Goal: Task Accomplishment & Management: Use online tool/utility

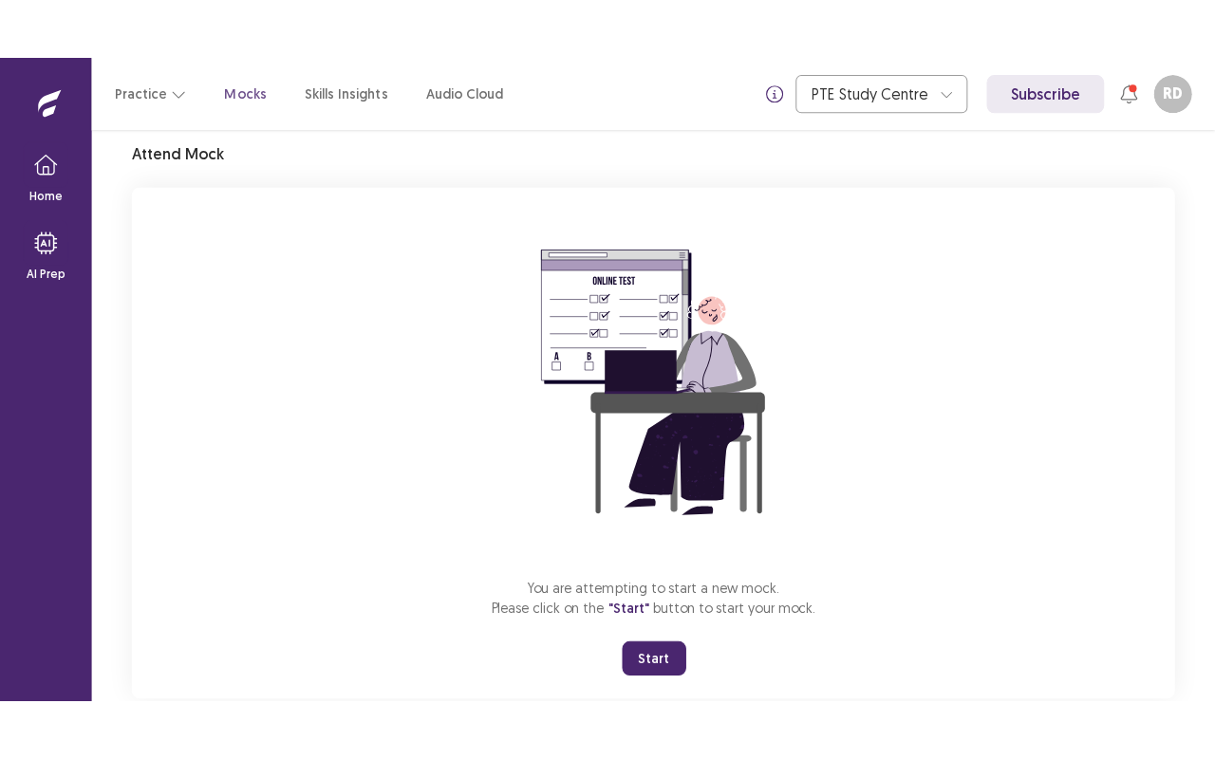
scroll to position [110, 0]
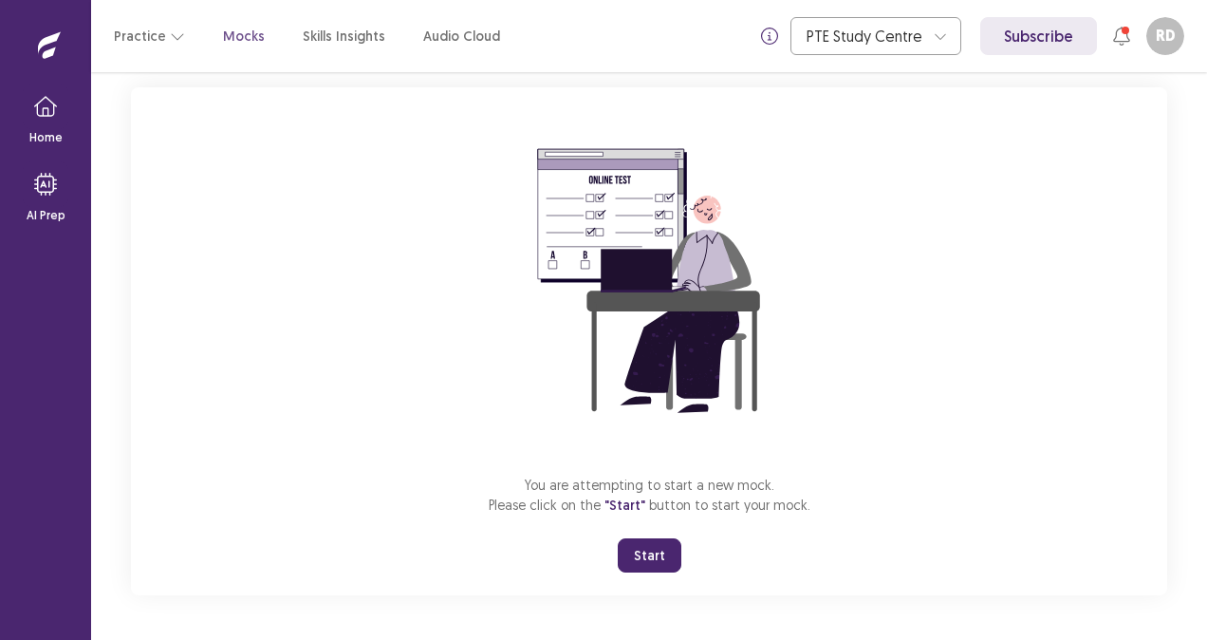
click at [655, 548] on button "Start" at bounding box center [650, 555] width 64 height 34
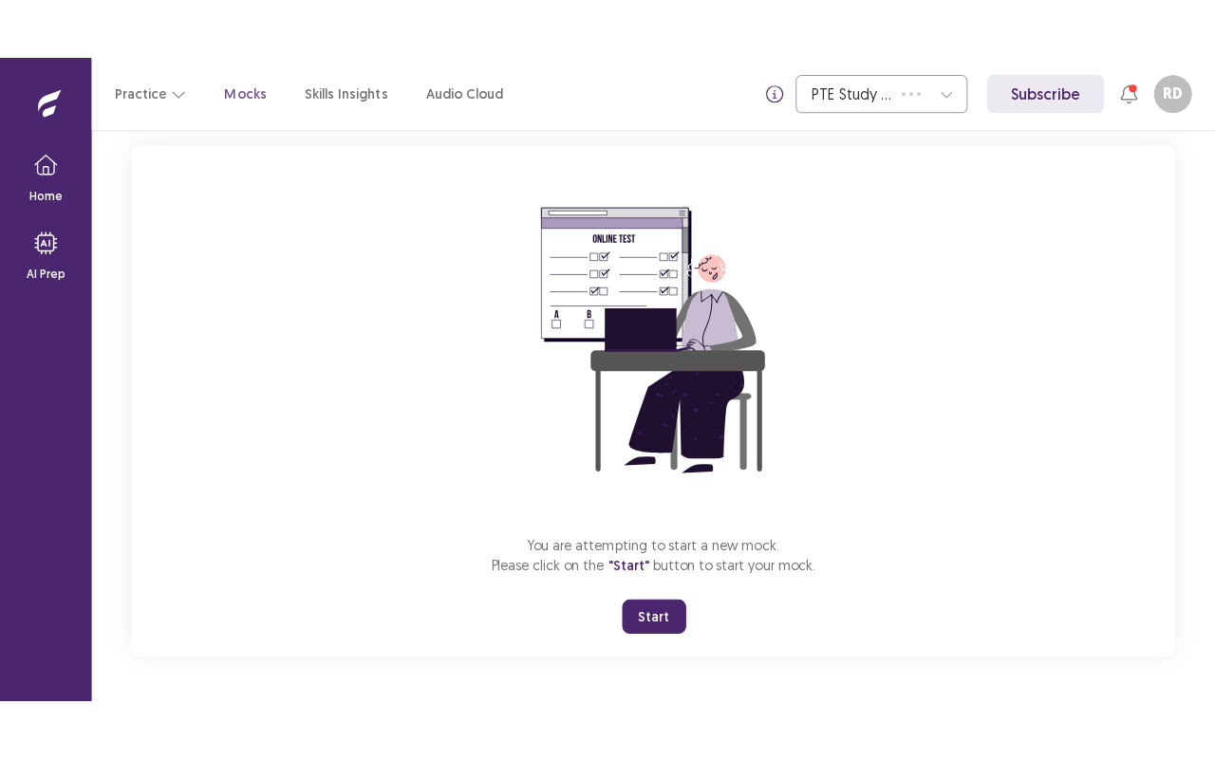
scroll to position [0, 0]
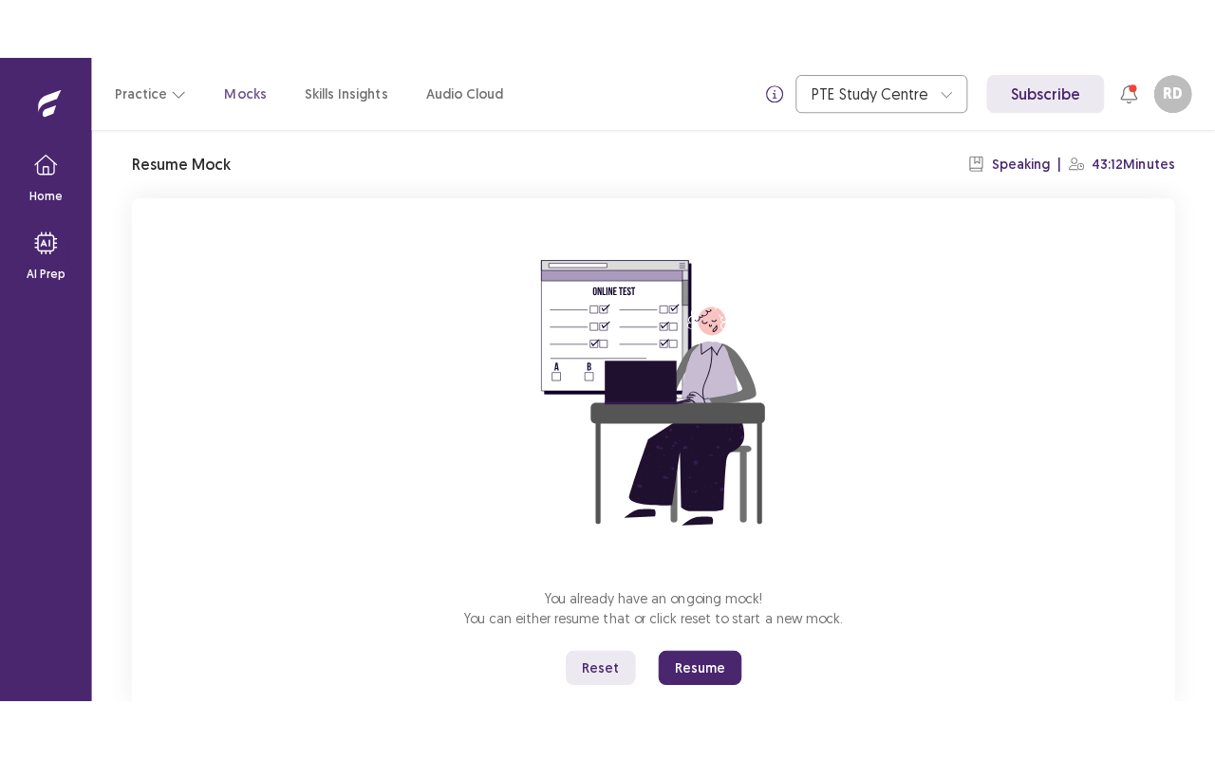
scroll to position [110, 0]
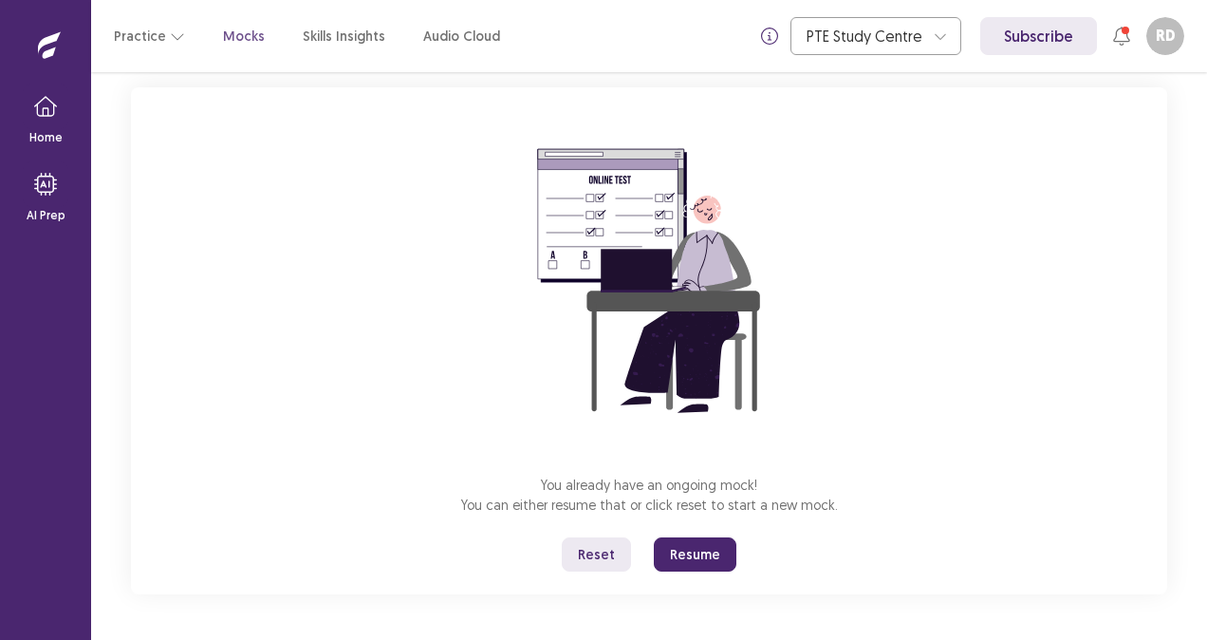
click at [697, 556] on button "Resume" at bounding box center [695, 554] width 83 height 34
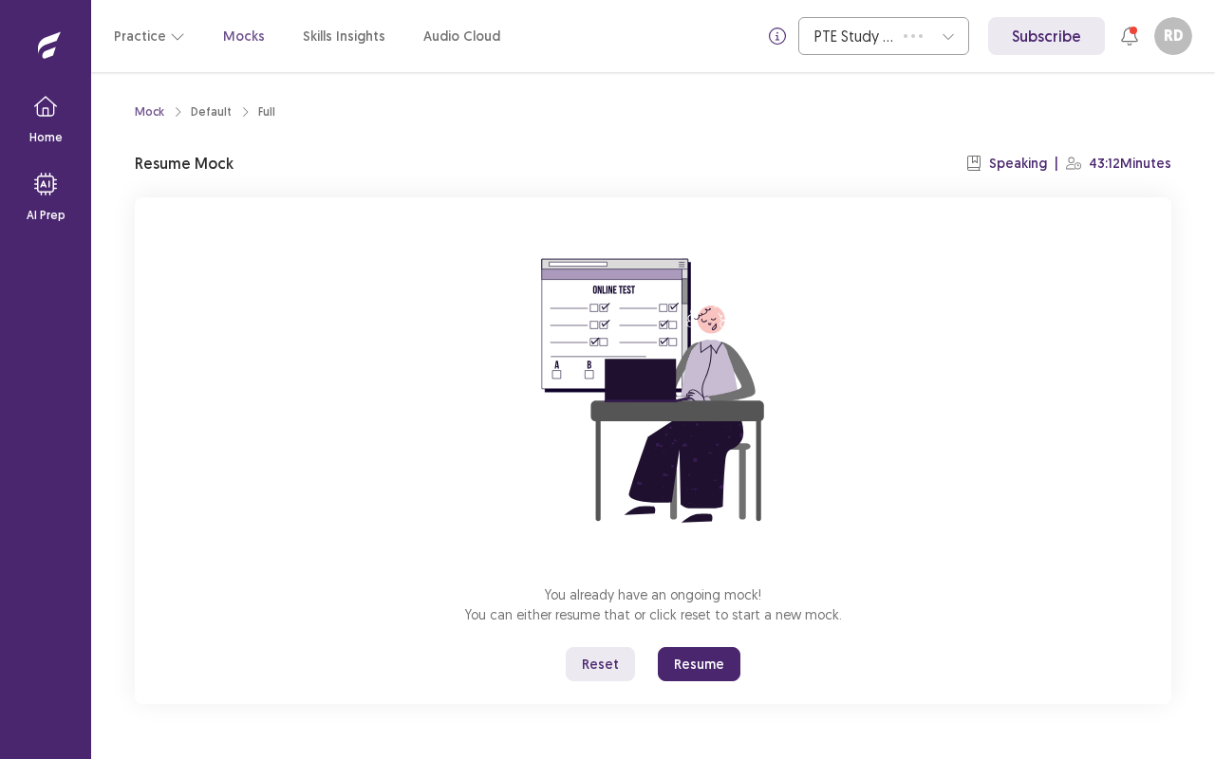
scroll to position [0, 0]
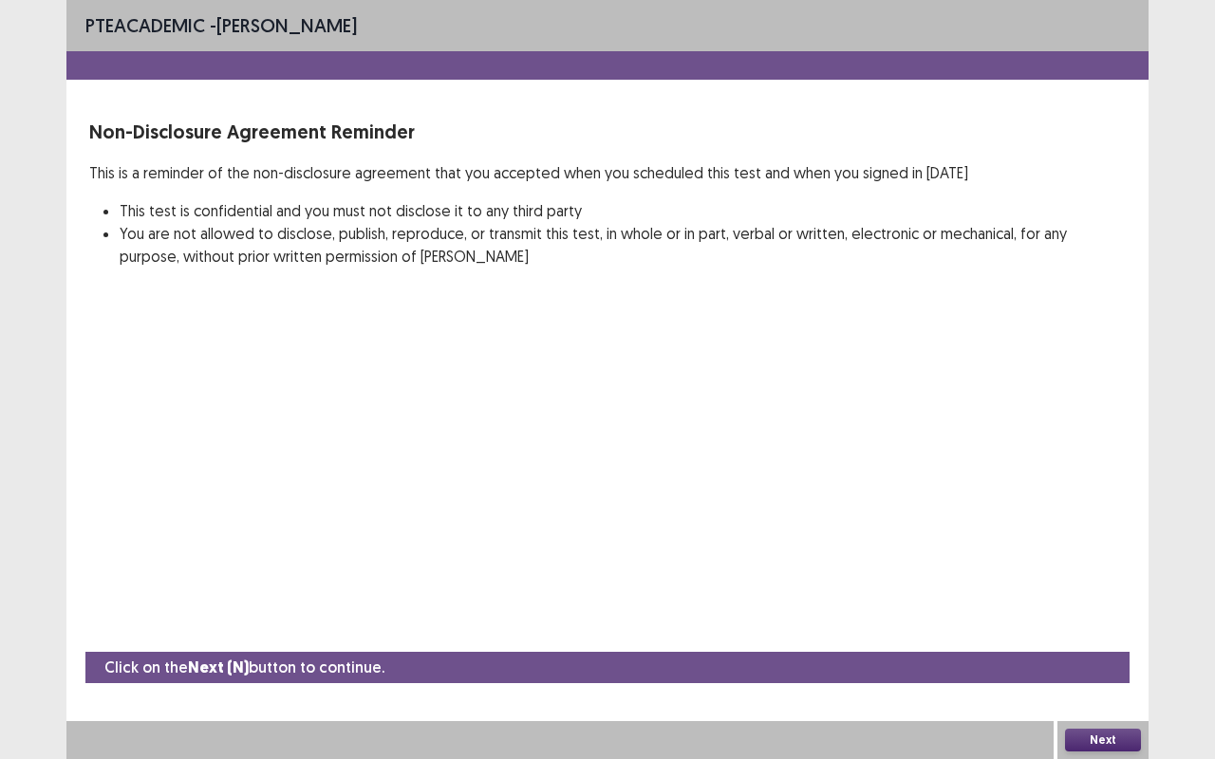
click at [1107, 639] on button "Next" at bounding box center [1103, 740] width 76 height 23
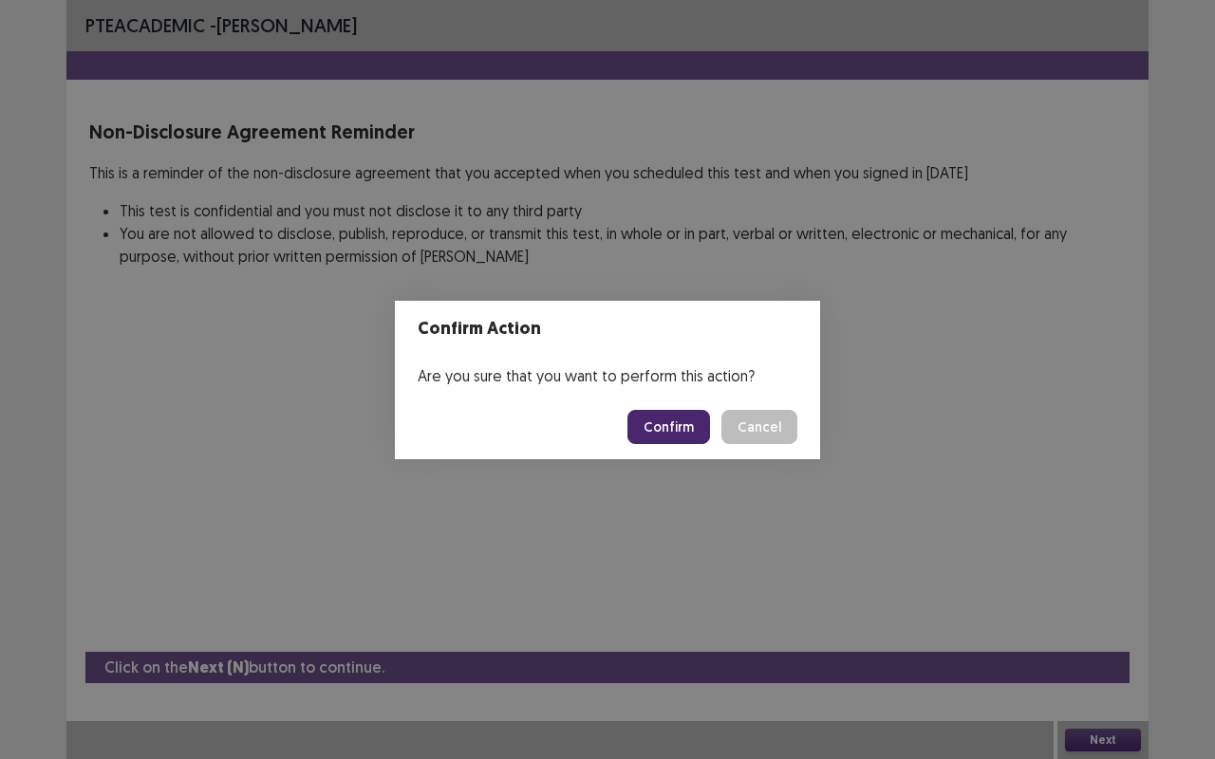
click at [677, 426] on button "Confirm" at bounding box center [668, 427] width 83 height 34
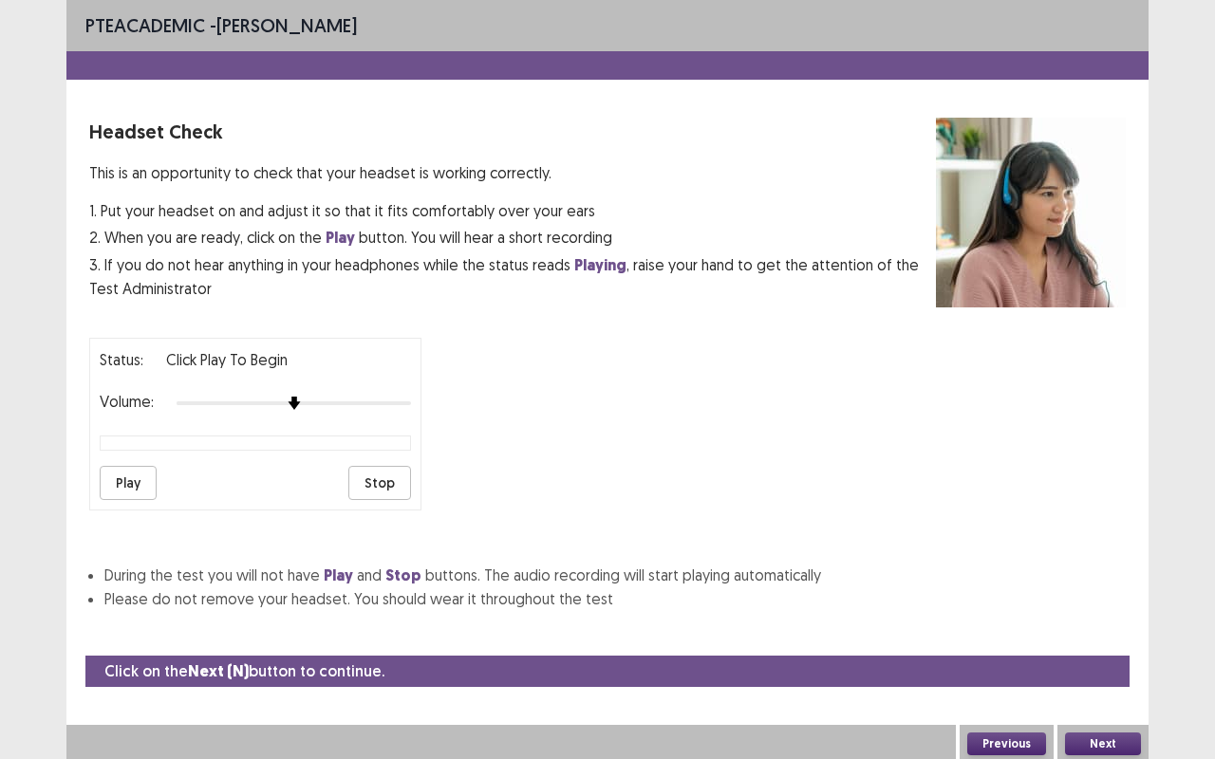
click at [145, 470] on button "Play" at bounding box center [128, 483] width 57 height 34
click at [354, 396] on div at bounding box center [293, 403] width 234 height 15
click at [354, 401] on div at bounding box center [270, 403] width 188 height 4
click at [406, 397] on div at bounding box center [293, 403] width 234 height 15
click at [1087, 639] on button "Next" at bounding box center [1103, 744] width 76 height 23
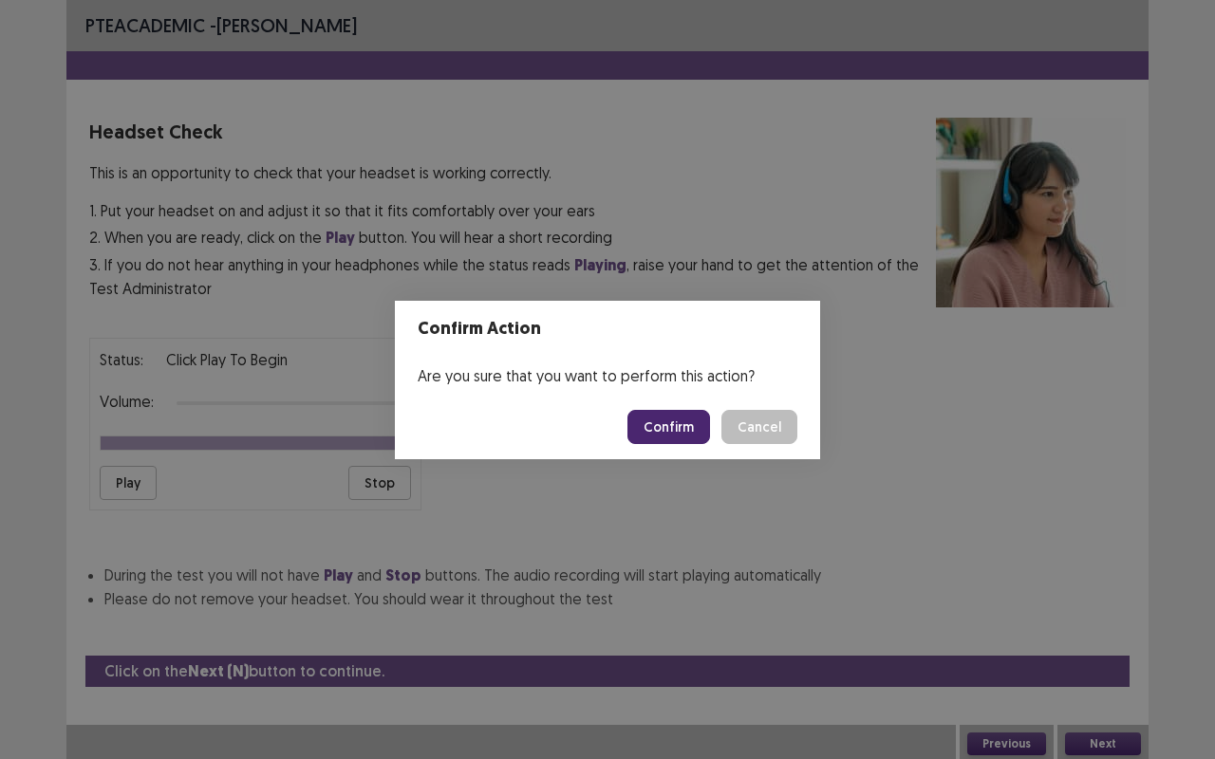
click at [684, 435] on button "Confirm" at bounding box center [668, 427] width 83 height 34
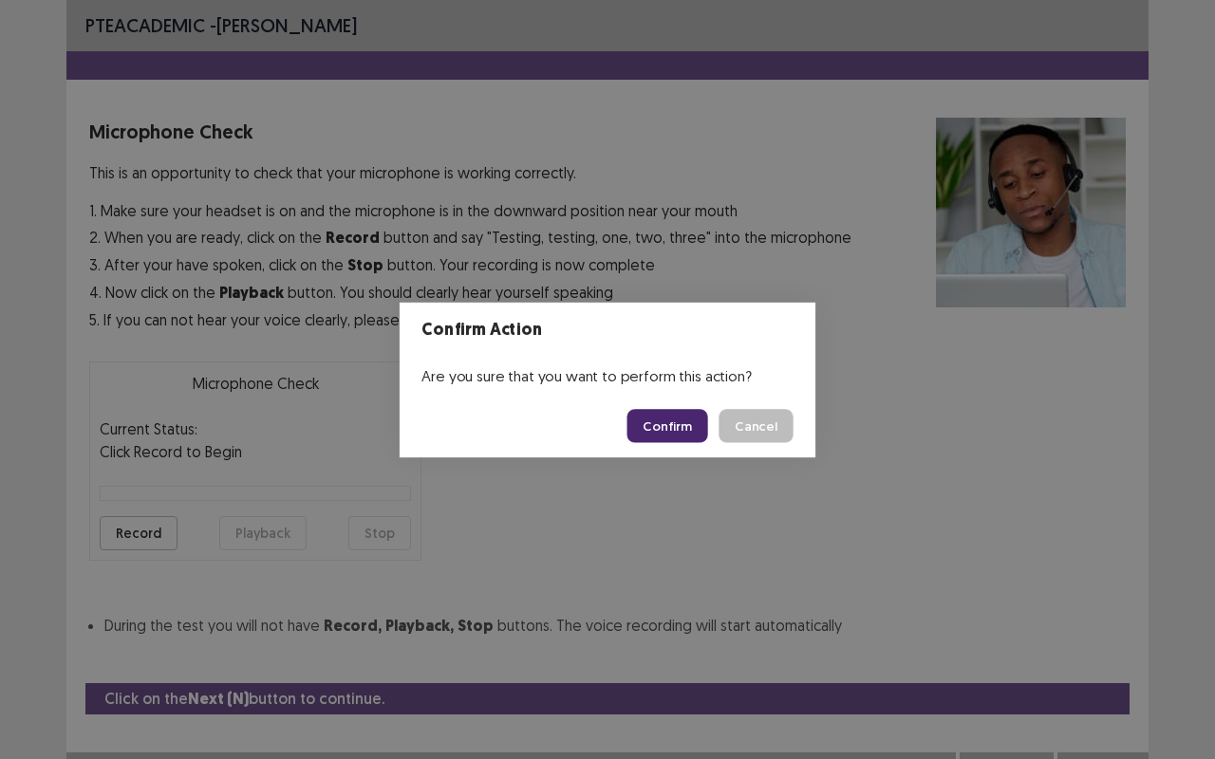
scroll to position [21, 0]
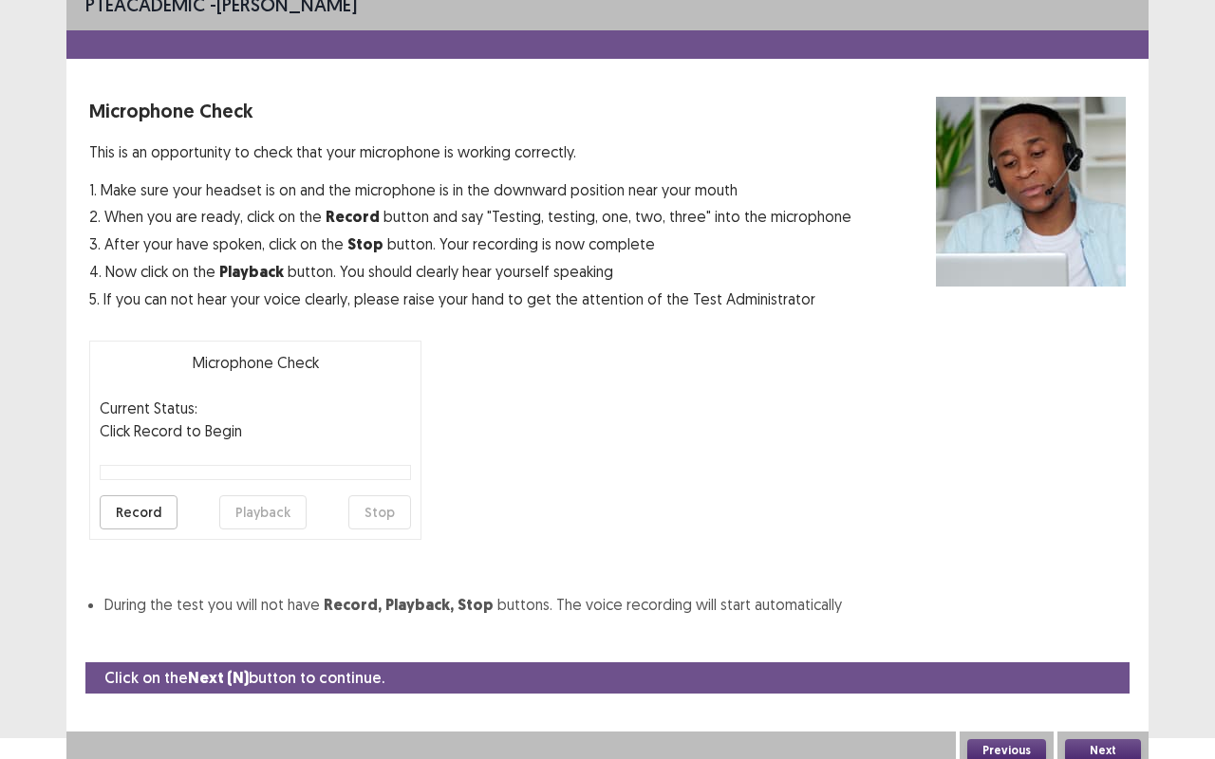
click at [136, 515] on button "Record" at bounding box center [139, 512] width 78 height 34
click at [387, 510] on button "Stop" at bounding box center [379, 512] width 63 height 34
click at [279, 506] on button "Playback" at bounding box center [262, 512] width 87 height 34
click at [151, 507] on button "Record" at bounding box center [139, 512] width 78 height 34
click at [387, 511] on button "Stop" at bounding box center [379, 512] width 63 height 34
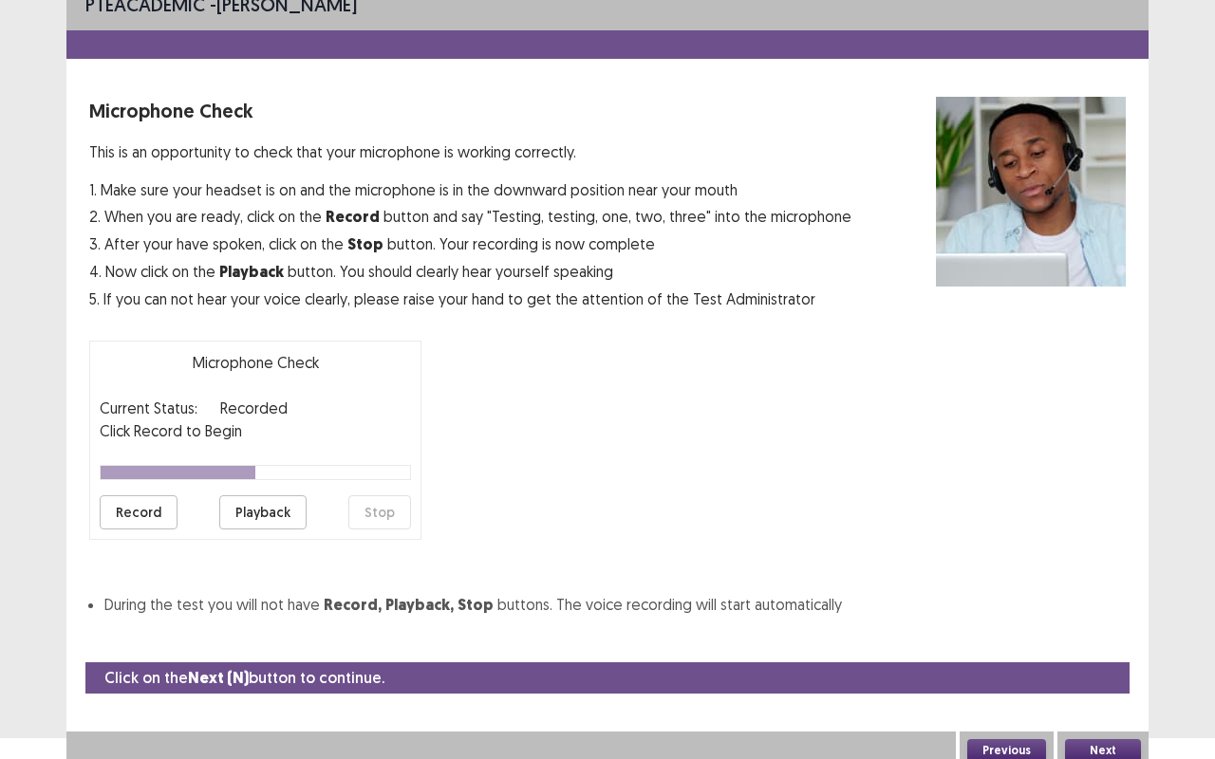
click at [281, 512] on button "Playback" at bounding box center [262, 512] width 87 height 34
click at [148, 518] on button "Record" at bounding box center [139, 512] width 78 height 34
click at [378, 520] on button "Stop" at bounding box center [379, 512] width 63 height 34
click at [282, 514] on button "Playback" at bounding box center [262, 512] width 87 height 34
click at [1088, 639] on button "Next" at bounding box center [1103, 750] width 76 height 23
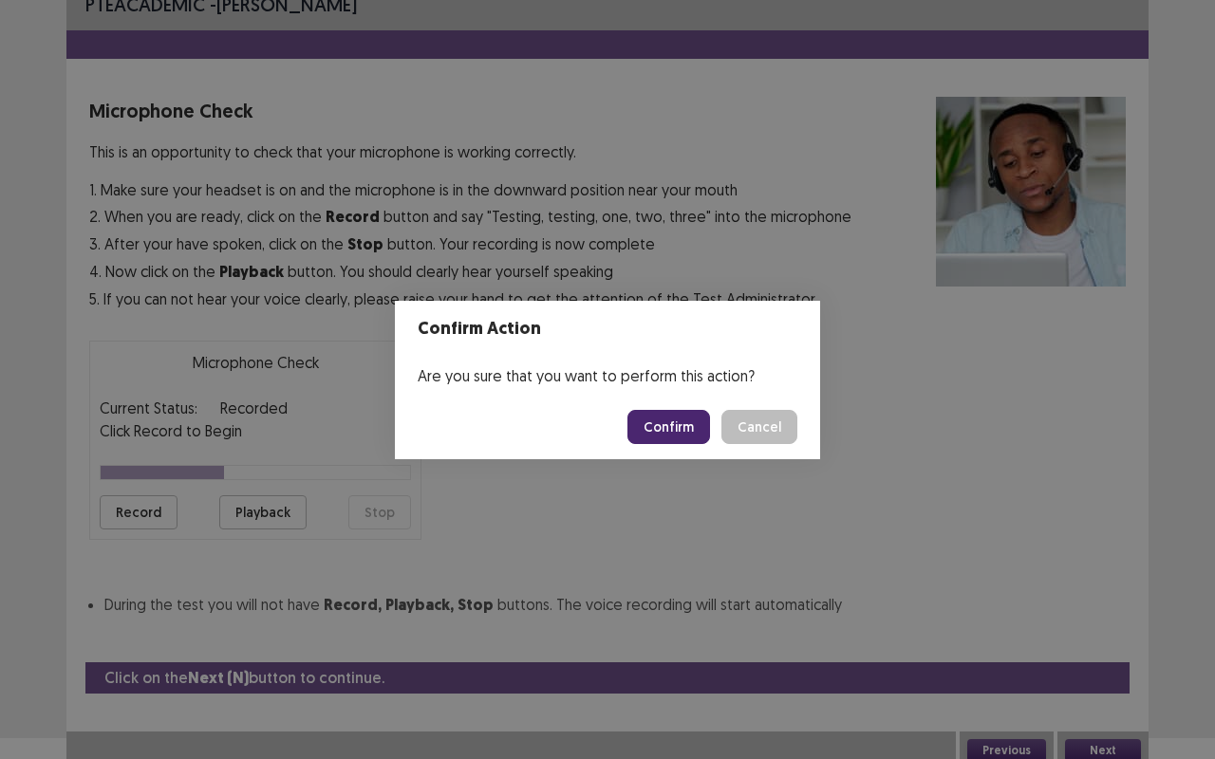
click at [685, 418] on button "Confirm" at bounding box center [668, 427] width 83 height 34
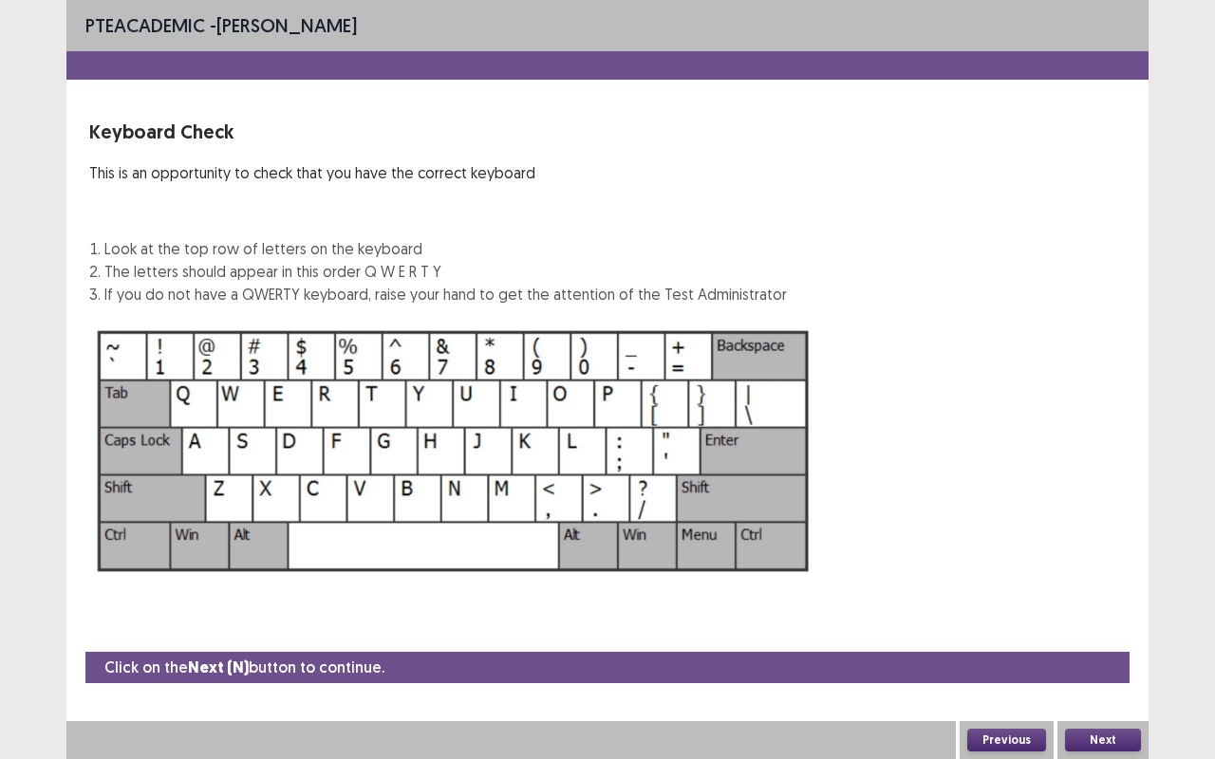
scroll to position [0, 0]
click at [1104, 639] on button "Next" at bounding box center [1103, 740] width 76 height 23
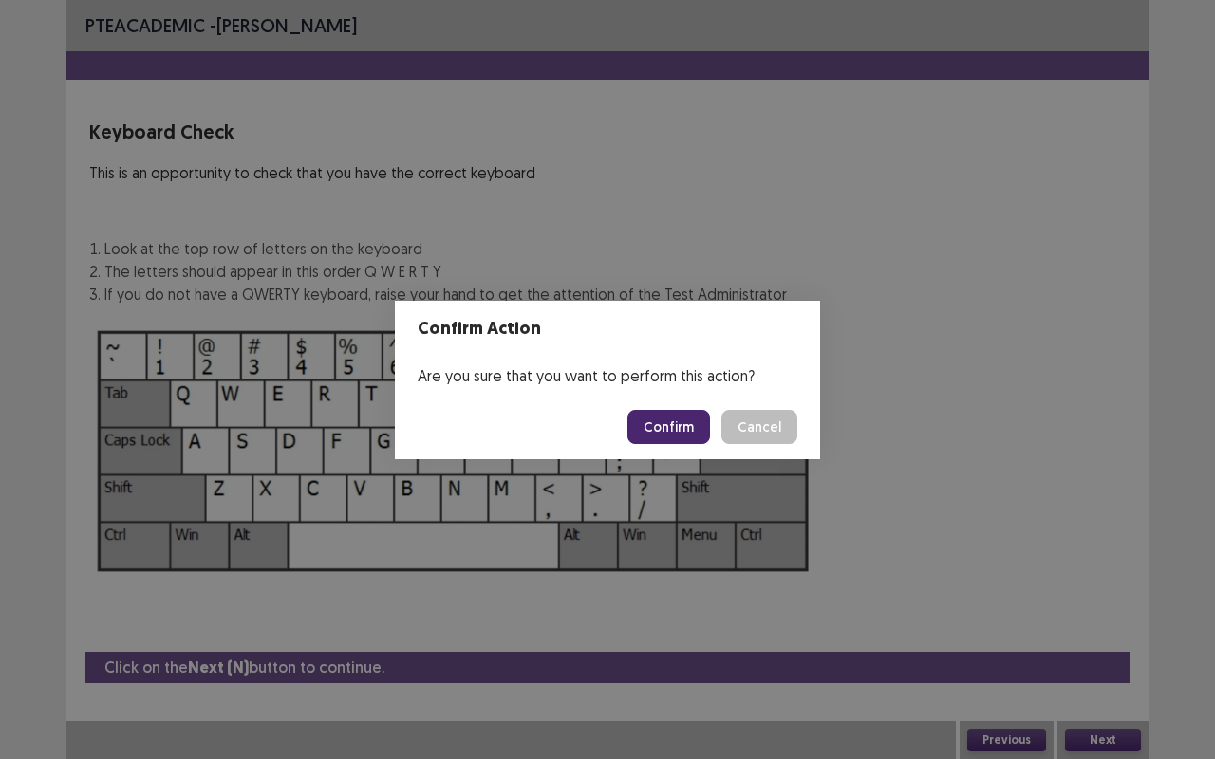
click at [681, 426] on button "Confirm" at bounding box center [668, 427] width 83 height 34
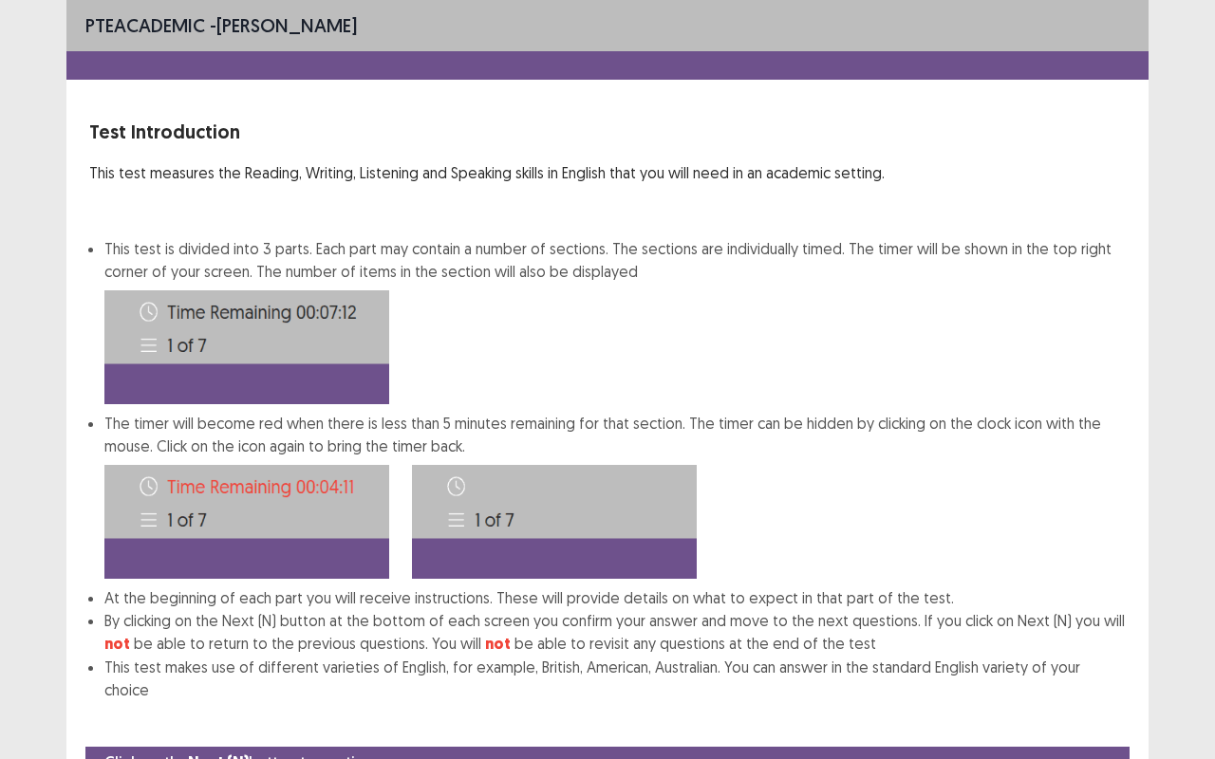
scroll to position [71, 0]
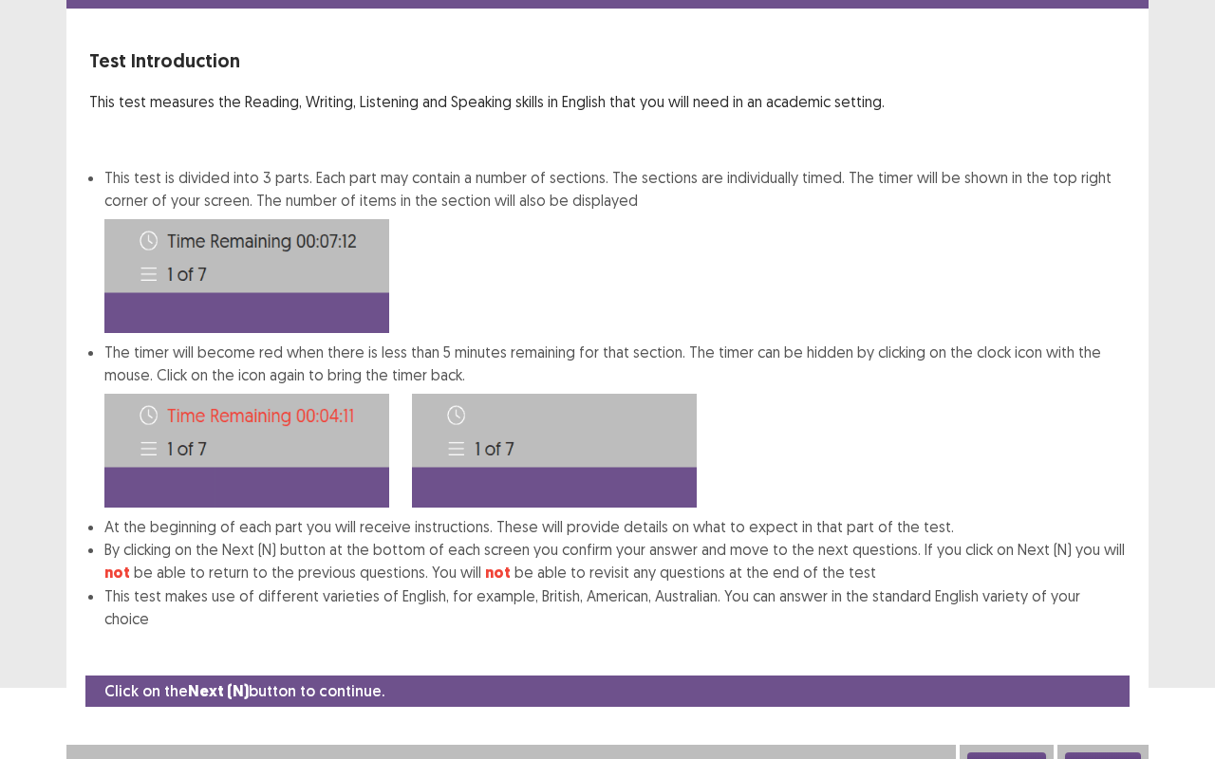
click at [1110, 639] on button "Next" at bounding box center [1103, 763] width 76 height 23
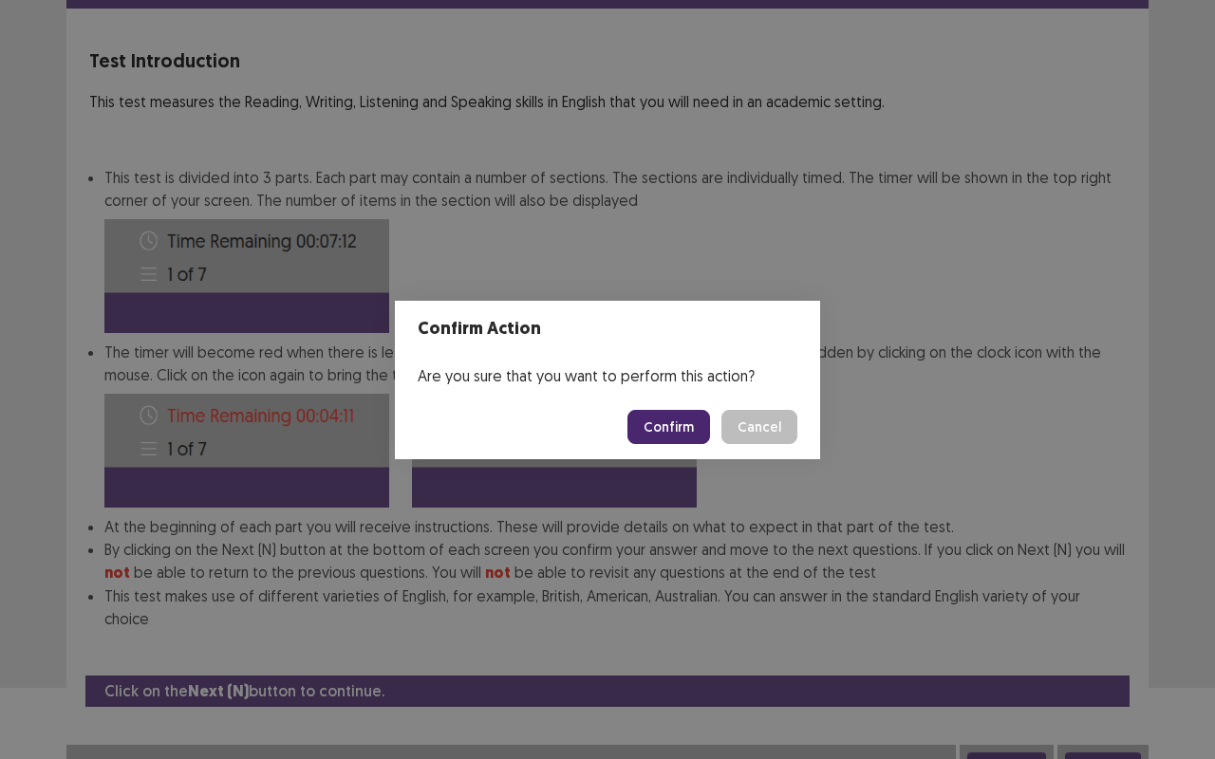
click at [693, 425] on button "Confirm" at bounding box center [668, 427] width 83 height 34
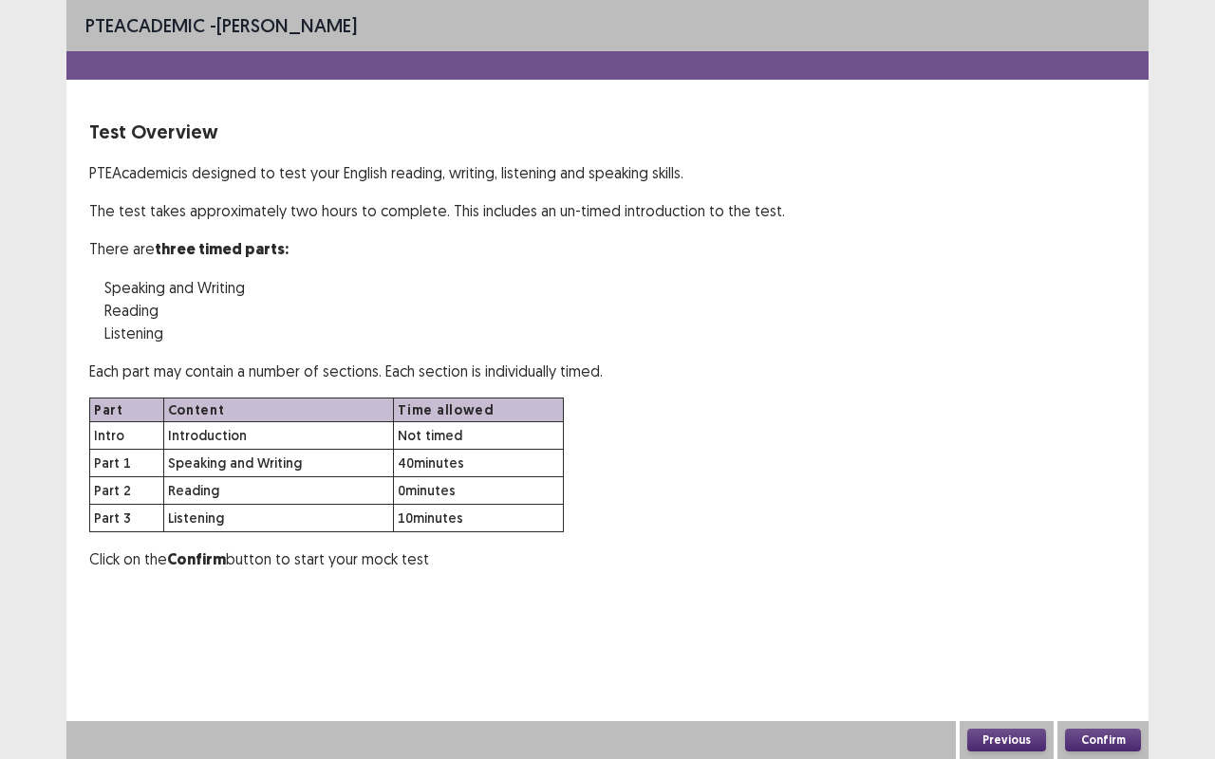
scroll to position [0, 0]
click at [1105, 639] on button "Confirm" at bounding box center [1103, 740] width 76 height 23
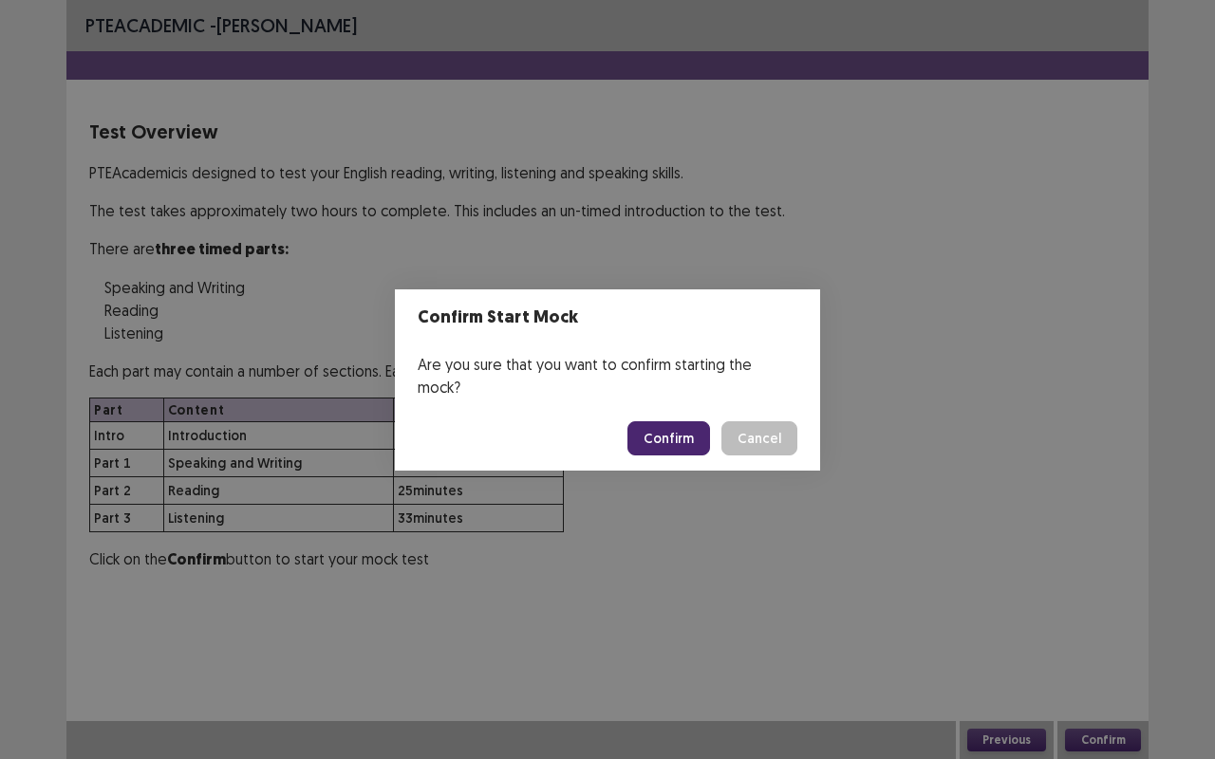
click at [678, 431] on button "Confirm" at bounding box center [668, 438] width 83 height 34
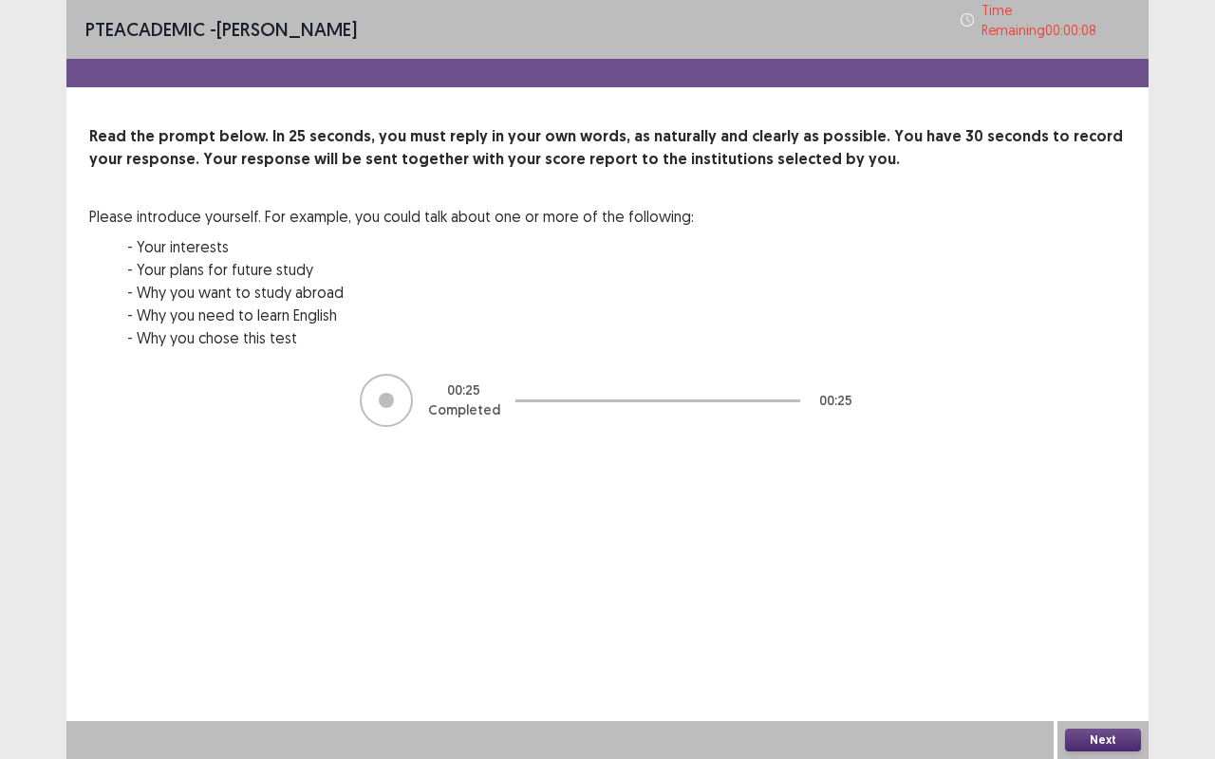
click at [1088, 639] on button "Next" at bounding box center [1103, 740] width 76 height 23
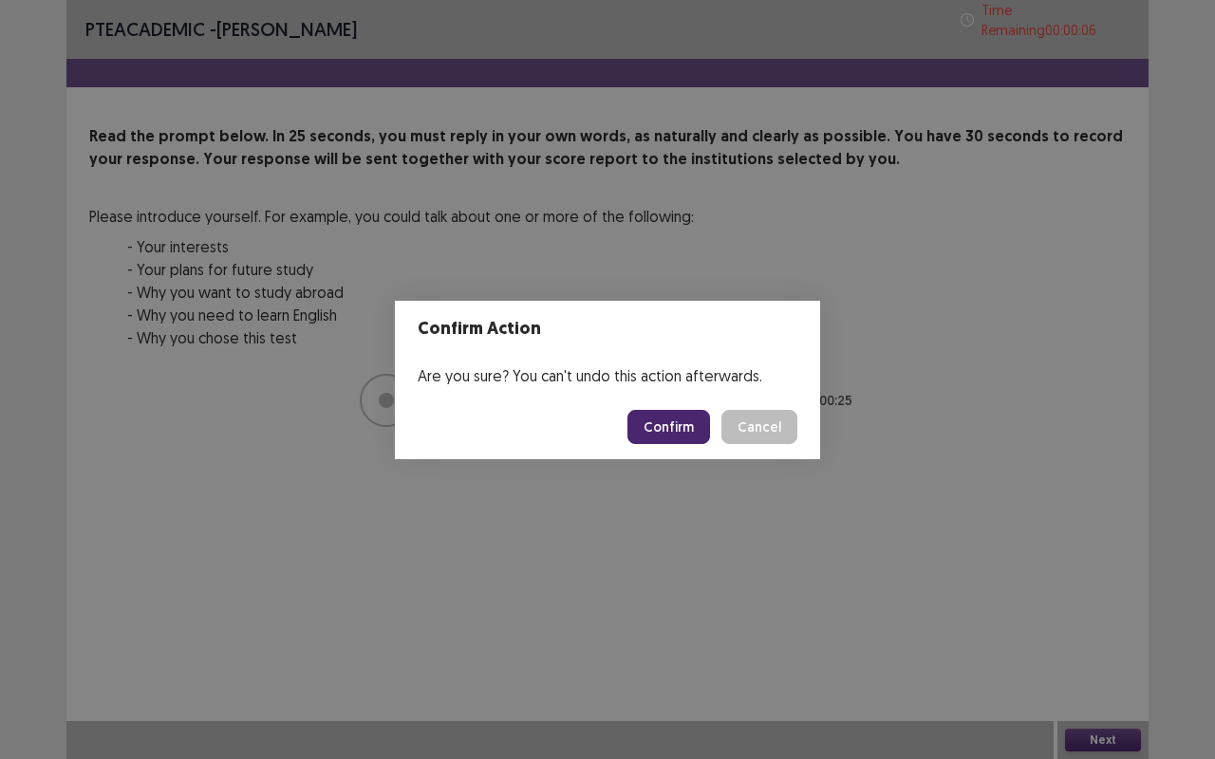
click at [670, 430] on button "Confirm" at bounding box center [668, 427] width 83 height 34
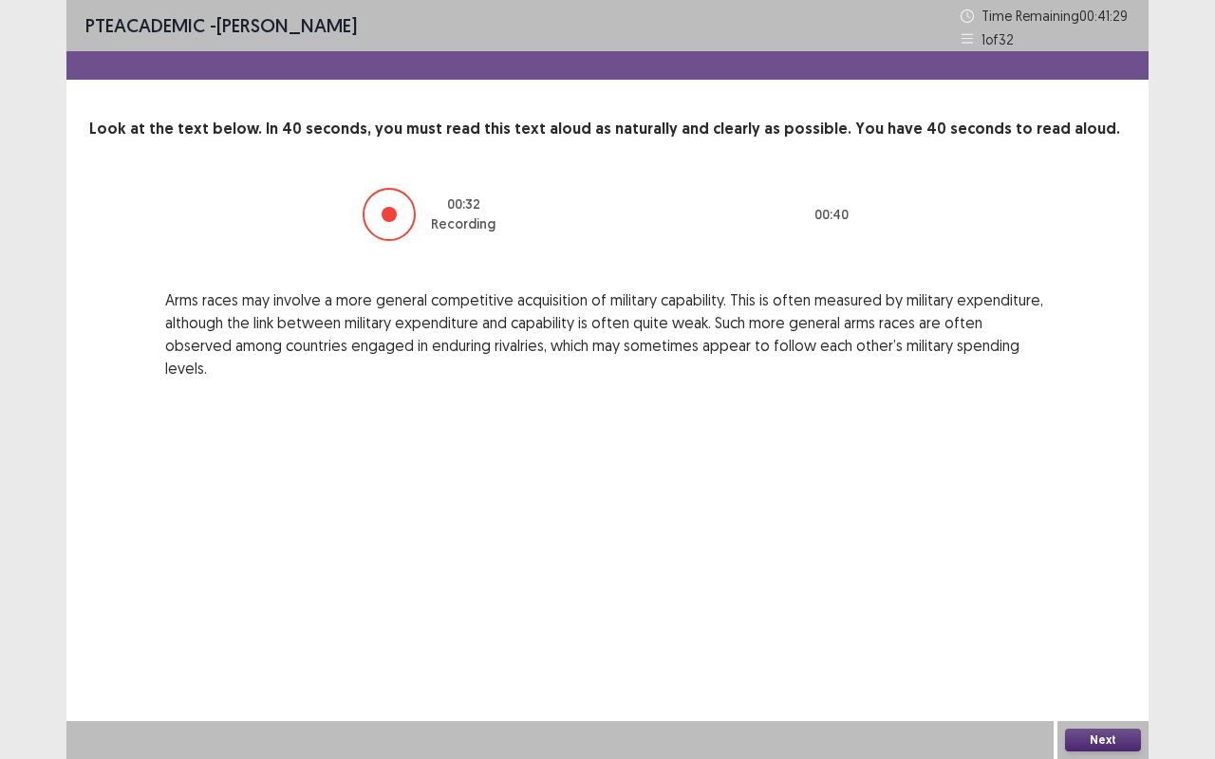
click at [1110, 639] on button "Next" at bounding box center [1103, 740] width 76 height 23
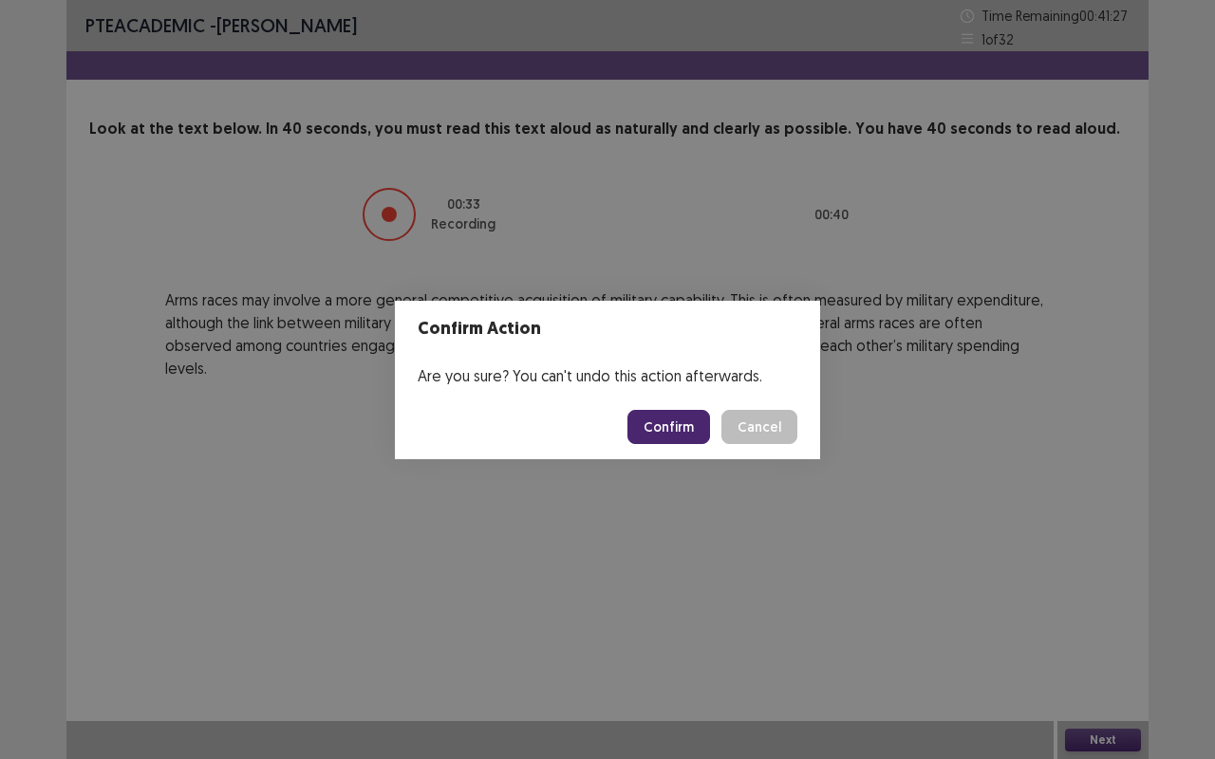
click at [682, 436] on button "Confirm" at bounding box center [668, 427] width 83 height 34
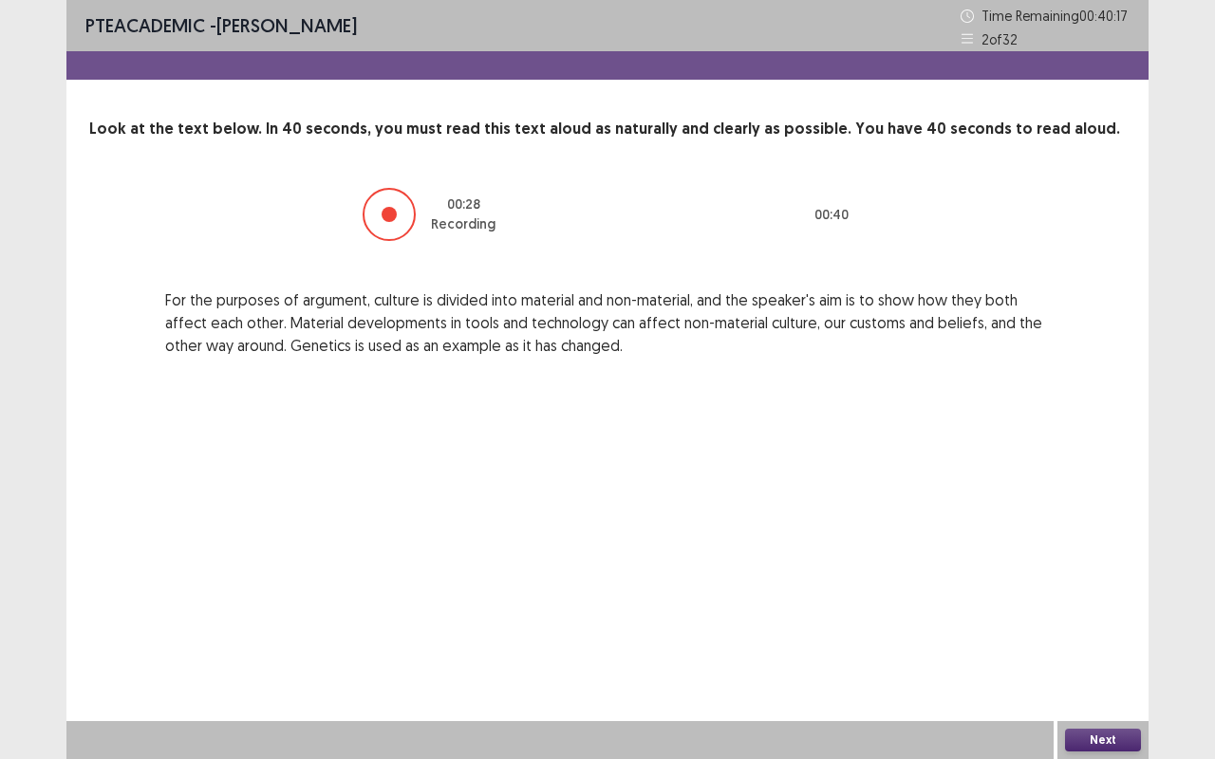
click at [1093, 639] on button "Next" at bounding box center [1103, 740] width 76 height 23
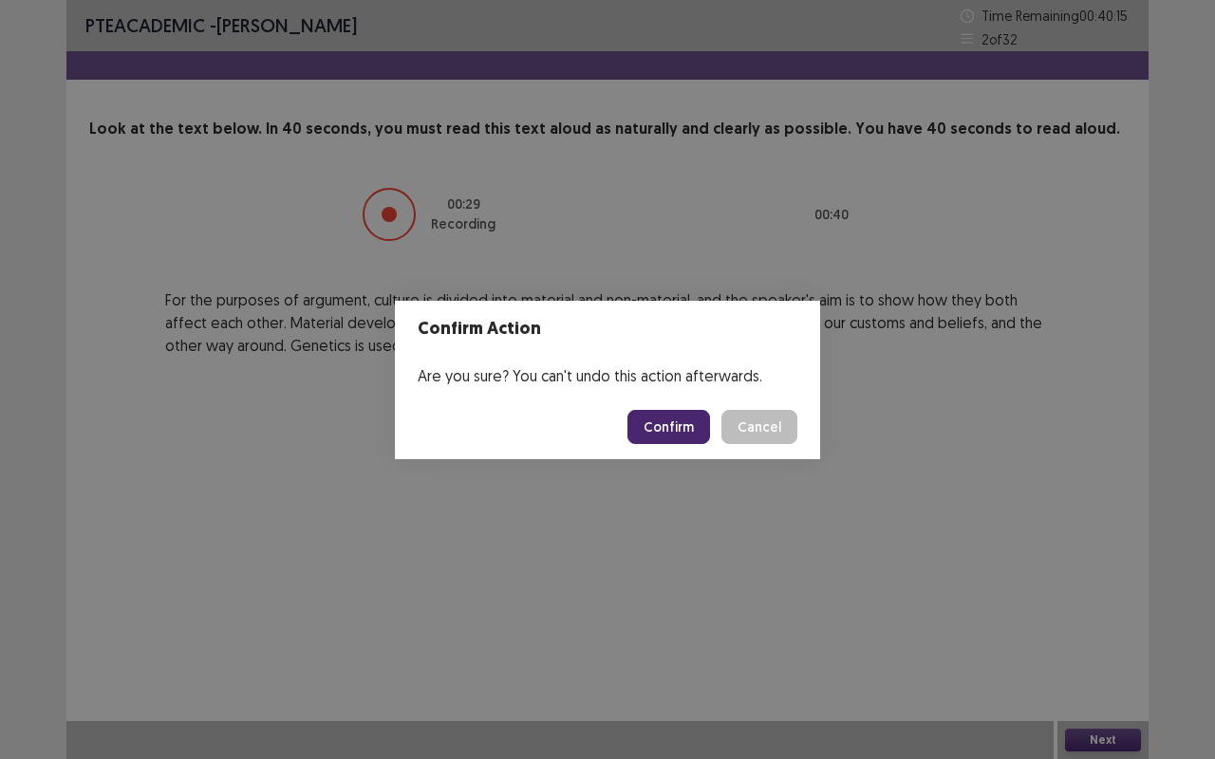
click at [660, 437] on button "Confirm" at bounding box center [668, 427] width 83 height 34
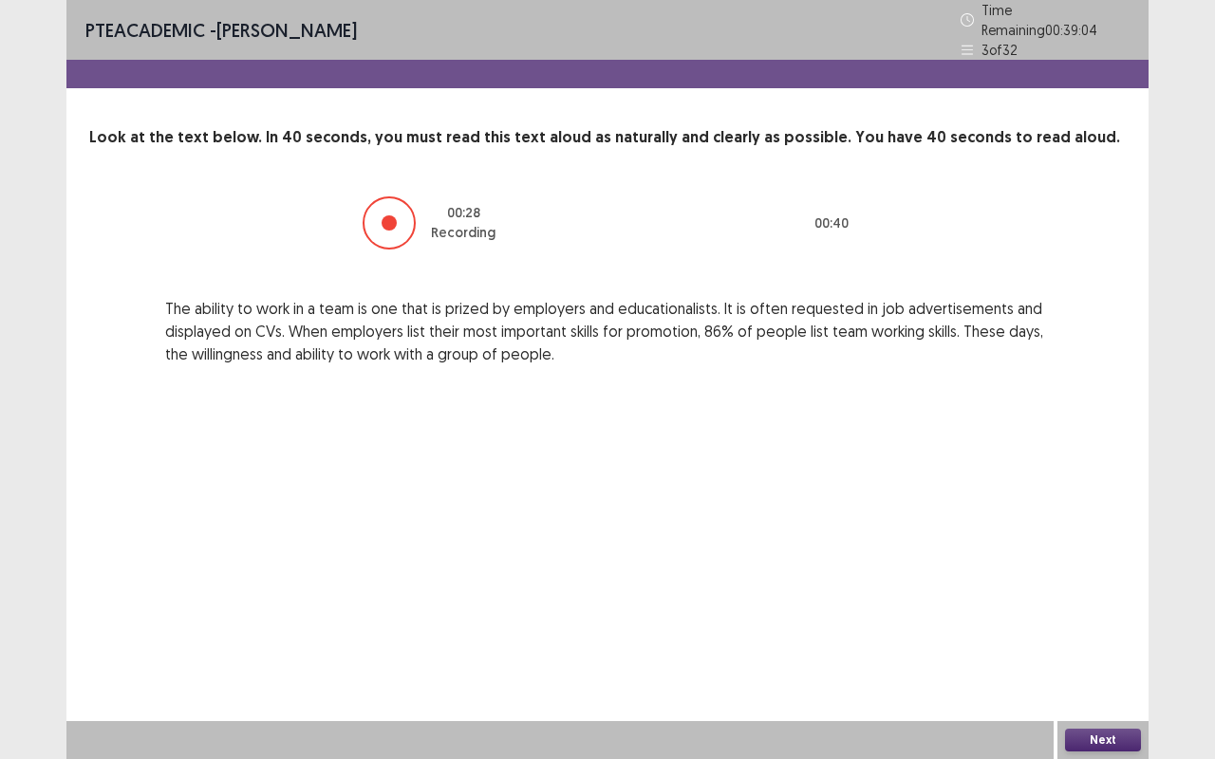
click at [1080, 639] on div "Next" at bounding box center [1102, 740] width 91 height 38
click at [1074, 639] on button "Next" at bounding box center [1103, 740] width 76 height 23
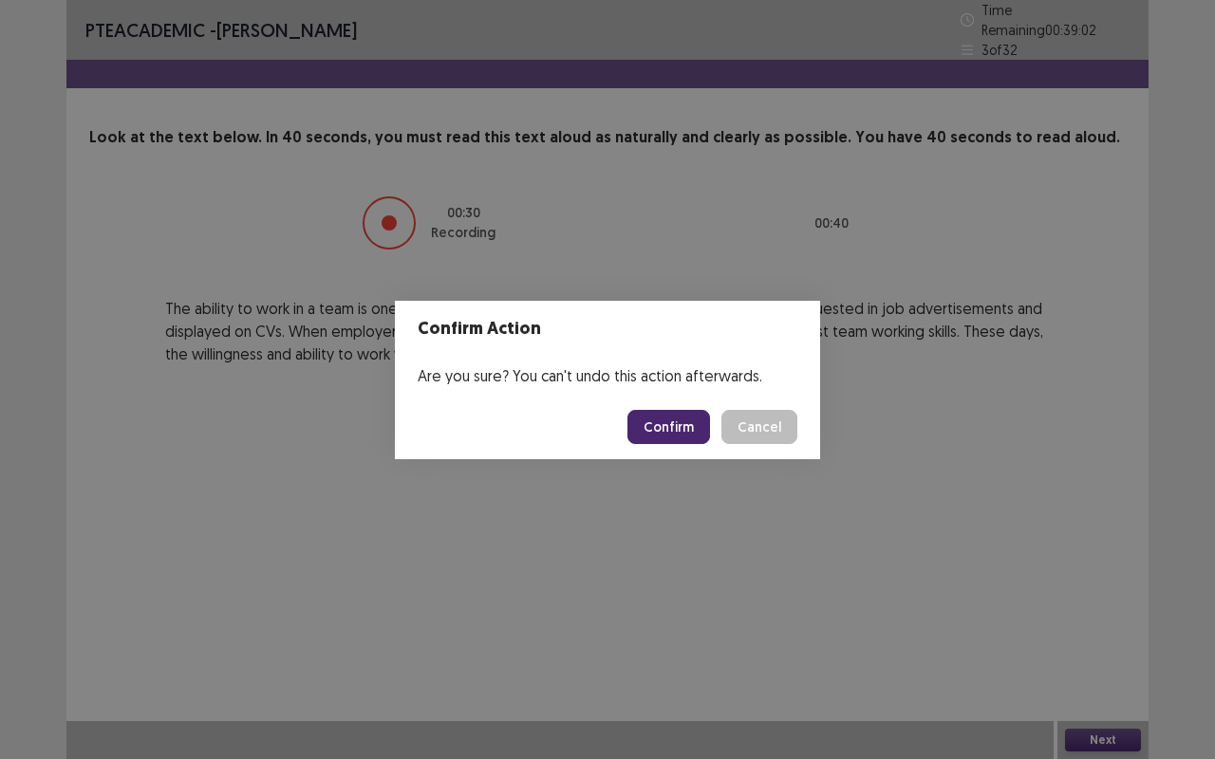
click at [657, 427] on button "Confirm" at bounding box center [668, 427] width 83 height 34
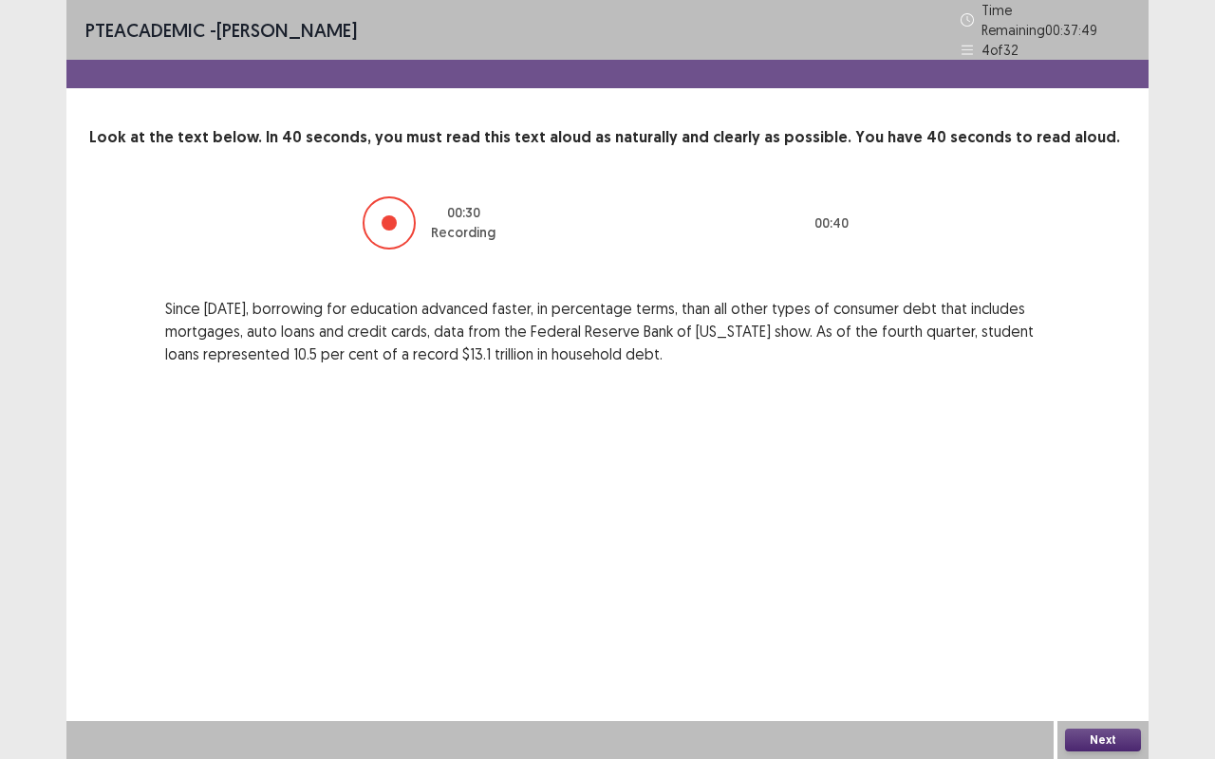
click at [1090, 639] on button "Next" at bounding box center [1103, 740] width 76 height 23
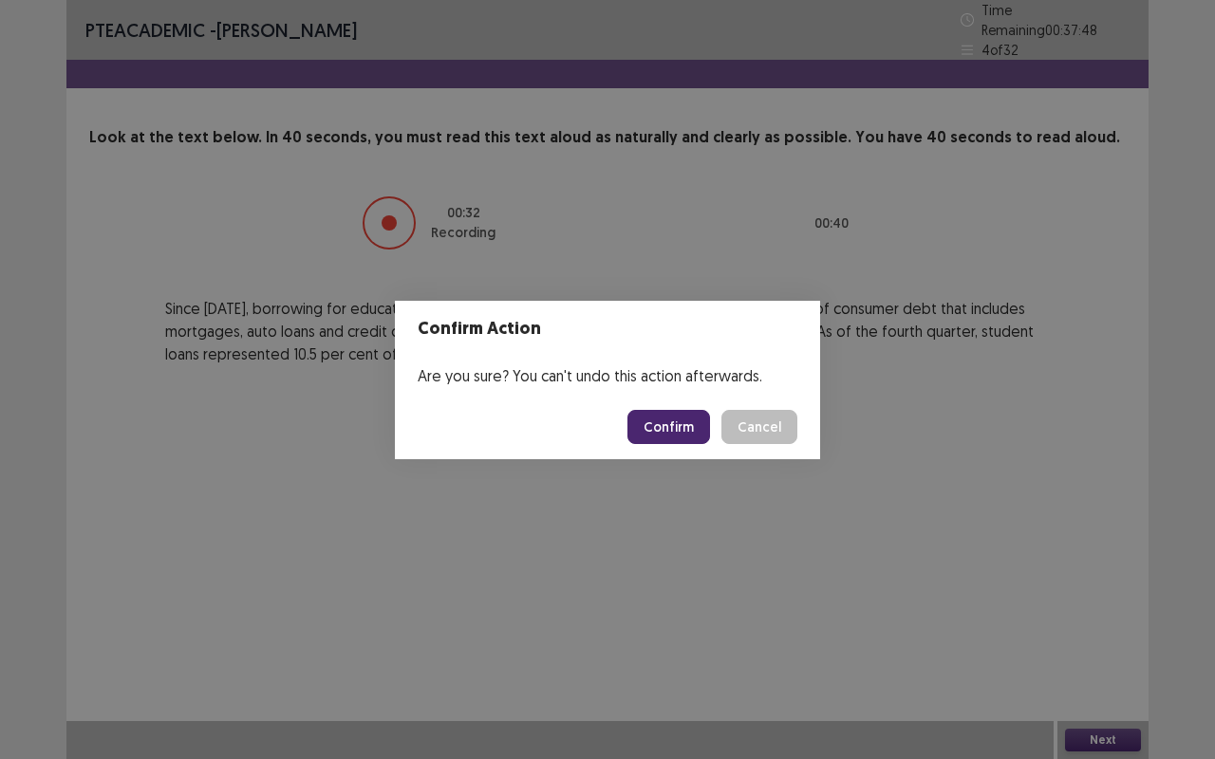
click at [651, 433] on button "Confirm" at bounding box center [668, 427] width 83 height 34
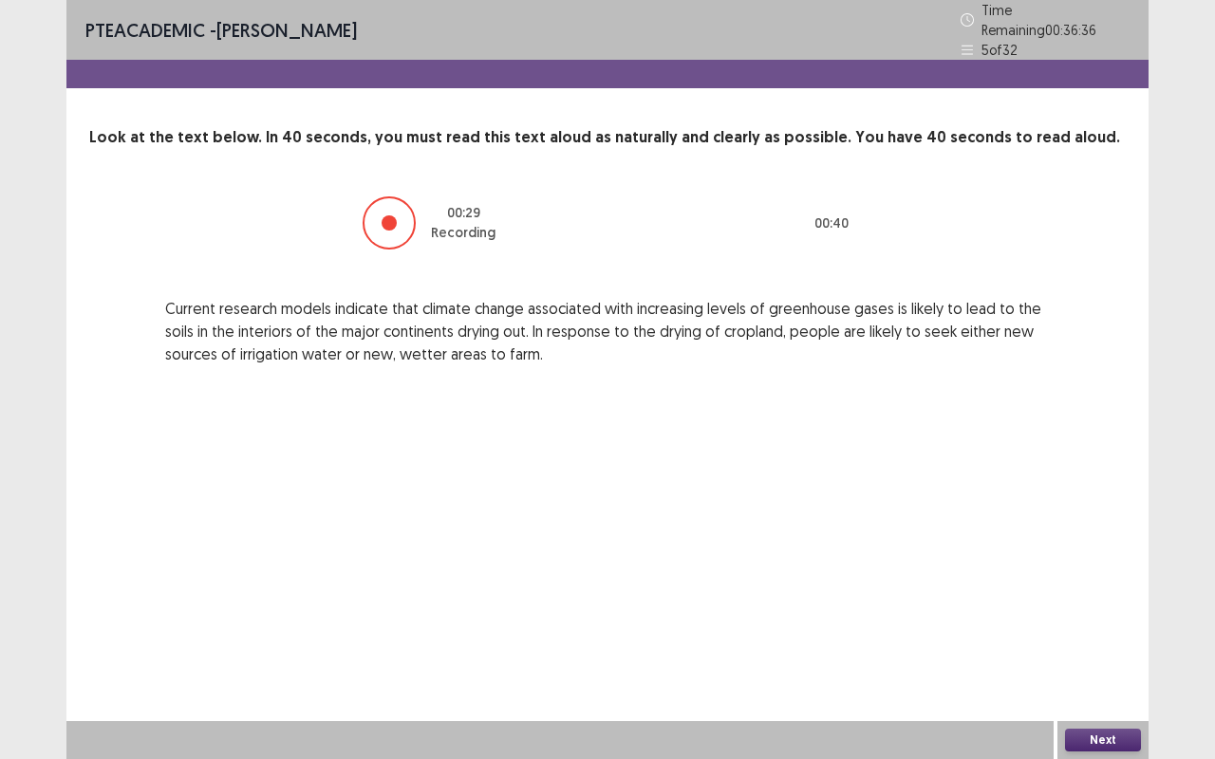
click at [1090, 639] on button "Next" at bounding box center [1103, 740] width 76 height 23
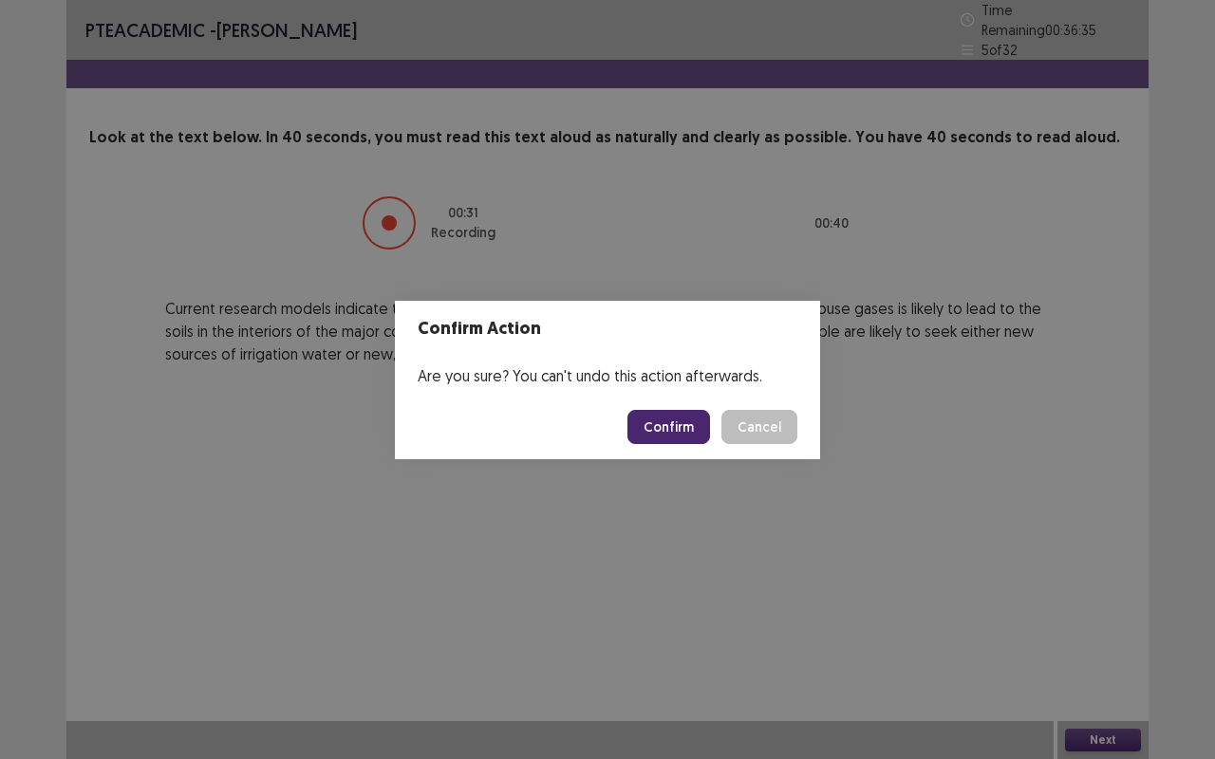
click at [668, 436] on button "Confirm" at bounding box center [668, 427] width 83 height 34
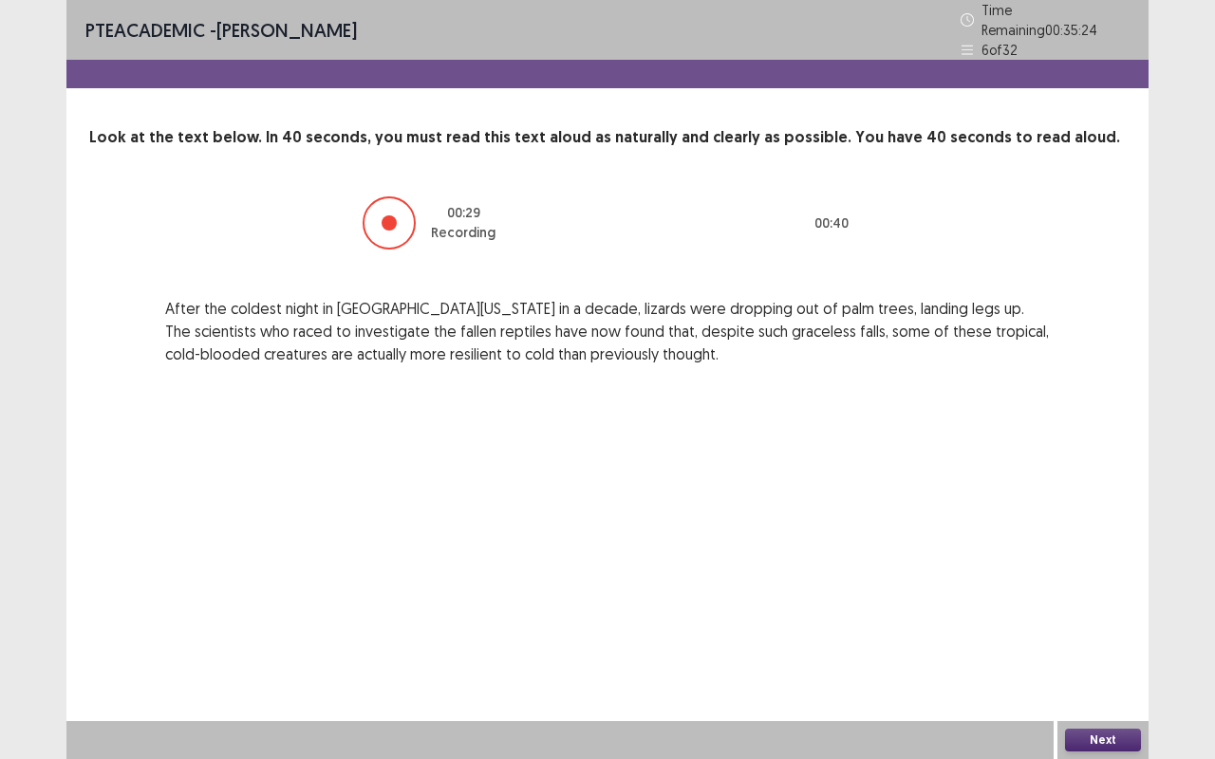
click at [1100, 639] on button "Next" at bounding box center [1103, 740] width 76 height 23
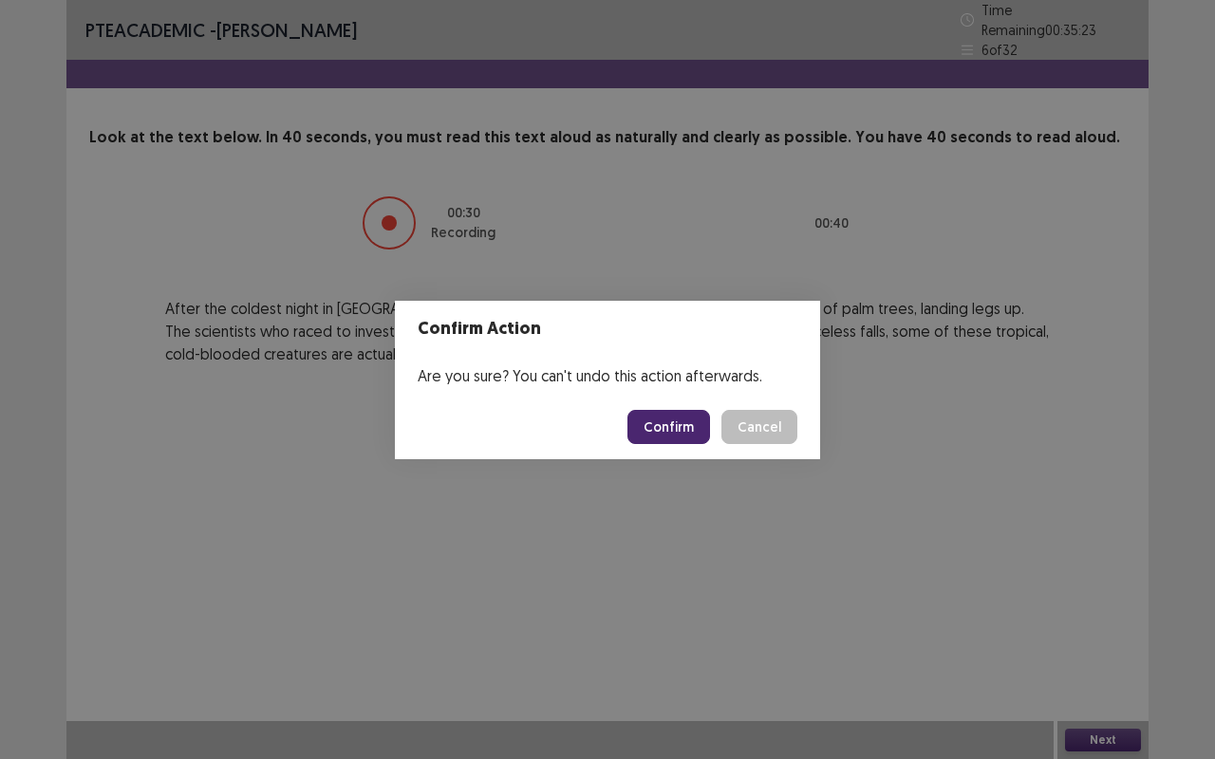
click at [648, 427] on button "Confirm" at bounding box center [668, 427] width 83 height 34
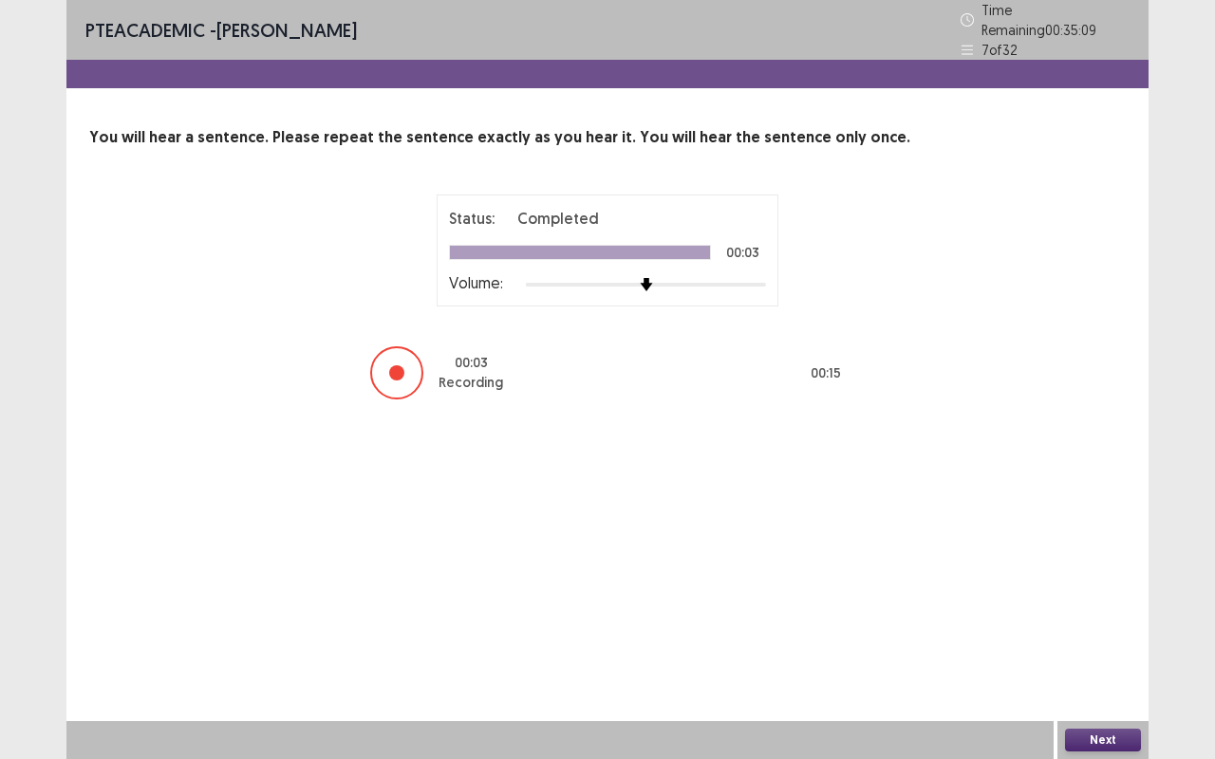
click at [1108, 639] on button "Next" at bounding box center [1103, 740] width 76 height 23
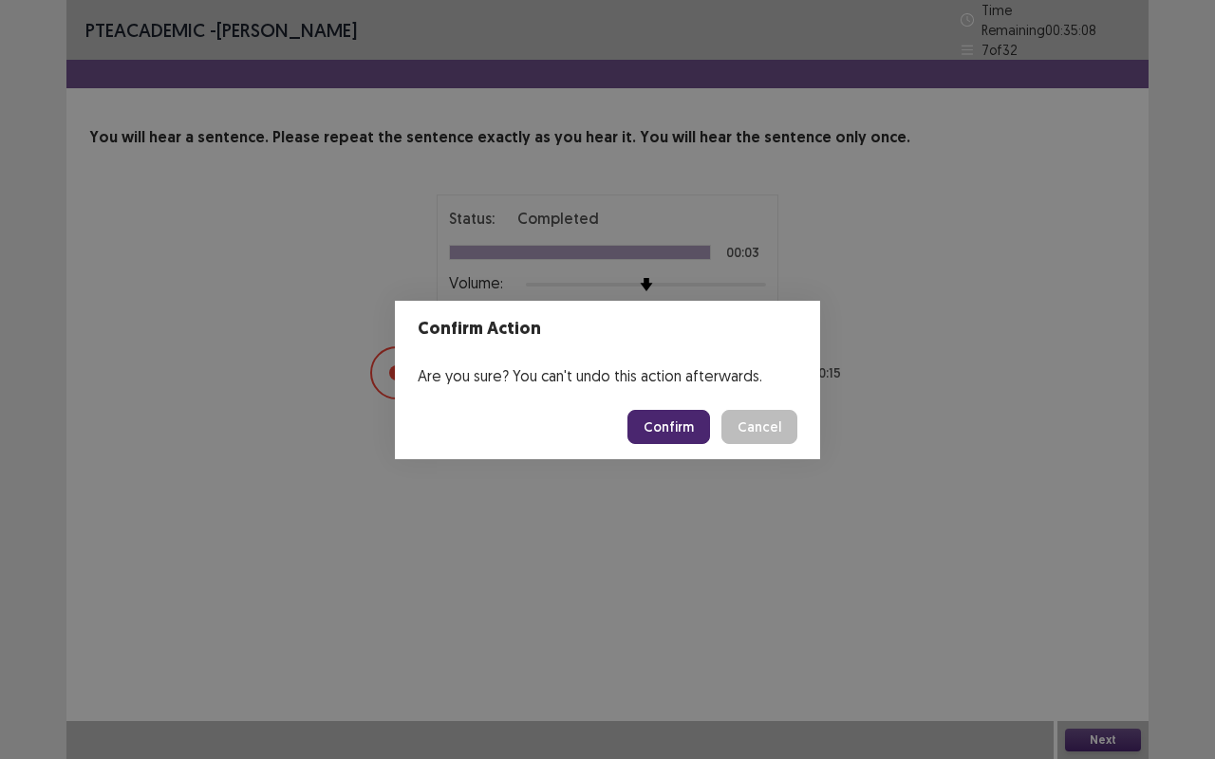
click at [640, 427] on button "Confirm" at bounding box center [668, 427] width 83 height 34
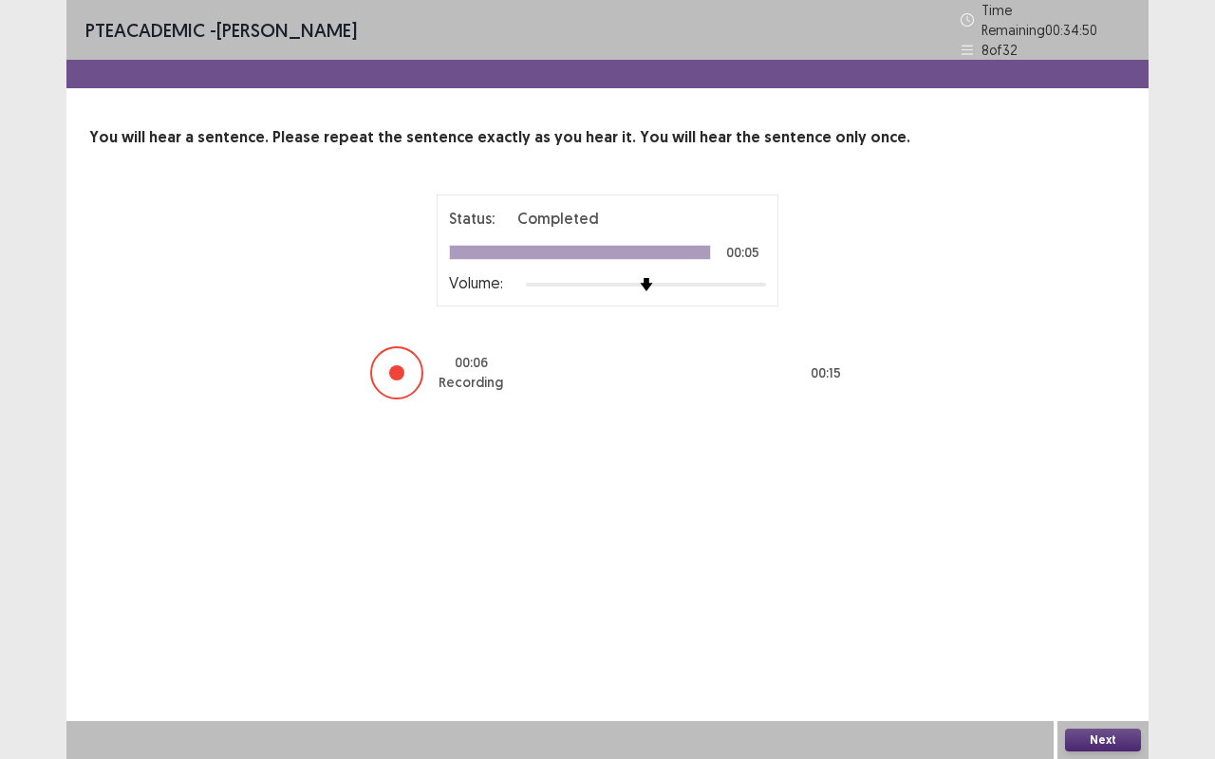
click at [1101, 639] on button "Next" at bounding box center [1103, 740] width 76 height 23
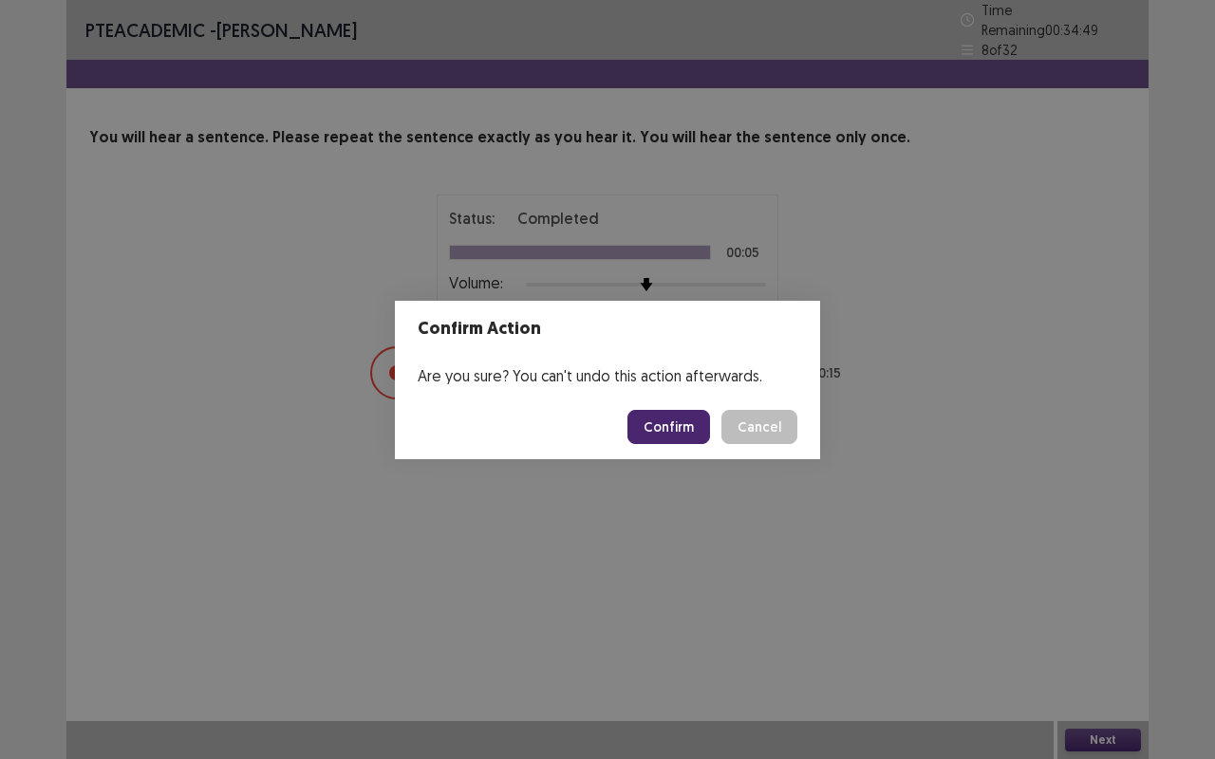
click at [669, 433] on button "Confirm" at bounding box center [668, 427] width 83 height 34
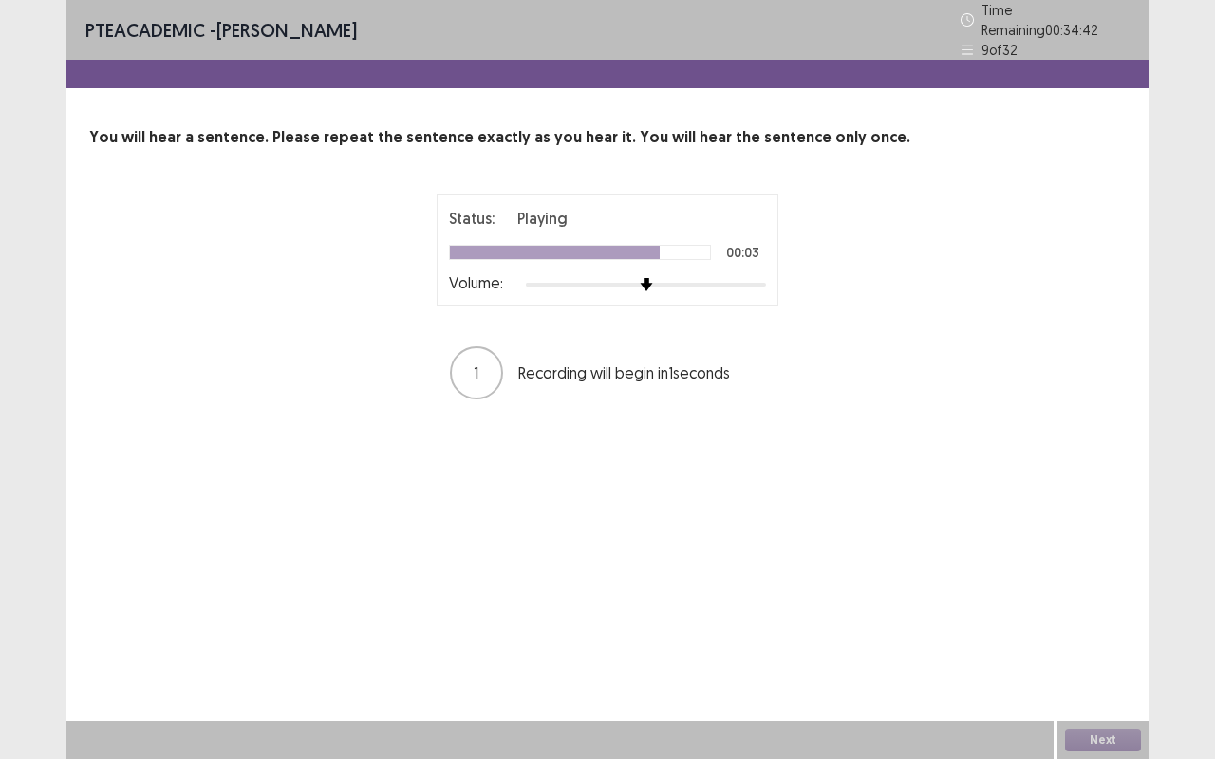
click at [719, 277] on div at bounding box center [646, 284] width 240 height 15
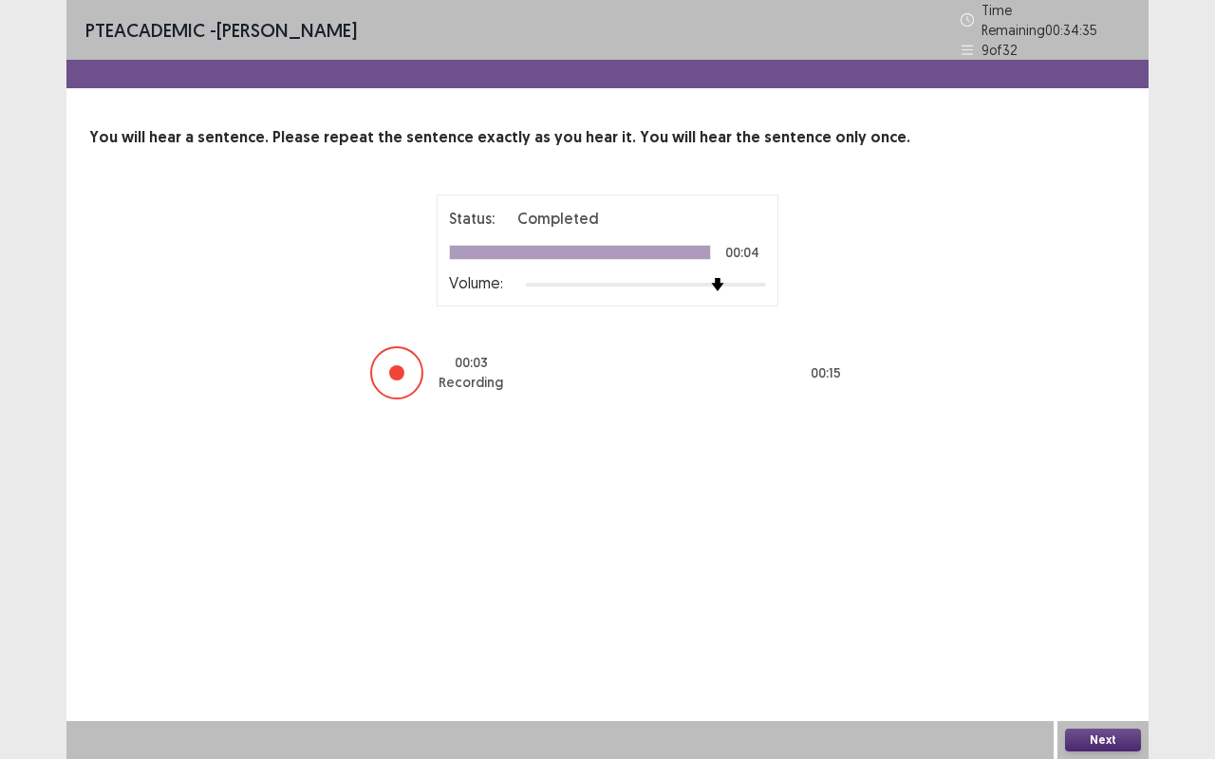
click at [1105, 639] on button "Next" at bounding box center [1103, 740] width 76 height 23
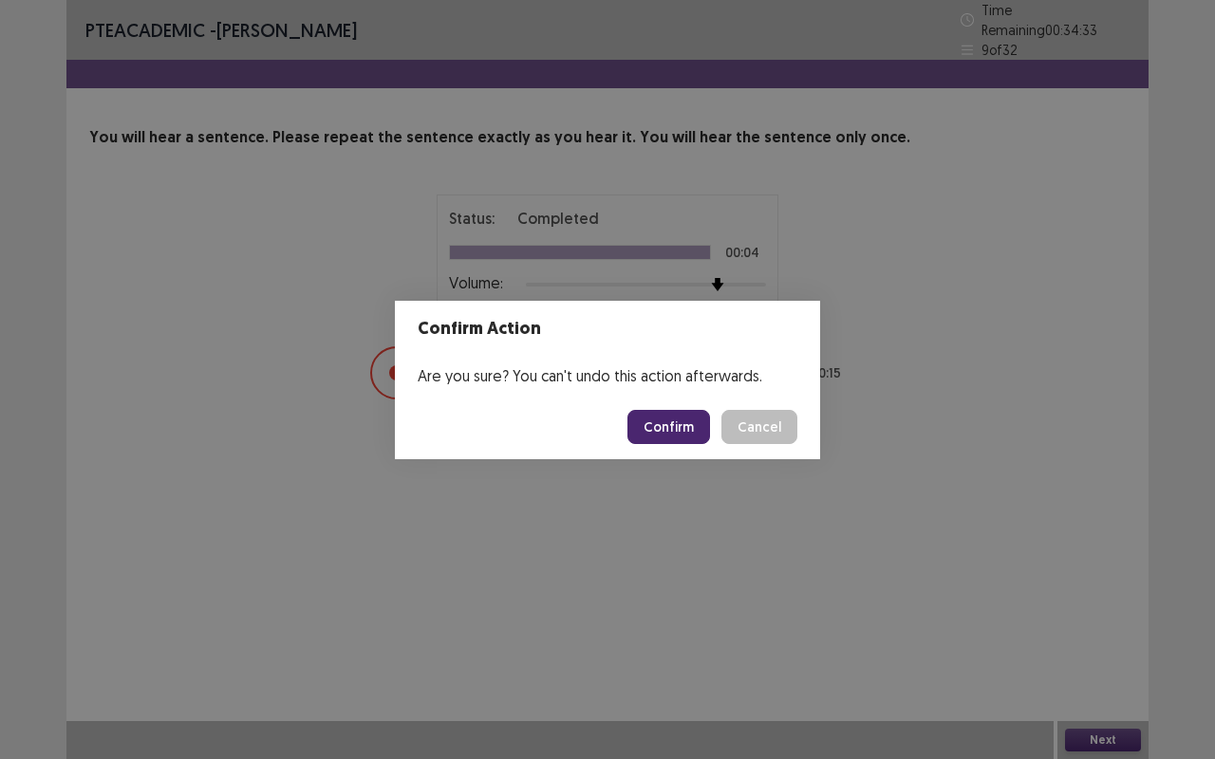
click at [655, 421] on button "Confirm" at bounding box center [668, 427] width 83 height 34
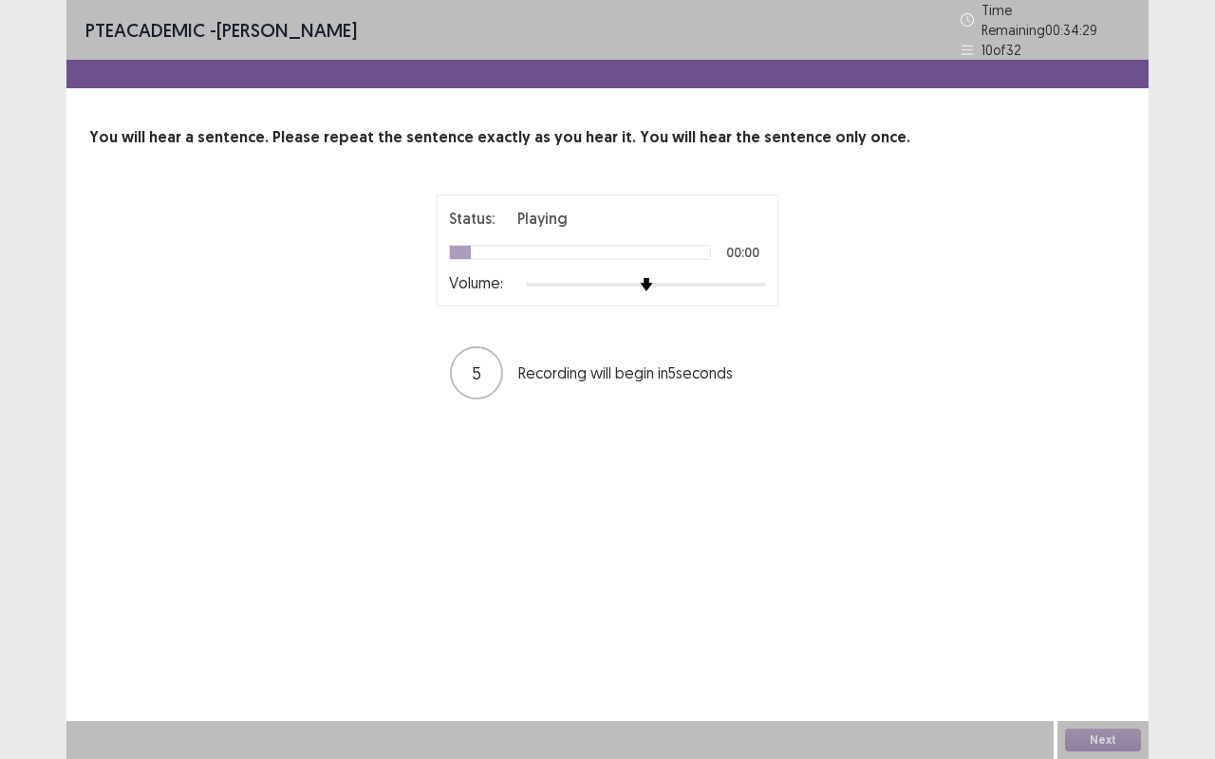
click at [714, 277] on div at bounding box center [646, 284] width 240 height 15
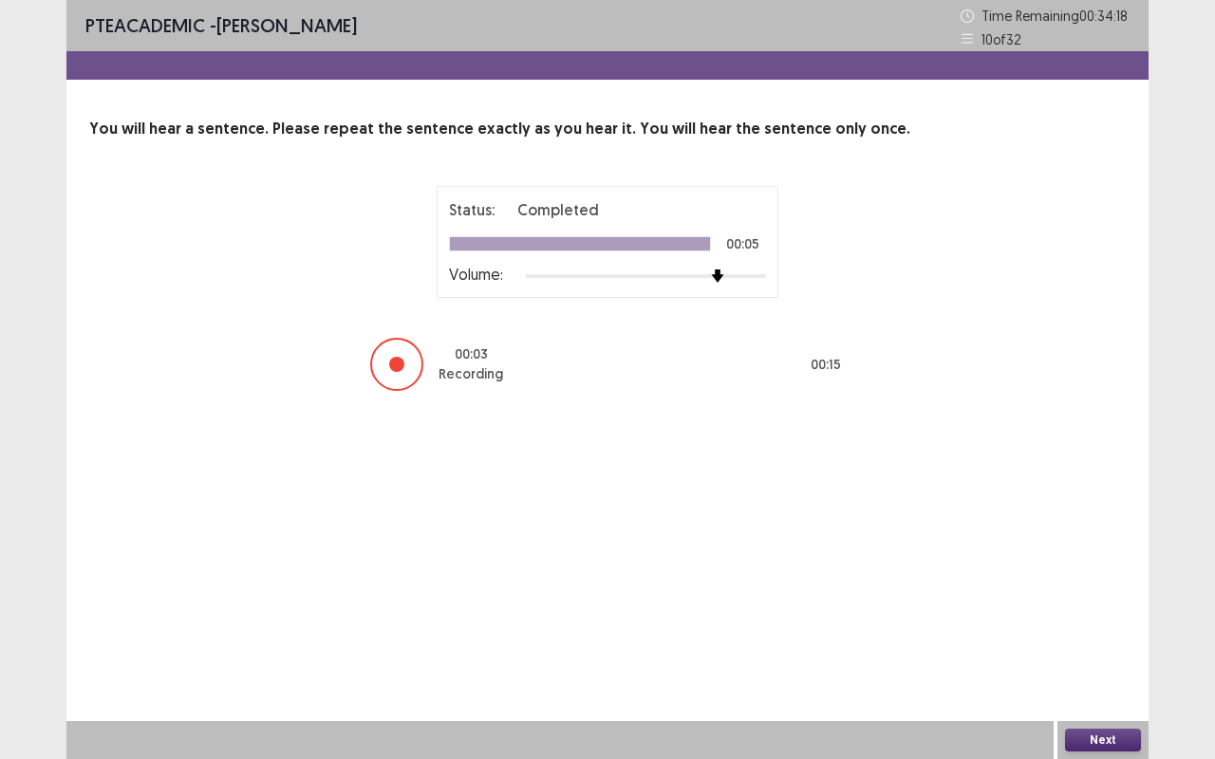
click at [1090, 639] on button "Next" at bounding box center [1103, 740] width 76 height 23
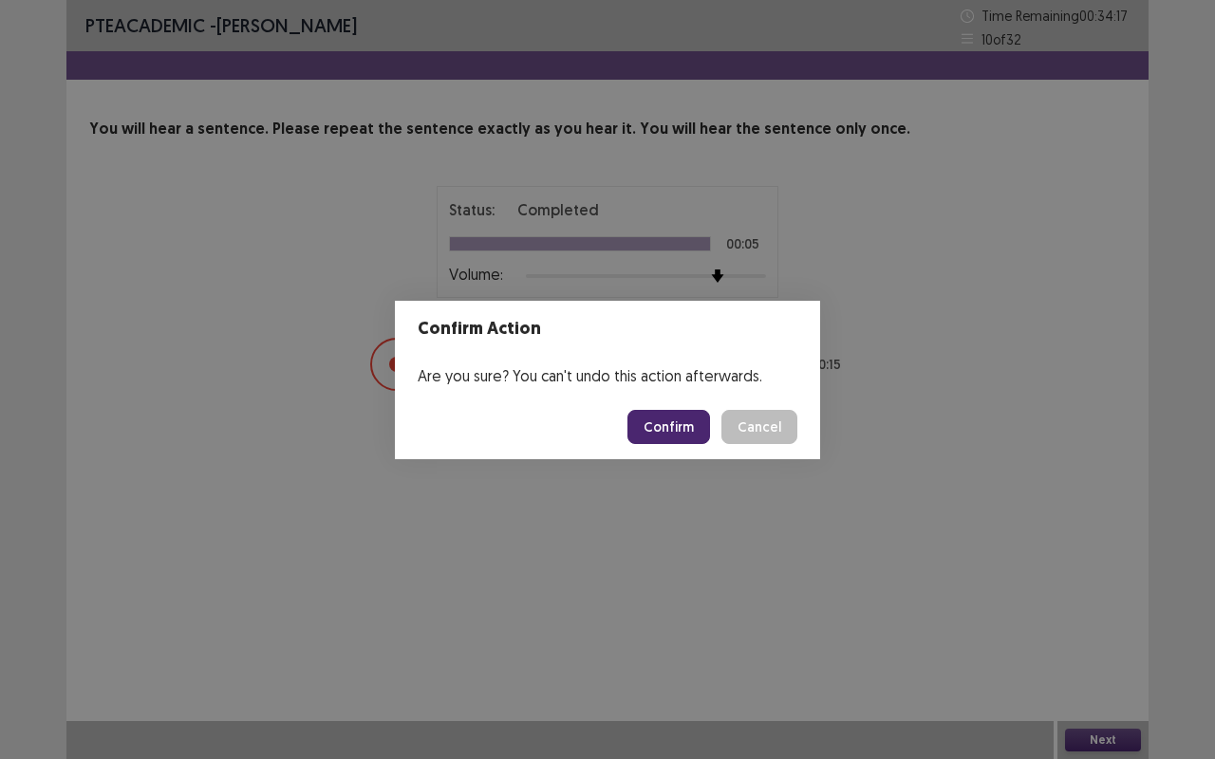
click at [672, 418] on button "Confirm" at bounding box center [668, 427] width 83 height 34
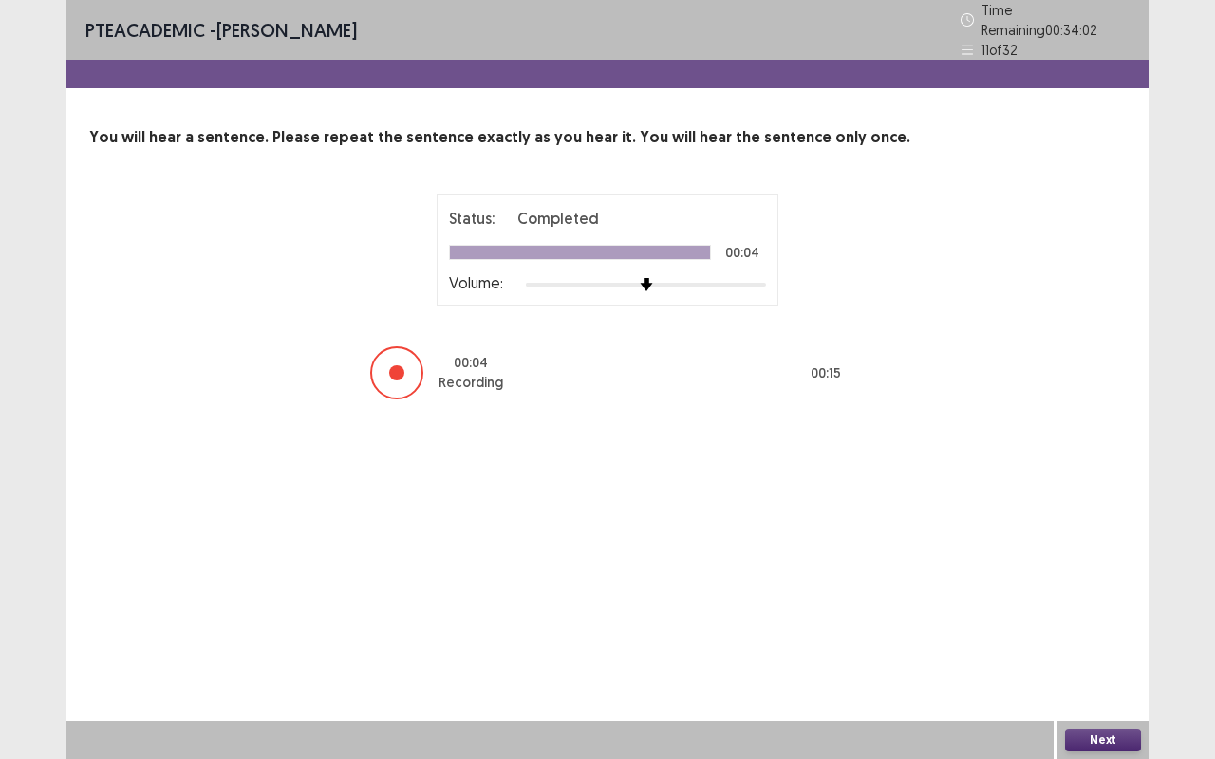
click at [1089, 639] on button "Next" at bounding box center [1103, 740] width 76 height 23
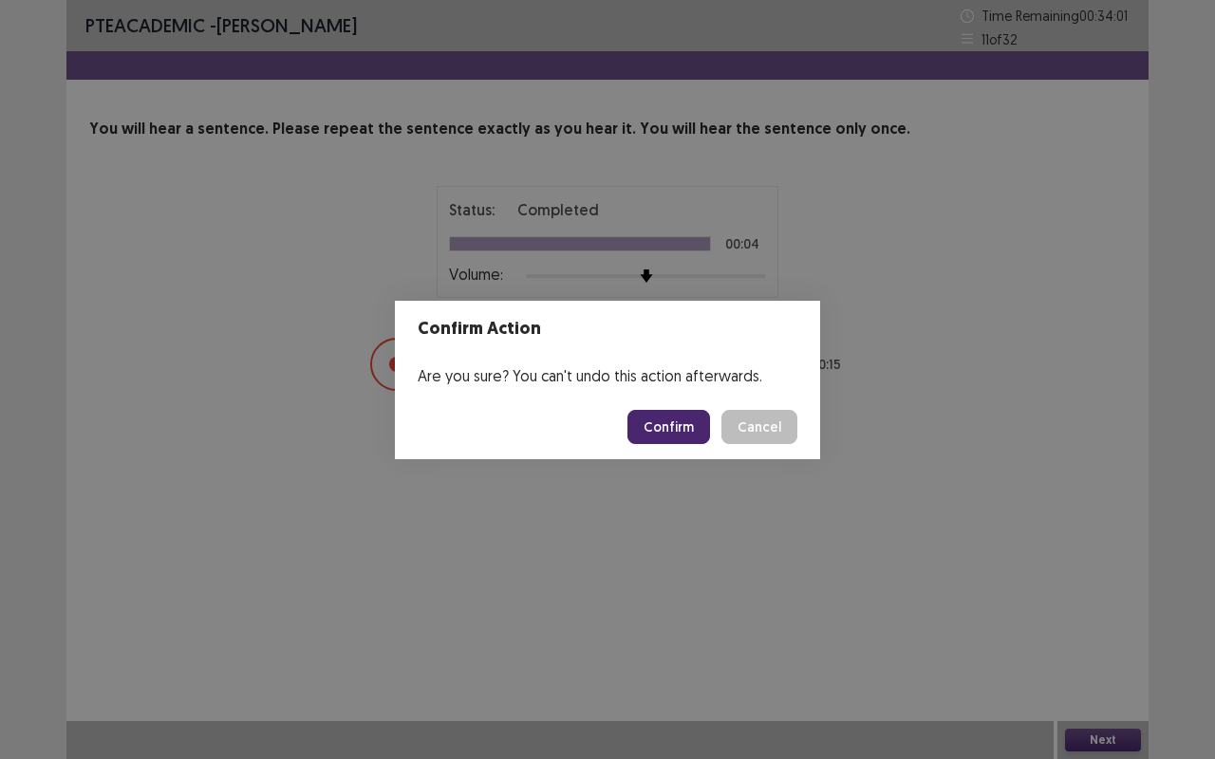
click at [670, 427] on button "Confirm" at bounding box center [668, 427] width 83 height 34
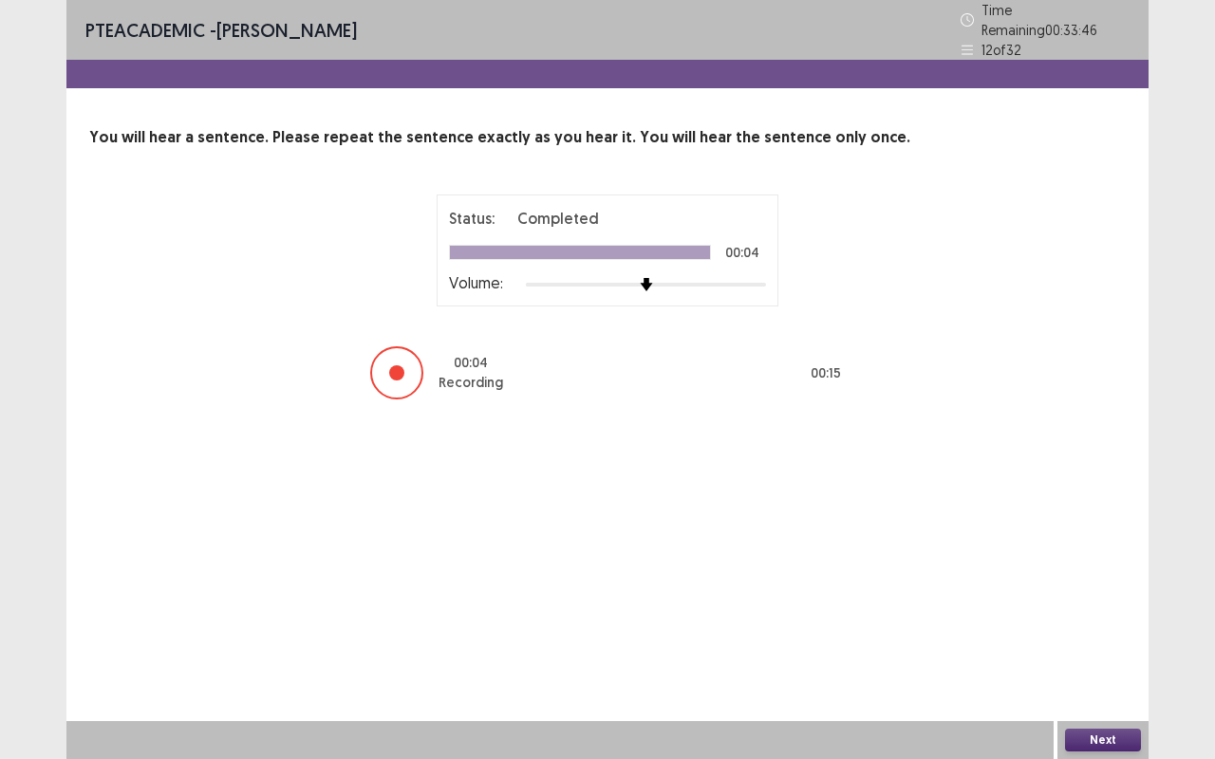
click at [1097, 639] on button "Next" at bounding box center [1103, 740] width 76 height 23
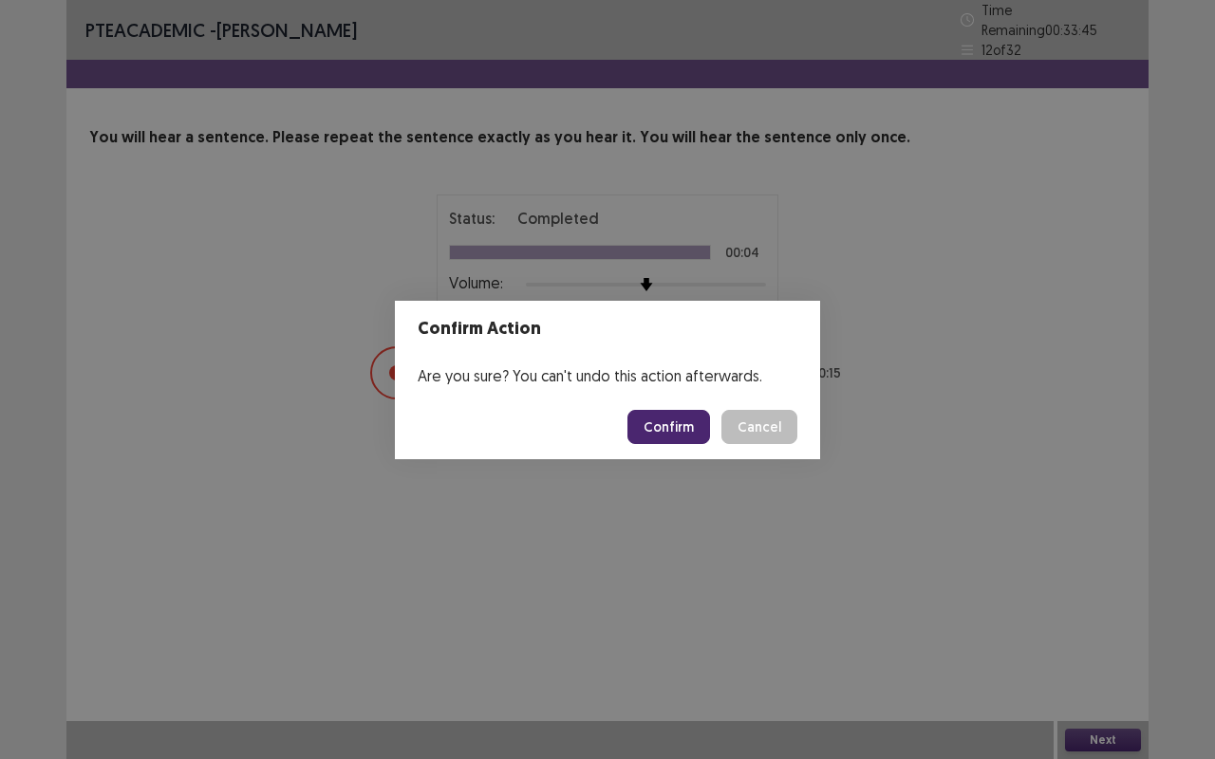
click at [670, 416] on button "Confirm" at bounding box center [668, 427] width 83 height 34
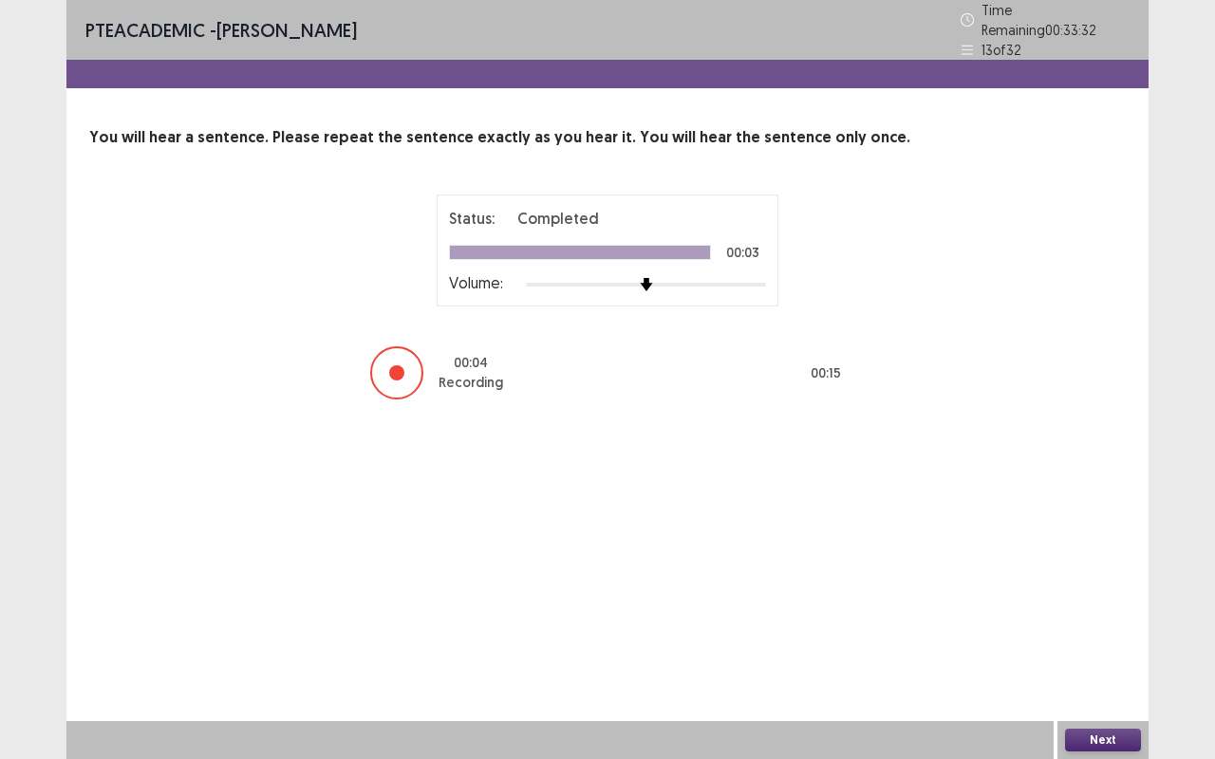
click at [1083, 639] on button "Next" at bounding box center [1103, 740] width 76 height 23
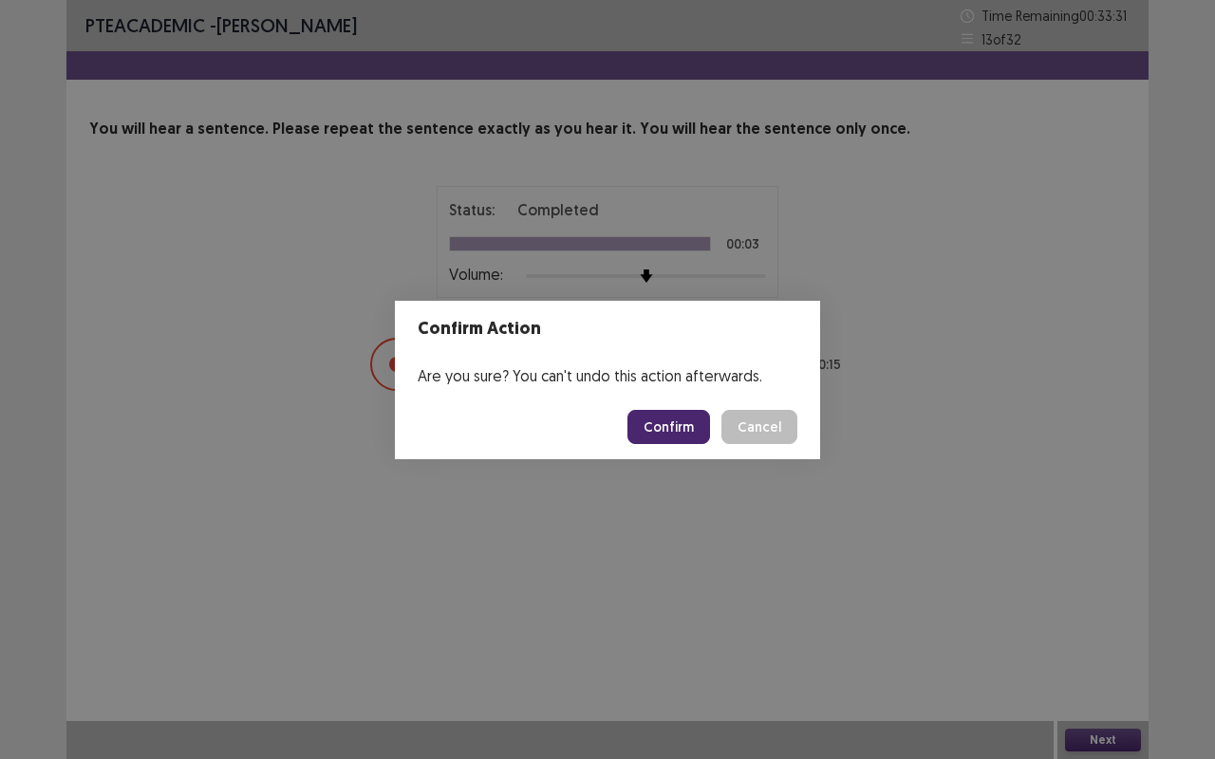
click at [665, 423] on button "Confirm" at bounding box center [668, 427] width 83 height 34
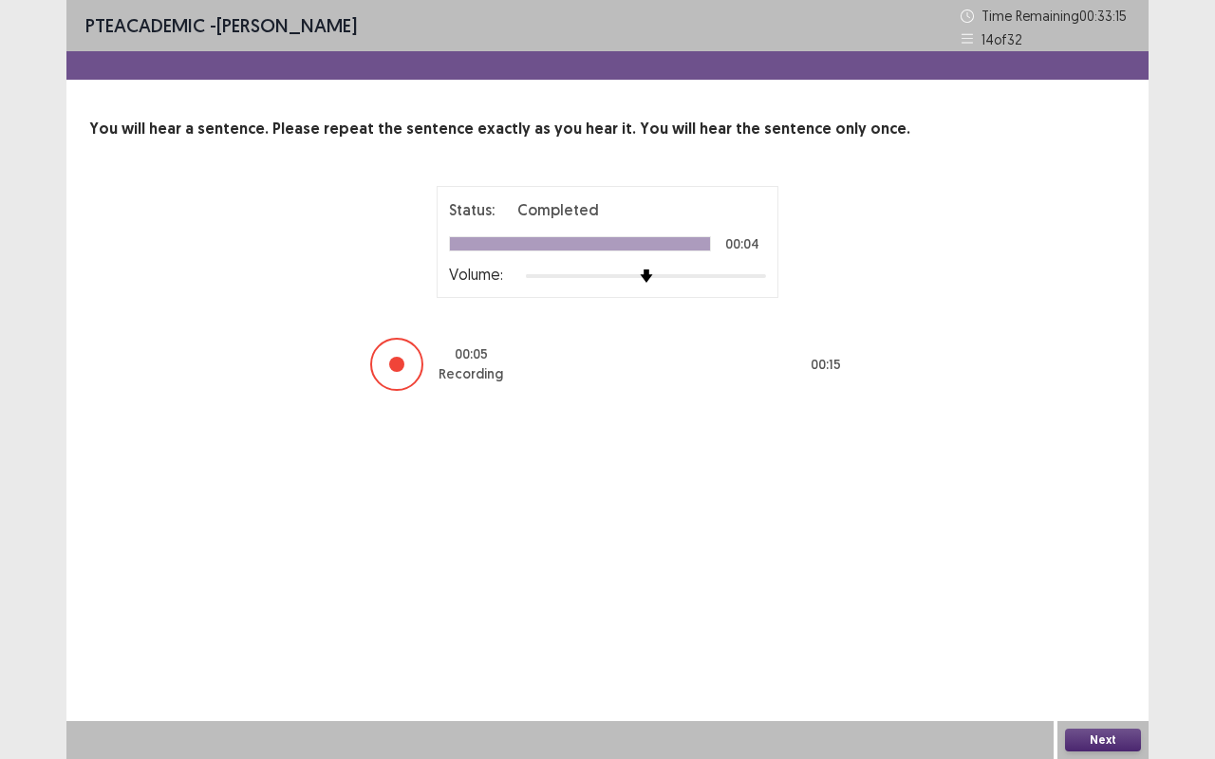
click at [1072, 639] on button "Next" at bounding box center [1103, 740] width 76 height 23
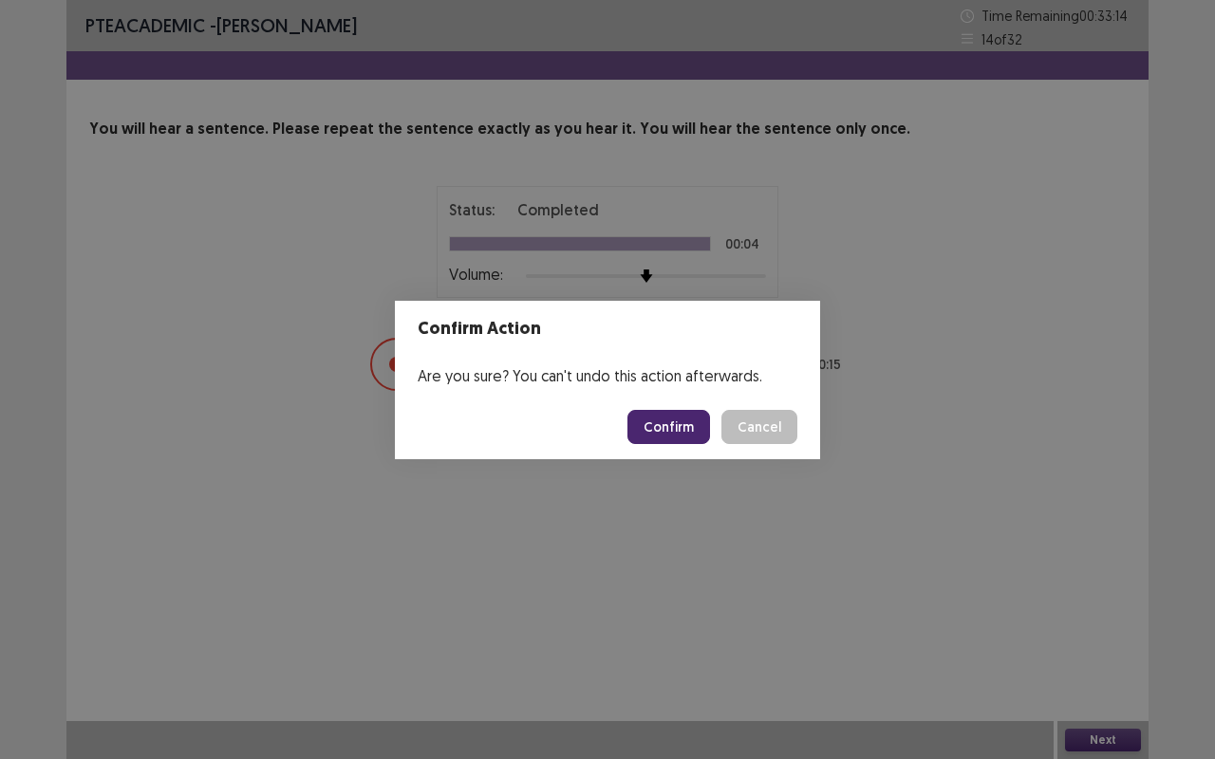
click at [663, 428] on button "Confirm" at bounding box center [668, 427] width 83 height 34
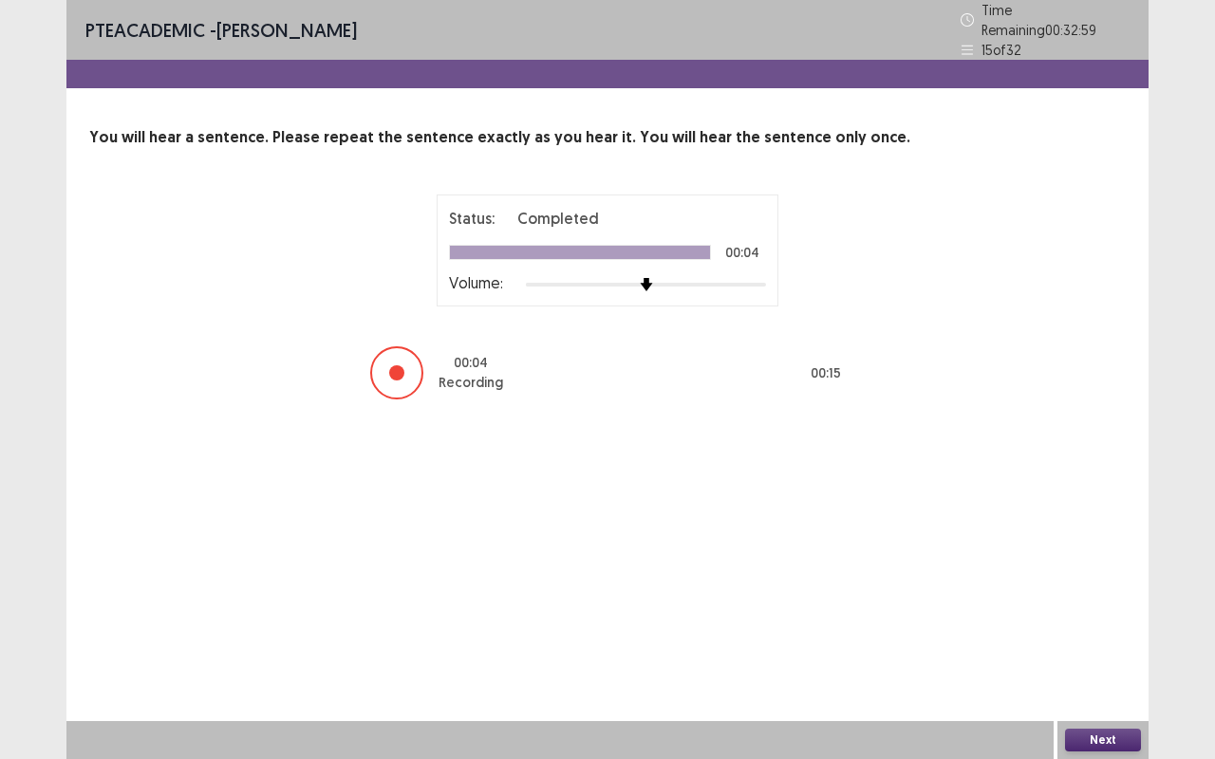
click at [1091, 639] on button "Next" at bounding box center [1103, 740] width 76 height 23
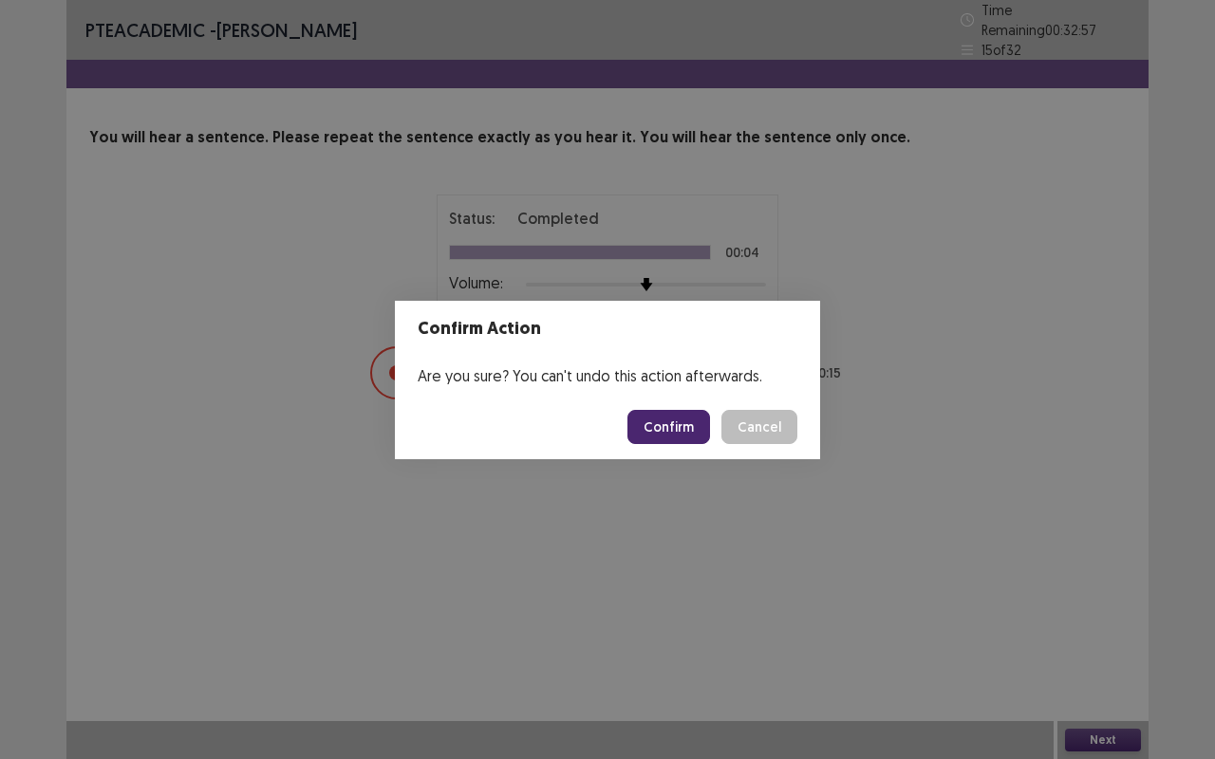
click at [708, 417] on button "Confirm" at bounding box center [668, 427] width 83 height 34
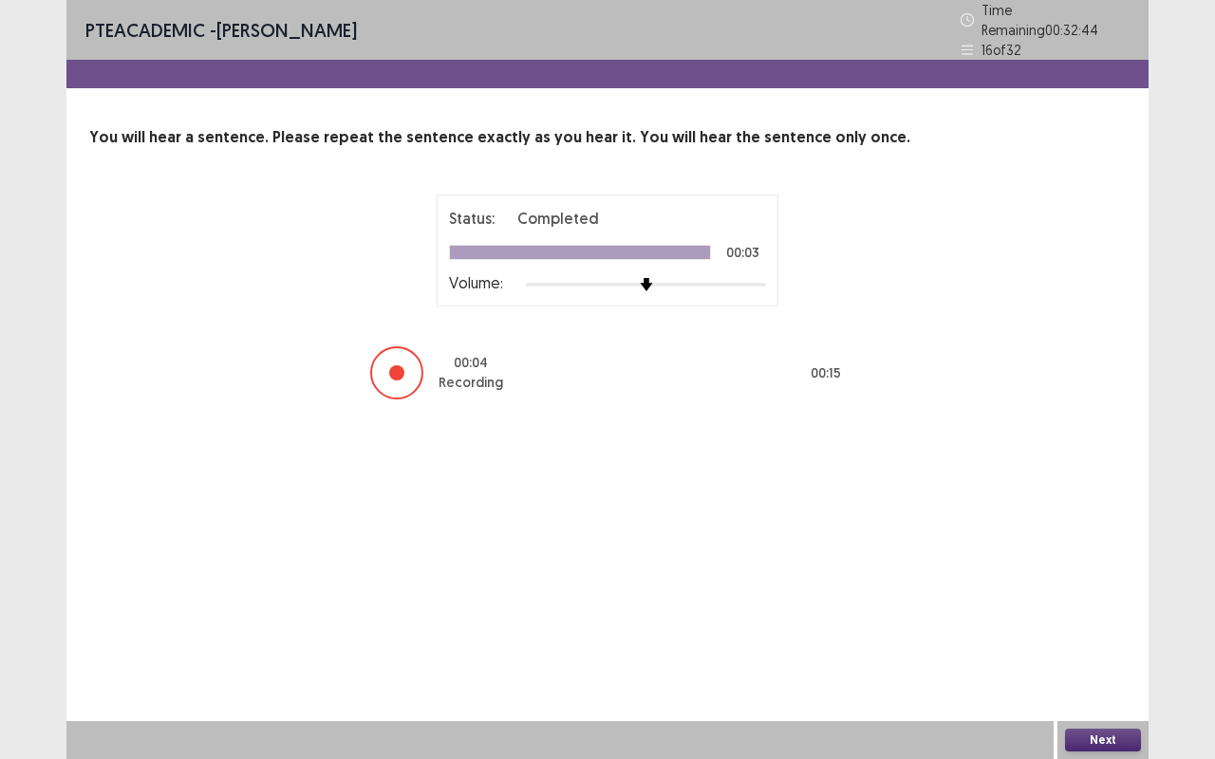
click at [1108, 639] on button "Next" at bounding box center [1103, 740] width 76 height 23
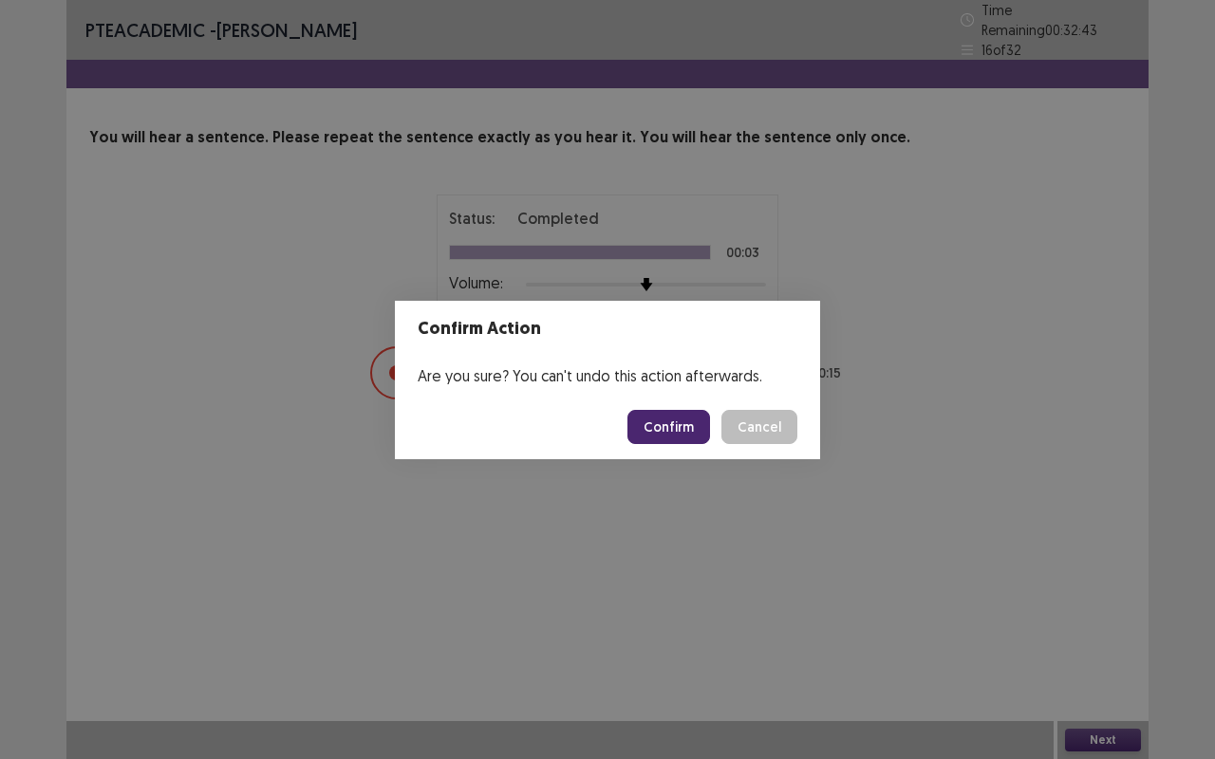
click at [683, 432] on button "Confirm" at bounding box center [668, 427] width 83 height 34
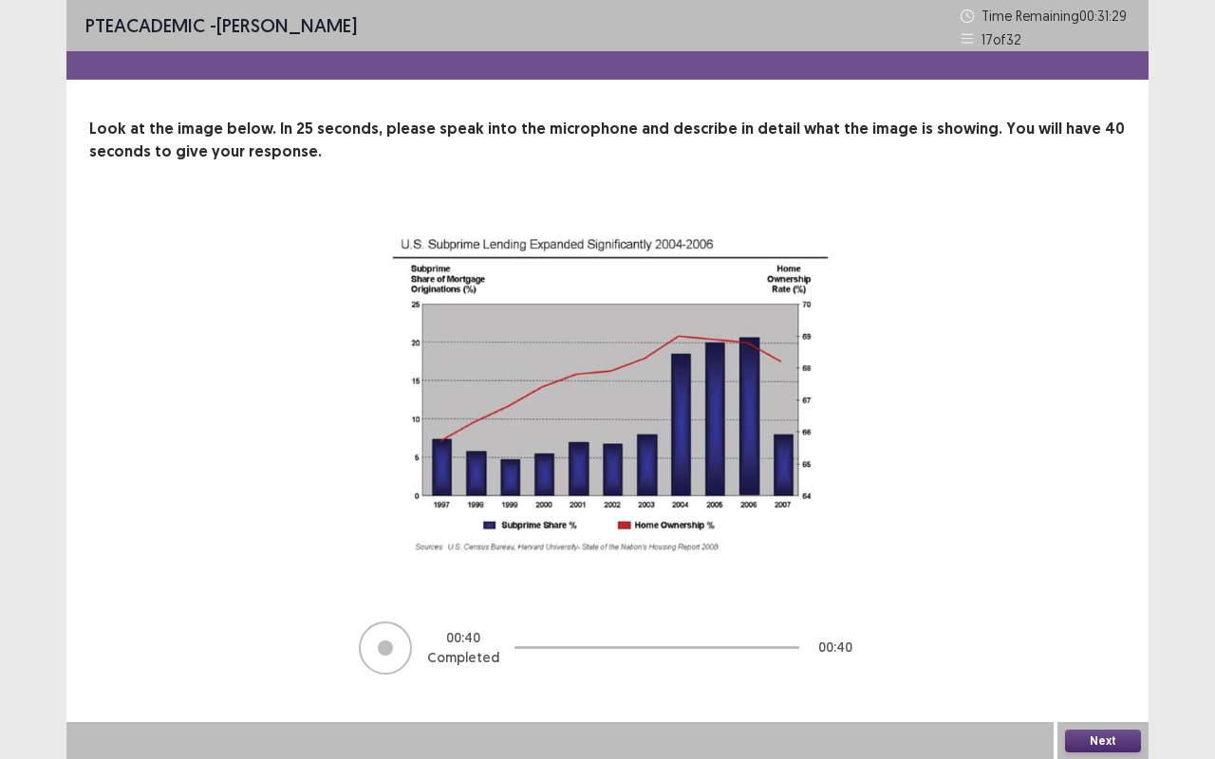
click at [1112, 639] on button "Next" at bounding box center [1103, 741] width 76 height 23
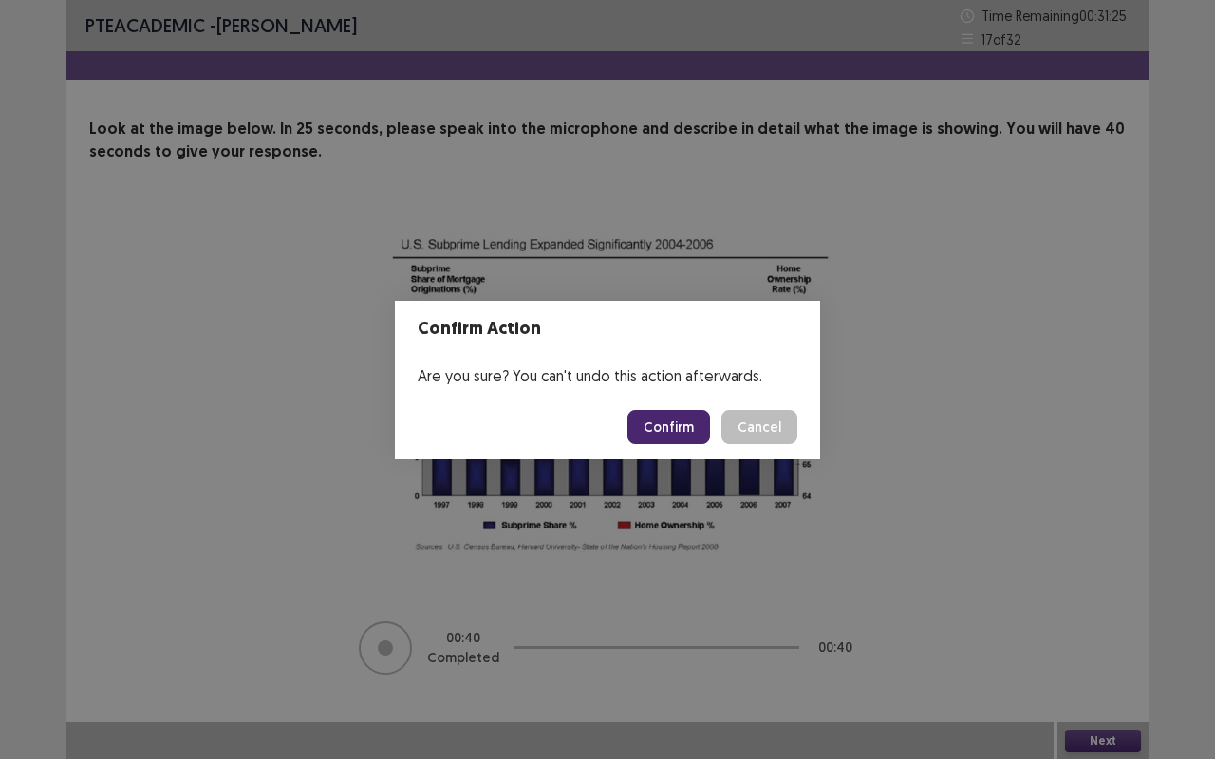
click at [658, 431] on button "Confirm" at bounding box center [668, 427] width 83 height 34
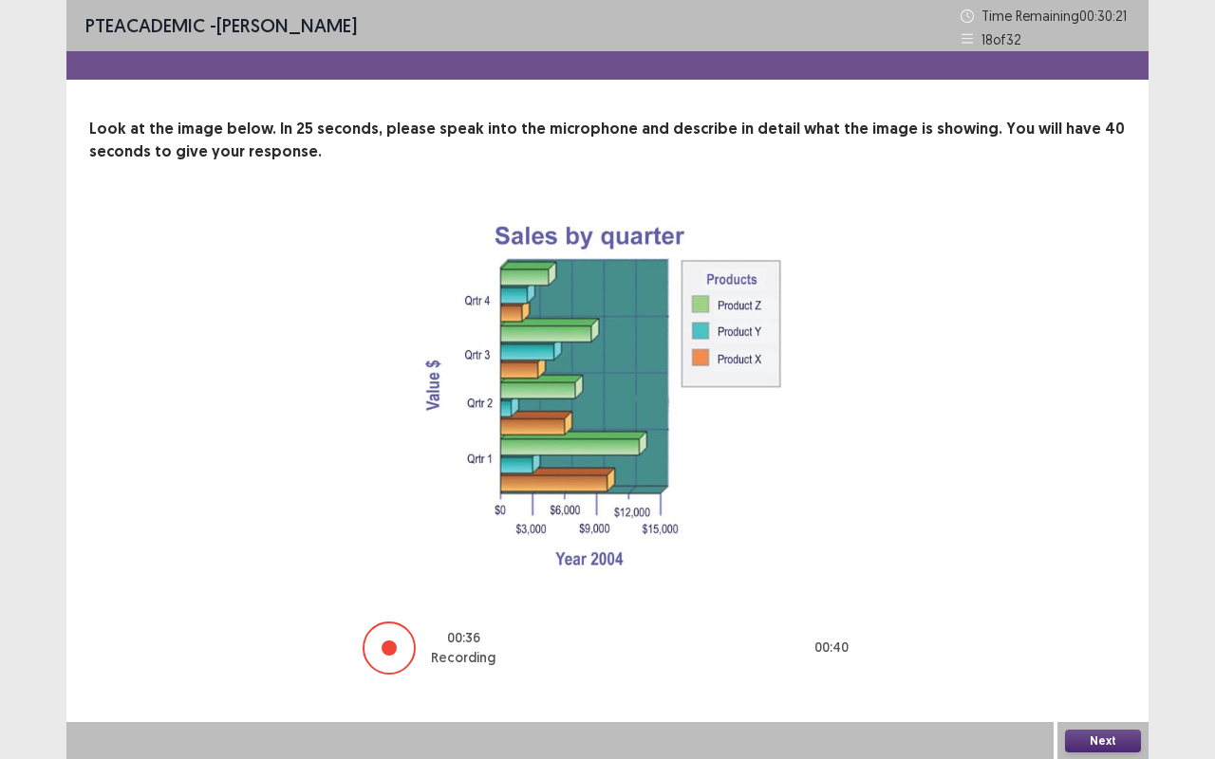
click at [1106, 639] on button "Next" at bounding box center [1103, 741] width 76 height 23
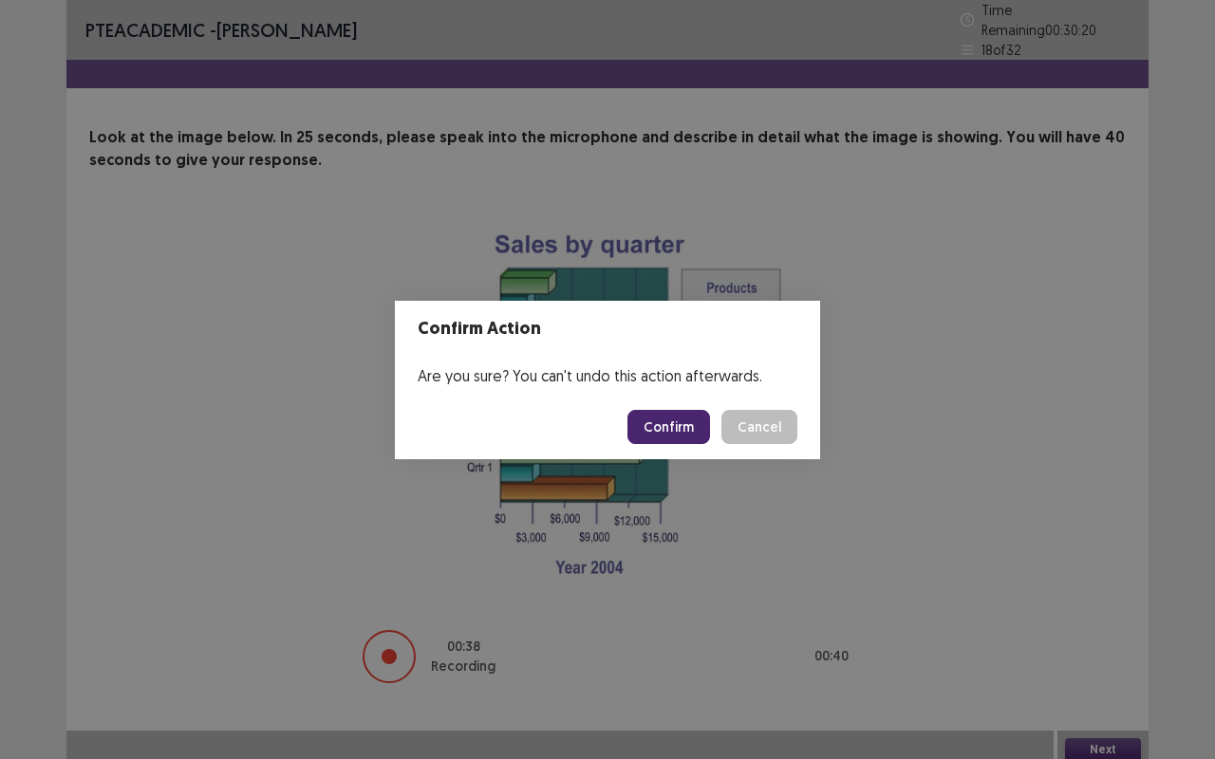
click at [659, 429] on button "Confirm" at bounding box center [668, 427] width 83 height 34
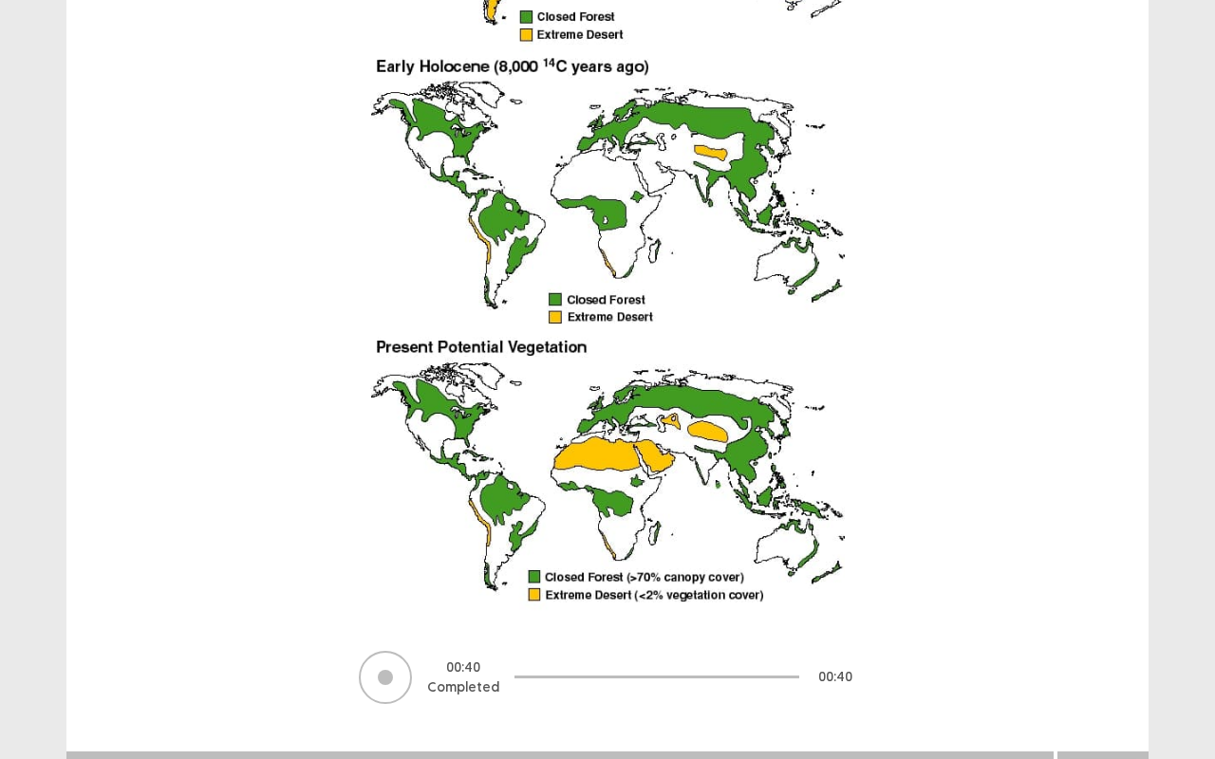
scroll to position [473, 0]
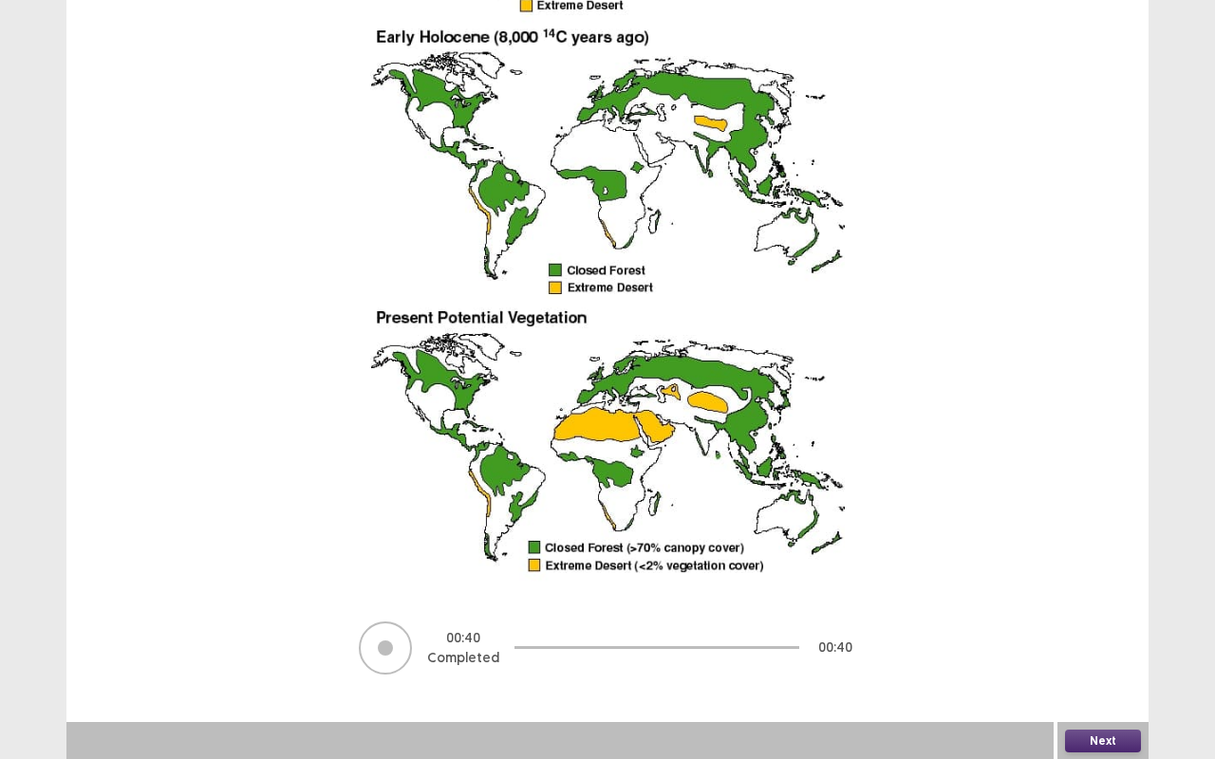
click at [1084, 639] on button "Next" at bounding box center [1103, 741] width 76 height 23
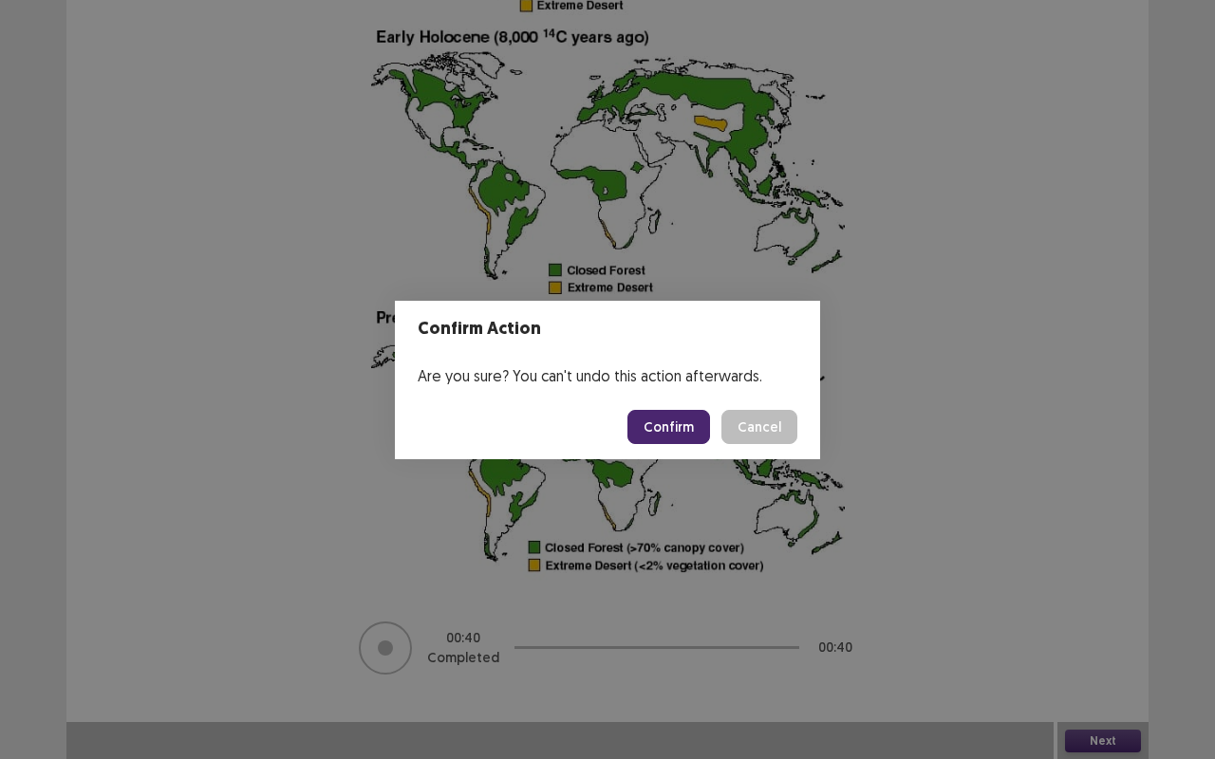
click at [652, 419] on button "Confirm" at bounding box center [668, 427] width 83 height 34
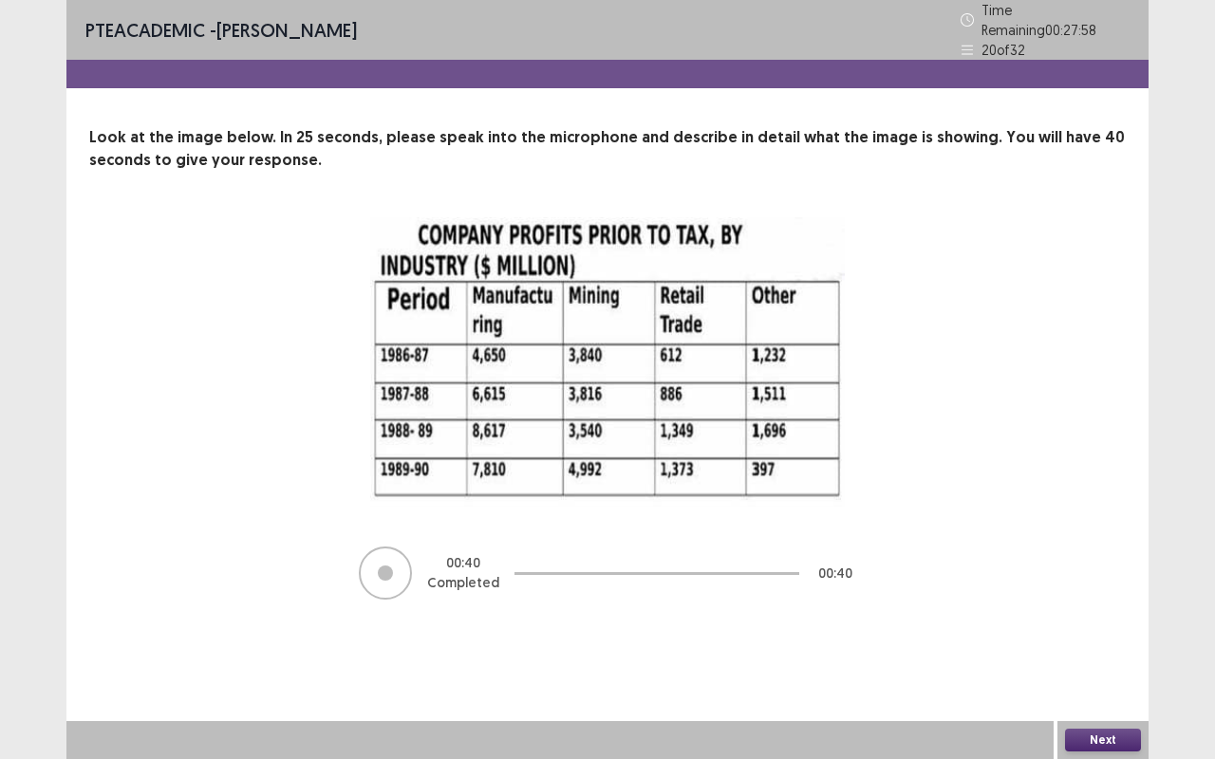
click at [1109, 639] on button "Next" at bounding box center [1103, 740] width 76 height 23
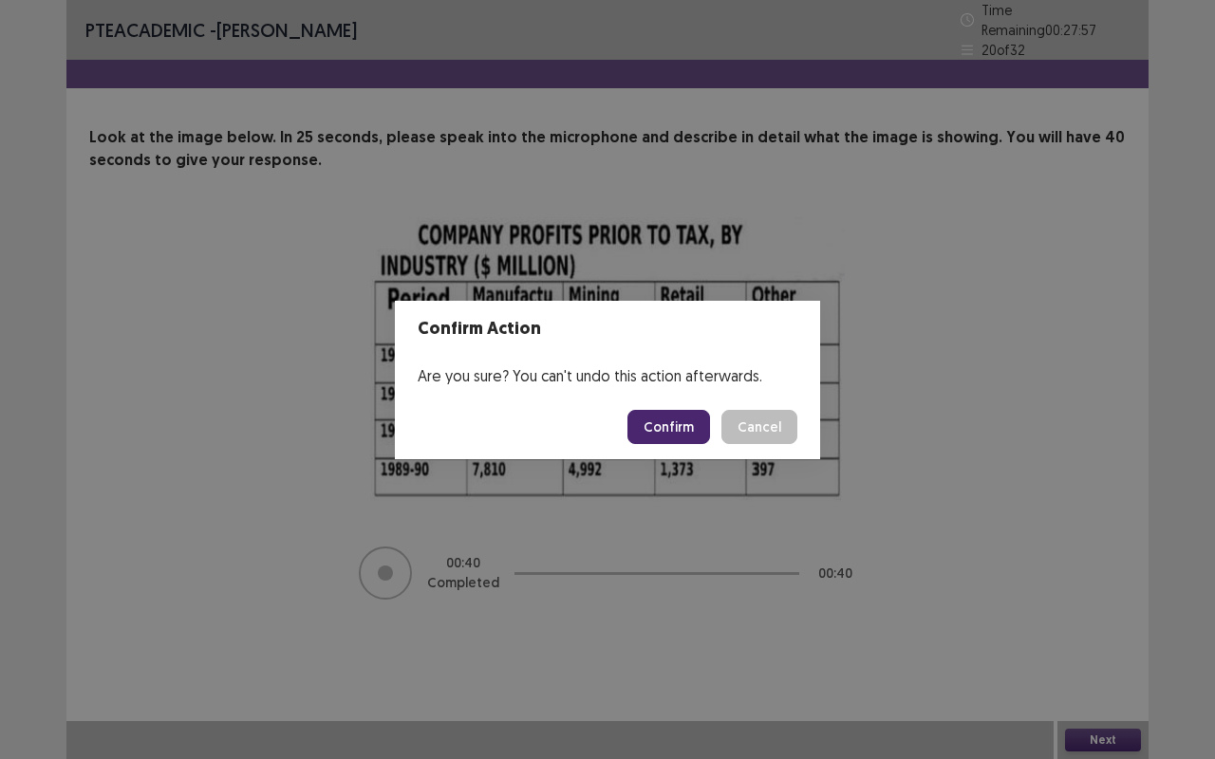
click at [670, 424] on button "Confirm" at bounding box center [668, 427] width 83 height 34
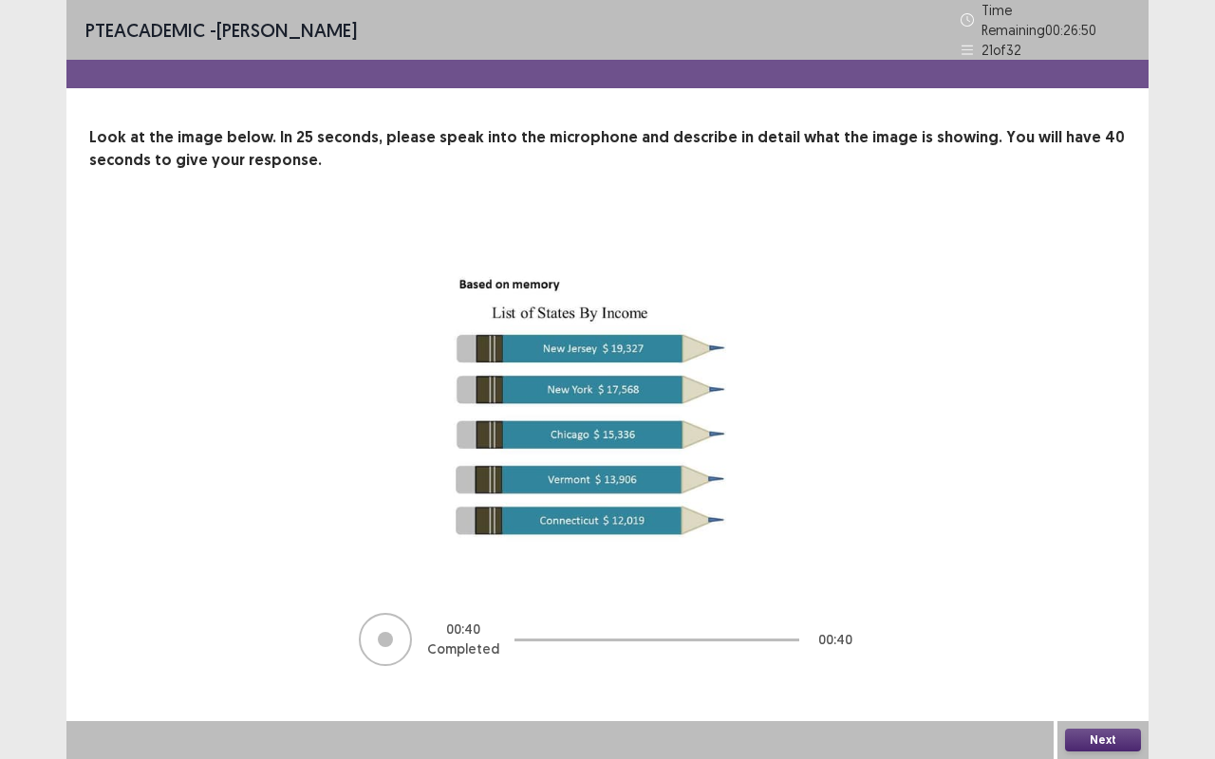
click at [1103, 639] on button "Next" at bounding box center [1103, 740] width 76 height 23
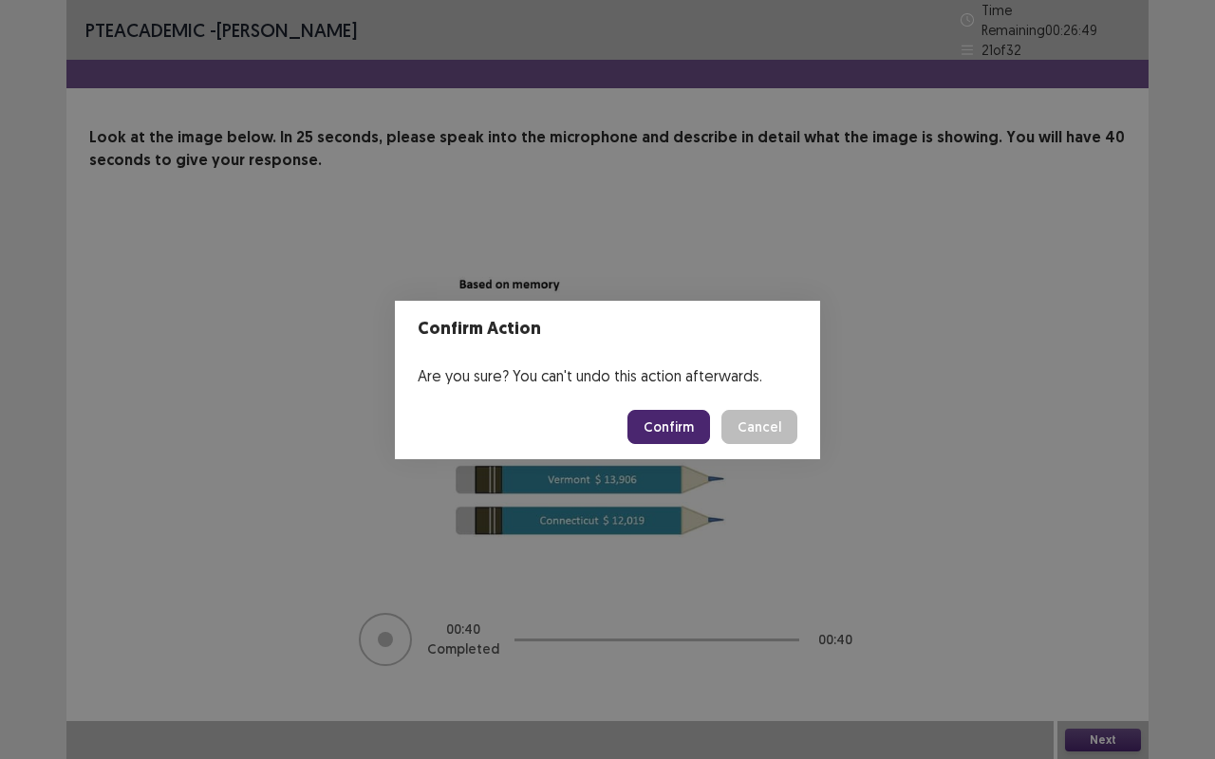
click at [678, 428] on button "Confirm" at bounding box center [668, 427] width 83 height 34
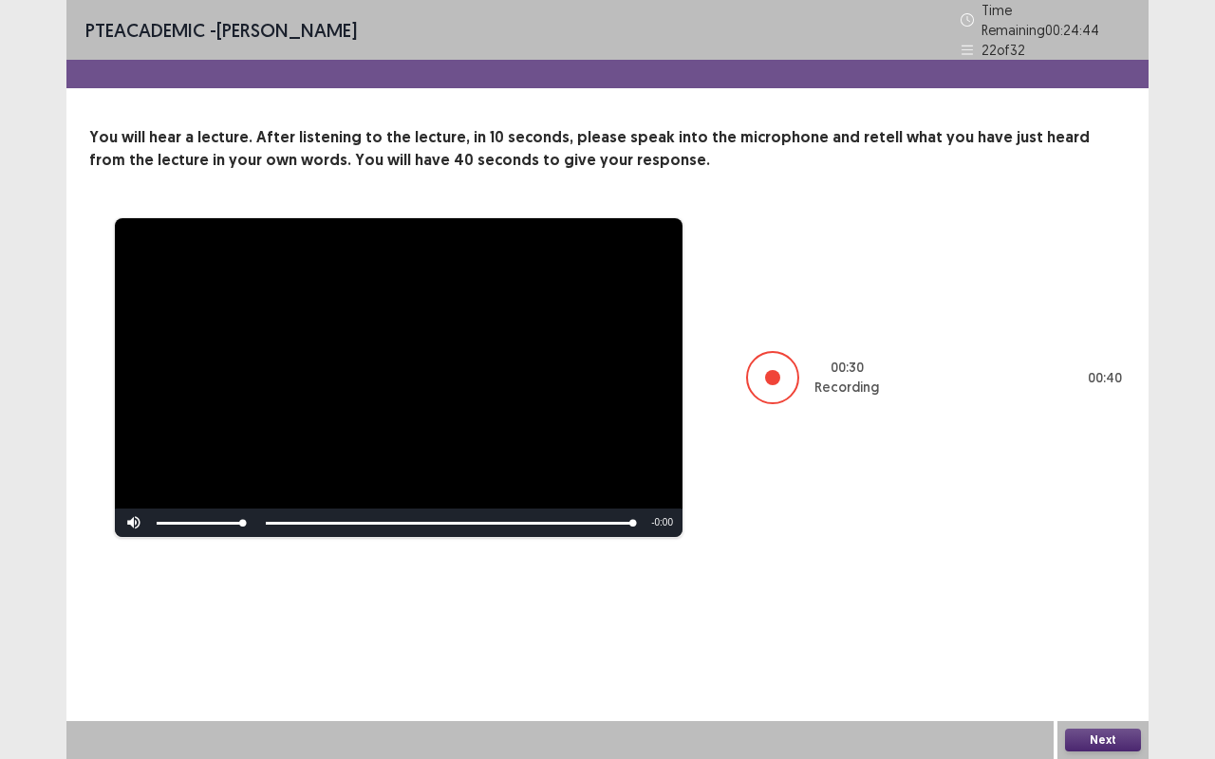
click at [1093, 639] on button "Next" at bounding box center [1103, 740] width 76 height 23
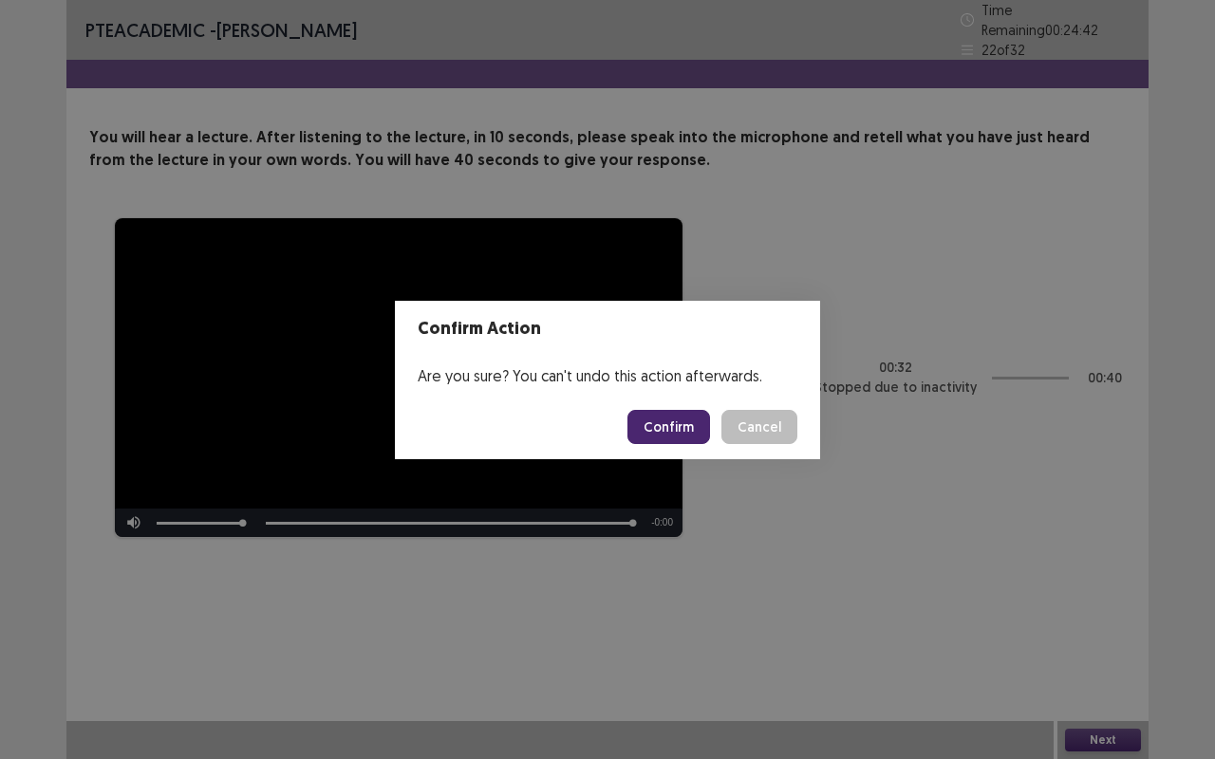
click at [687, 419] on button "Confirm" at bounding box center [668, 427] width 83 height 34
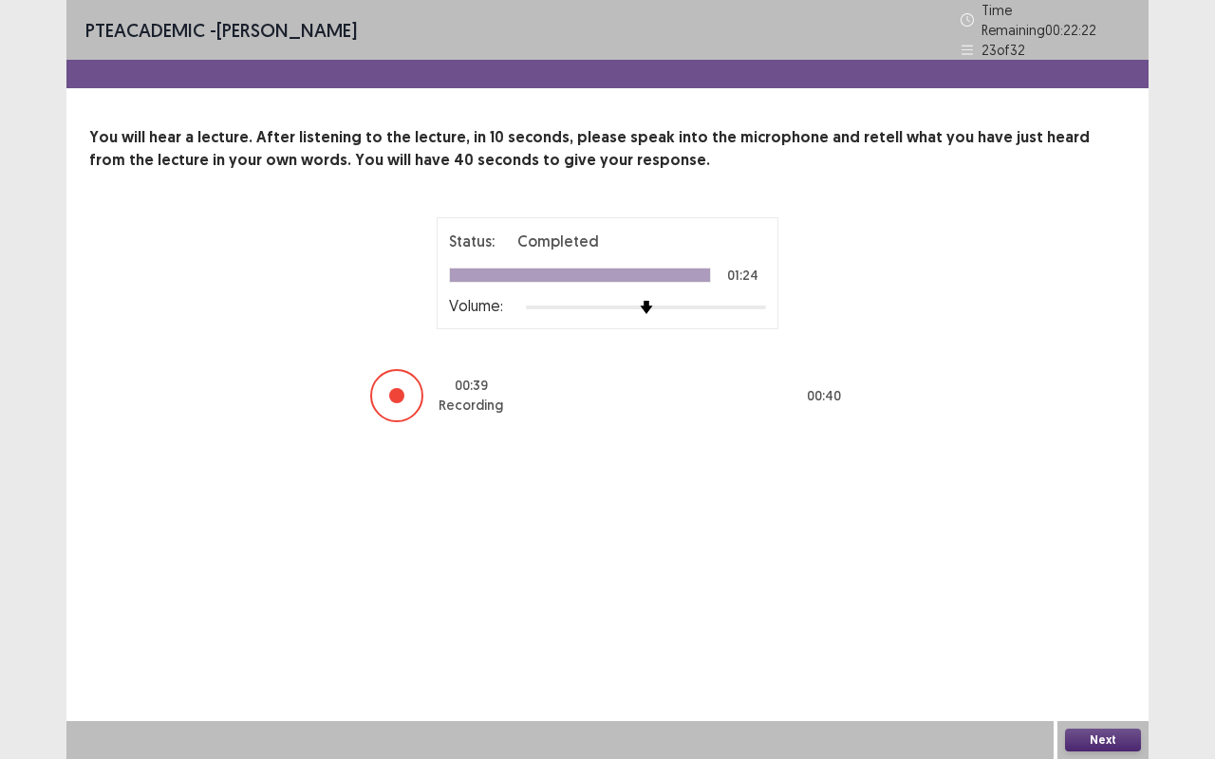
click at [1100, 639] on button "Next" at bounding box center [1103, 740] width 76 height 23
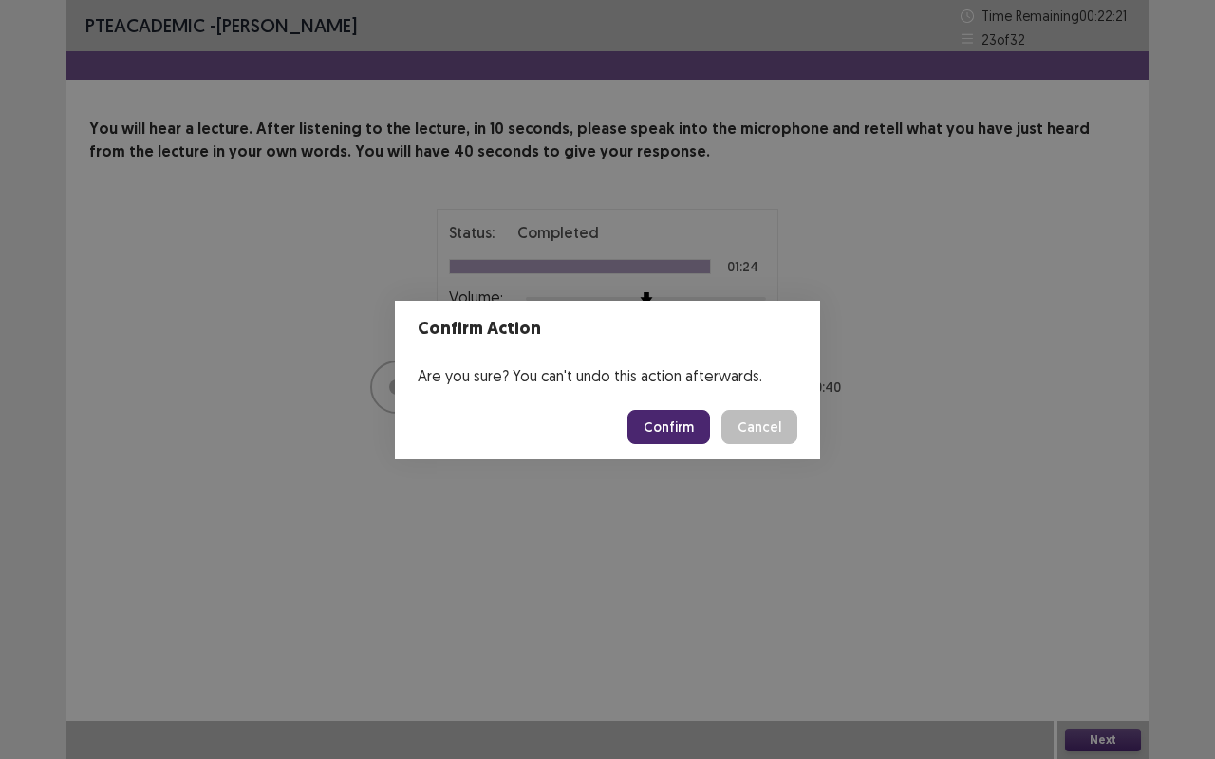
click at [682, 423] on button "Confirm" at bounding box center [668, 427] width 83 height 34
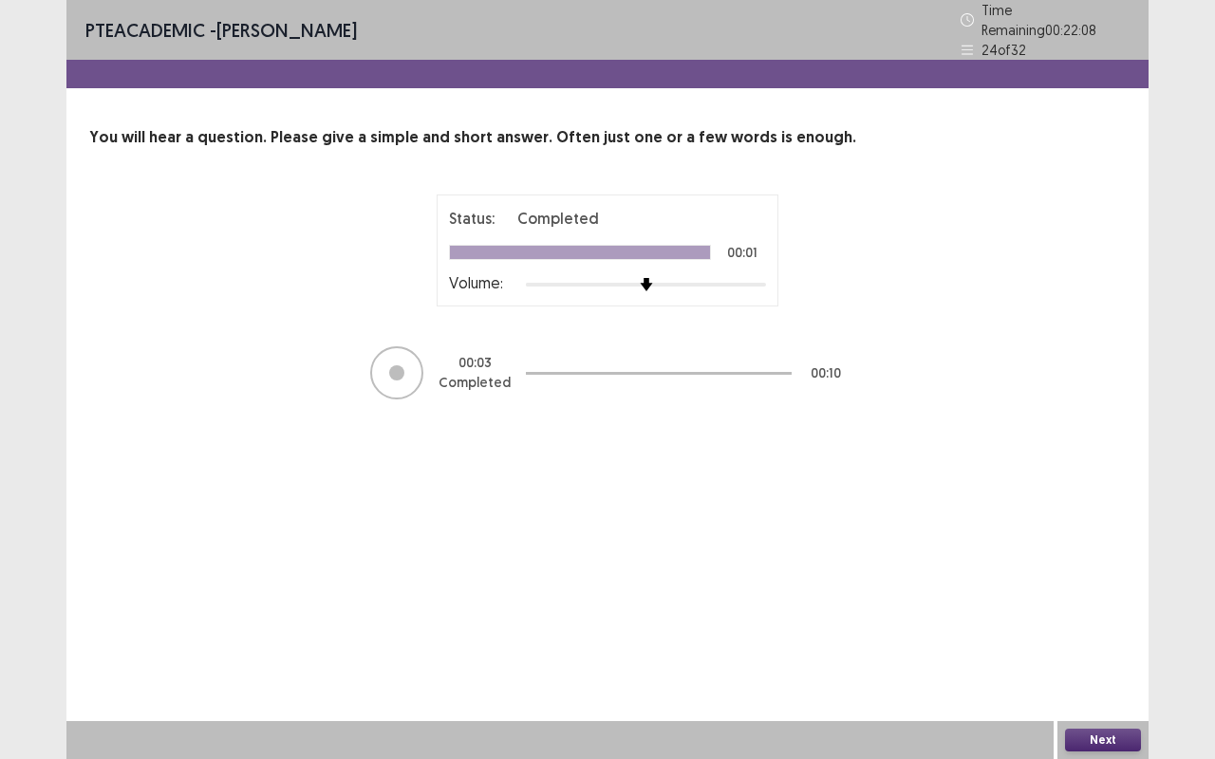
click at [1101, 639] on button "Next" at bounding box center [1103, 740] width 76 height 23
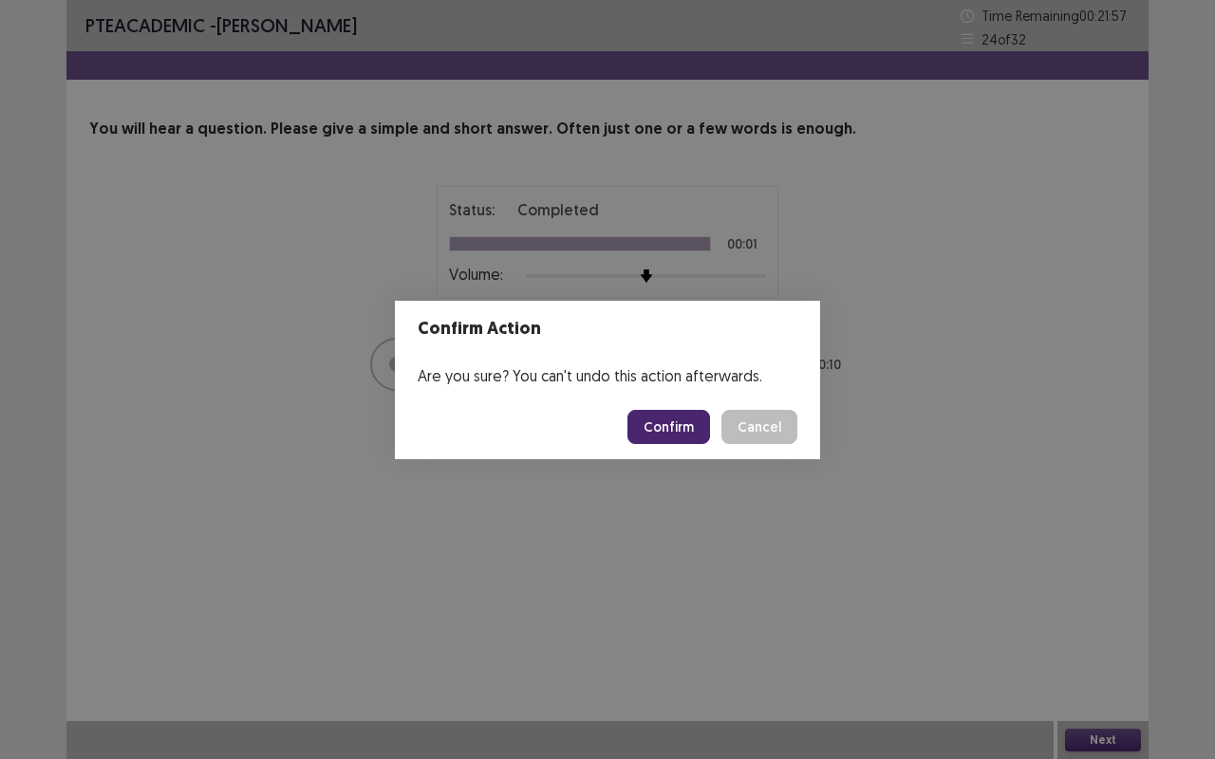
click at [659, 427] on button "Confirm" at bounding box center [668, 427] width 83 height 34
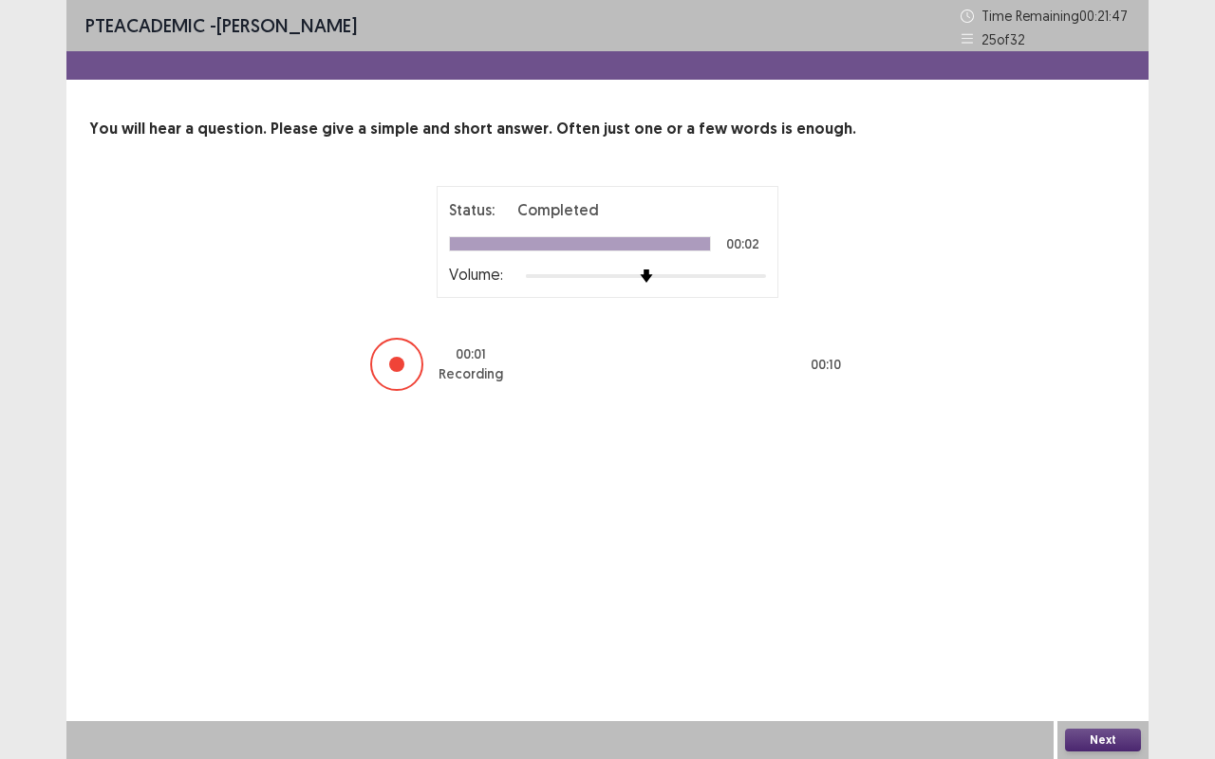
click at [1094, 639] on button "Next" at bounding box center [1103, 740] width 76 height 23
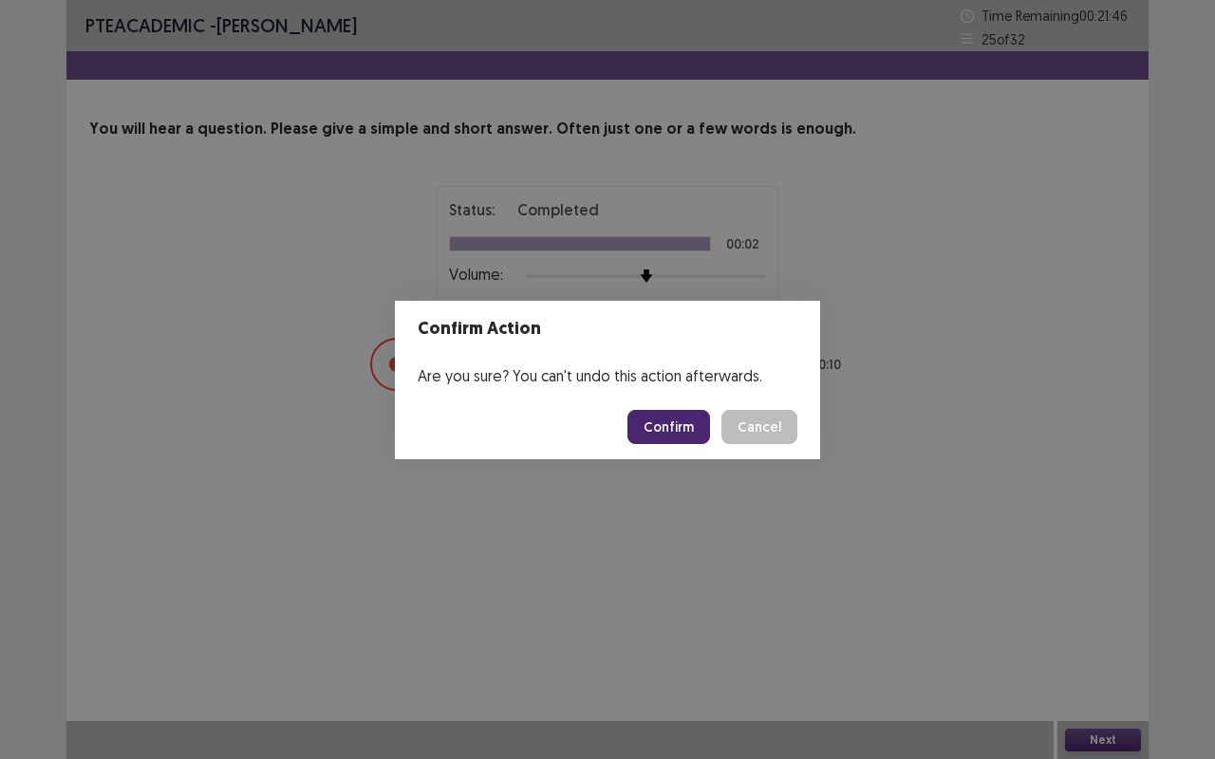
click at [683, 427] on button "Confirm" at bounding box center [668, 427] width 83 height 34
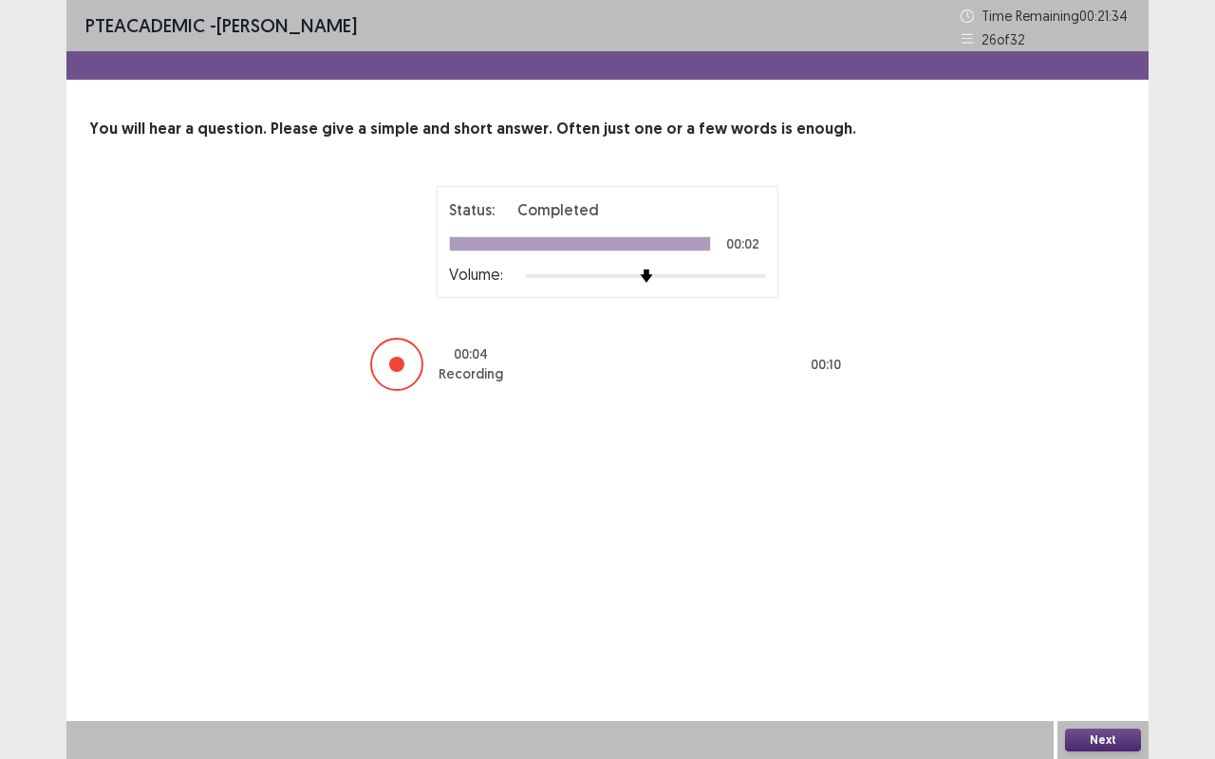
click at [1103, 639] on button "Next" at bounding box center [1103, 740] width 76 height 23
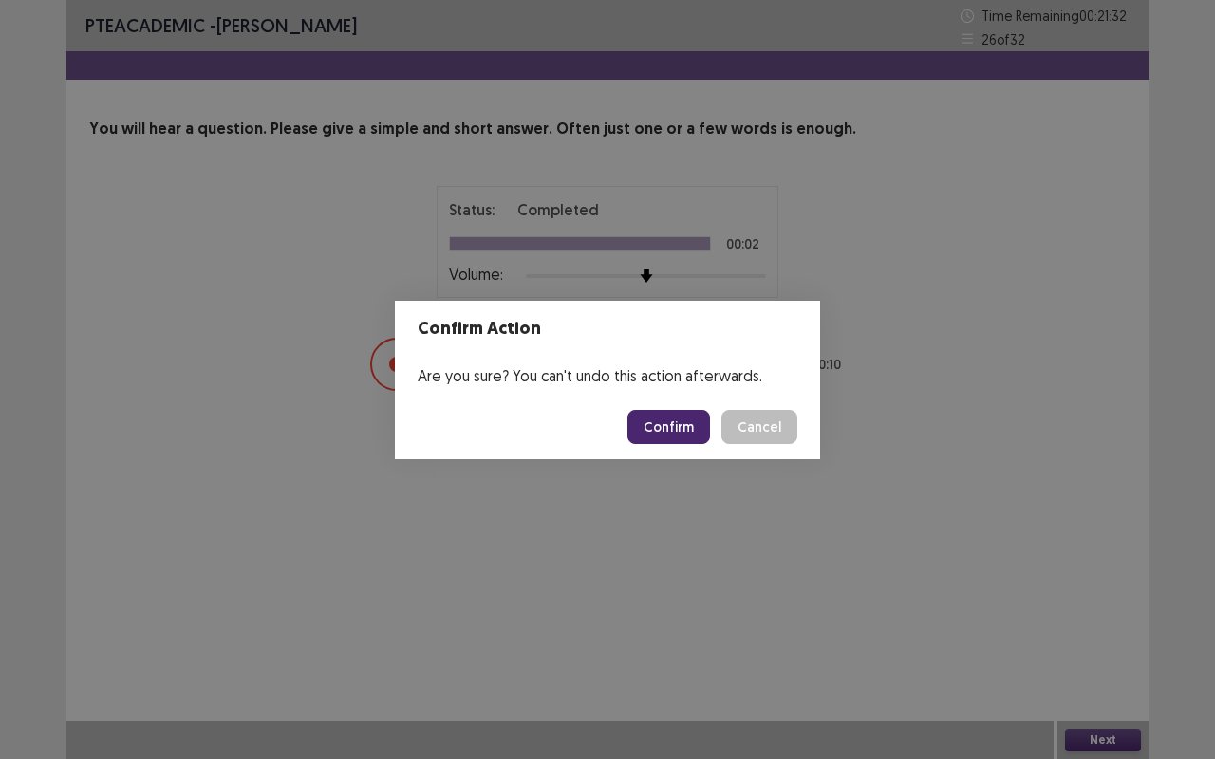
click at [679, 414] on button "Confirm" at bounding box center [668, 427] width 83 height 34
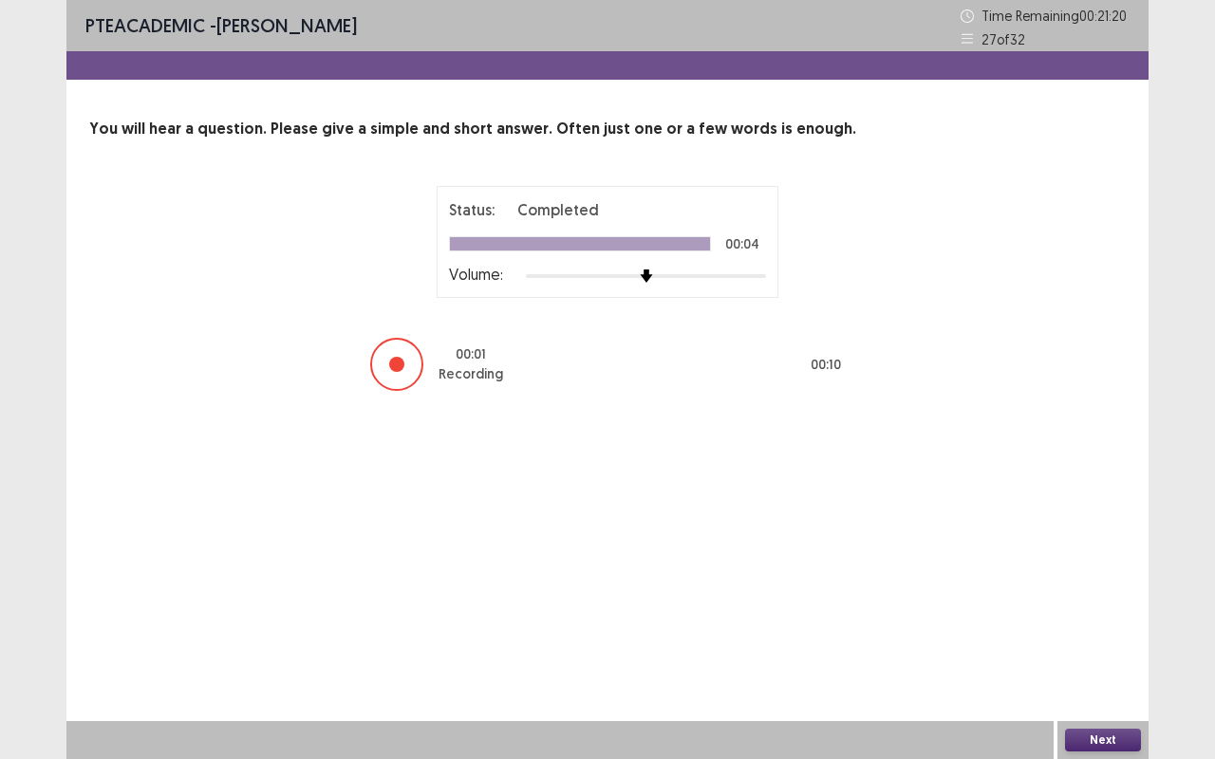
click at [1103, 639] on button "Next" at bounding box center [1103, 740] width 76 height 23
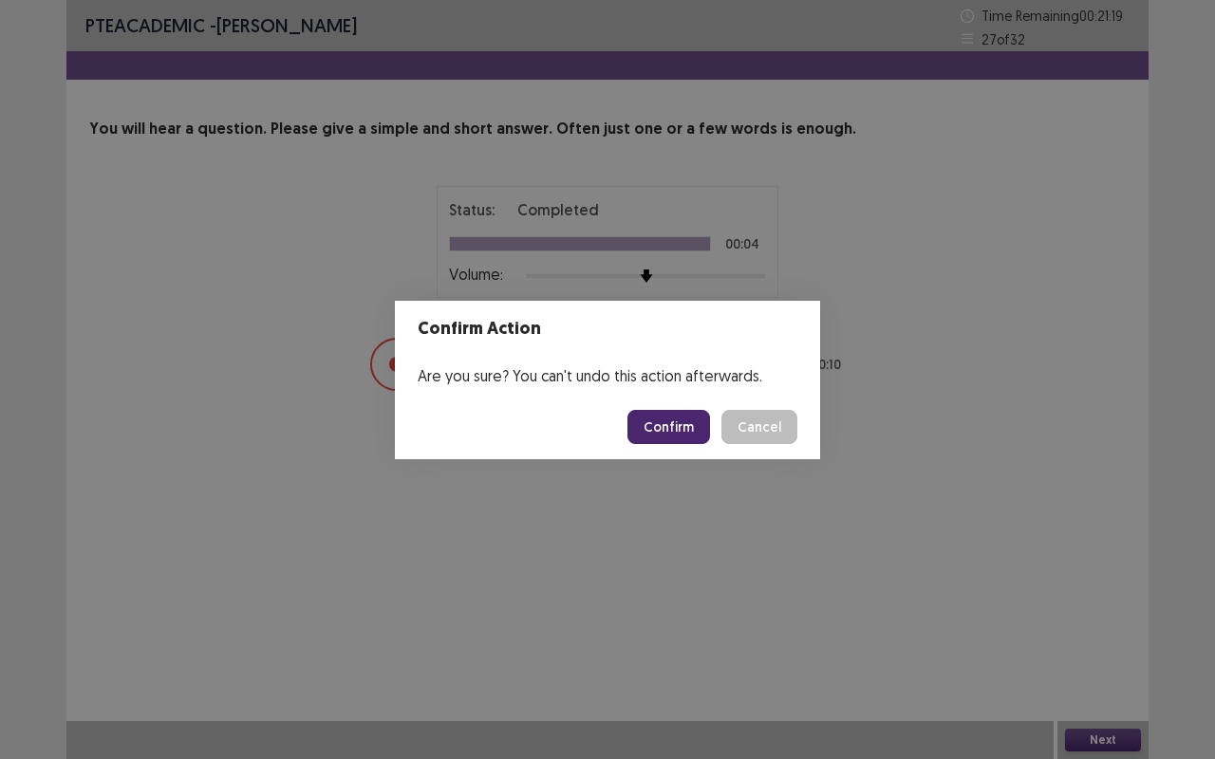
click at [676, 423] on button "Confirm" at bounding box center [668, 427] width 83 height 34
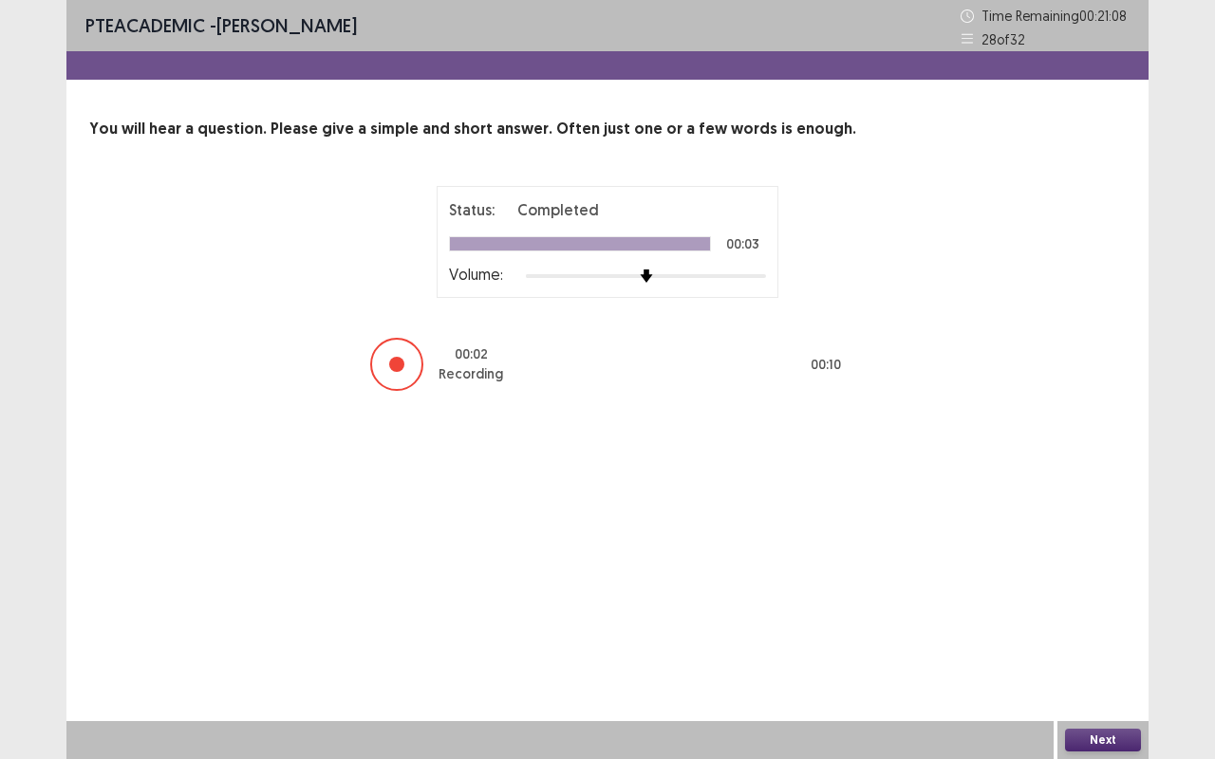
click at [1091, 639] on button "Next" at bounding box center [1103, 740] width 76 height 23
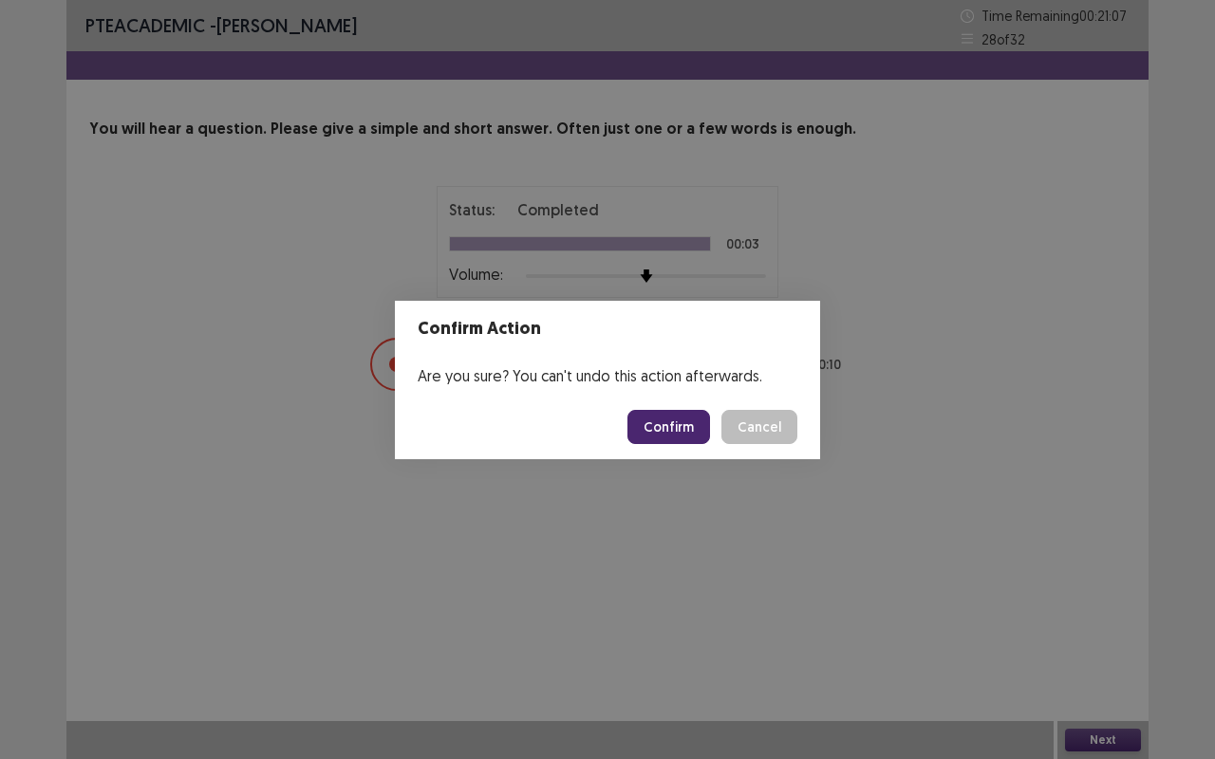
click at [690, 427] on button "Confirm" at bounding box center [668, 427] width 83 height 34
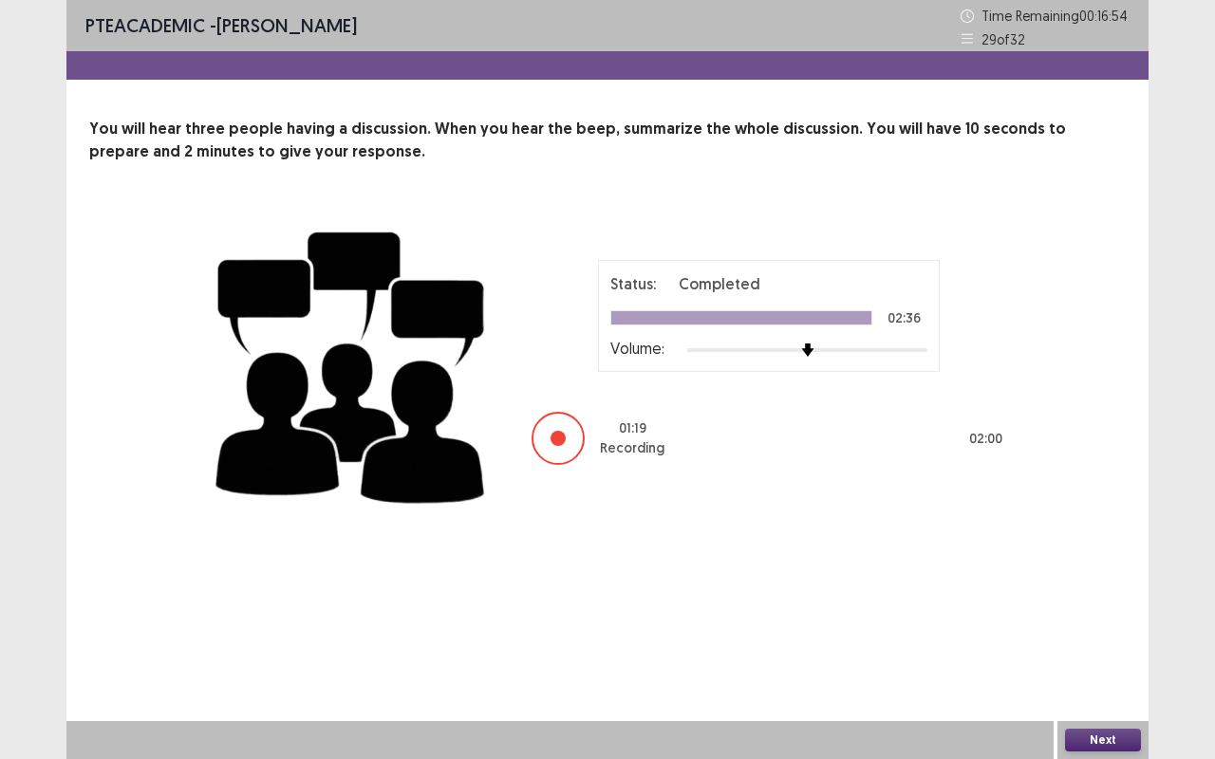
click at [1086, 639] on button "Next" at bounding box center [1103, 740] width 76 height 23
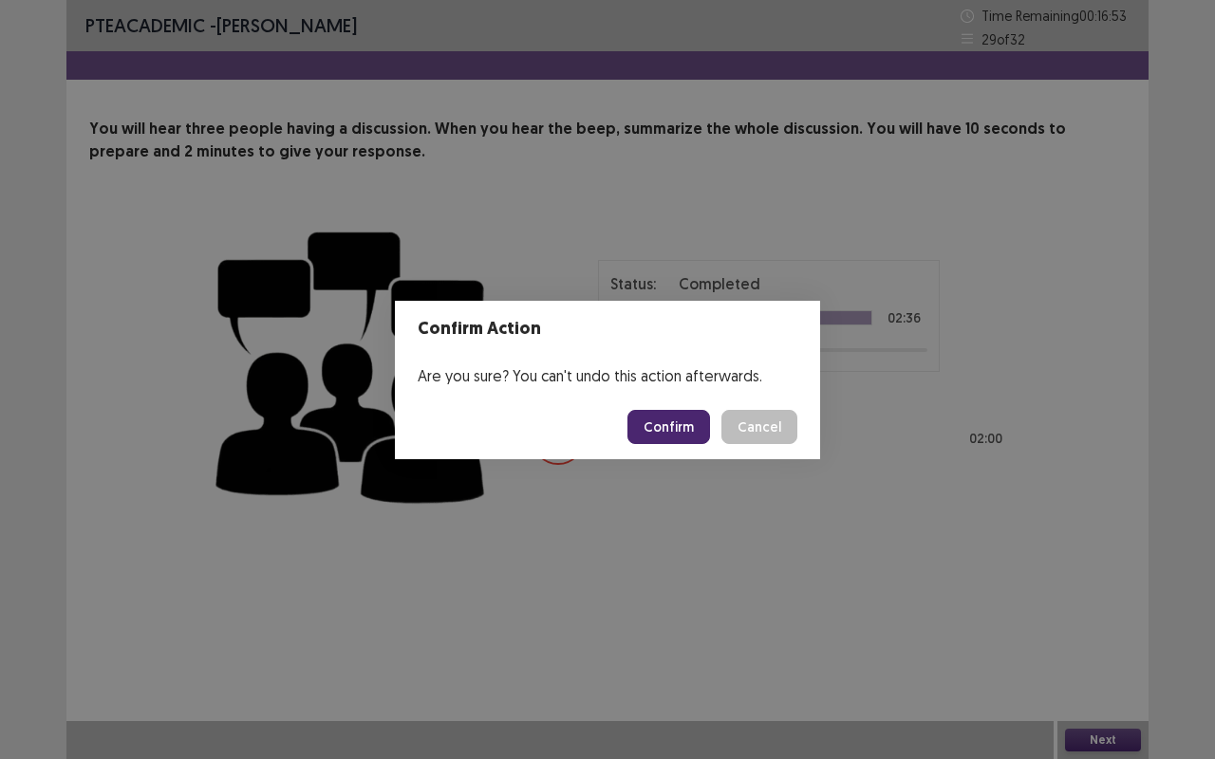
click at [689, 432] on button "Confirm" at bounding box center [668, 427] width 83 height 34
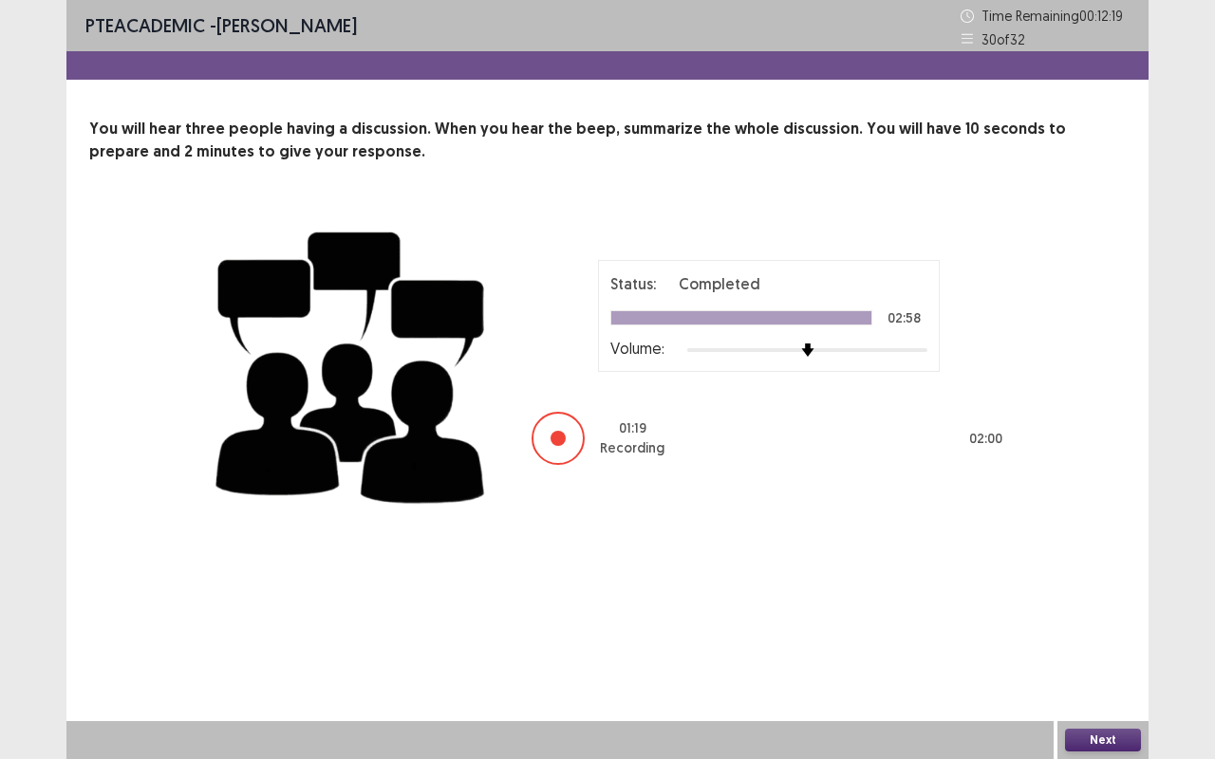
click at [1124, 639] on button "Next" at bounding box center [1103, 740] width 76 height 23
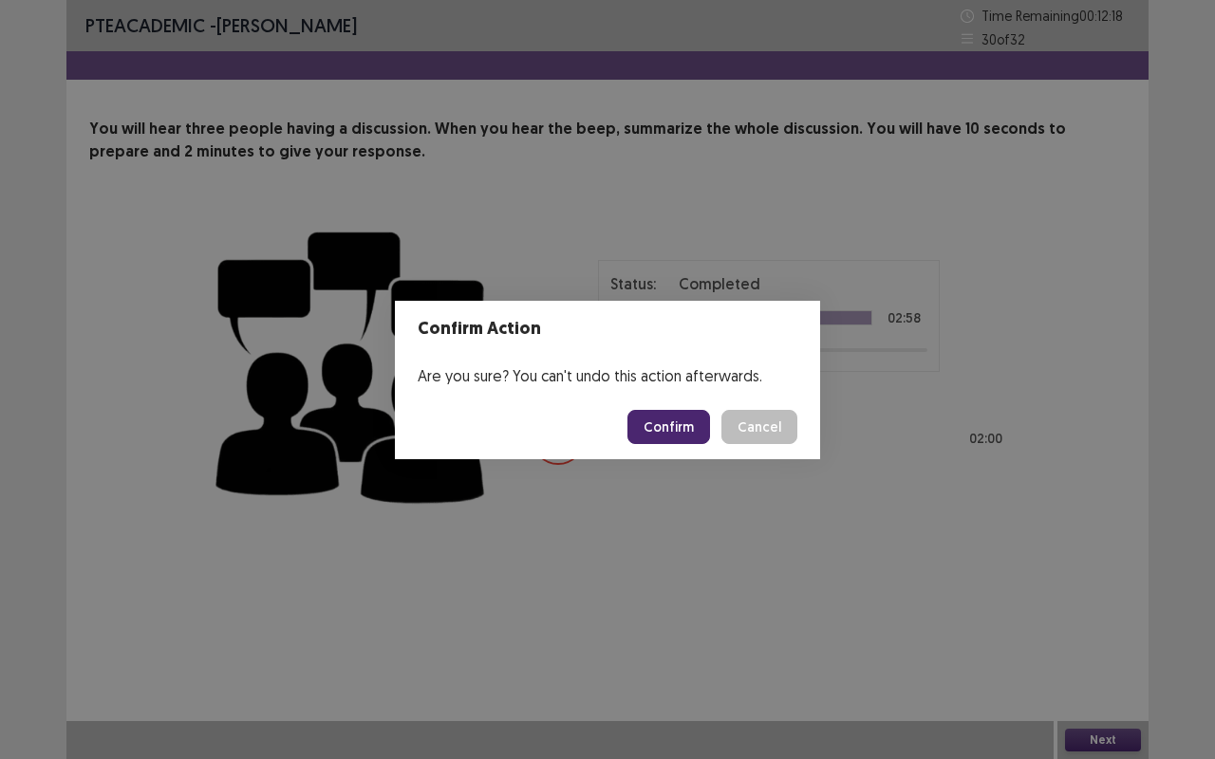
click at [688, 435] on button "Confirm" at bounding box center [668, 427] width 83 height 34
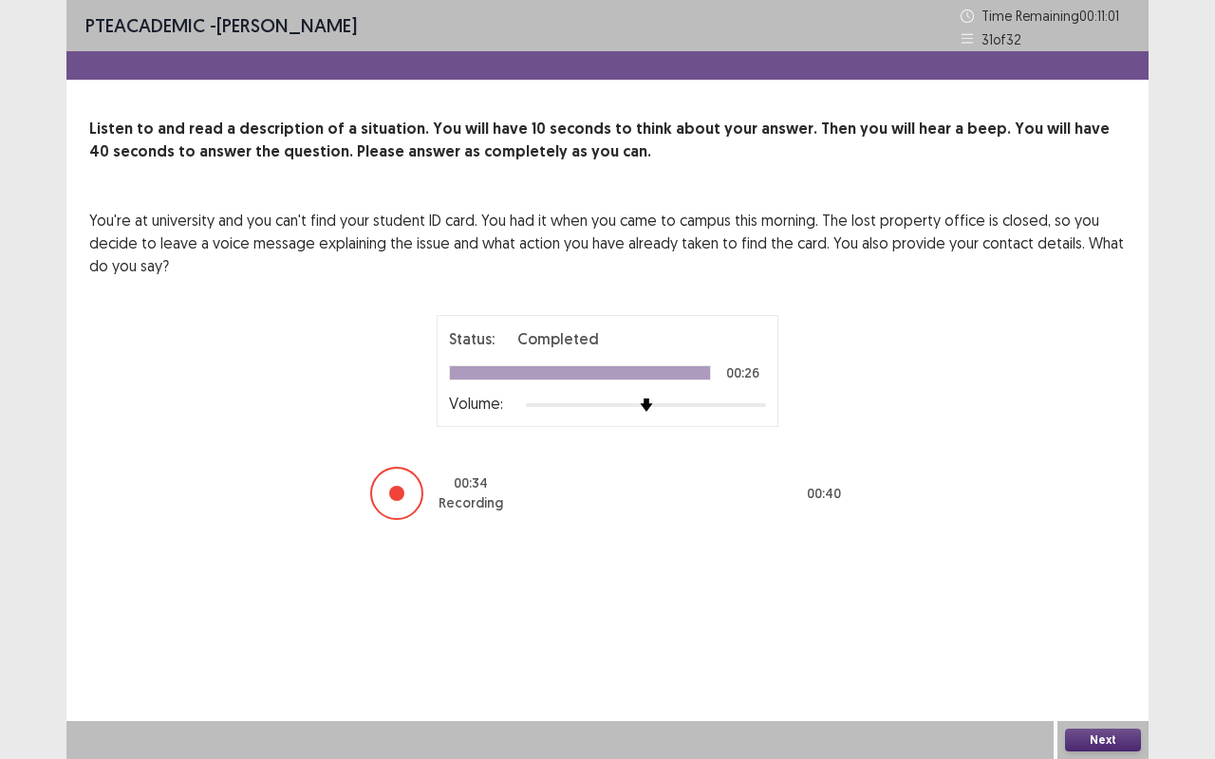
click at [1105, 639] on button "Next" at bounding box center [1103, 740] width 76 height 23
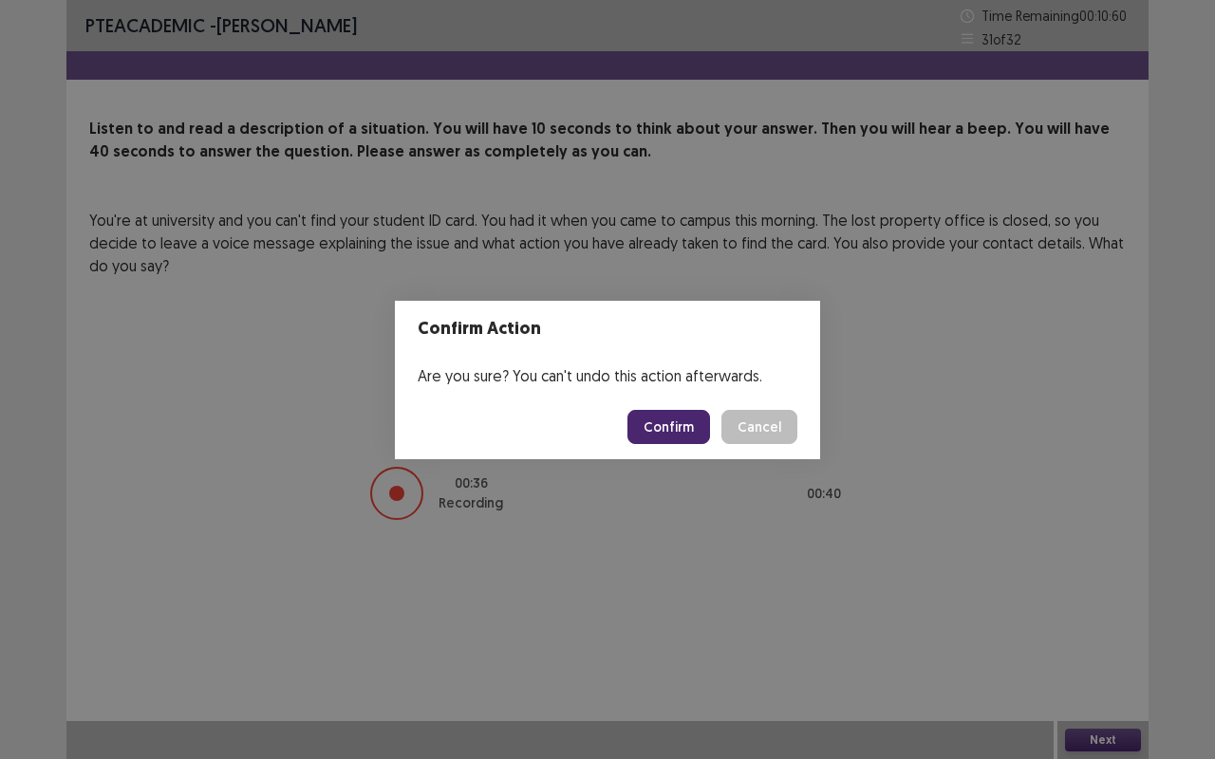
click at [668, 438] on button "Confirm" at bounding box center [668, 427] width 83 height 34
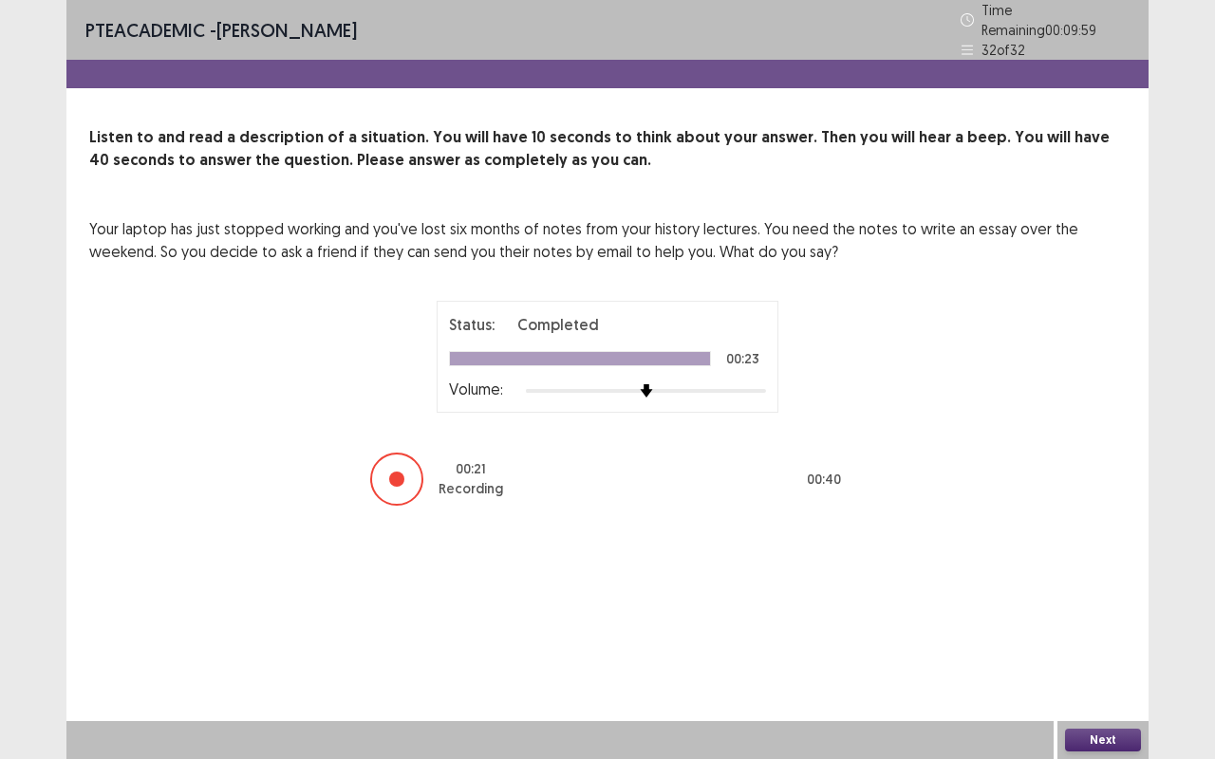
click at [1074, 639] on button "Next" at bounding box center [1103, 740] width 76 height 23
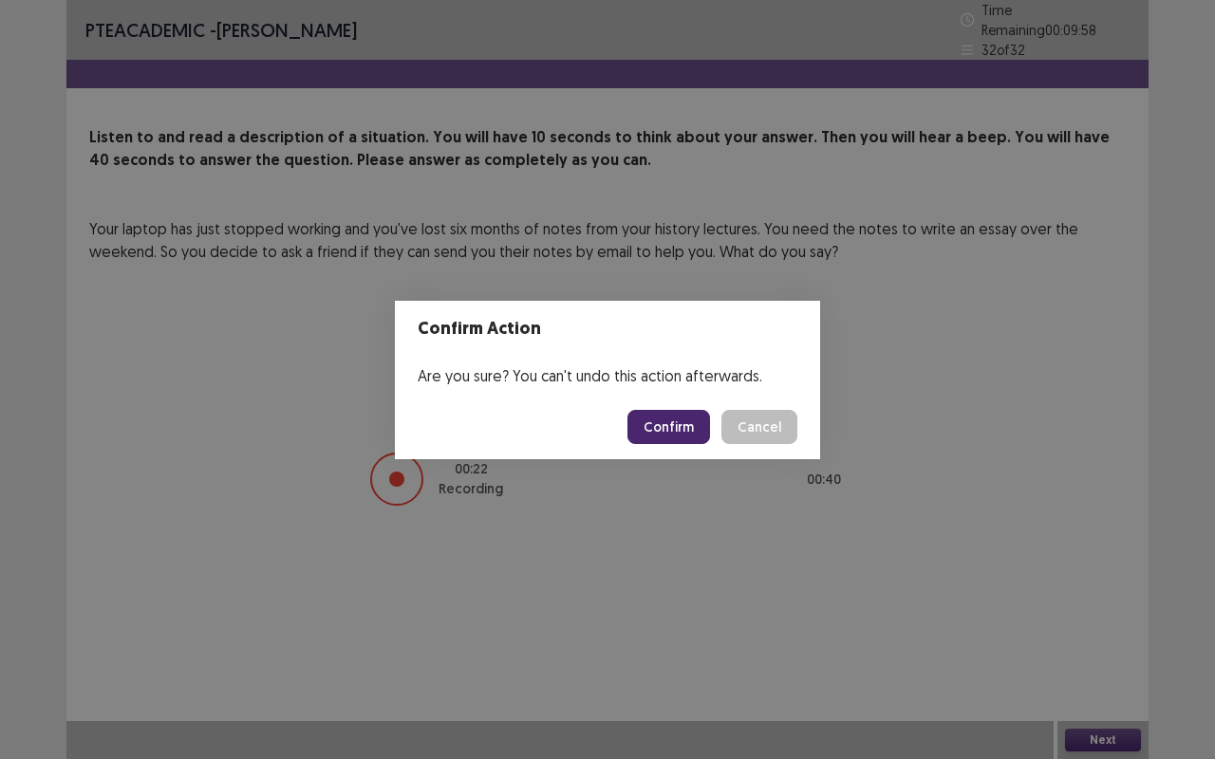
click at [666, 431] on button "Confirm" at bounding box center [668, 427] width 83 height 34
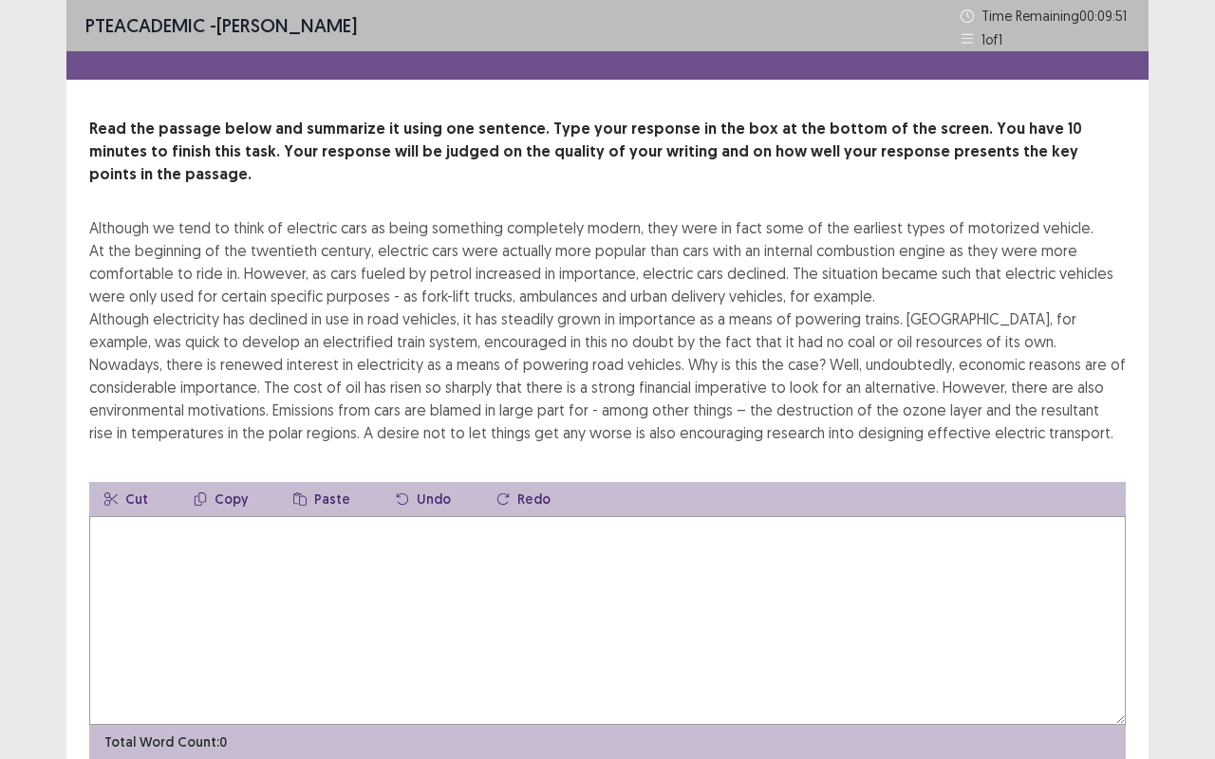
click at [185, 252] on div "Although we tend to think of electric cars as being something completely modern…" at bounding box center [607, 330] width 1036 height 228
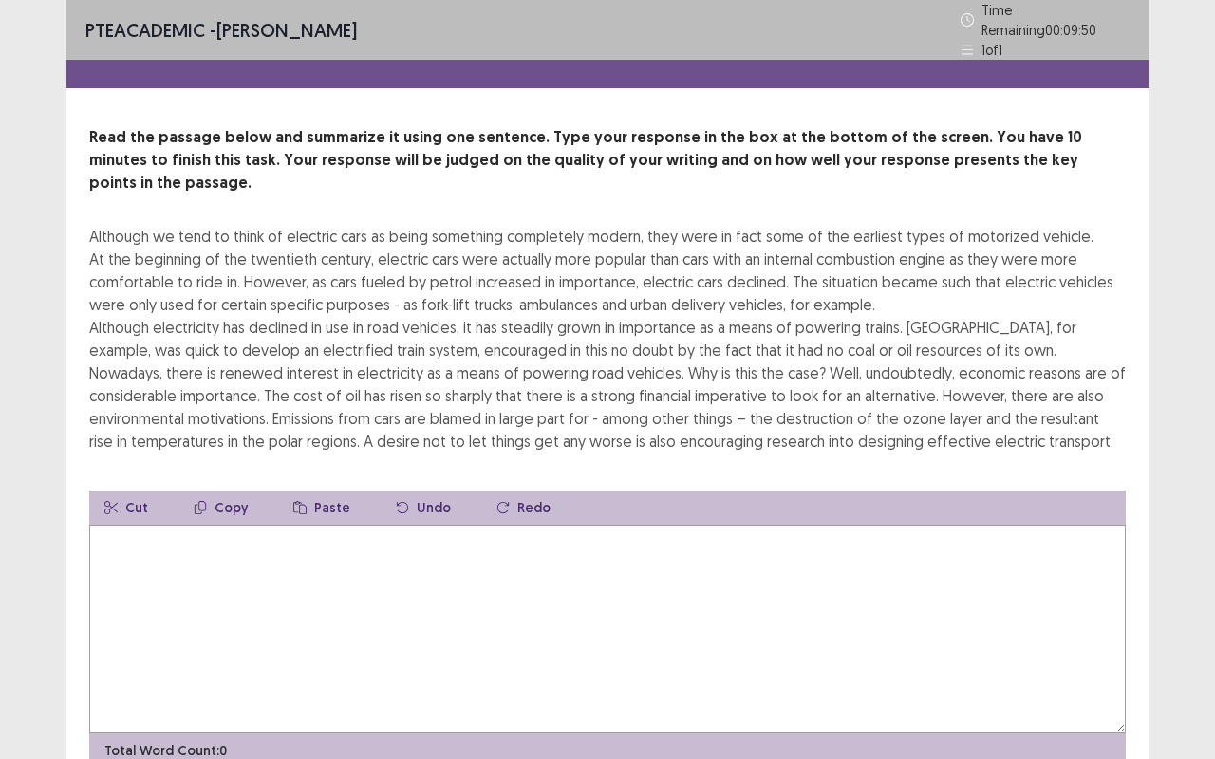
click at [121, 526] on textarea at bounding box center [607, 629] width 1036 height 209
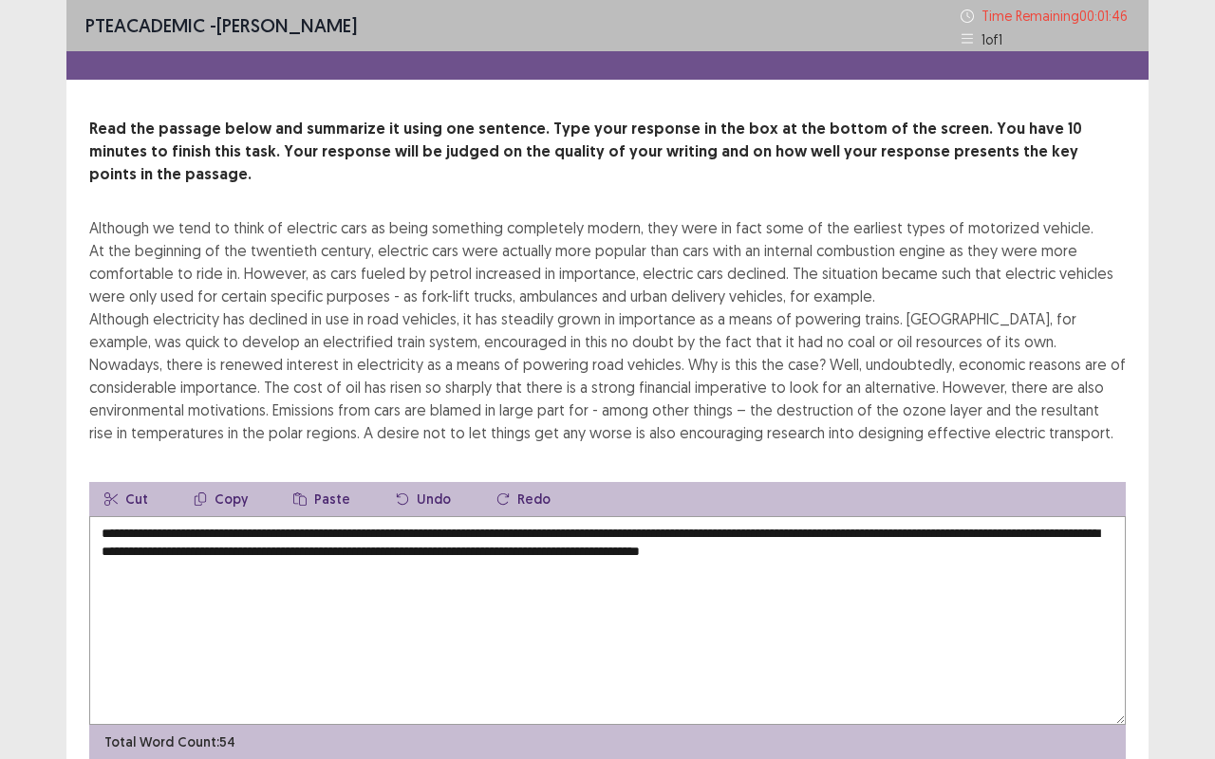
click at [964, 516] on textarea "**********" at bounding box center [607, 620] width 1036 height 209
click at [979, 516] on textarea "**********" at bounding box center [607, 620] width 1036 height 209
click at [984, 533] on textarea "**********" at bounding box center [607, 620] width 1036 height 209
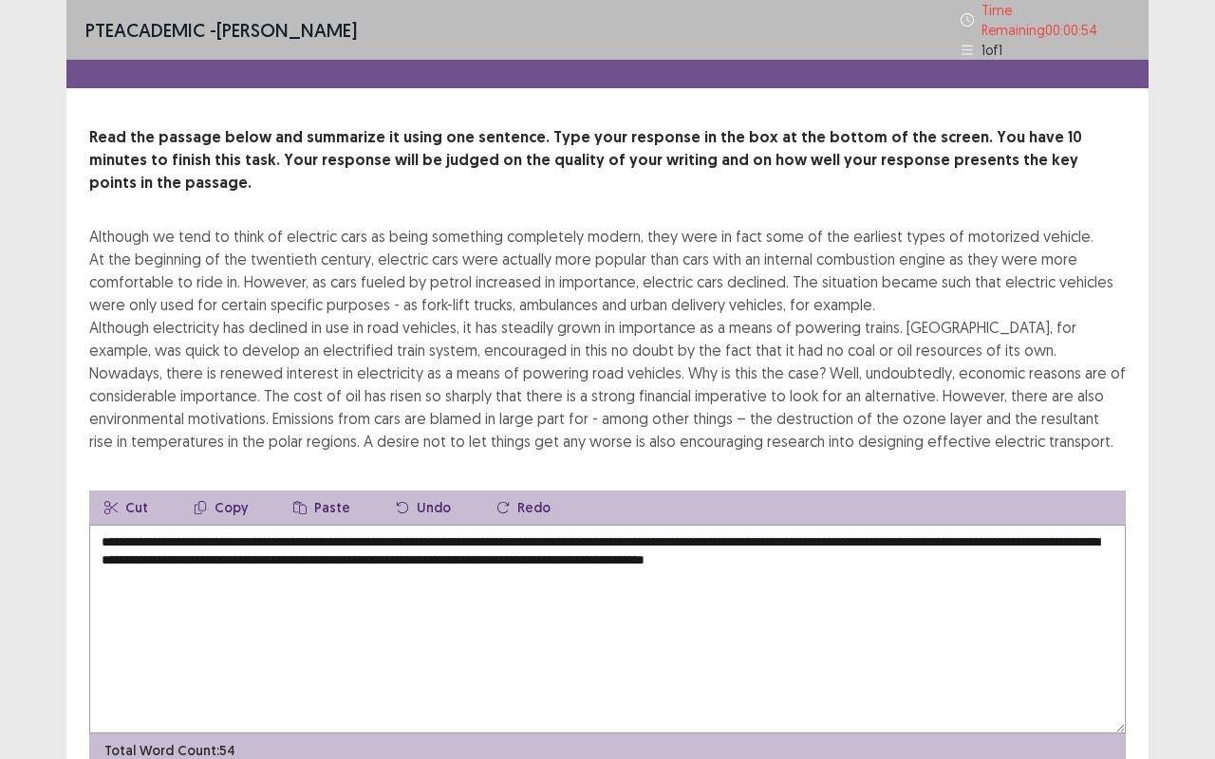
scroll to position [61, 0]
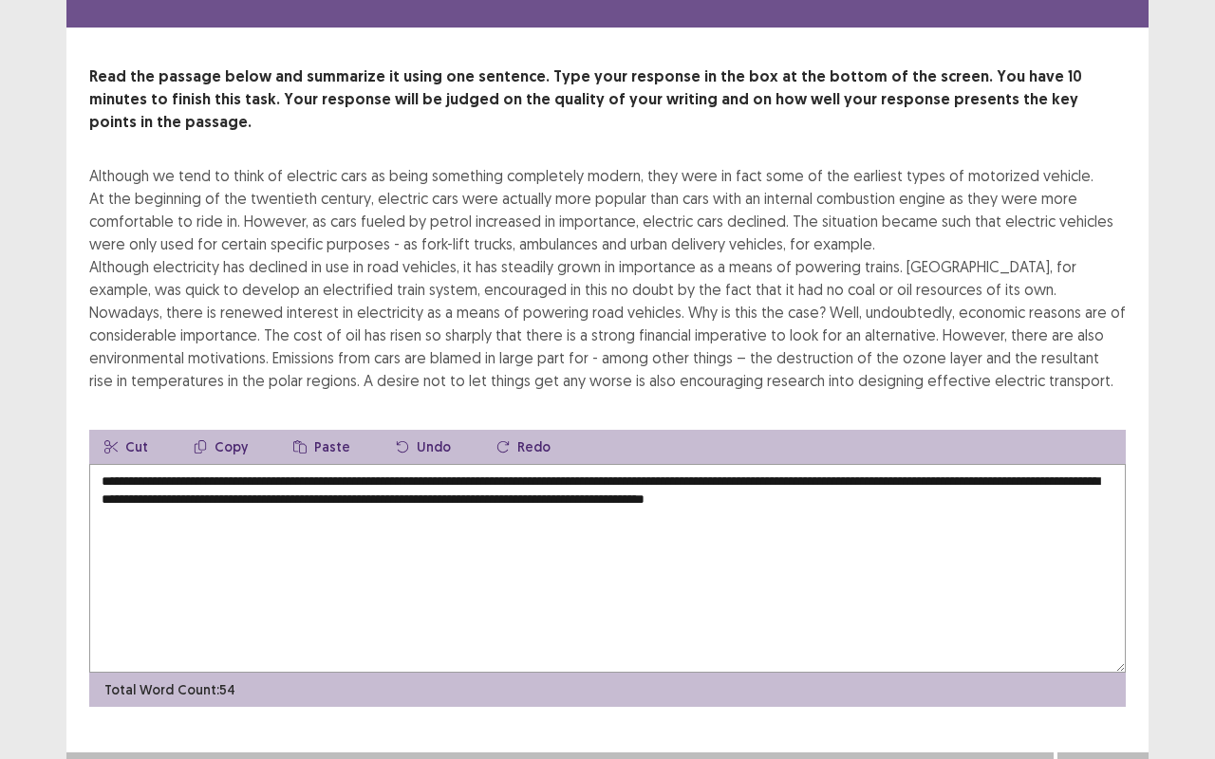
type textarea "**********"
click at [1106, 639] on button "Next" at bounding box center [1103, 771] width 76 height 23
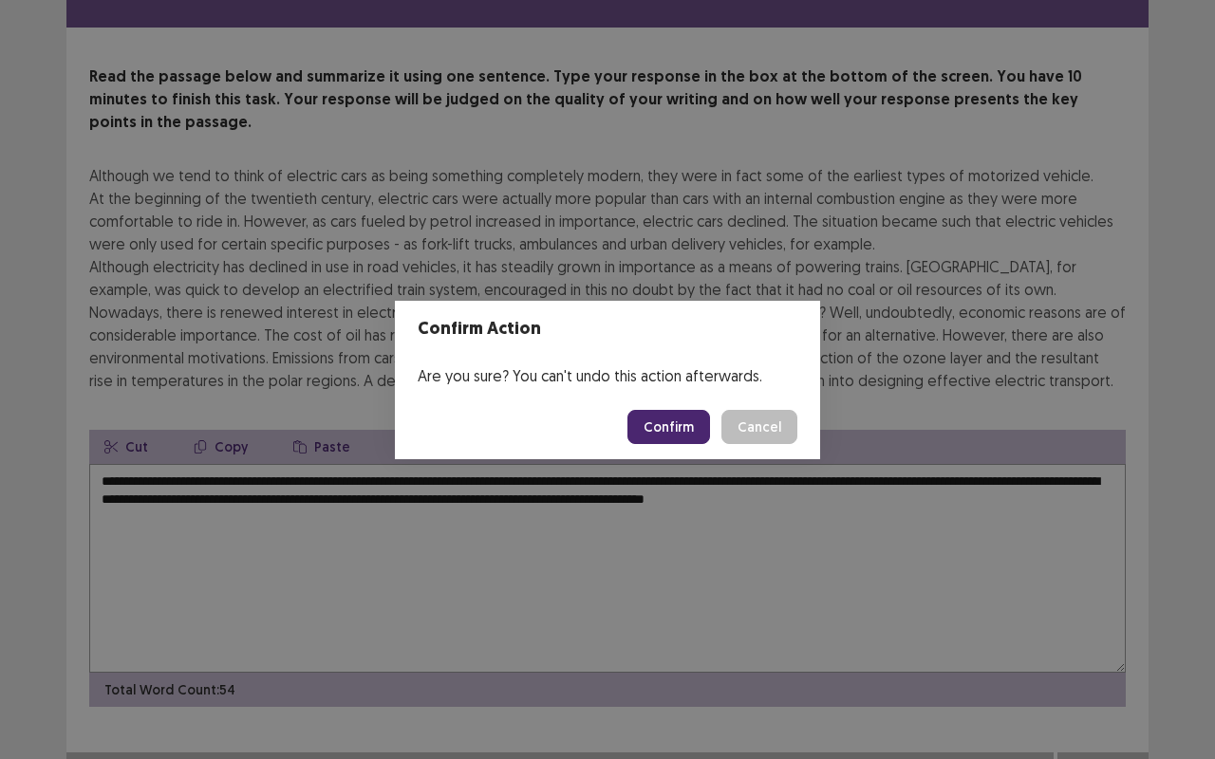
click at [655, 425] on button "Confirm" at bounding box center [668, 427] width 83 height 34
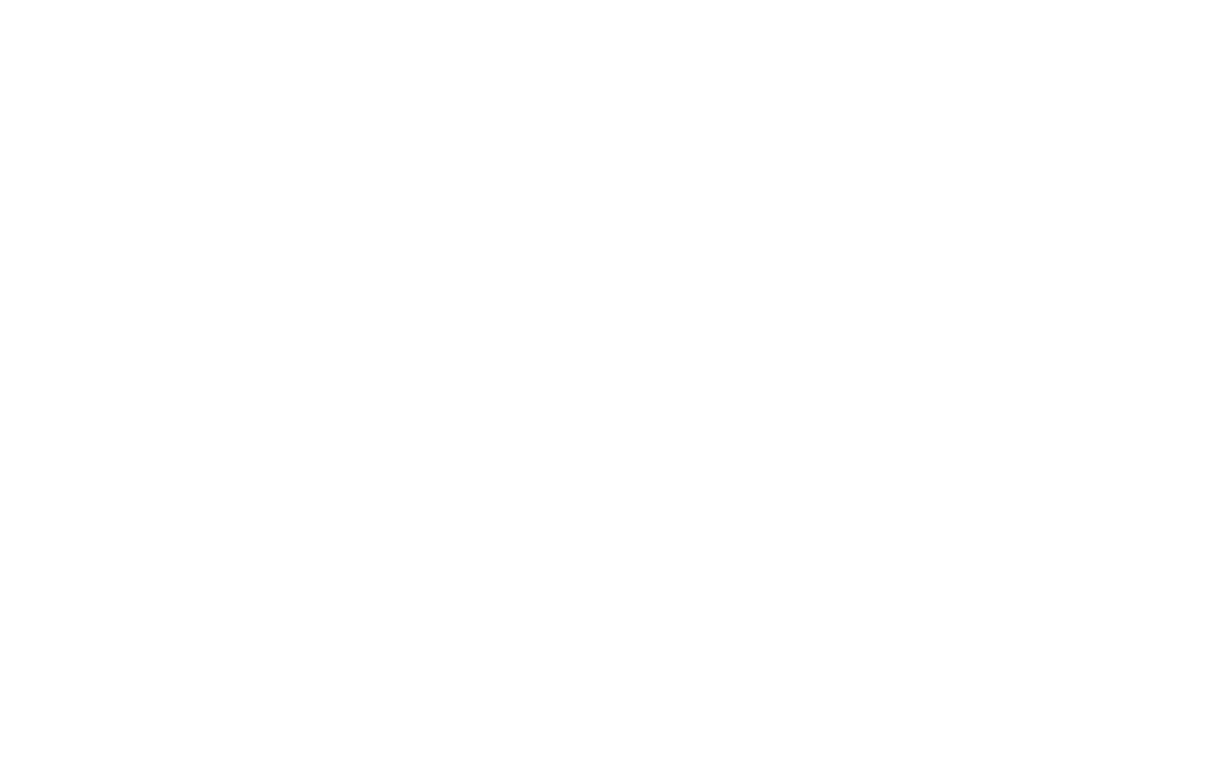
scroll to position [0, 0]
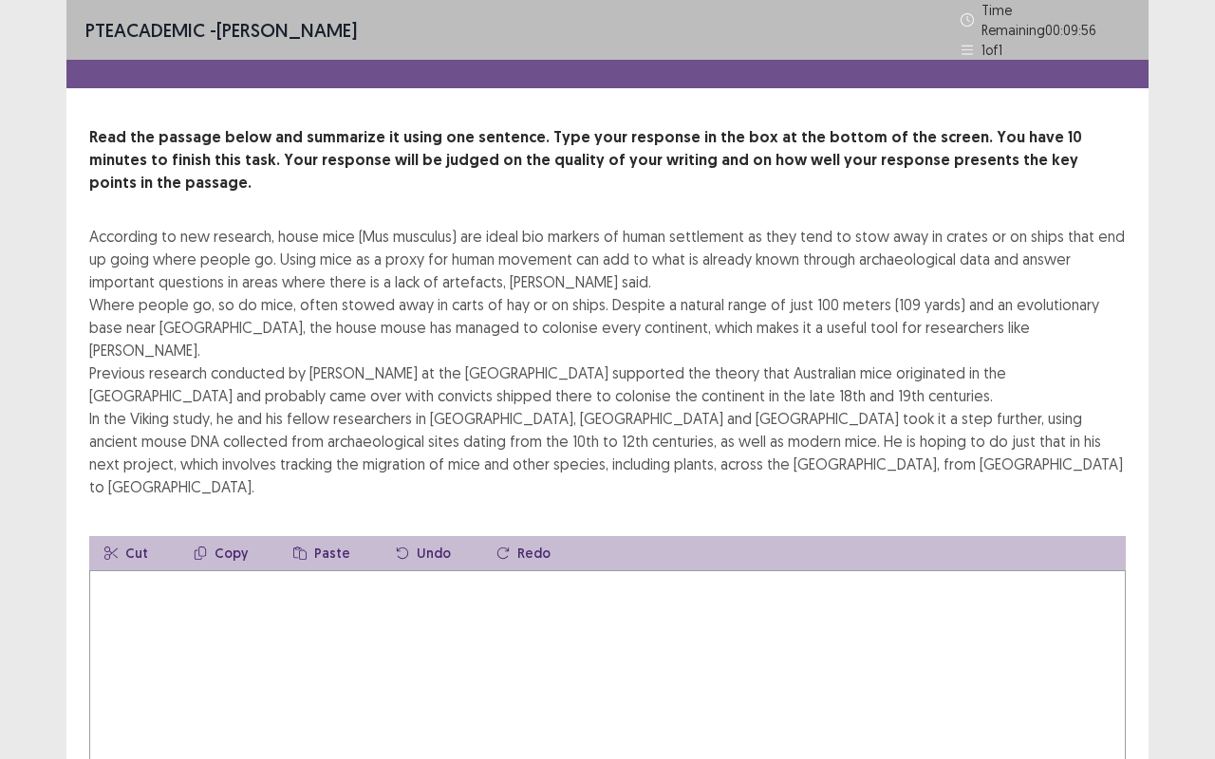
click at [123, 570] on textarea at bounding box center [607, 674] width 1036 height 209
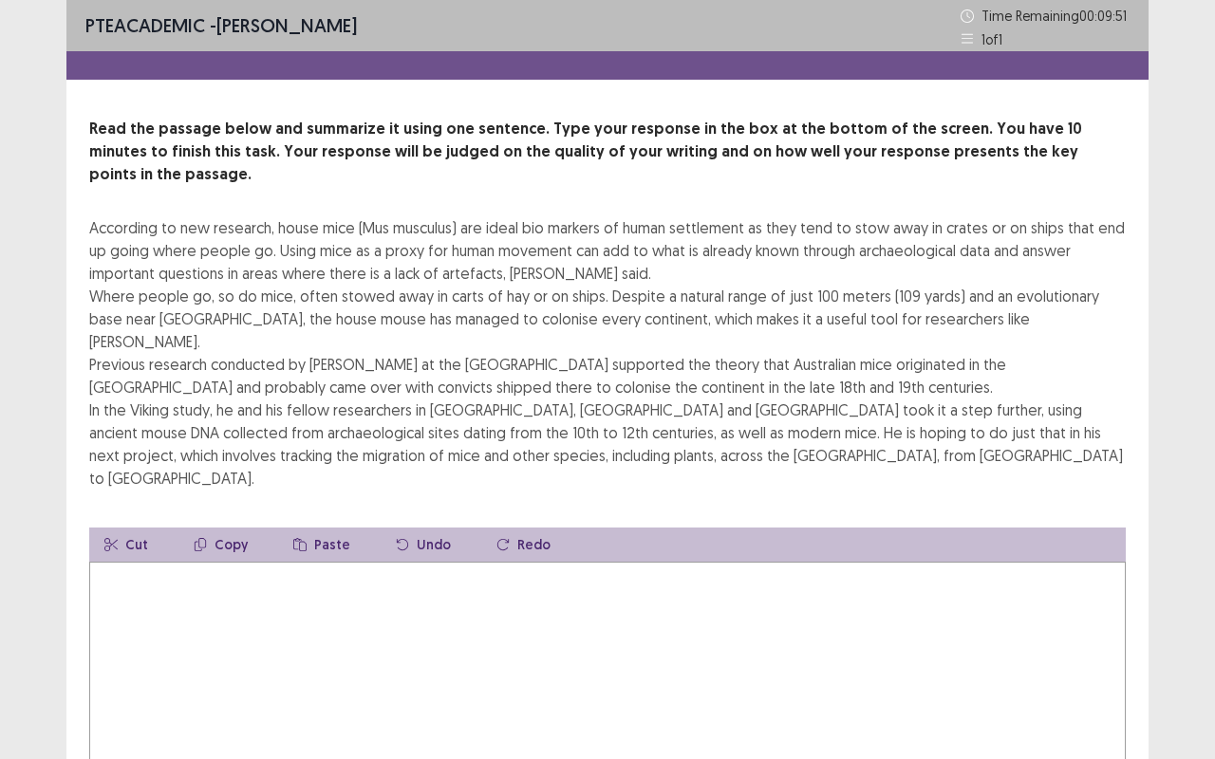
type textarea "*"
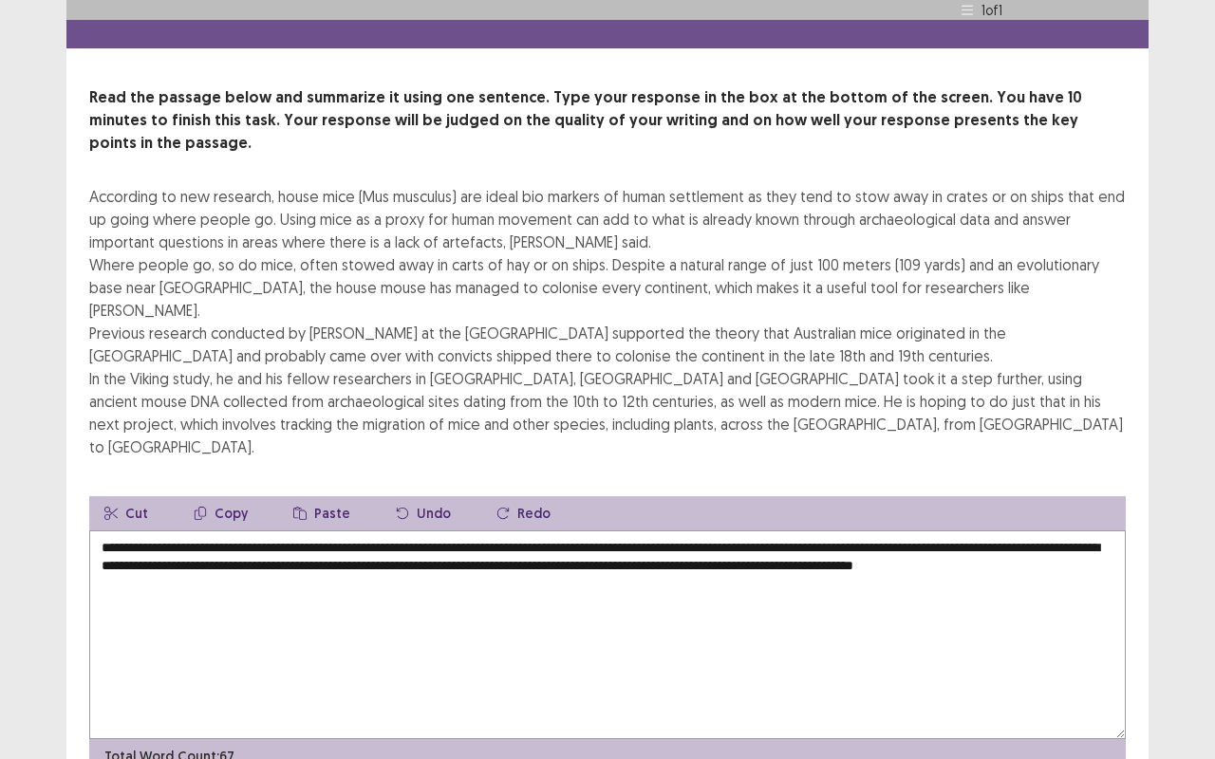
scroll to position [61, 0]
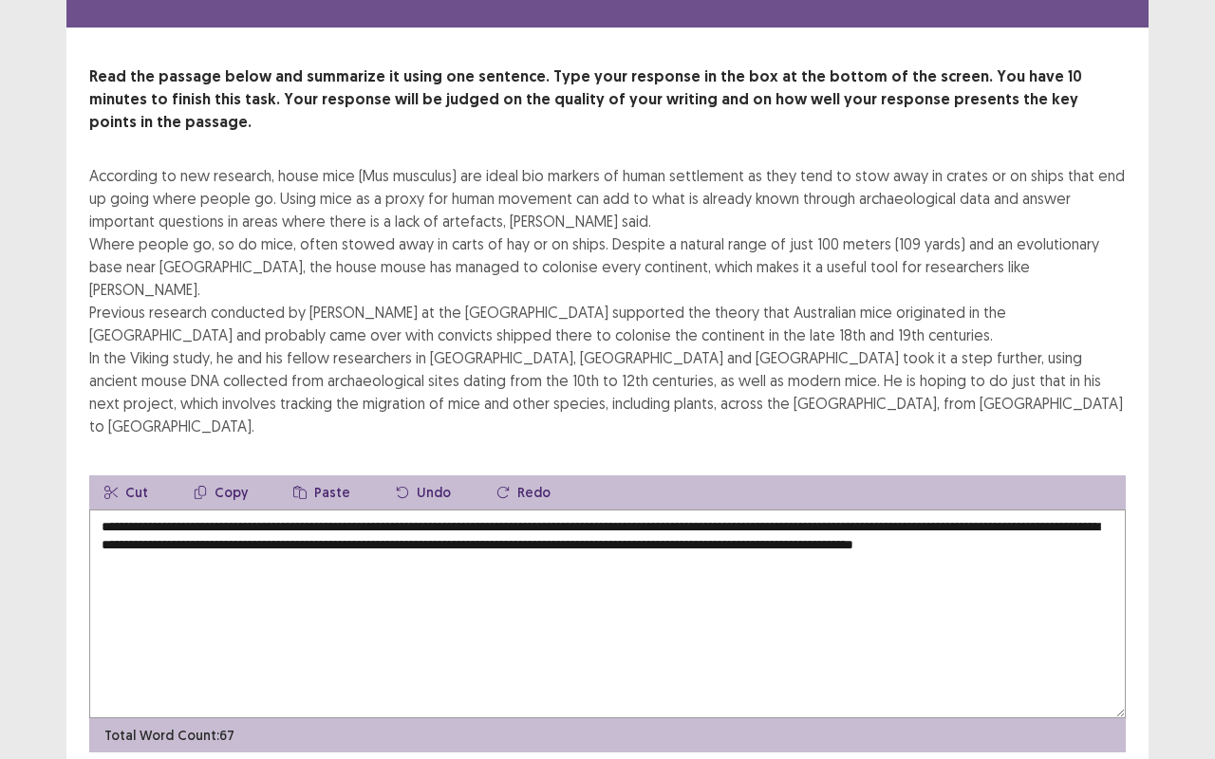
type textarea "**********"
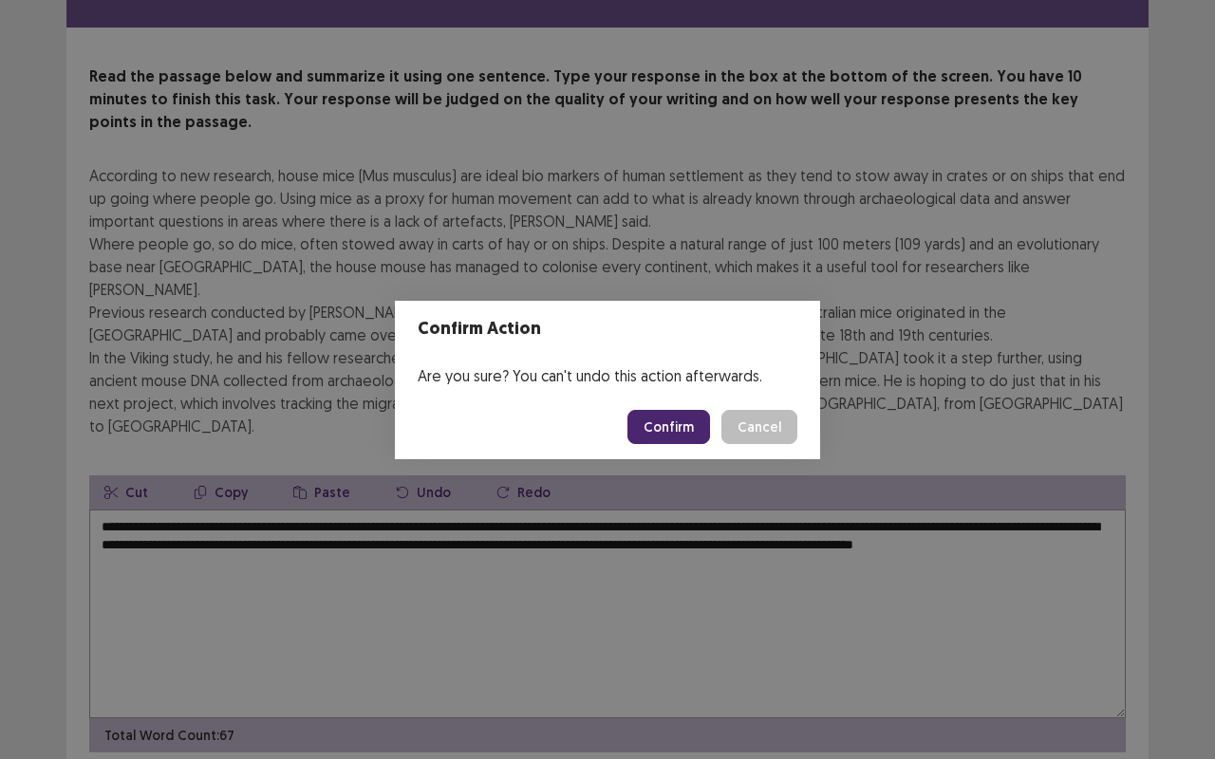
click at [670, 423] on button "Confirm" at bounding box center [668, 427] width 83 height 34
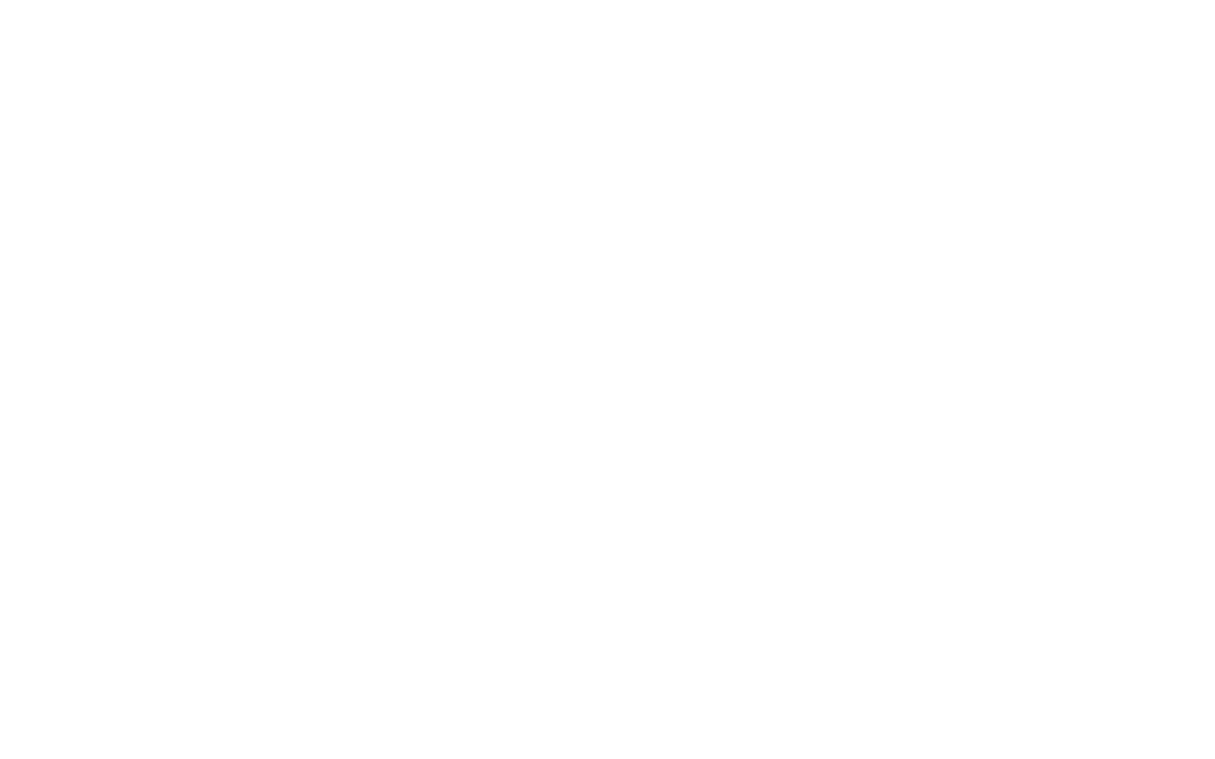
scroll to position [0, 0]
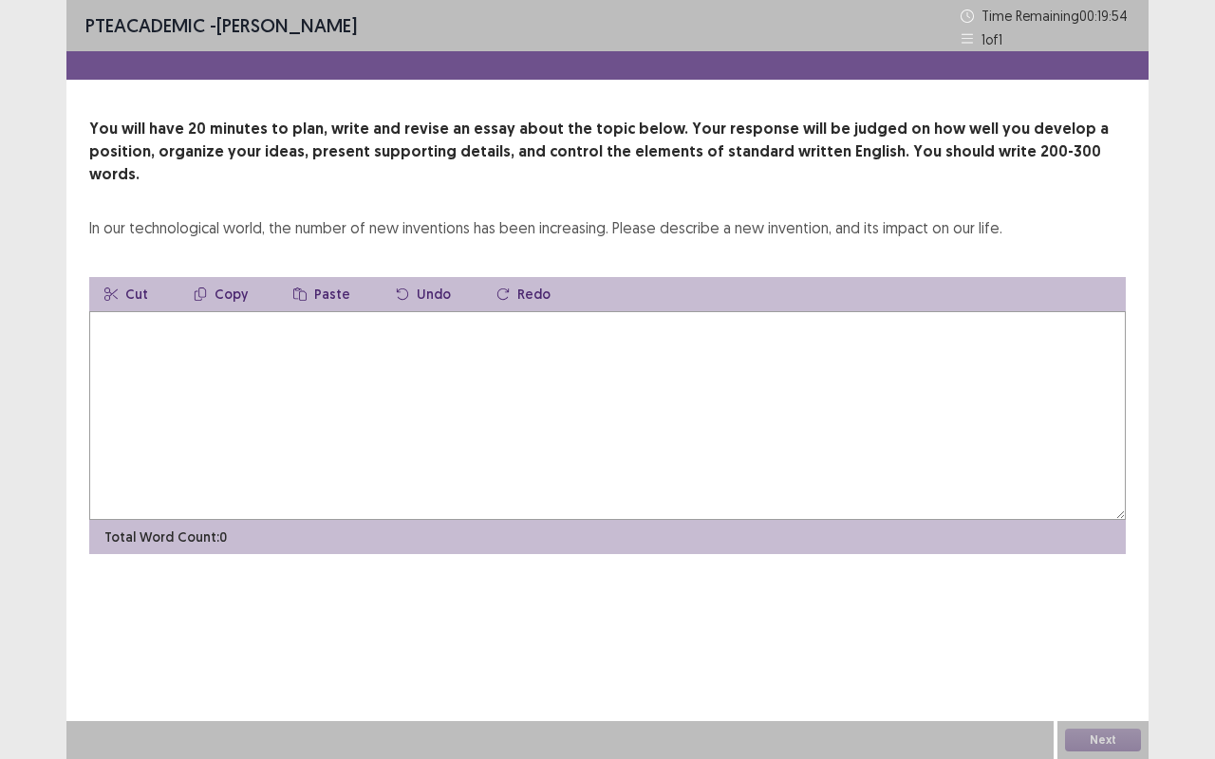
click at [138, 315] on textarea at bounding box center [607, 415] width 1036 height 209
click at [139, 319] on textarea at bounding box center [607, 415] width 1036 height 209
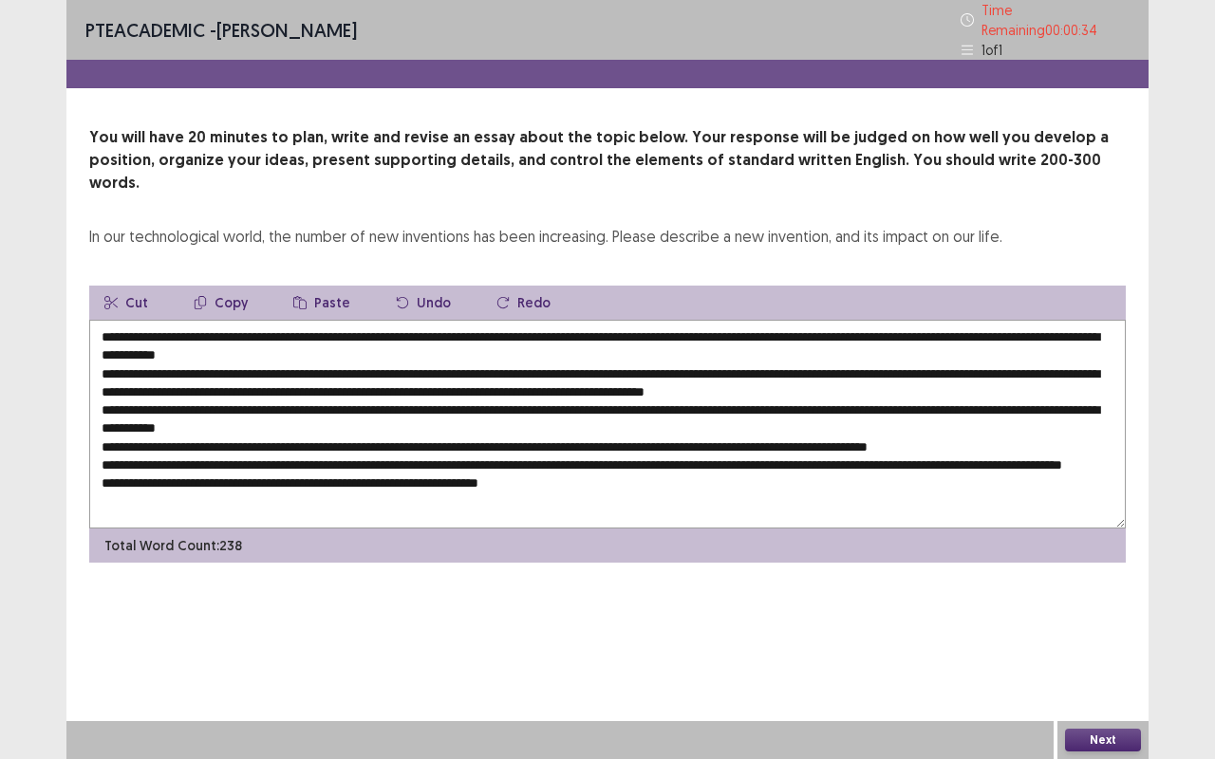
drag, startPoint x: 107, startPoint y: 355, endPoint x: 141, endPoint y: 363, distance: 35.2
click at [108, 355] on textarea at bounding box center [607, 424] width 1036 height 209
type textarea "**********"
click at [1093, 639] on button "Next" at bounding box center [1103, 740] width 76 height 23
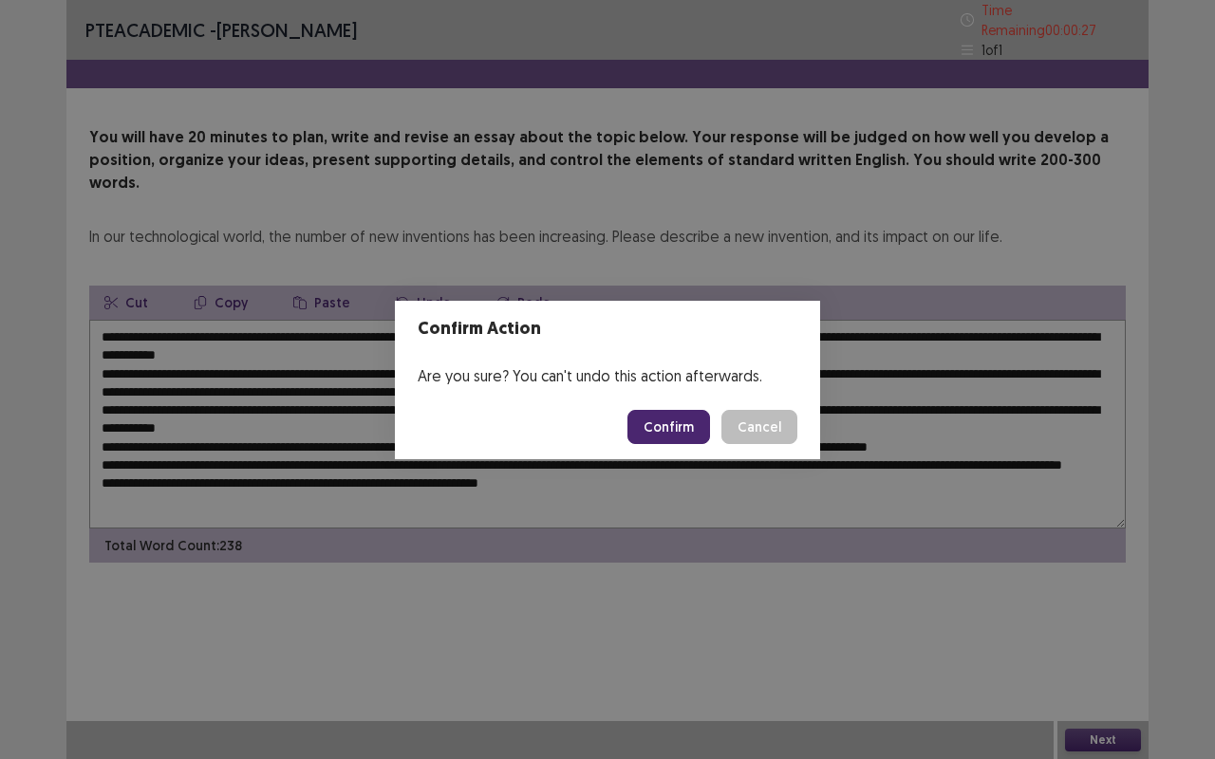
click at [681, 429] on button "Confirm" at bounding box center [668, 427] width 83 height 34
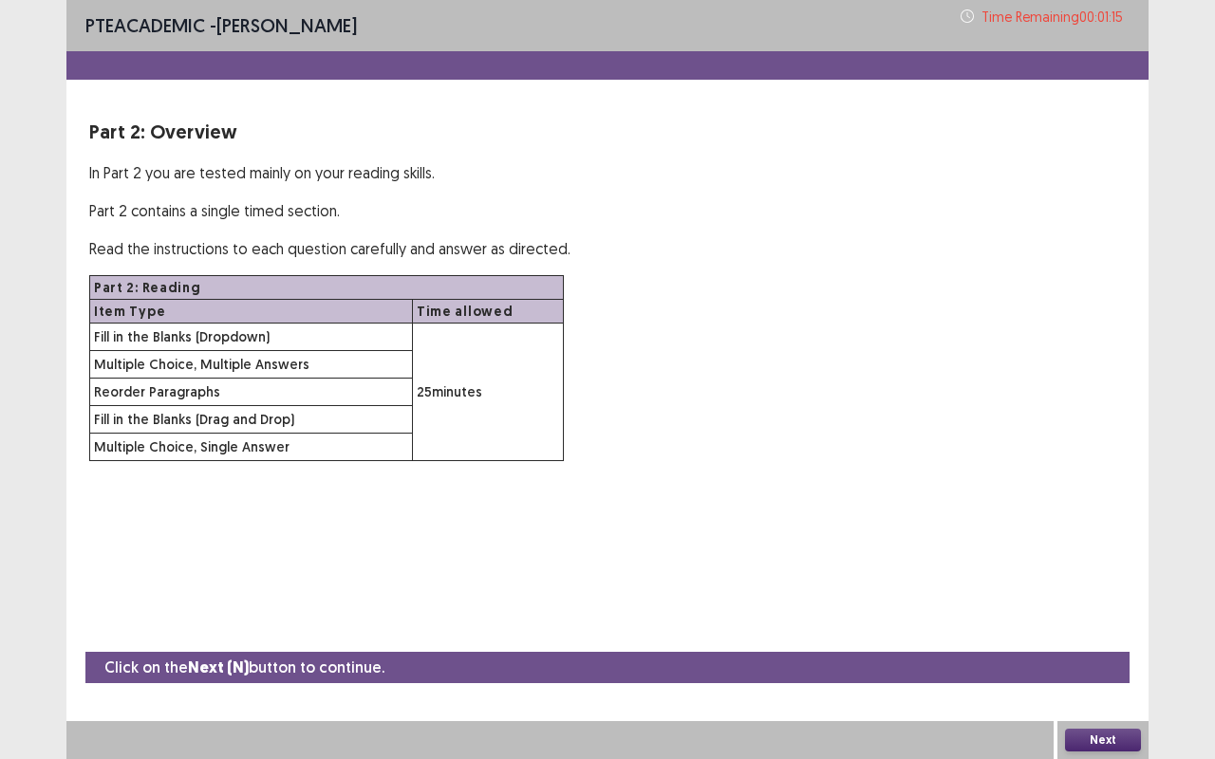
click at [1105, 639] on button "Next" at bounding box center [1103, 740] width 76 height 23
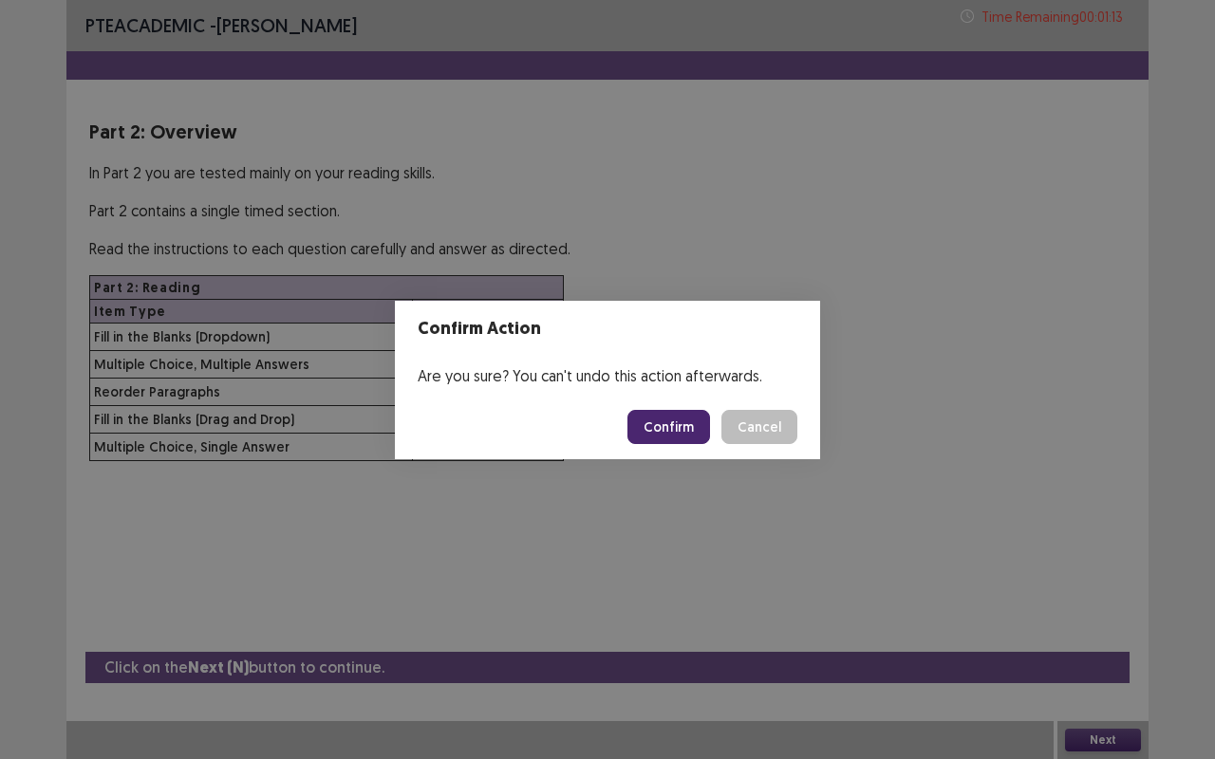
click at [678, 435] on button "Confirm" at bounding box center [668, 427] width 83 height 34
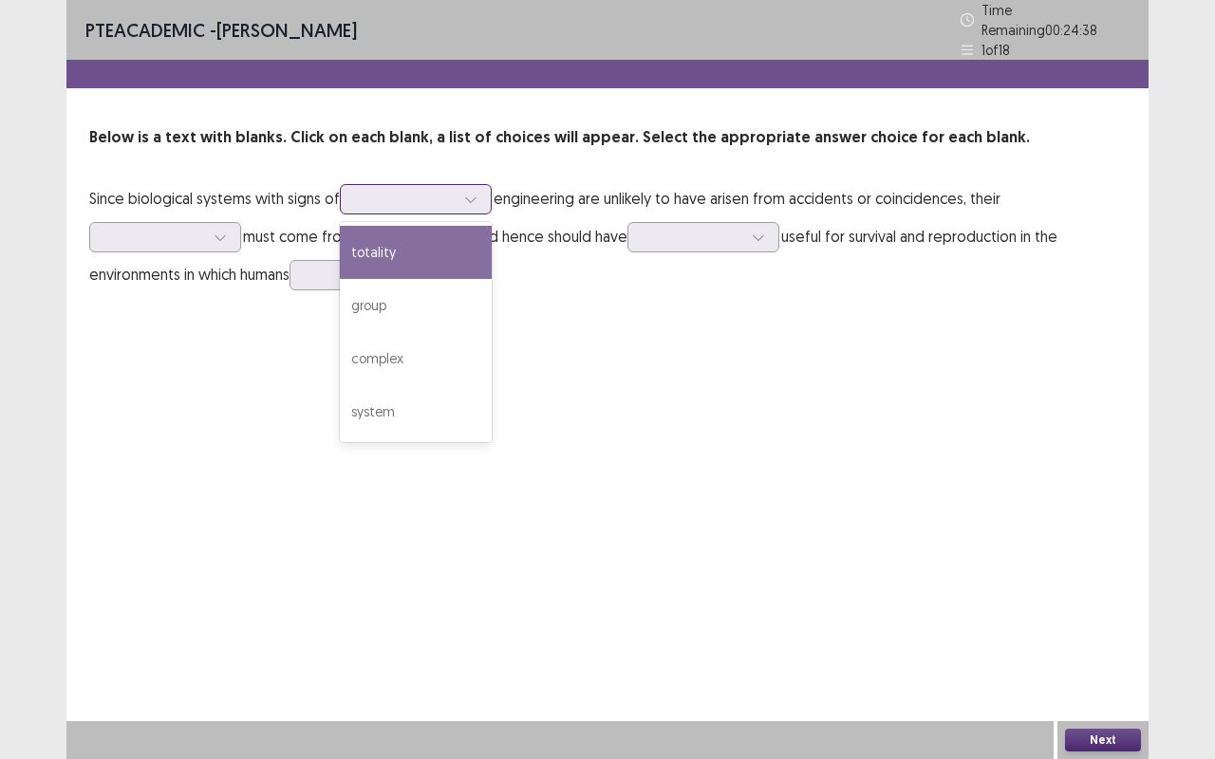
click at [474, 193] on icon at bounding box center [470, 199] width 13 height 13
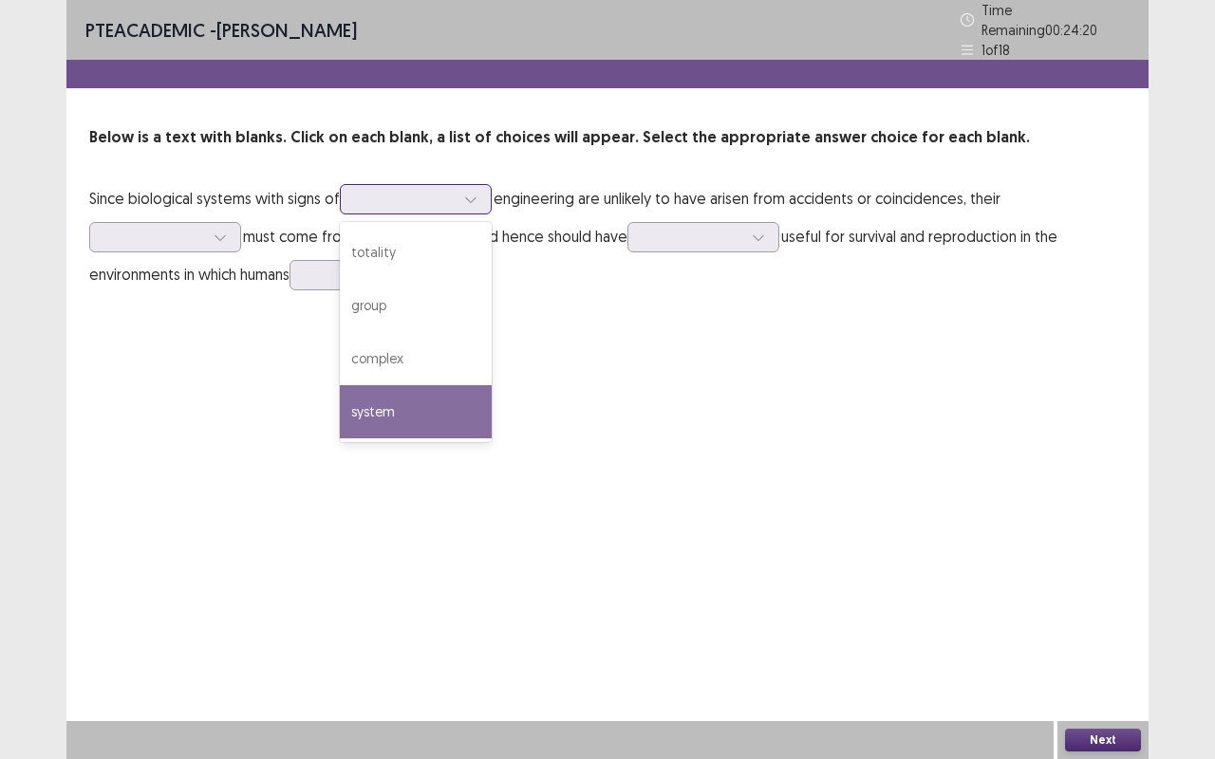
click at [412, 402] on div "system" at bounding box center [416, 411] width 152 height 53
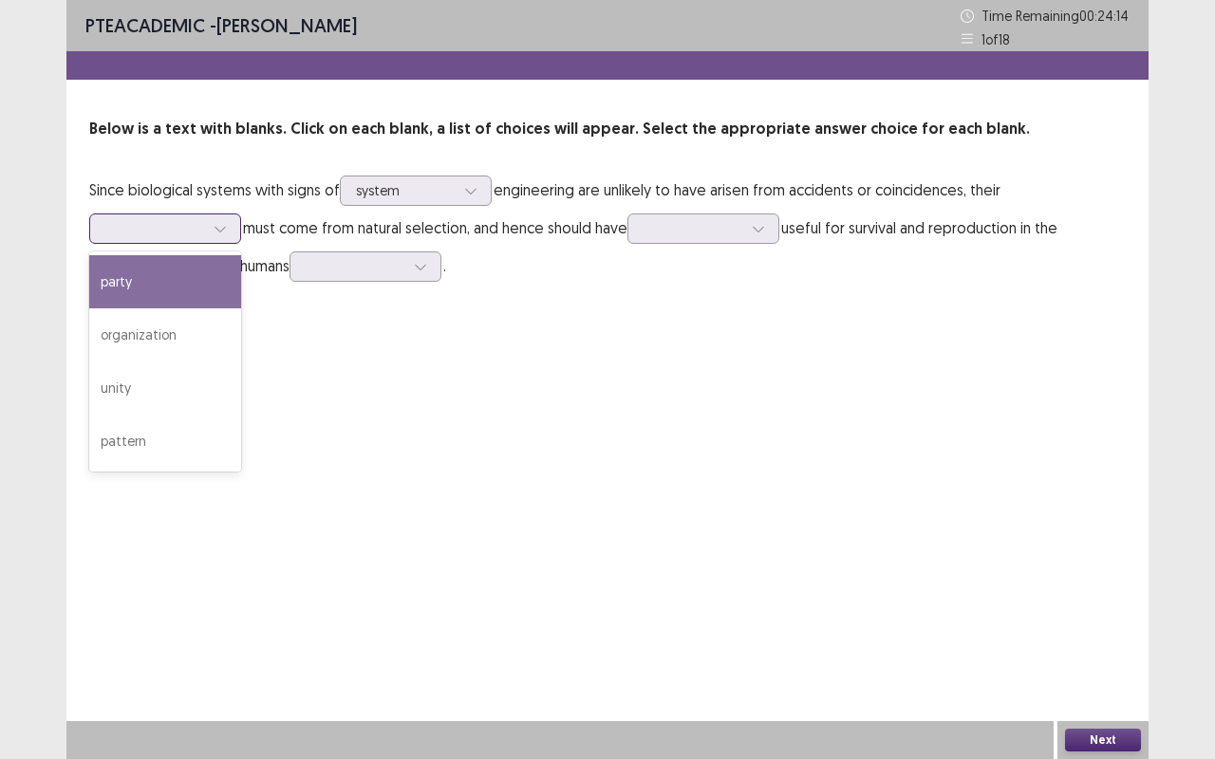
click at [220, 230] on icon at bounding box center [220, 228] width 13 height 13
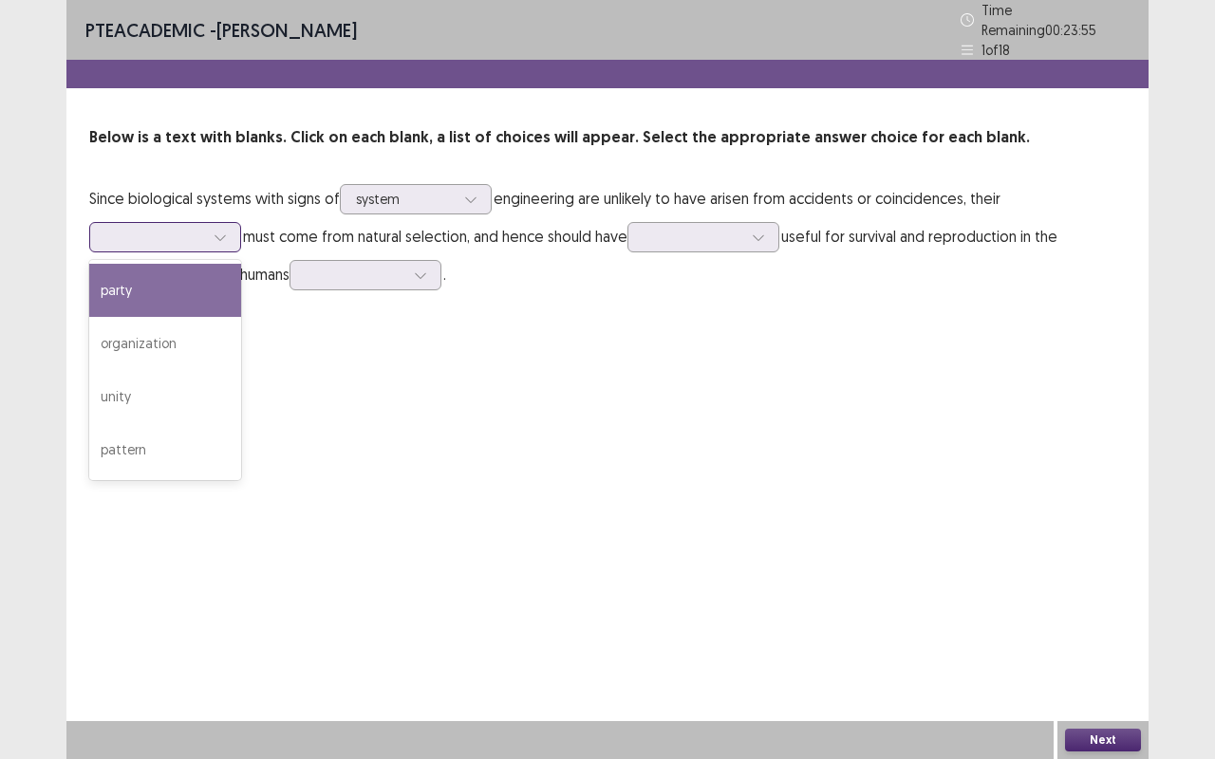
click at [142, 281] on div "party" at bounding box center [165, 290] width 152 height 53
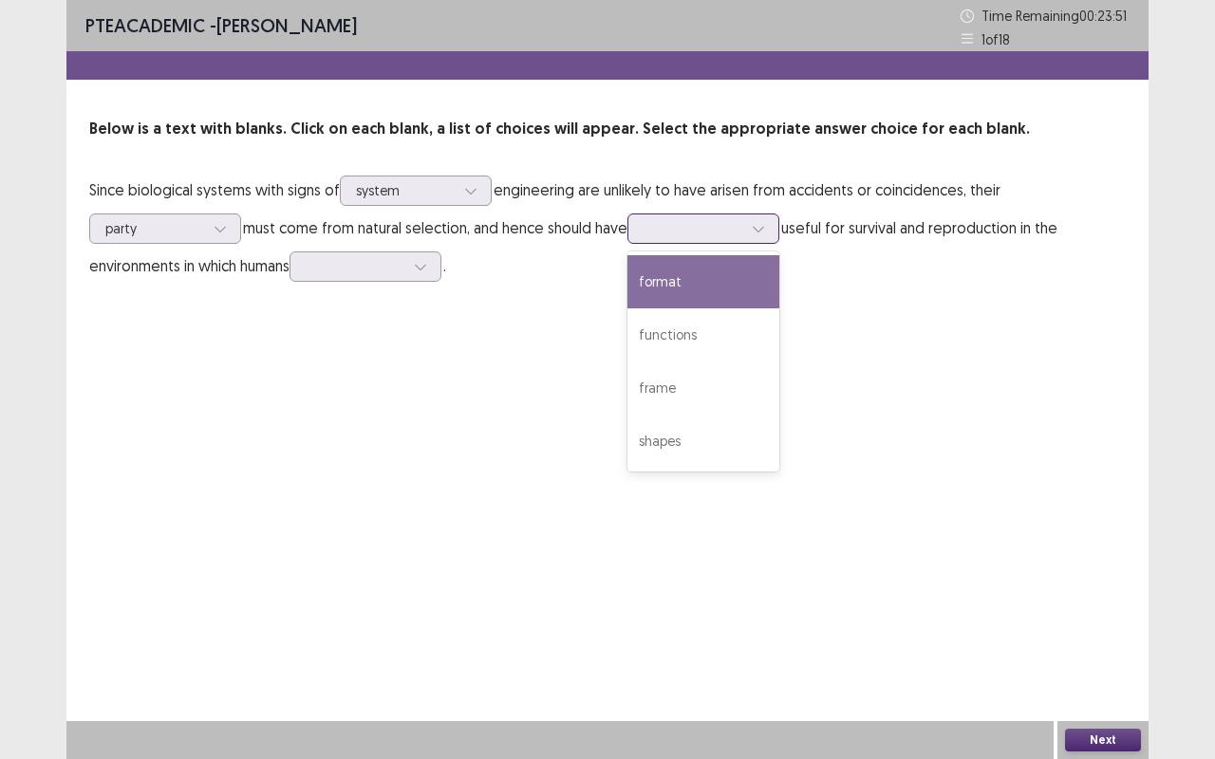
click at [765, 230] on icon at bounding box center [758, 228] width 13 height 13
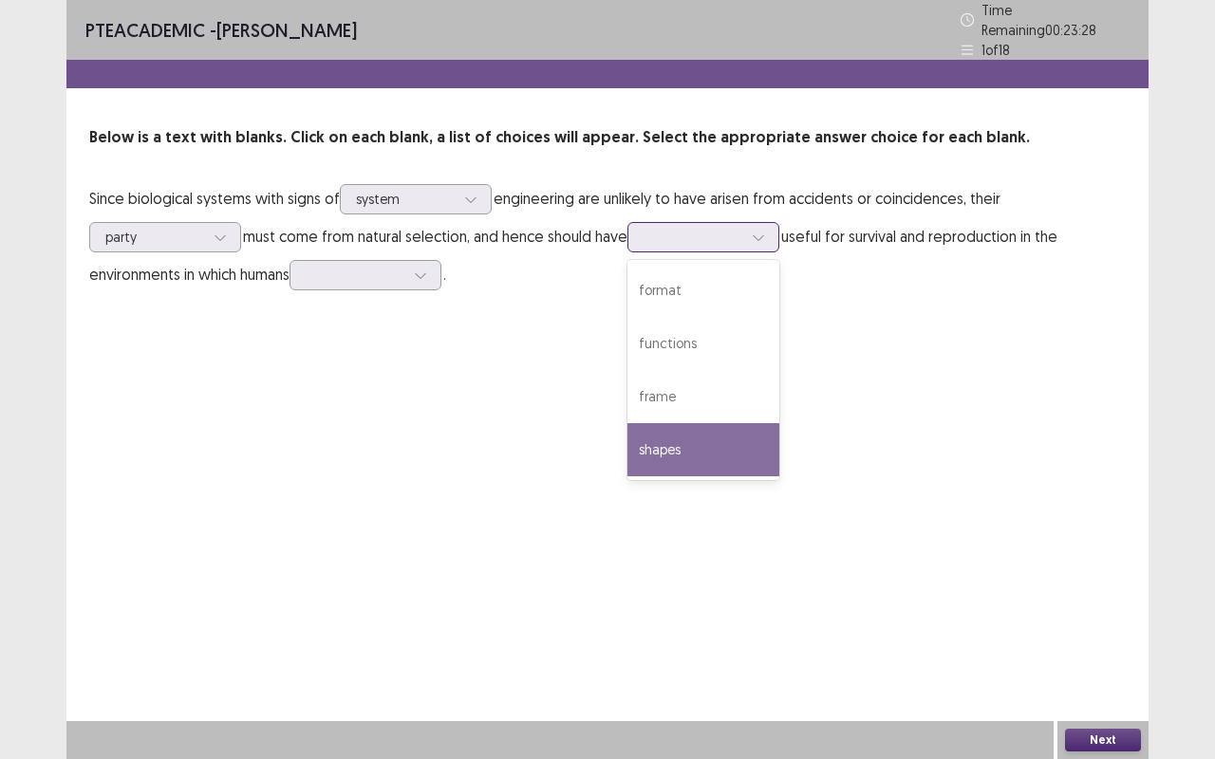
click at [691, 437] on div "shapes" at bounding box center [703, 449] width 152 height 53
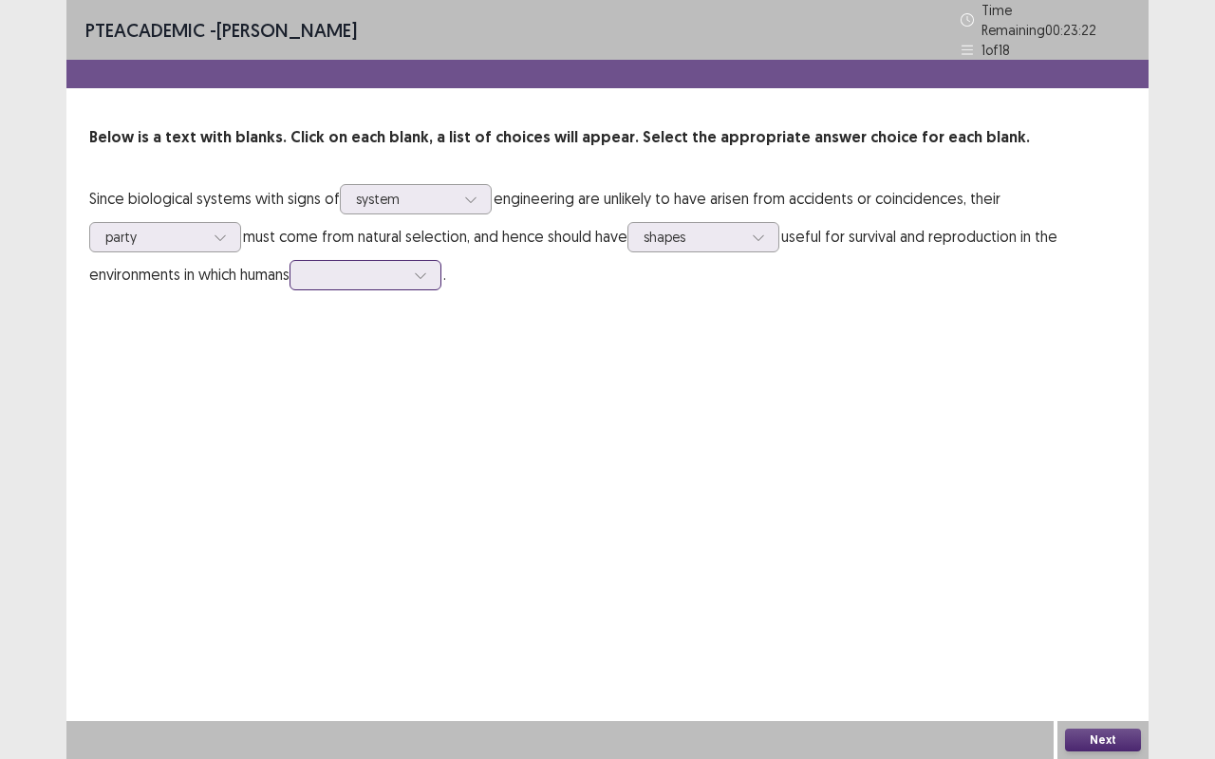
click at [427, 269] on icon at bounding box center [420, 275] width 13 height 13
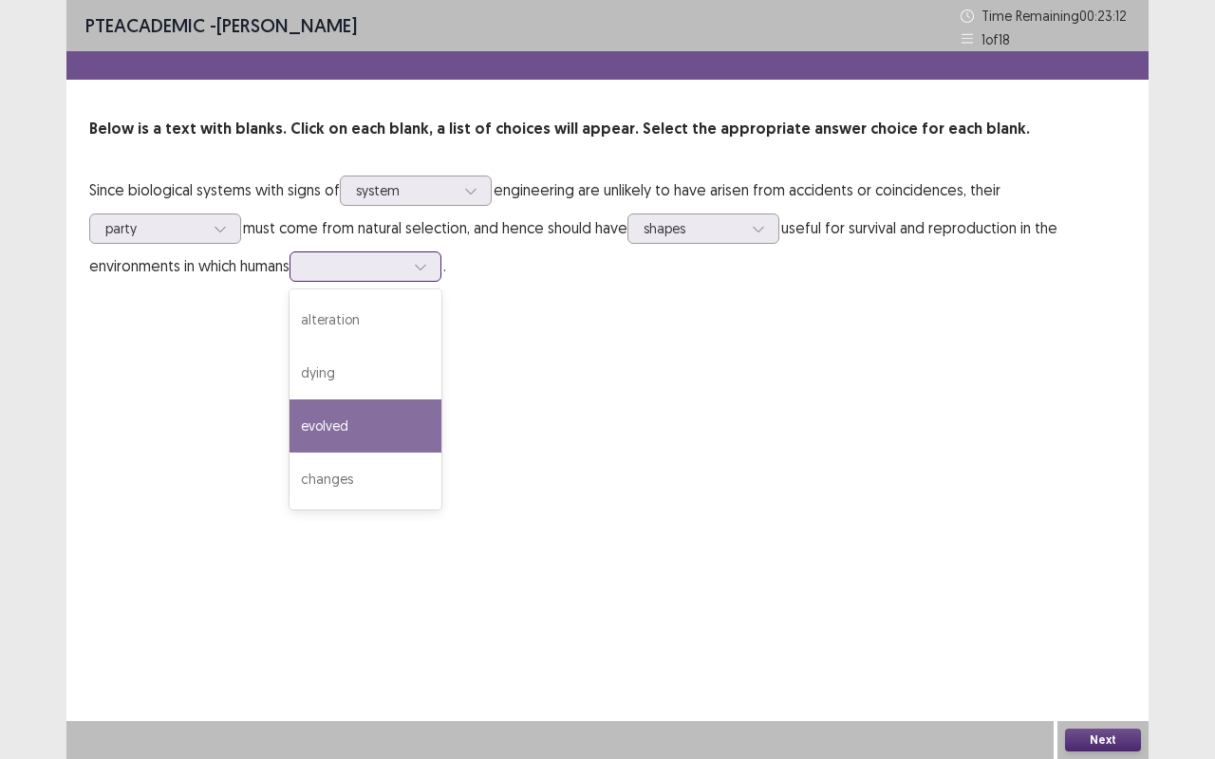
click at [343, 418] on div "evolved" at bounding box center [365, 425] width 152 height 53
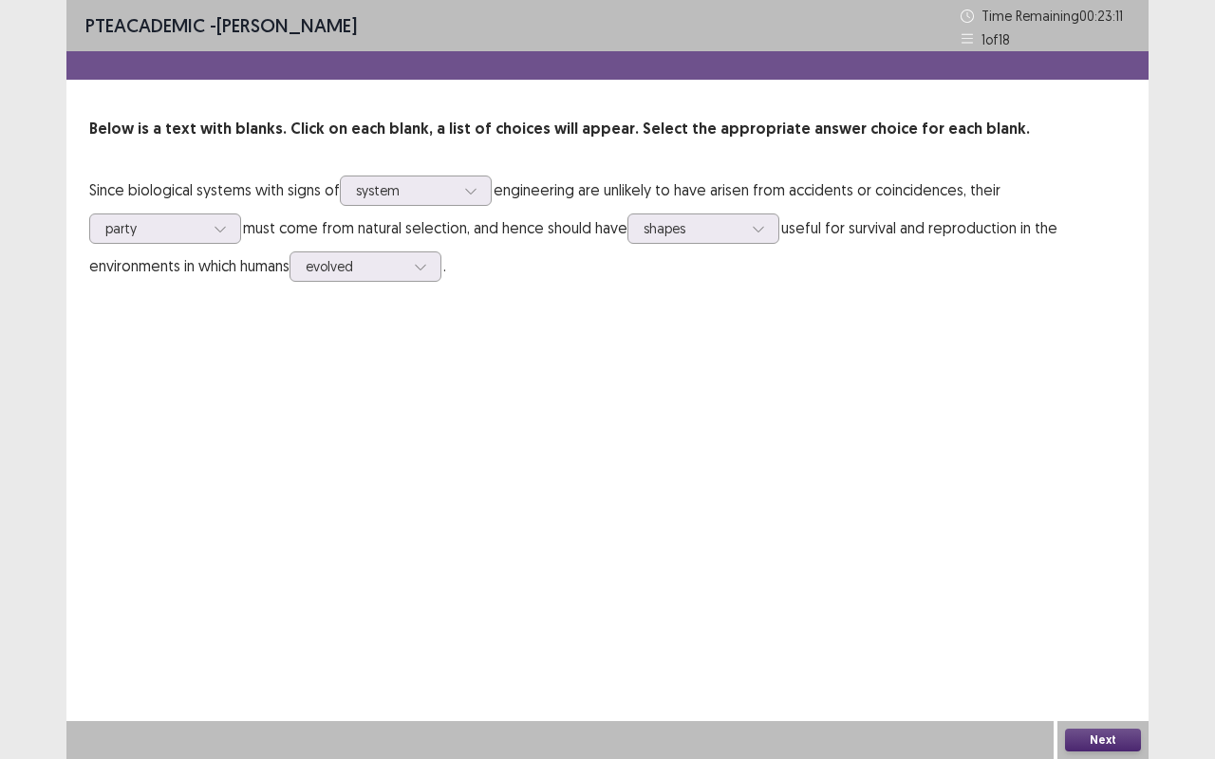
click at [1105, 639] on button "Next" at bounding box center [1103, 740] width 76 height 23
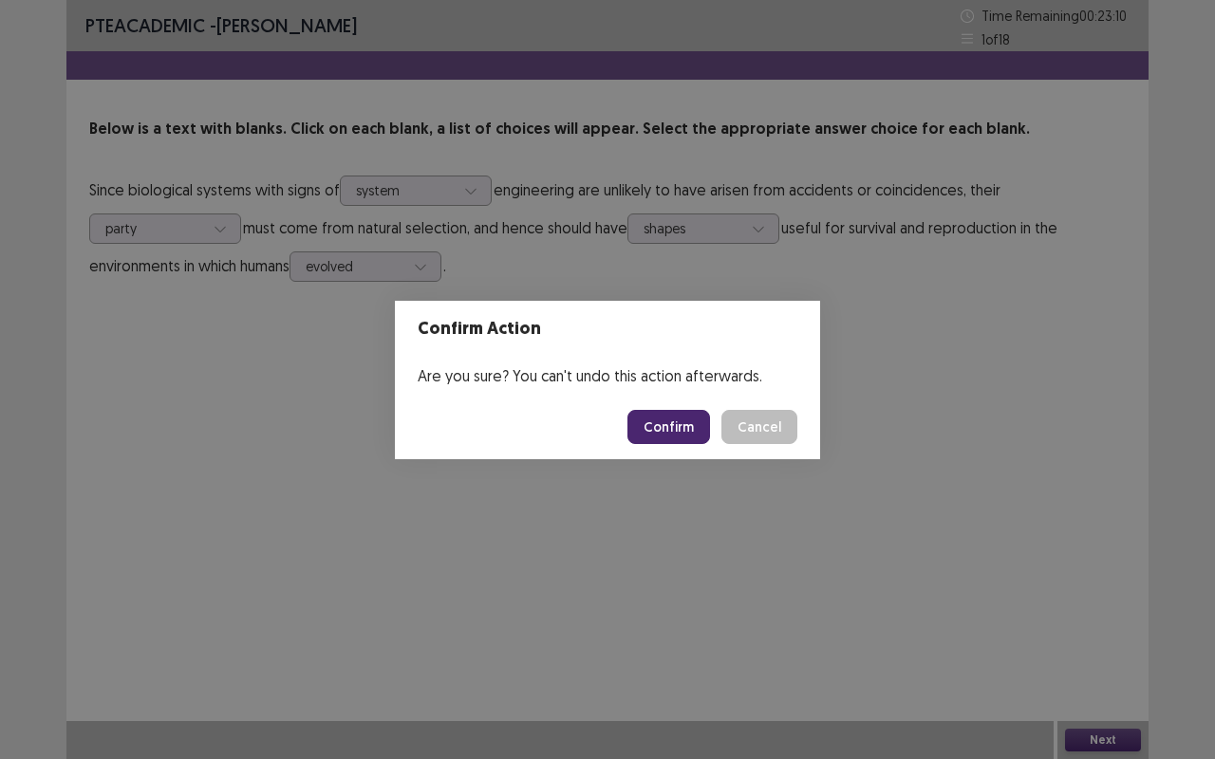
click at [659, 432] on button "Confirm" at bounding box center [668, 427] width 83 height 34
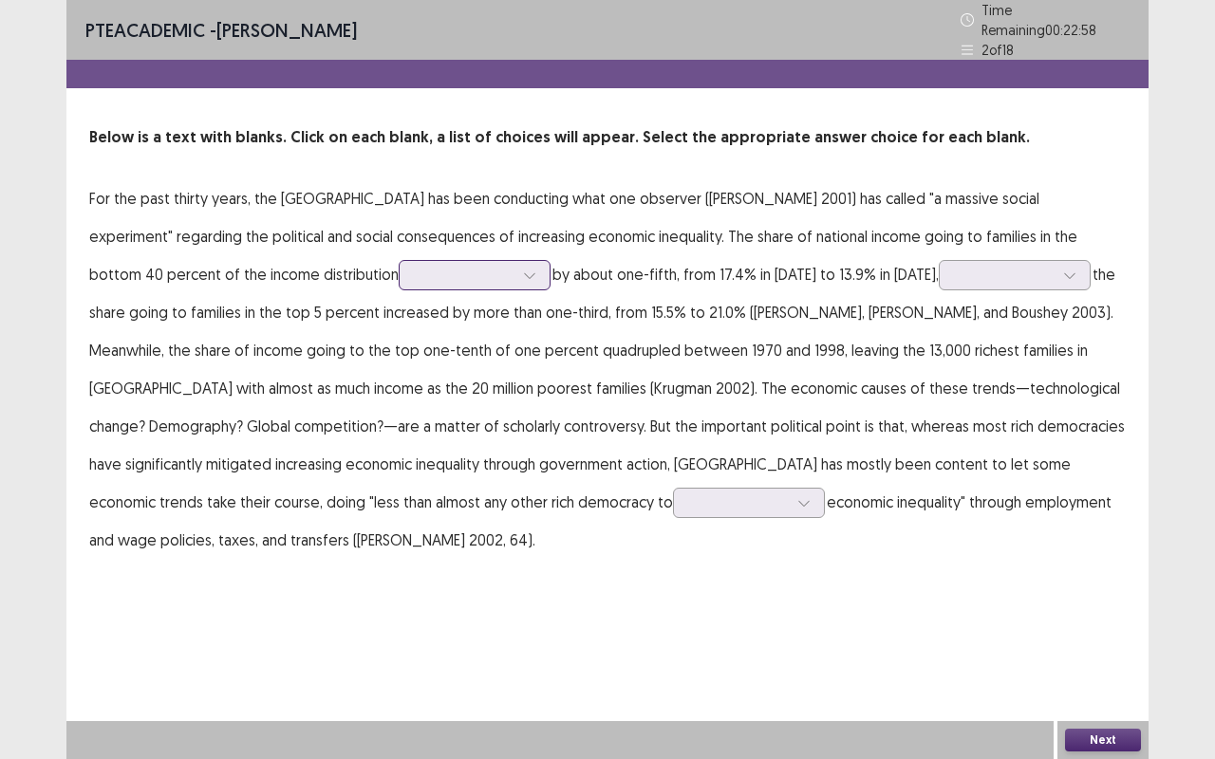
click at [523, 269] on icon at bounding box center [529, 275] width 13 height 13
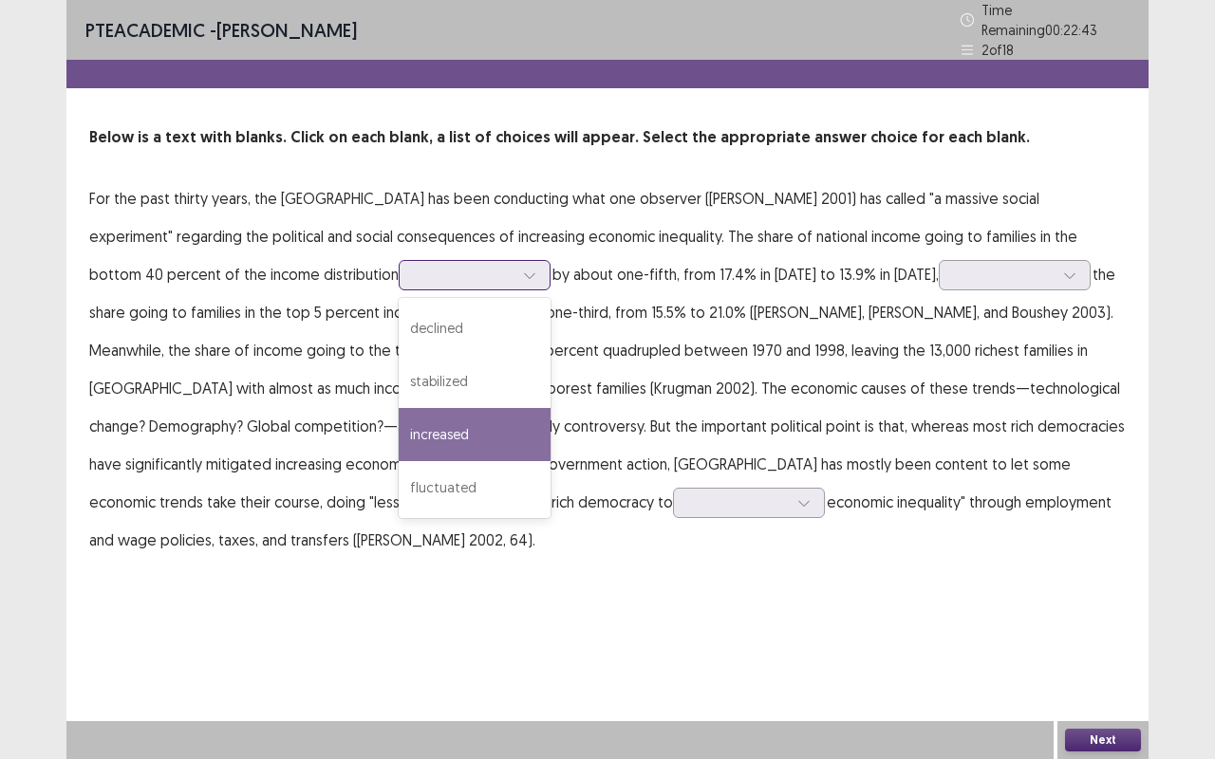
click at [399, 418] on div "increased" at bounding box center [475, 434] width 152 height 53
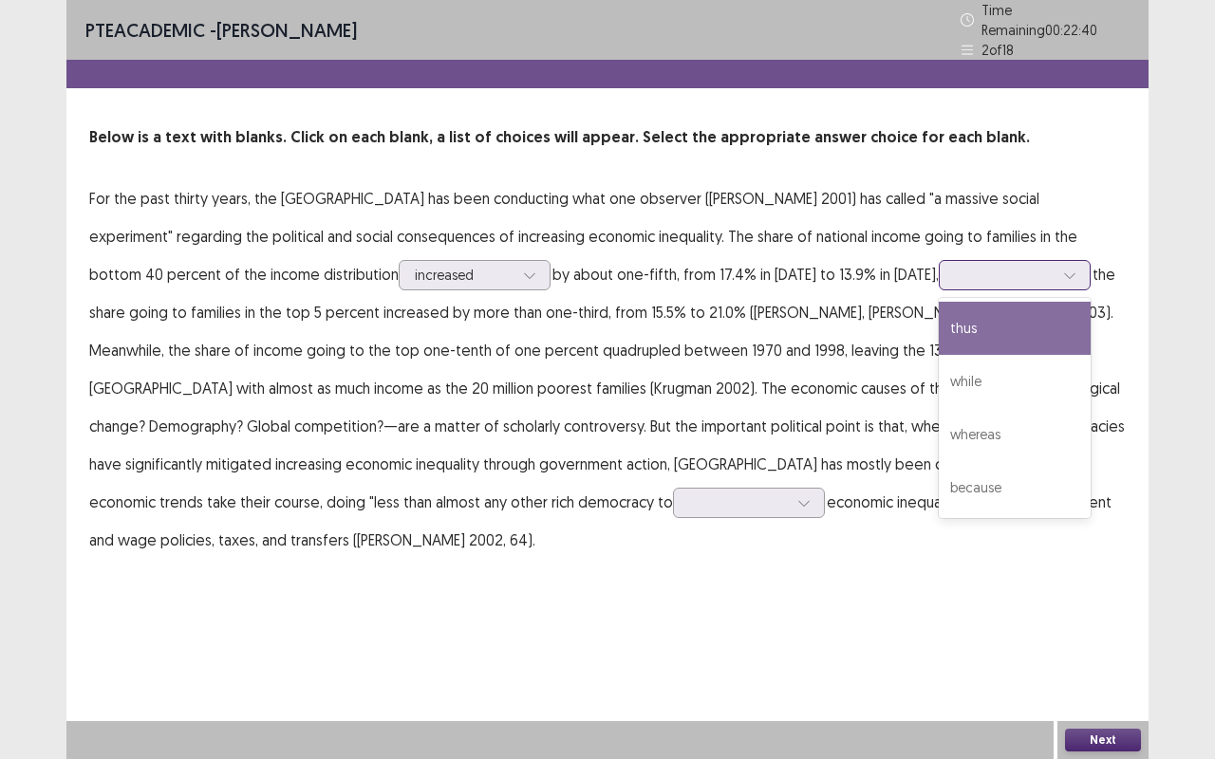
click at [1063, 271] on icon at bounding box center [1069, 275] width 13 height 13
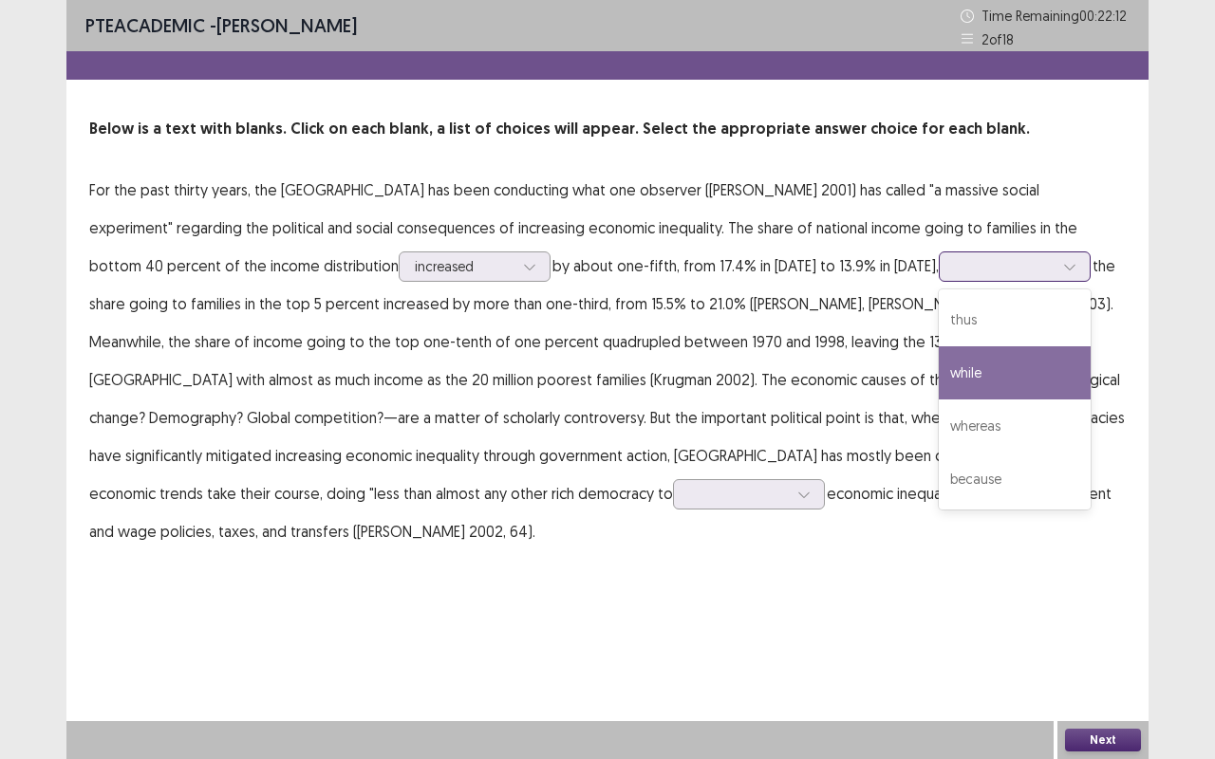
click at [938, 378] on div "while" at bounding box center [1014, 372] width 152 height 53
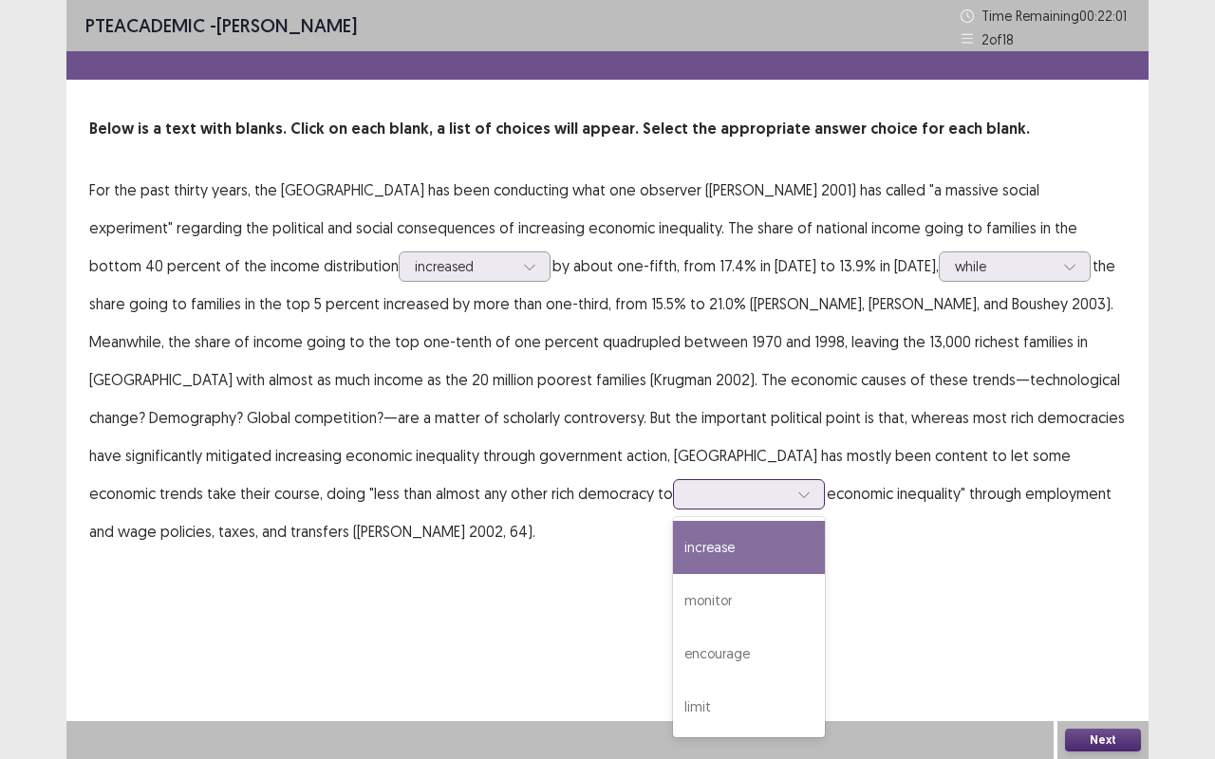
click at [797, 492] on icon at bounding box center [803, 494] width 13 height 13
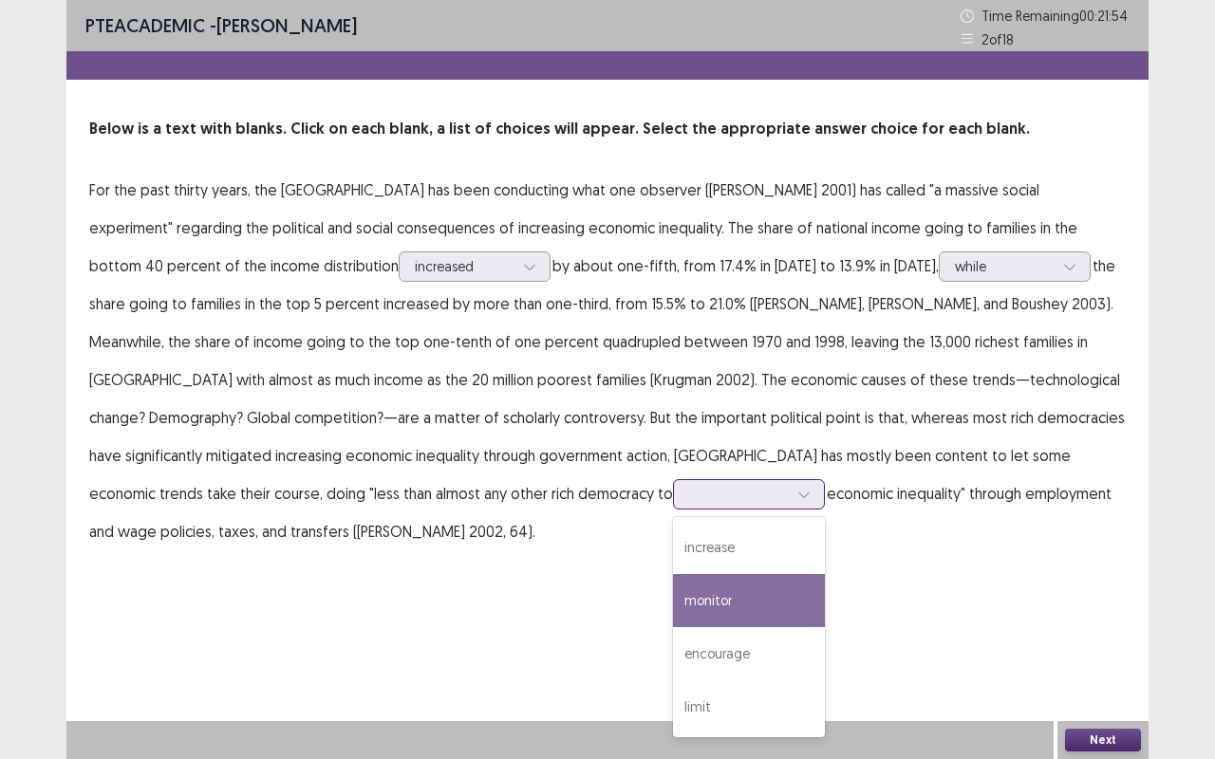
click at [673, 598] on div "monitor" at bounding box center [749, 600] width 152 height 53
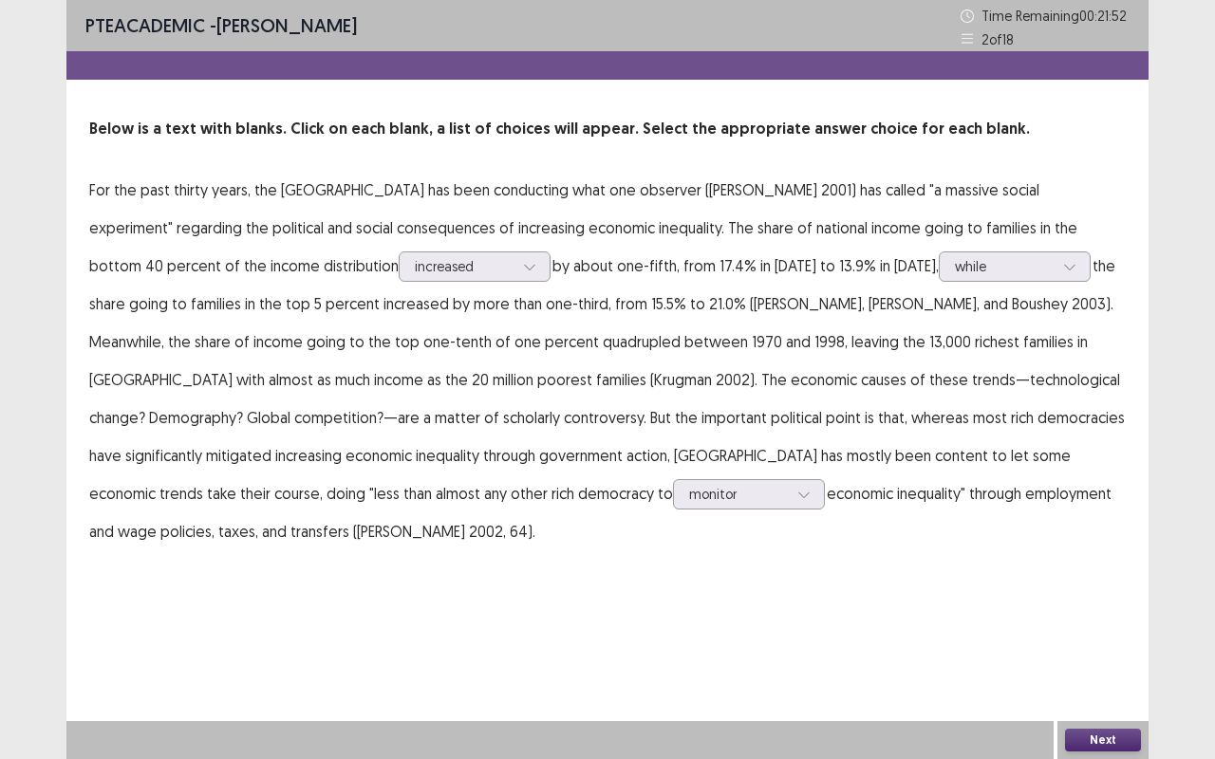
click at [1095, 639] on button "Next" at bounding box center [1103, 740] width 76 height 23
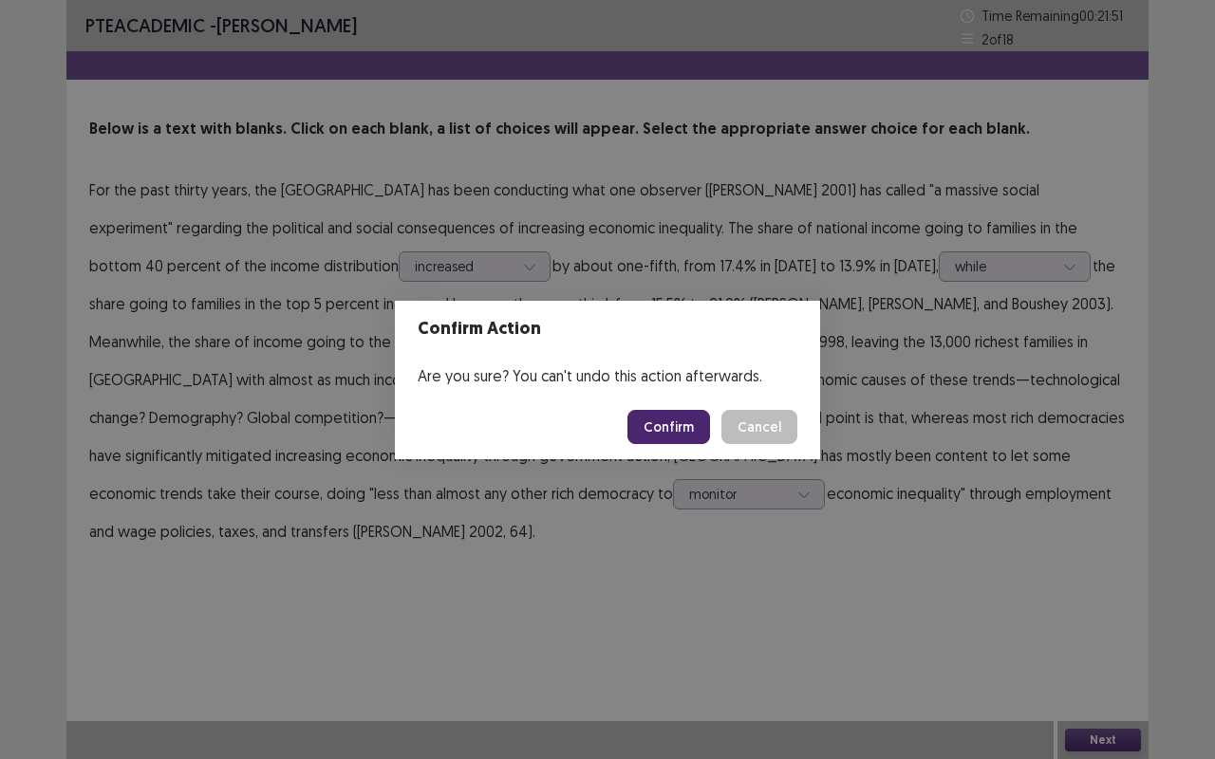
click at [691, 427] on button "Confirm" at bounding box center [668, 427] width 83 height 34
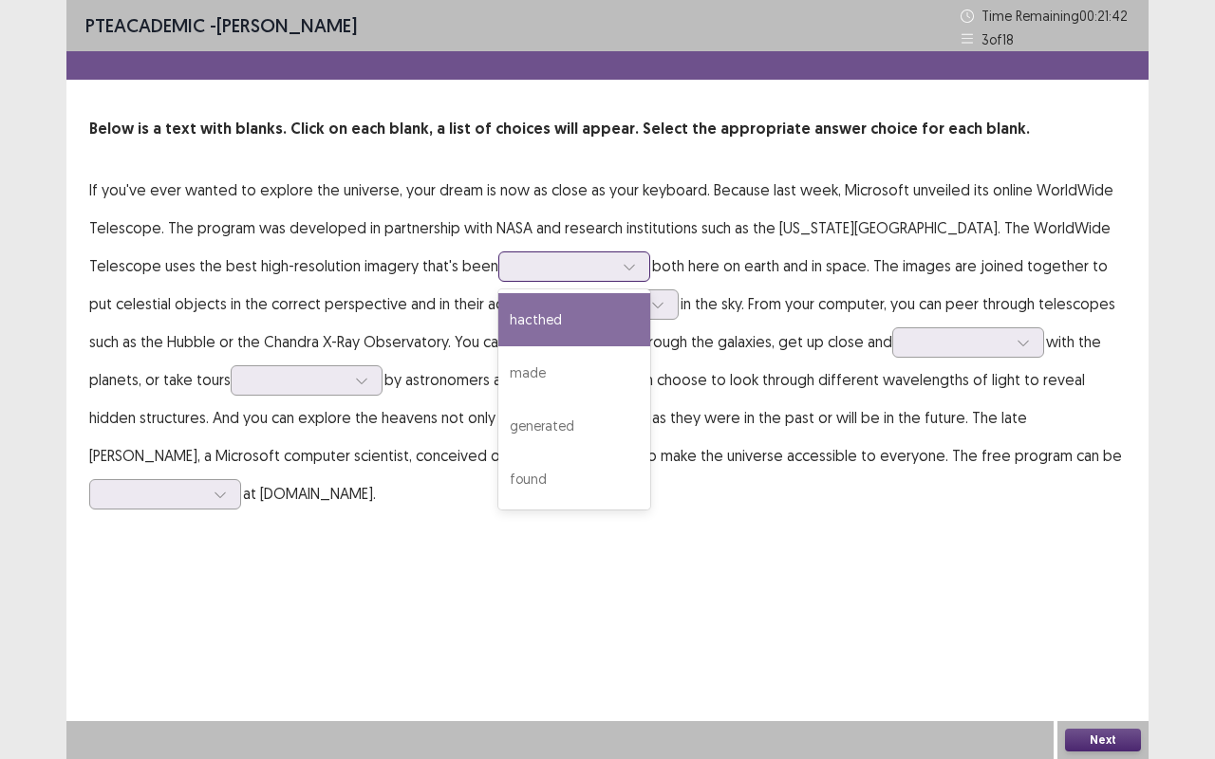
click at [626, 262] on icon at bounding box center [628, 266] width 13 height 13
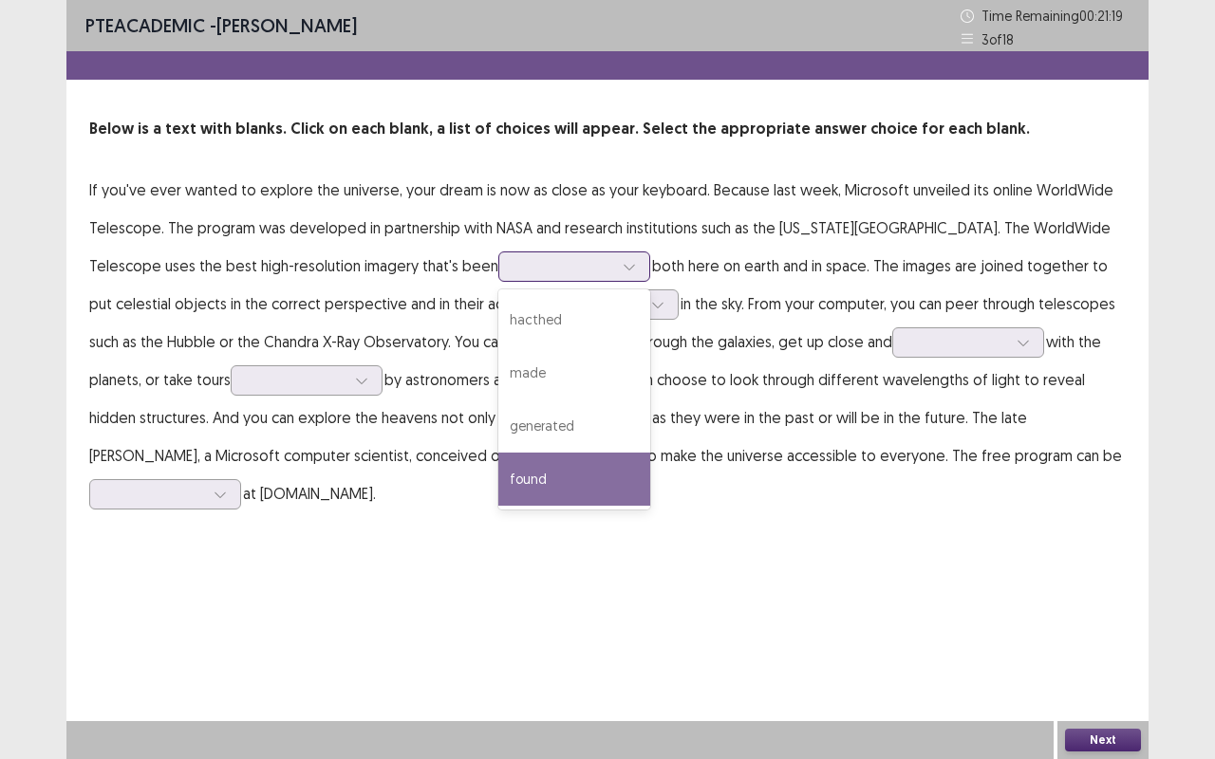
click at [524, 482] on div "found" at bounding box center [574, 479] width 152 height 53
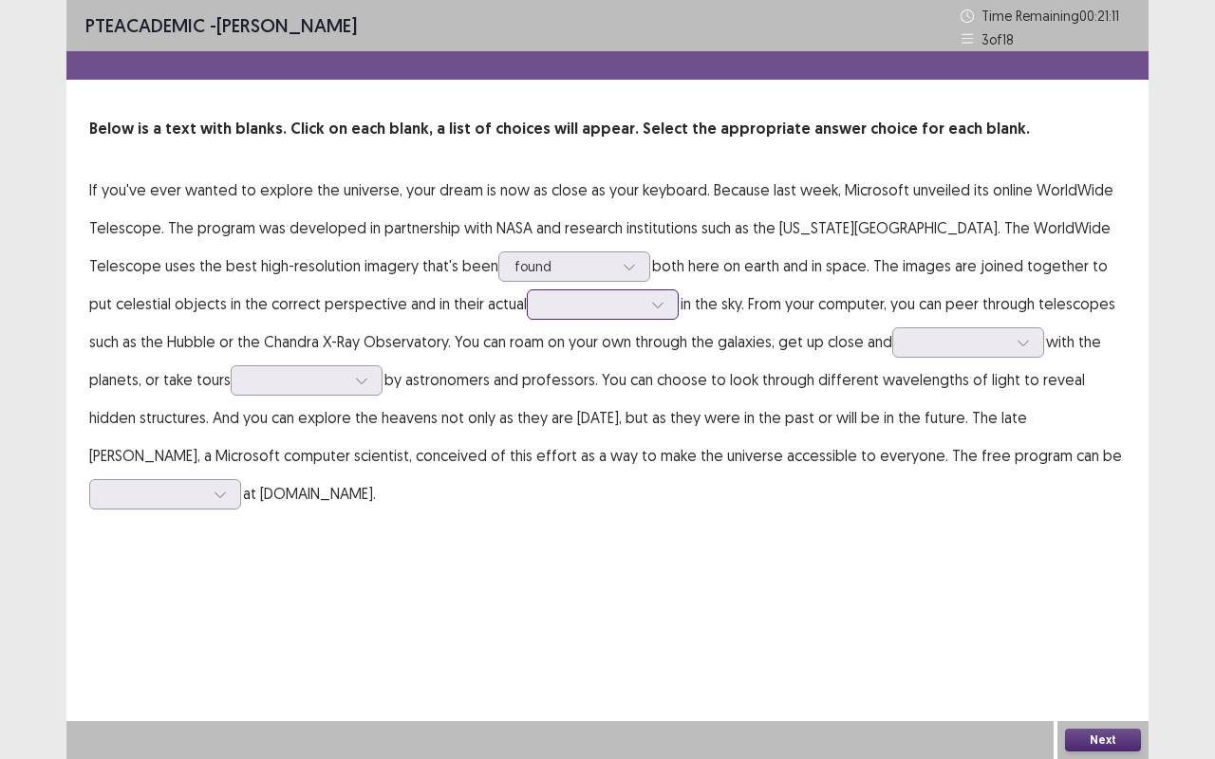
click at [652, 303] on icon at bounding box center [657, 306] width 10 height 6
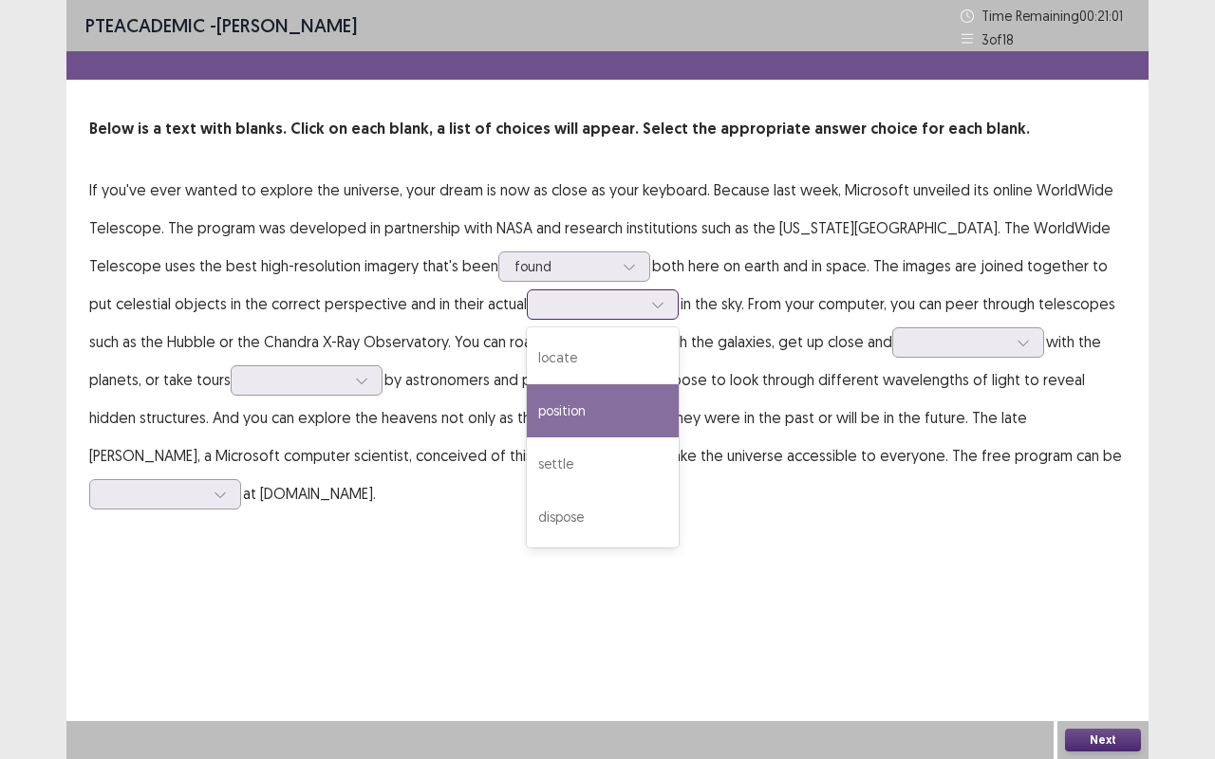
click at [537, 408] on div "position" at bounding box center [603, 410] width 152 height 53
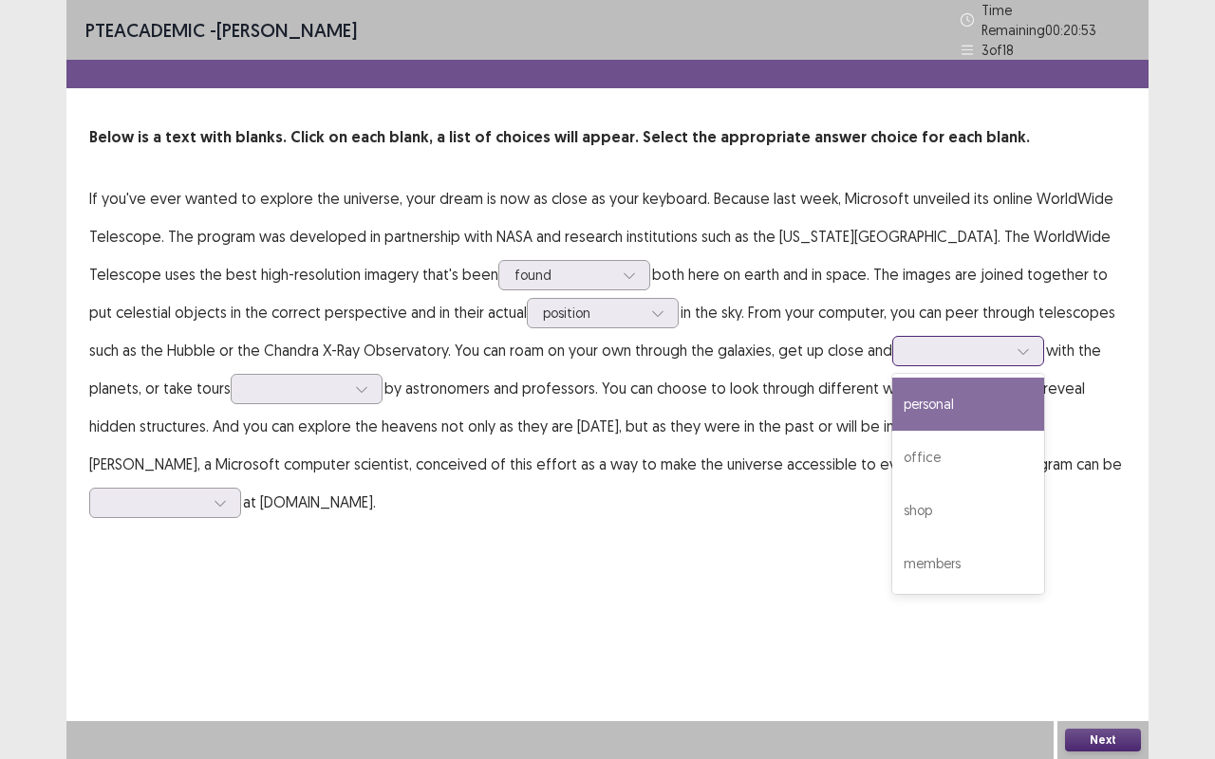
click at [1017, 349] on icon at bounding box center [1022, 352] width 10 height 6
click at [938, 393] on div "personal" at bounding box center [968, 404] width 152 height 53
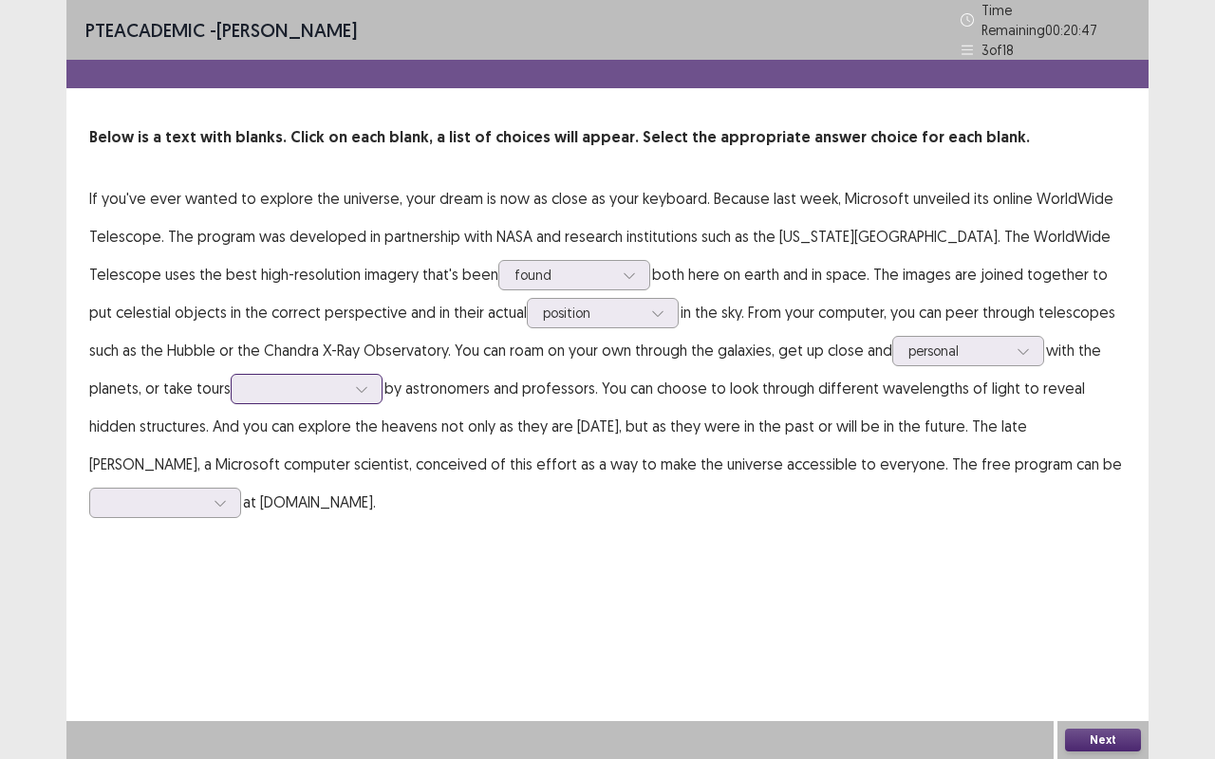
click at [360, 382] on icon at bounding box center [361, 388] width 13 height 13
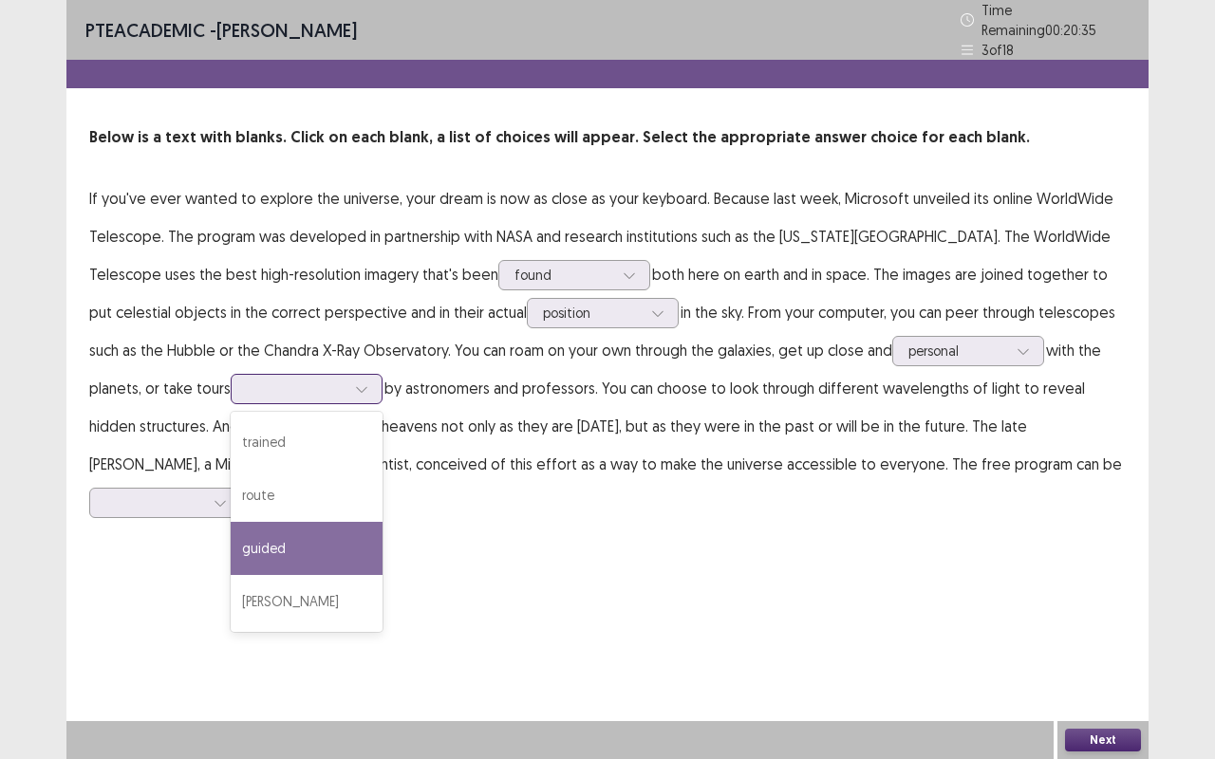
click at [269, 537] on div "guided" at bounding box center [307, 548] width 152 height 53
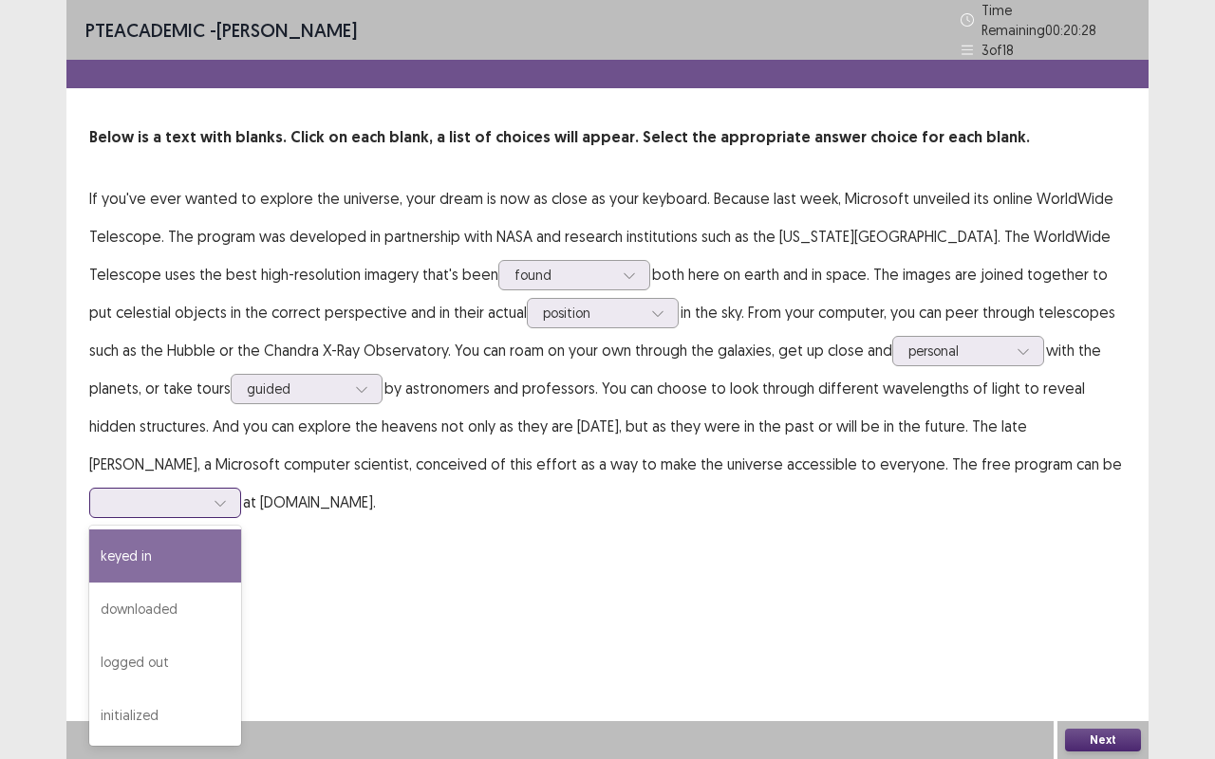
click at [234, 489] on div at bounding box center [220, 503] width 28 height 28
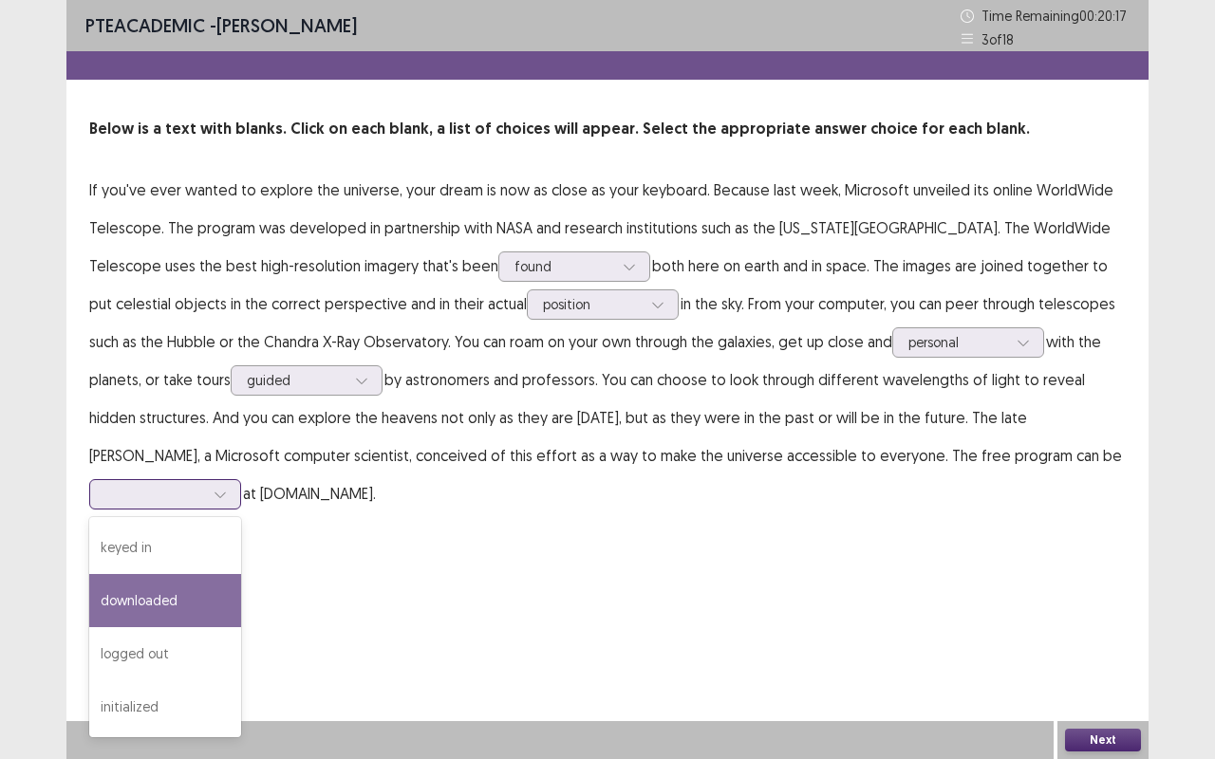
click at [241, 574] on div "downloaded" at bounding box center [165, 600] width 152 height 53
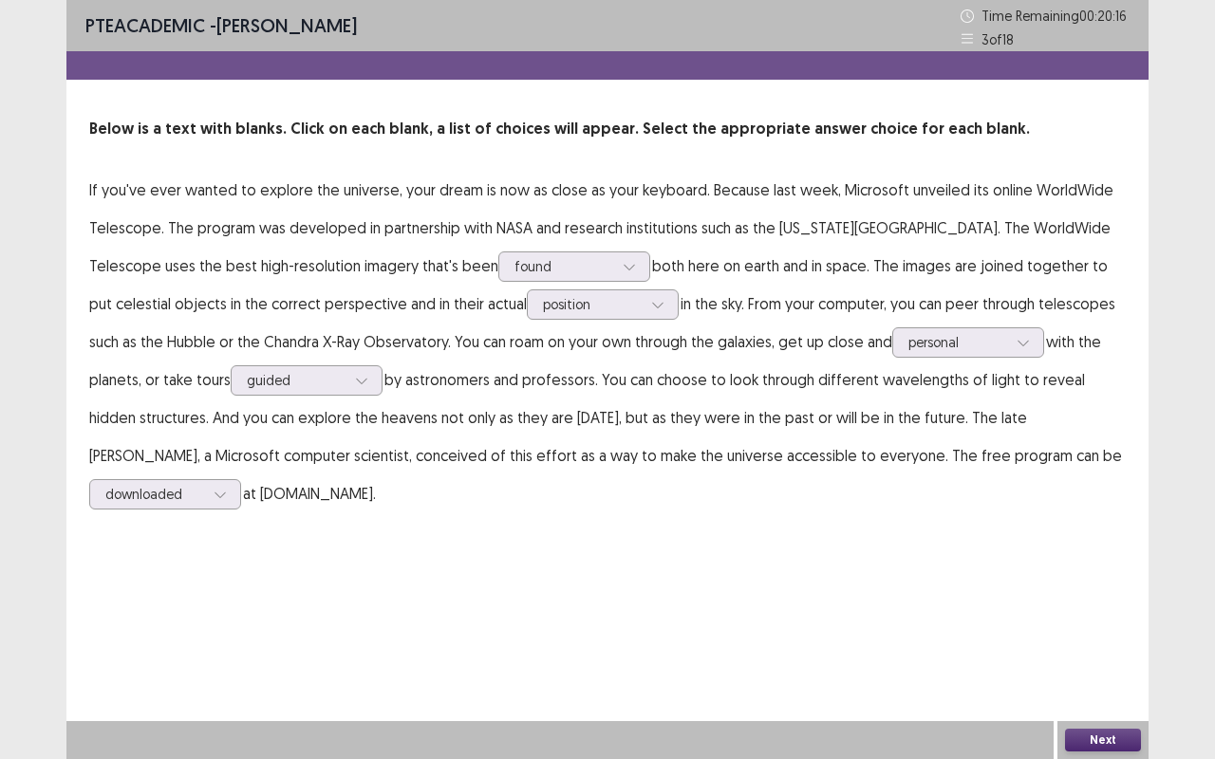
click at [1097, 639] on button "Next" at bounding box center [1103, 740] width 76 height 23
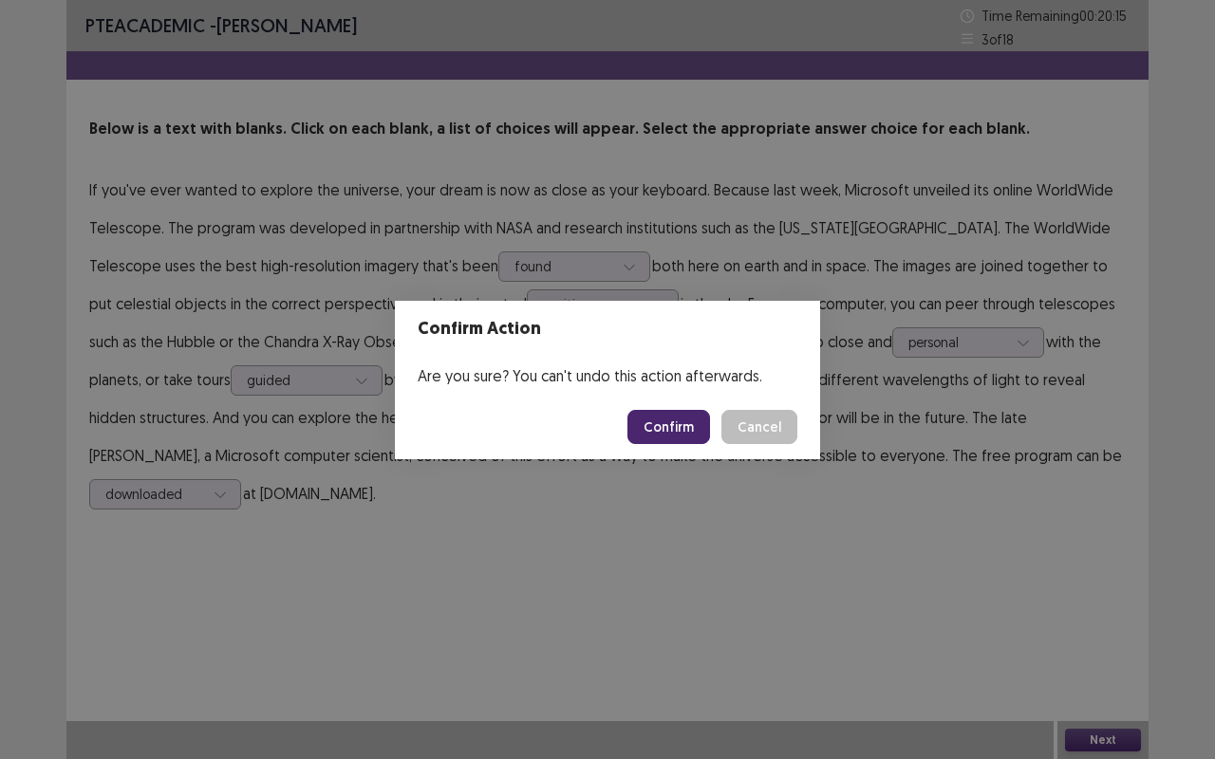
click at [684, 431] on button "Confirm" at bounding box center [668, 427] width 83 height 34
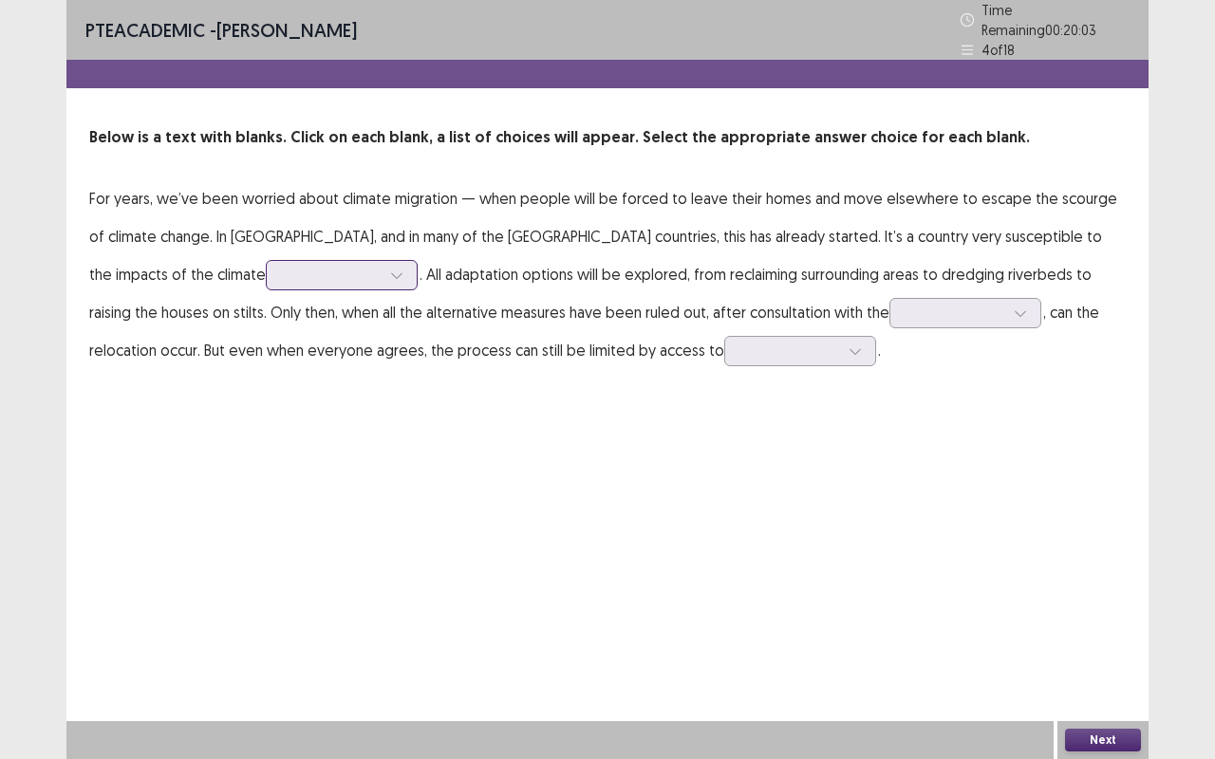
click at [390, 269] on icon at bounding box center [396, 275] width 13 height 13
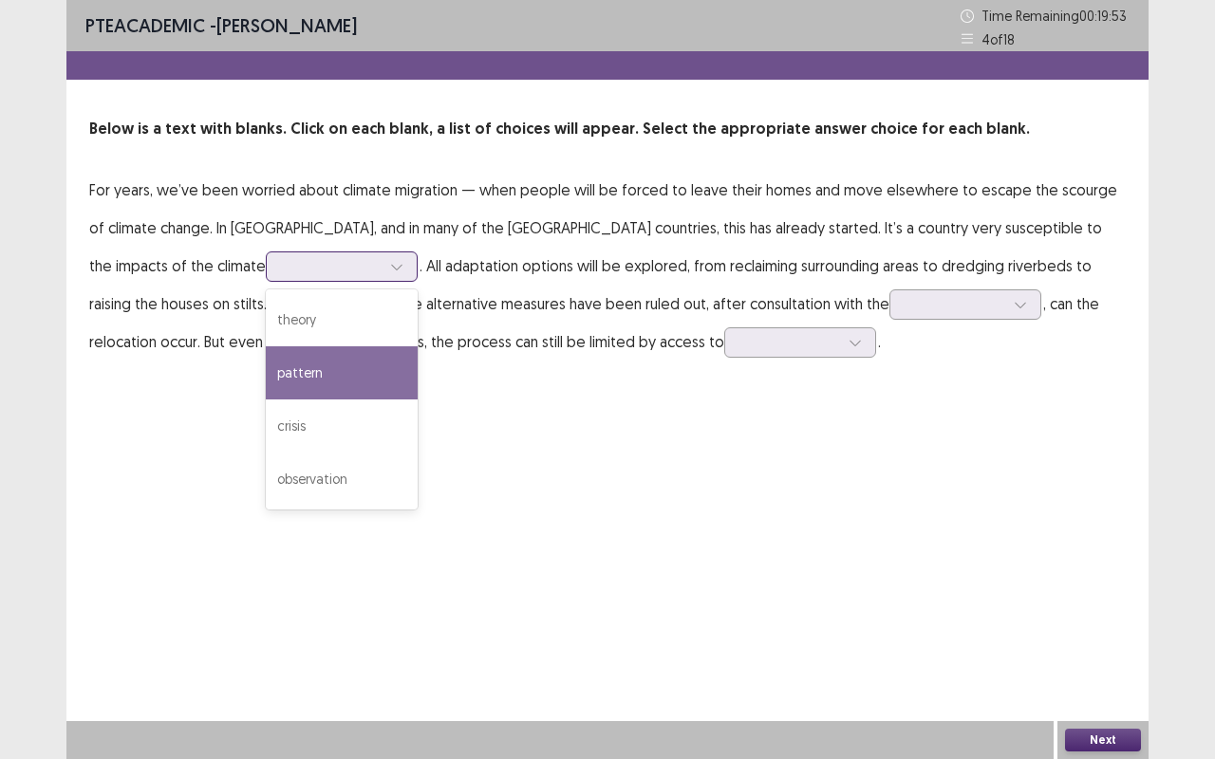
click at [266, 373] on div "pattern" at bounding box center [342, 372] width 152 height 53
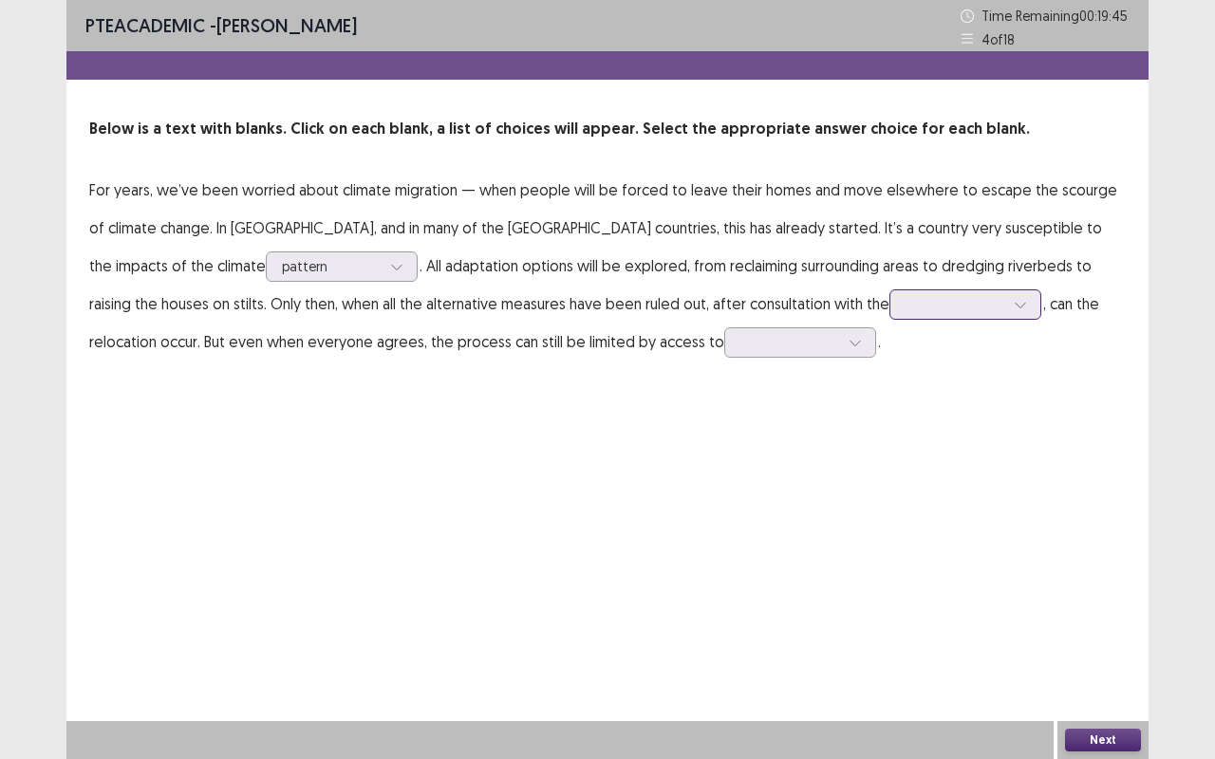
click at [1013, 306] on icon at bounding box center [1019, 304] width 13 height 13
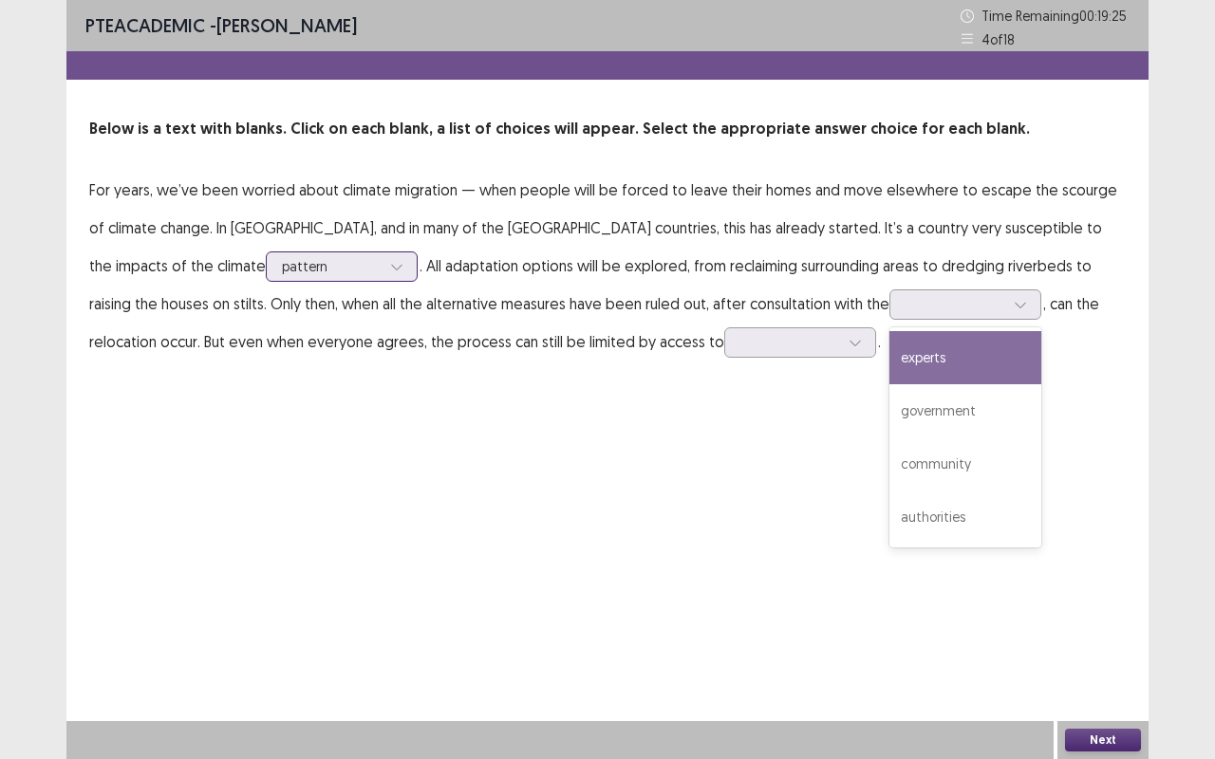
click at [390, 267] on icon at bounding box center [396, 266] width 13 height 13
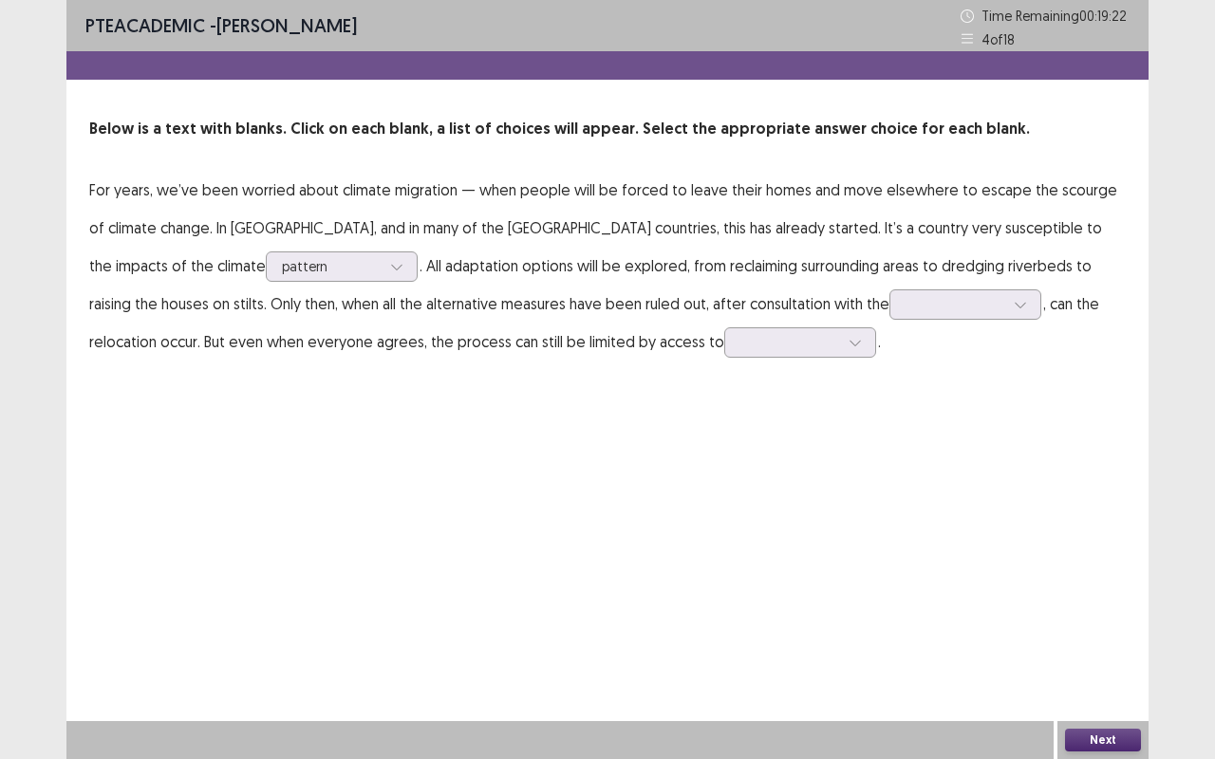
click at [461, 418] on div "PTE academic - Ravi De Abrew Time Remaining 00 : 19 : 22 4 of 18 Below is a tex…" at bounding box center [607, 379] width 1082 height 759
click at [1013, 303] on icon at bounding box center [1019, 304] width 13 height 13
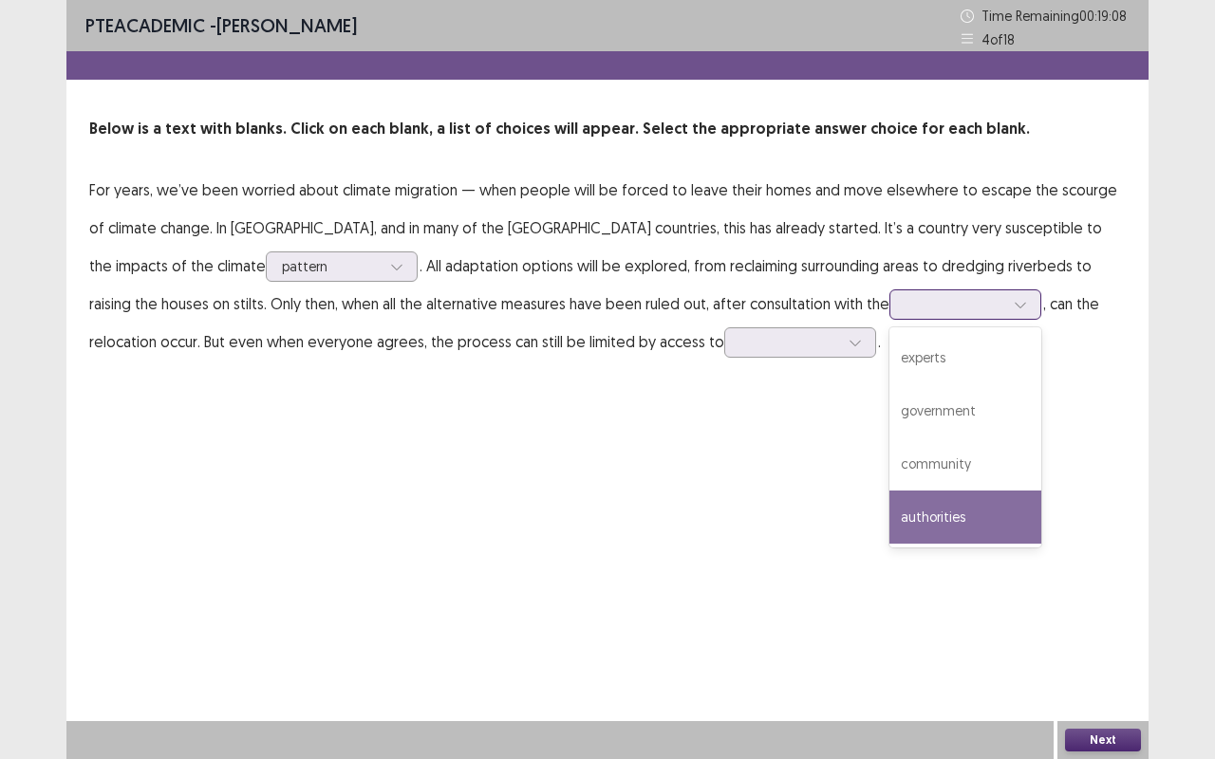
click at [889, 511] on div "authorities" at bounding box center [965, 517] width 152 height 53
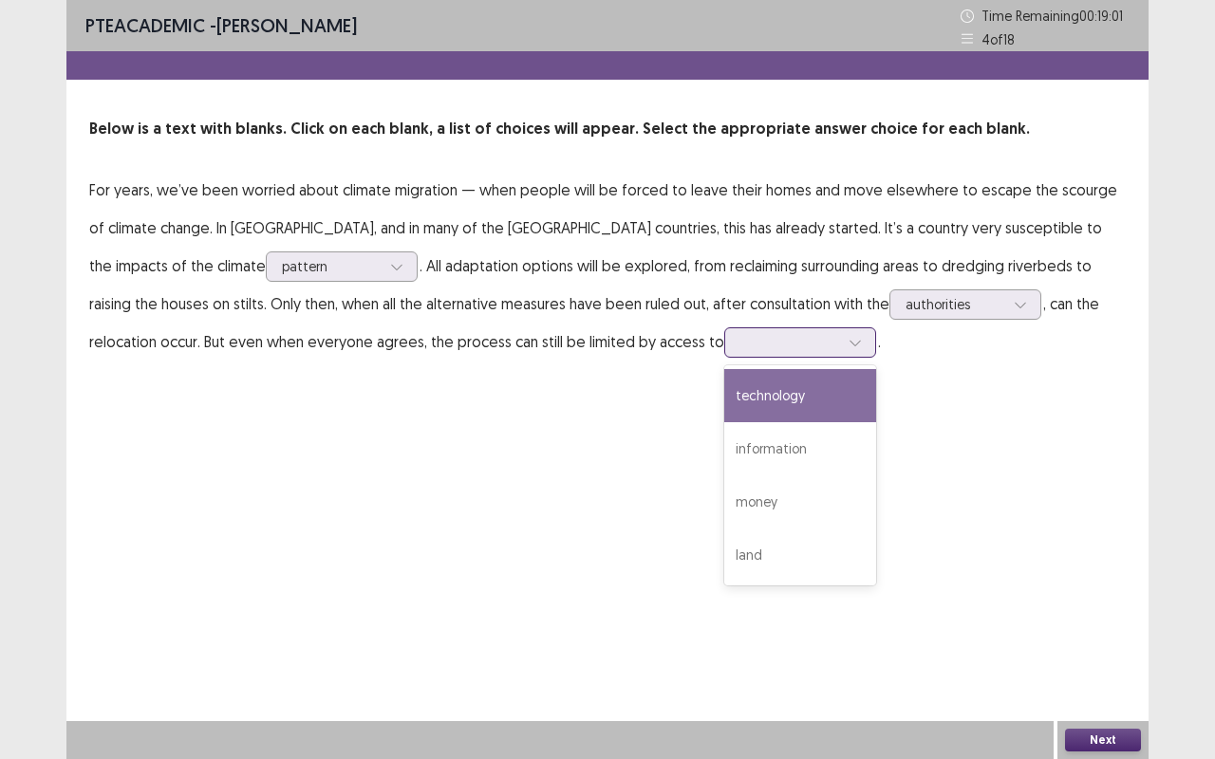
click at [848, 344] on icon at bounding box center [854, 342] width 13 height 13
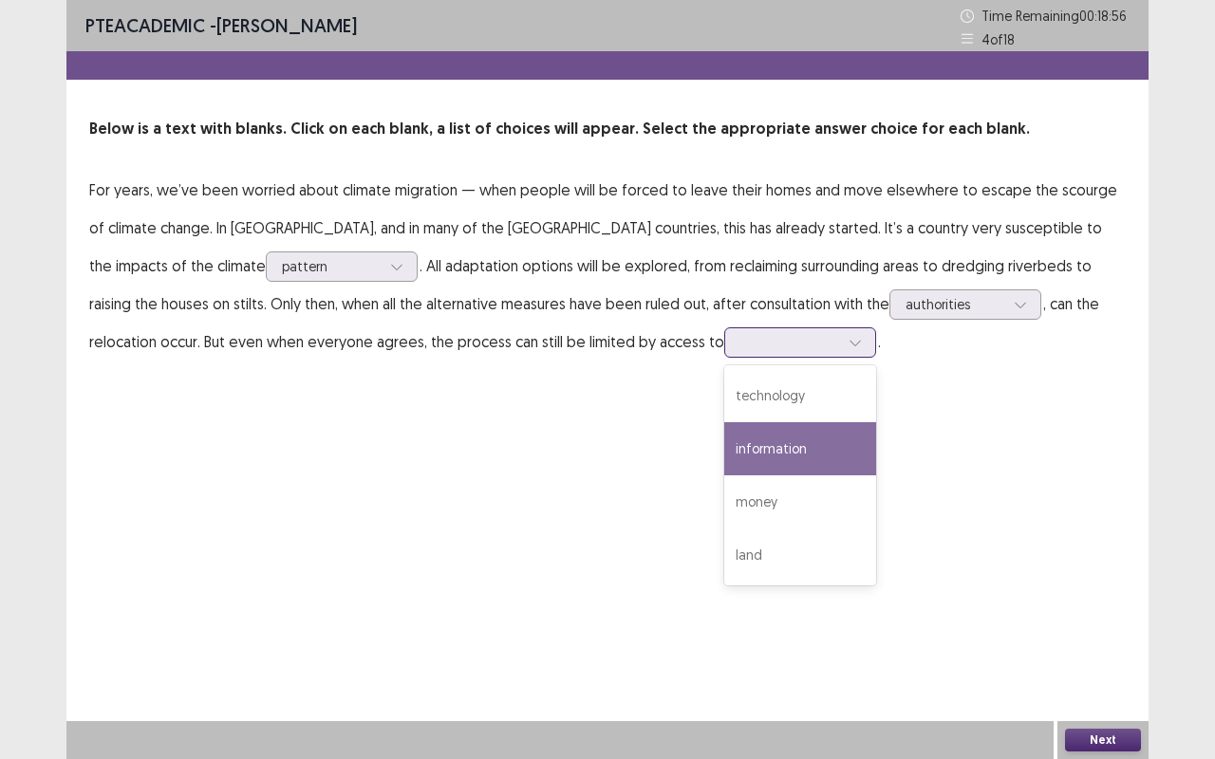
click at [724, 448] on div "information" at bounding box center [800, 448] width 152 height 53
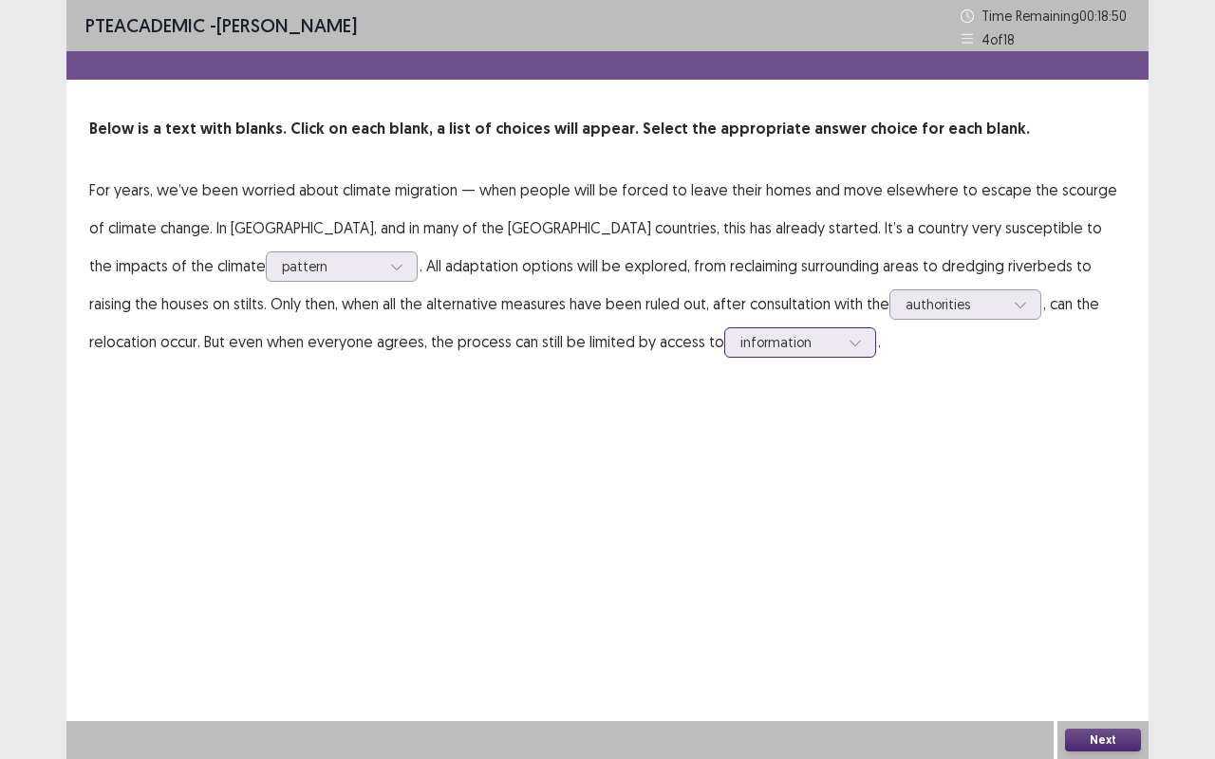
click at [848, 345] on icon at bounding box center [854, 342] width 13 height 13
click at [1097, 639] on button "Next" at bounding box center [1103, 740] width 76 height 23
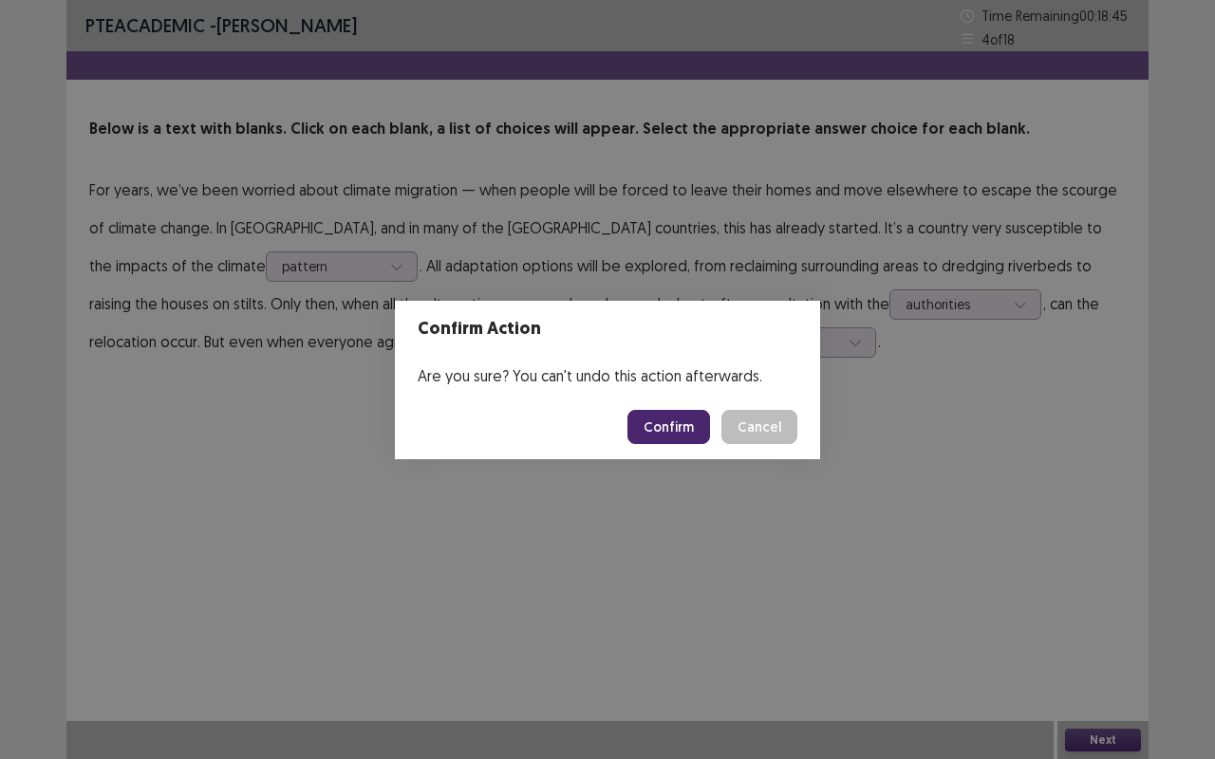
click at [676, 429] on button "Confirm" at bounding box center [668, 427] width 83 height 34
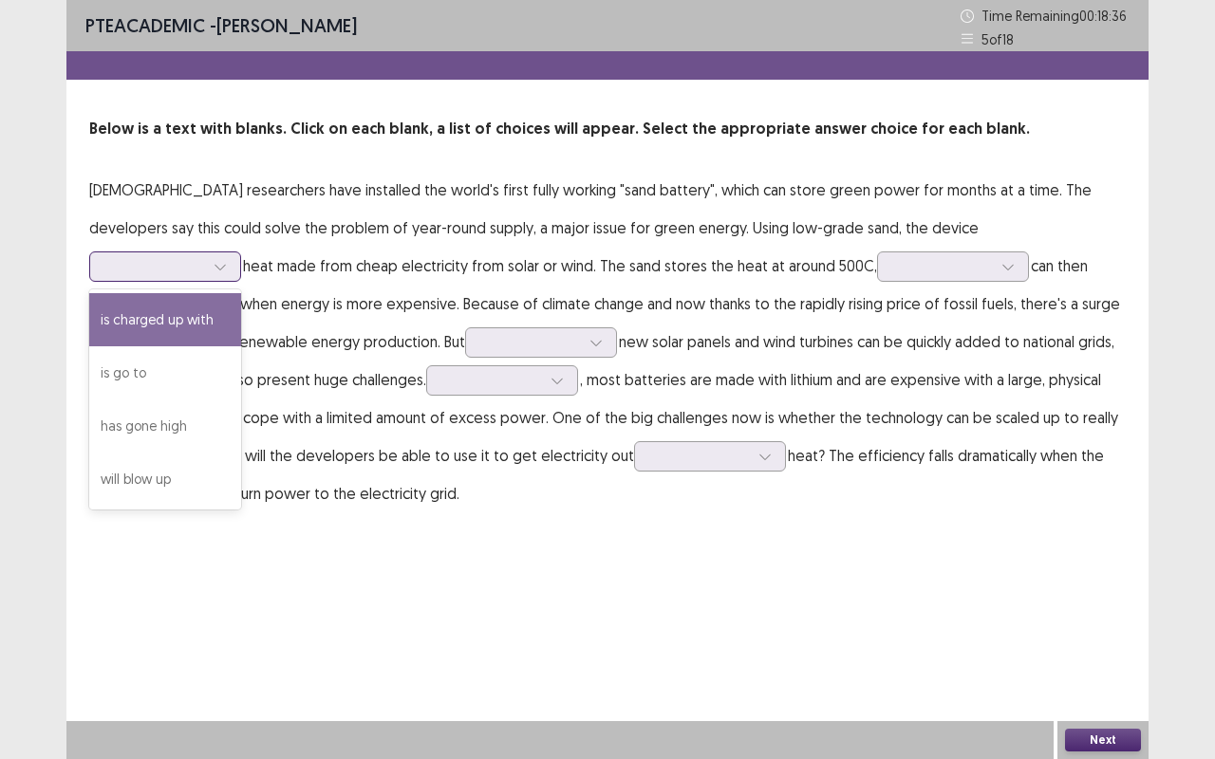
click at [234, 252] on div at bounding box center [220, 266] width 28 height 28
click at [241, 293] on div "is charged up with" at bounding box center [165, 319] width 152 height 53
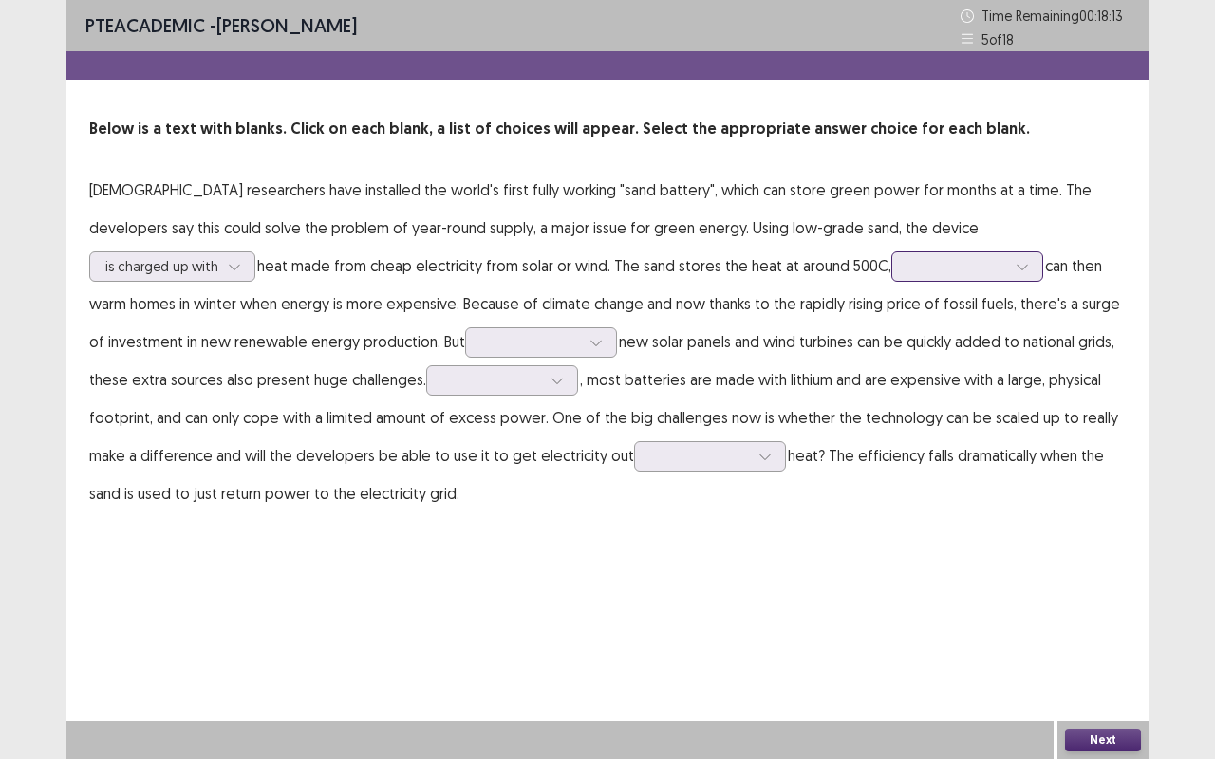
click at [1015, 261] on icon at bounding box center [1021, 266] width 13 height 13
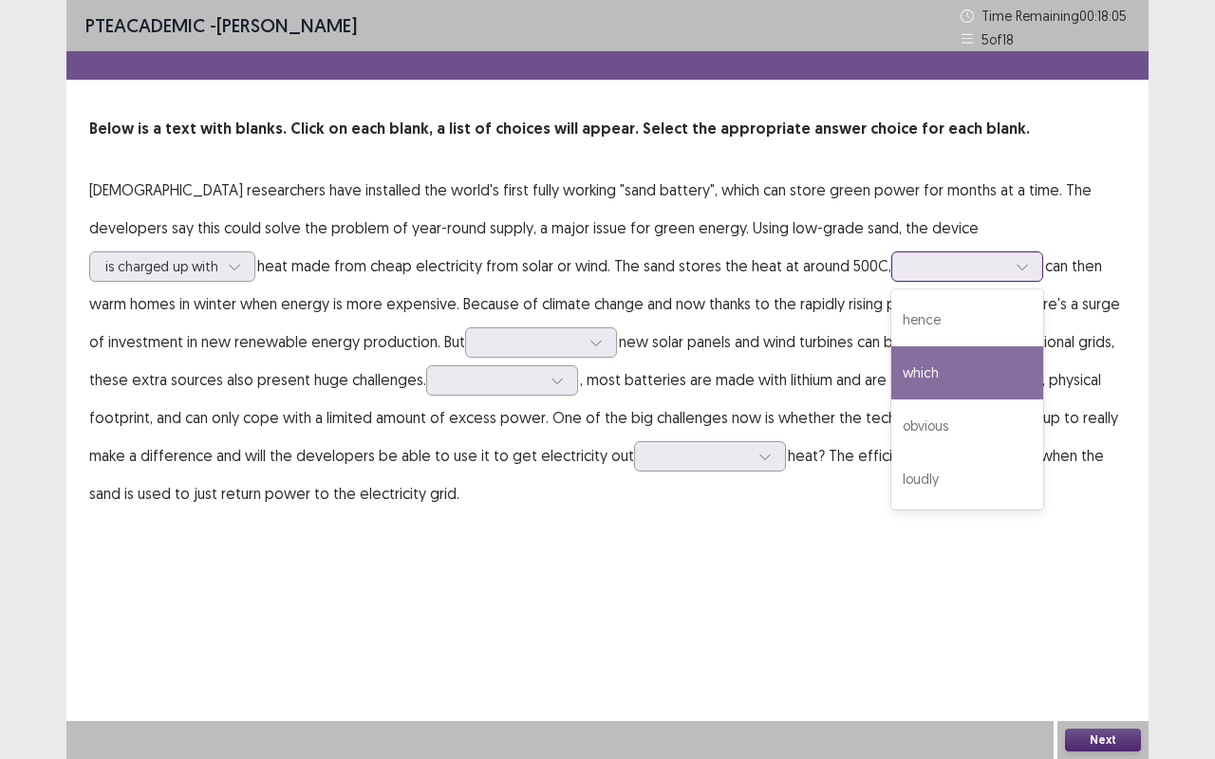
click at [891, 373] on div "which" at bounding box center [967, 372] width 152 height 53
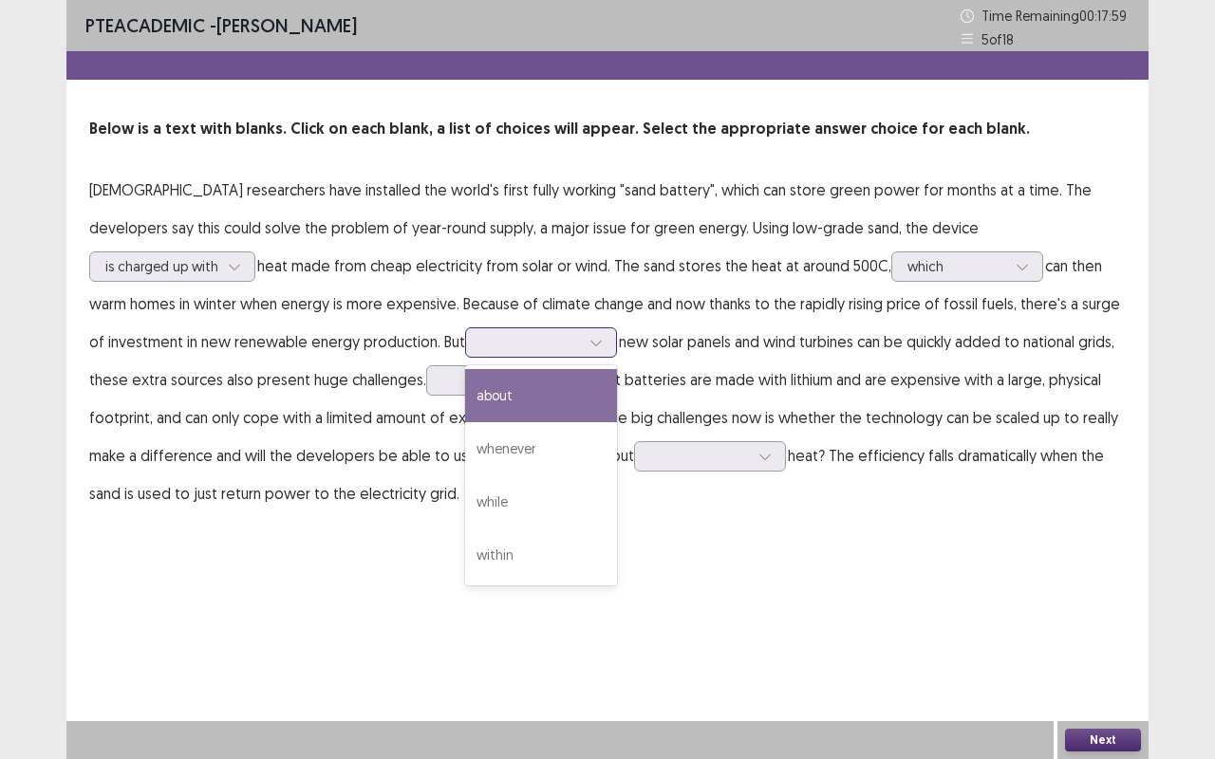
click at [582, 345] on div at bounding box center [596, 342] width 28 height 28
drag, startPoint x: 223, startPoint y: 494, endPoint x: 252, endPoint y: 338, distance: 159.3
click at [465, 338] on div "4 results available. Use Up and Down to choose options, press Enter to select t…" at bounding box center [541, 342] width 152 height 30
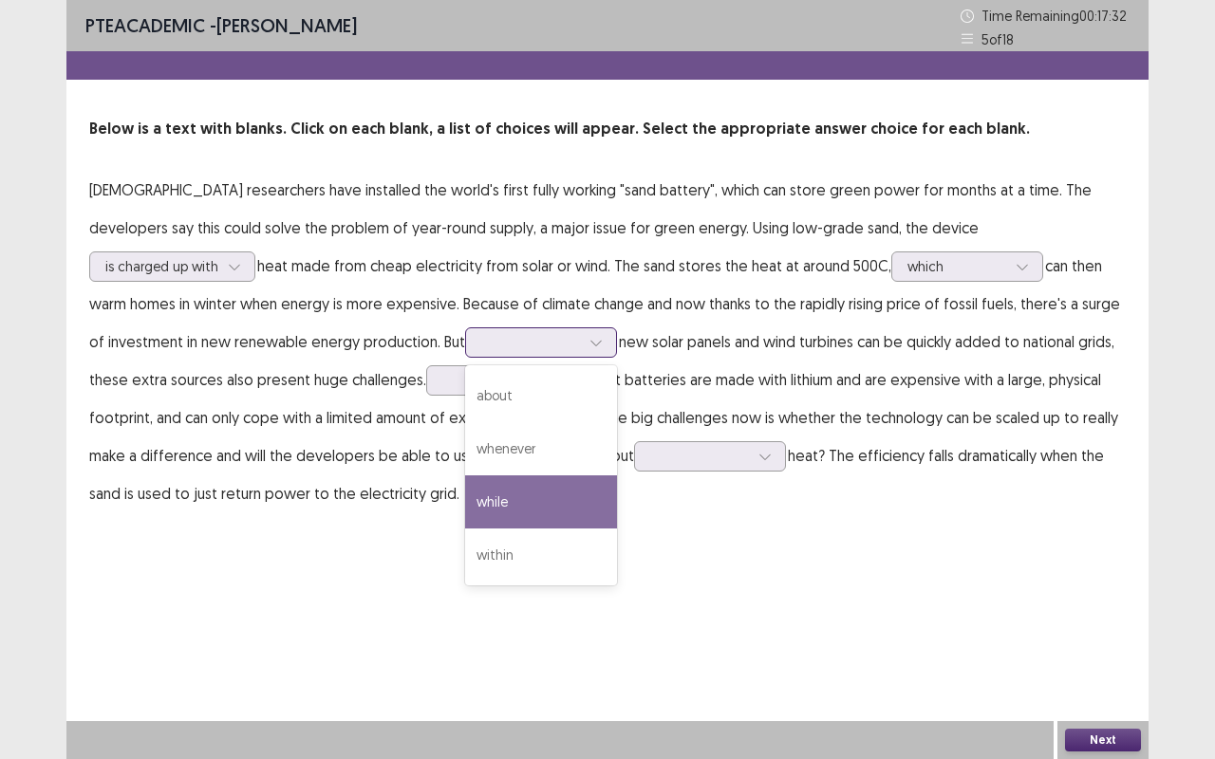
click at [465, 499] on div "while" at bounding box center [541, 501] width 152 height 53
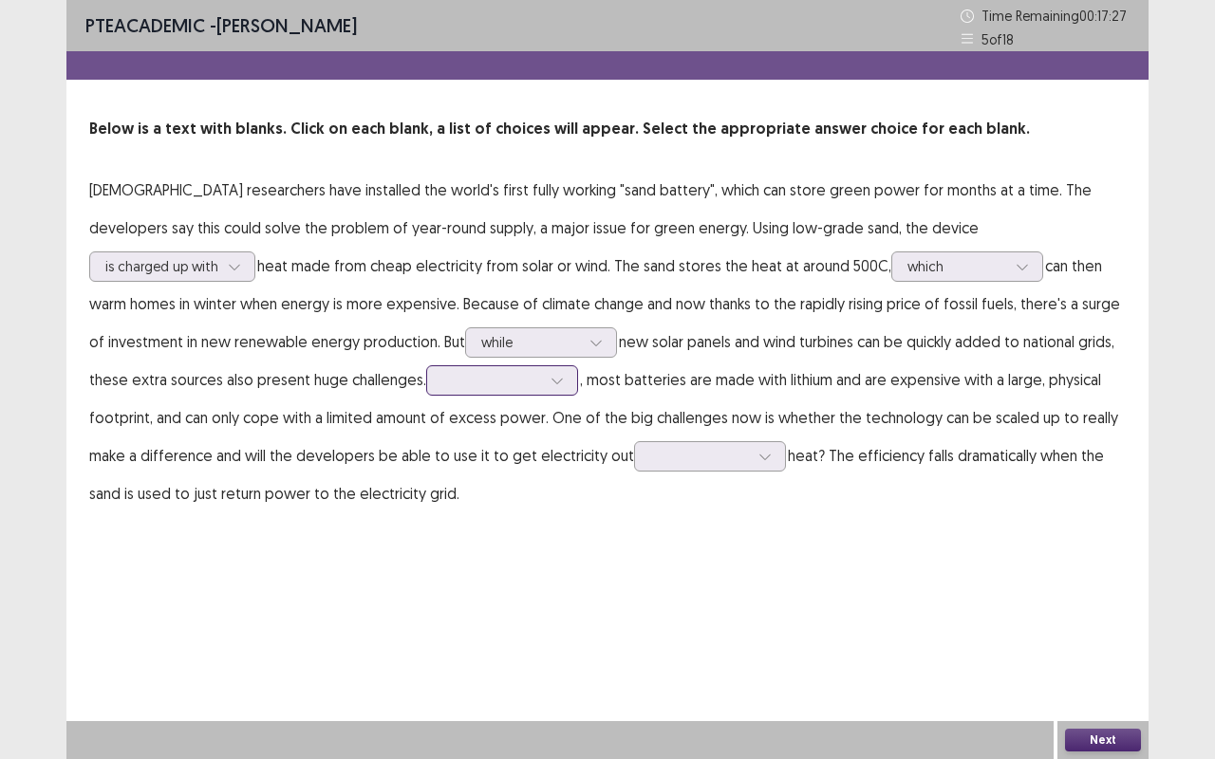
click at [550, 381] on icon at bounding box center [556, 380] width 13 height 13
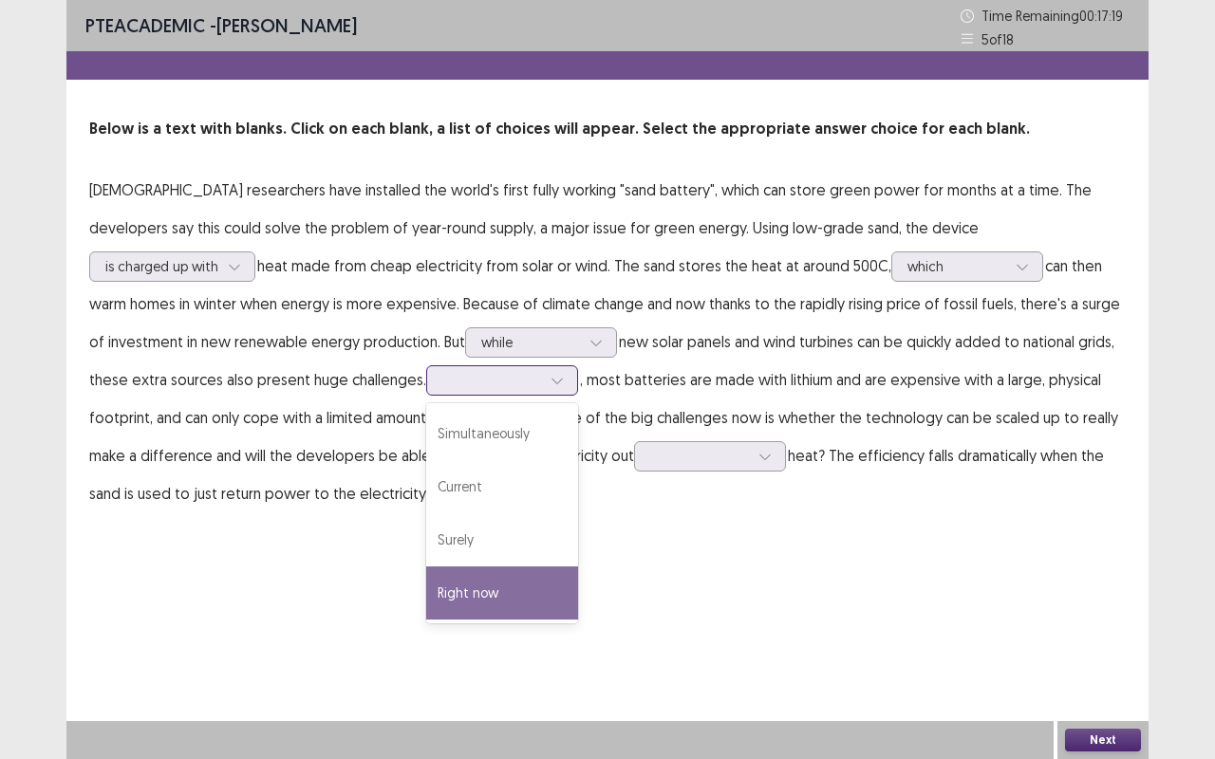
click at [426, 584] on div "Right now" at bounding box center [502, 593] width 152 height 53
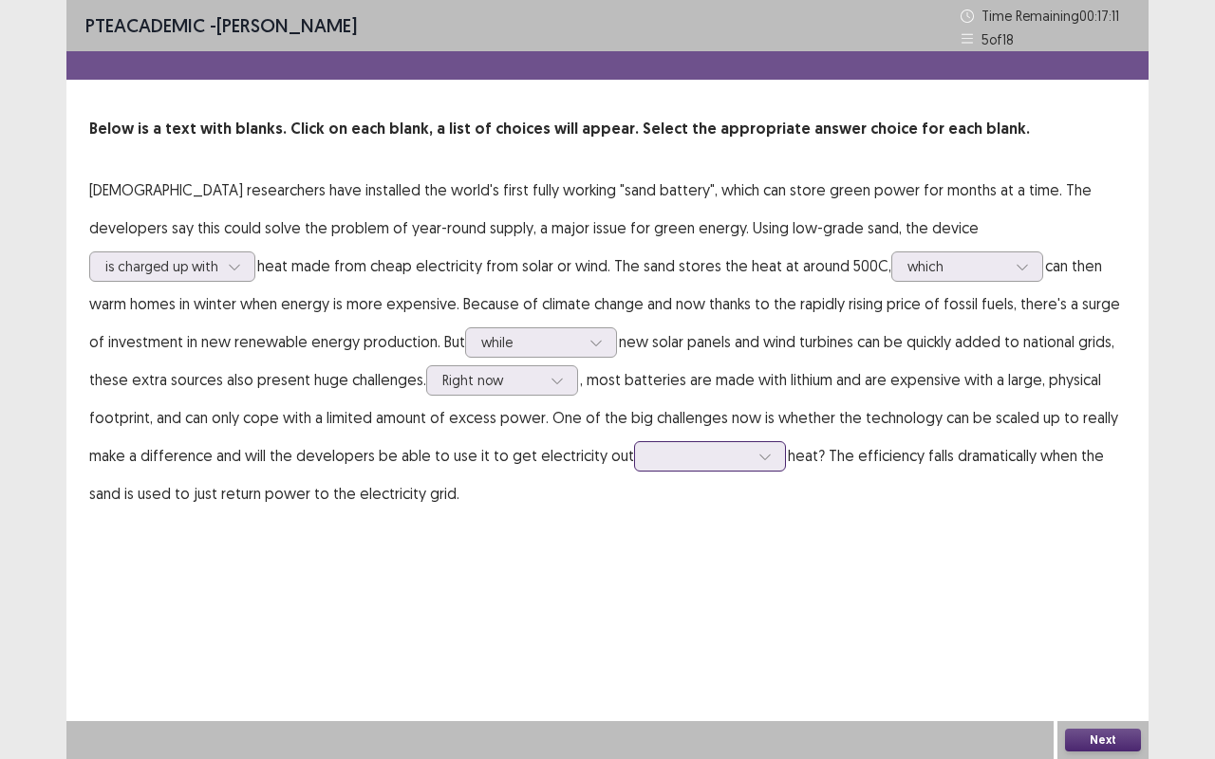
click at [759, 459] on icon at bounding box center [764, 458] width 10 height 6
click at [634, 619] on div "as well as" at bounding box center [710, 615] width 152 height 53
click at [1082, 639] on button "Next" at bounding box center [1103, 740] width 76 height 23
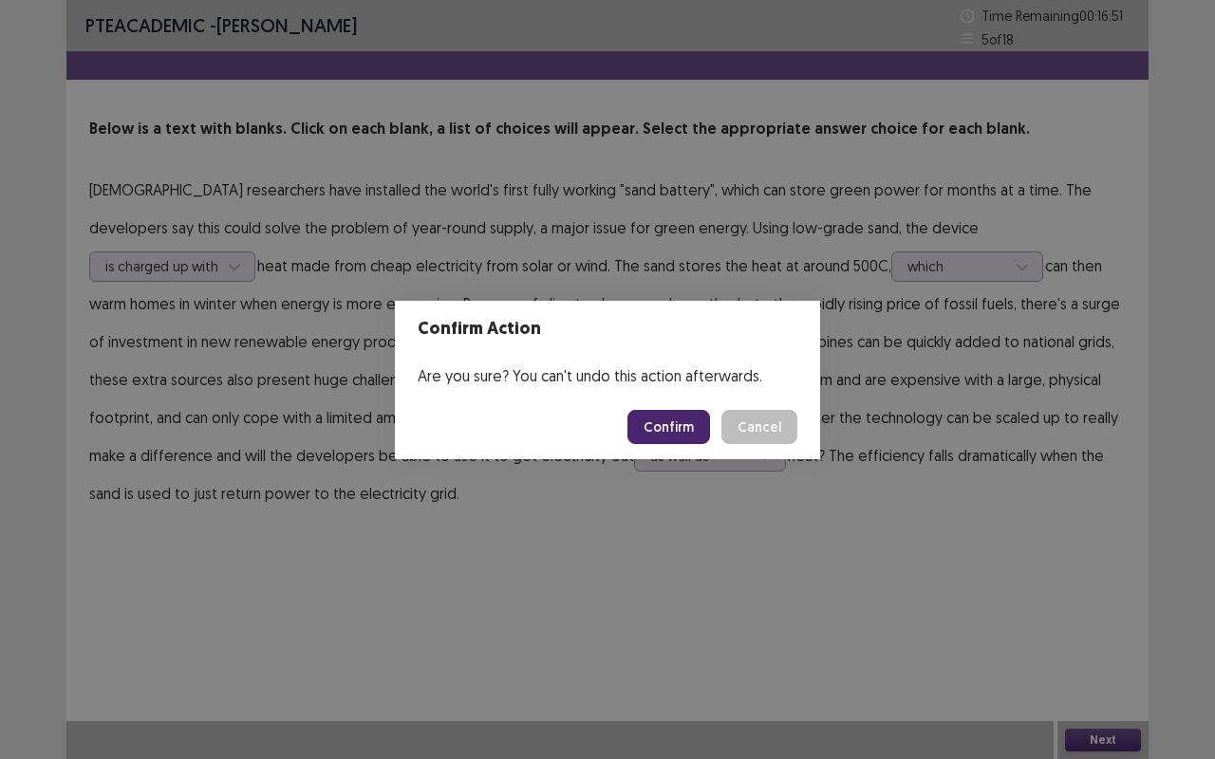
click at [664, 426] on button "Confirm" at bounding box center [668, 427] width 83 height 34
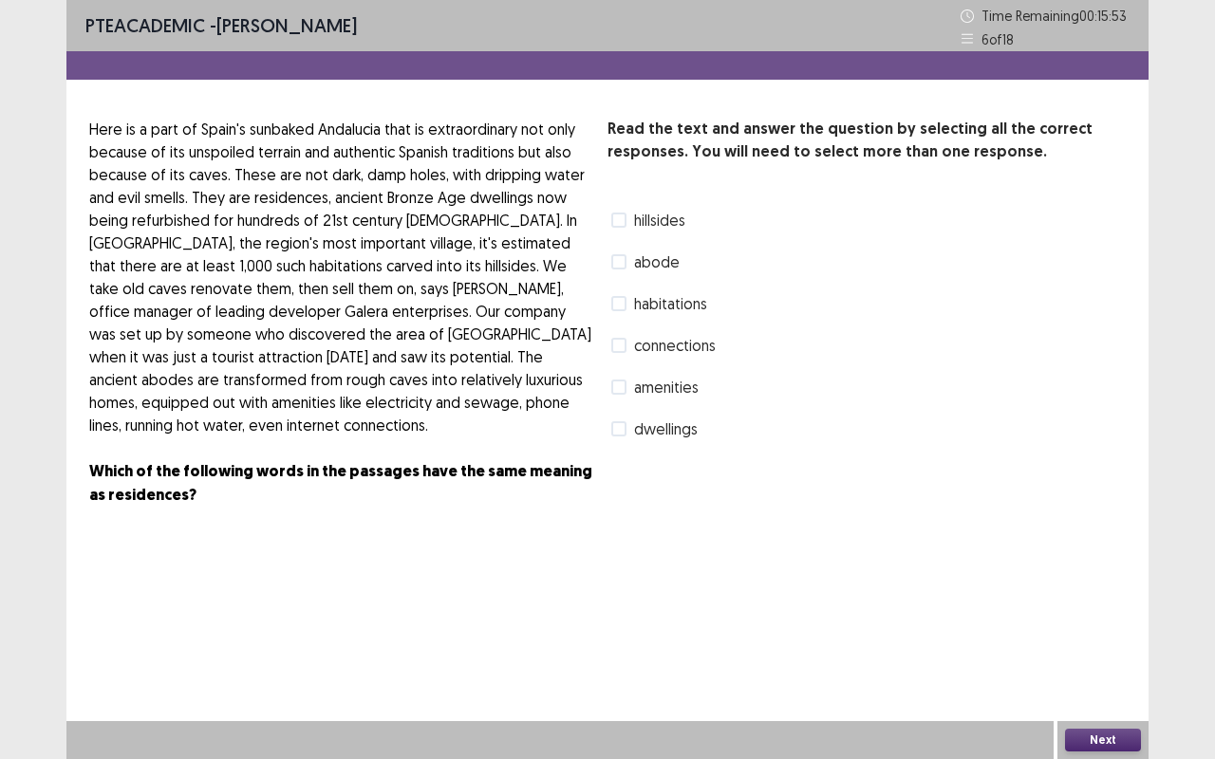
click at [624, 389] on span at bounding box center [618, 387] width 15 height 15
click at [1117, 639] on button "Next" at bounding box center [1103, 740] width 76 height 23
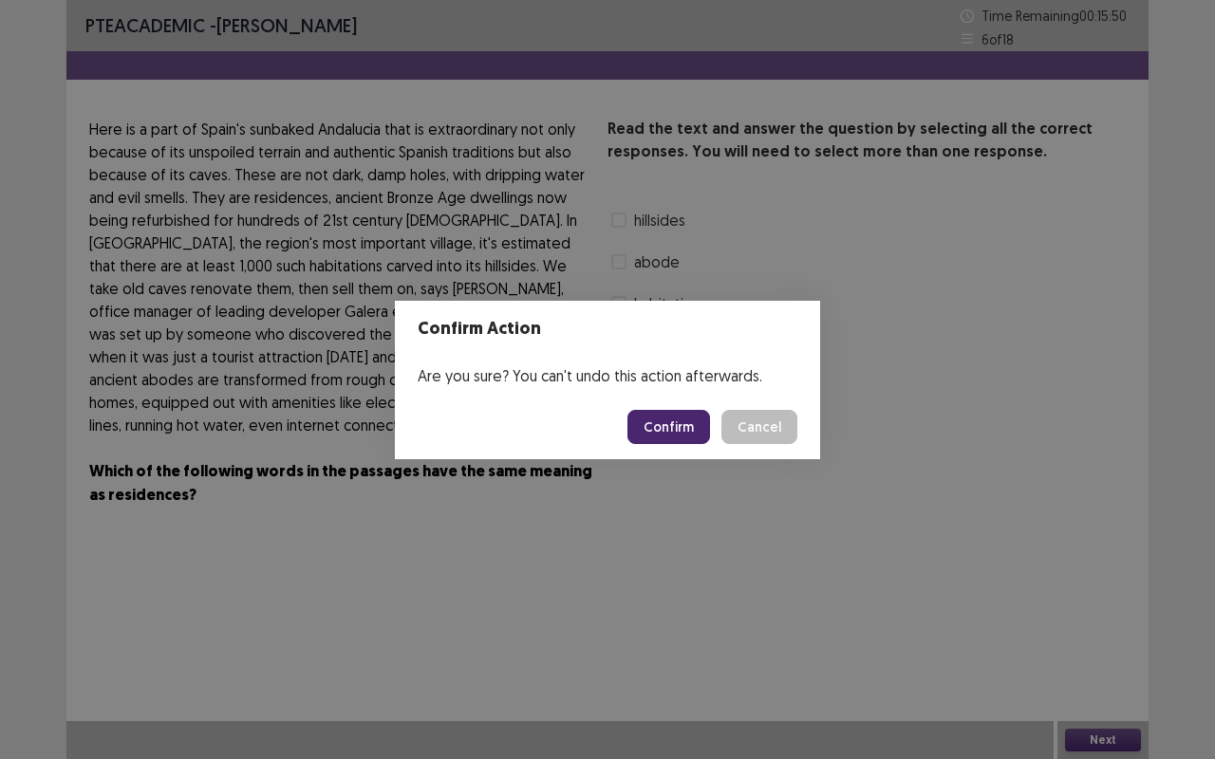
click at [684, 427] on button "Confirm" at bounding box center [668, 427] width 83 height 34
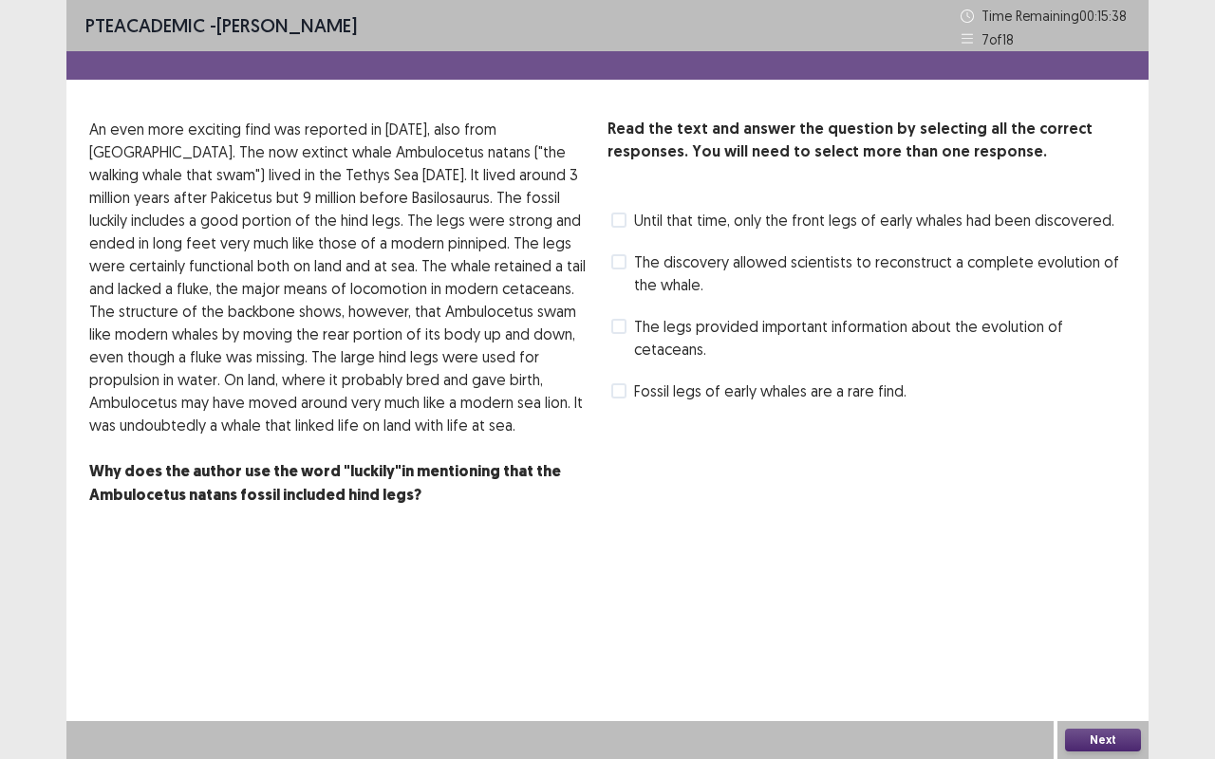
click at [620, 327] on span at bounding box center [618, 326] width 15 height 15
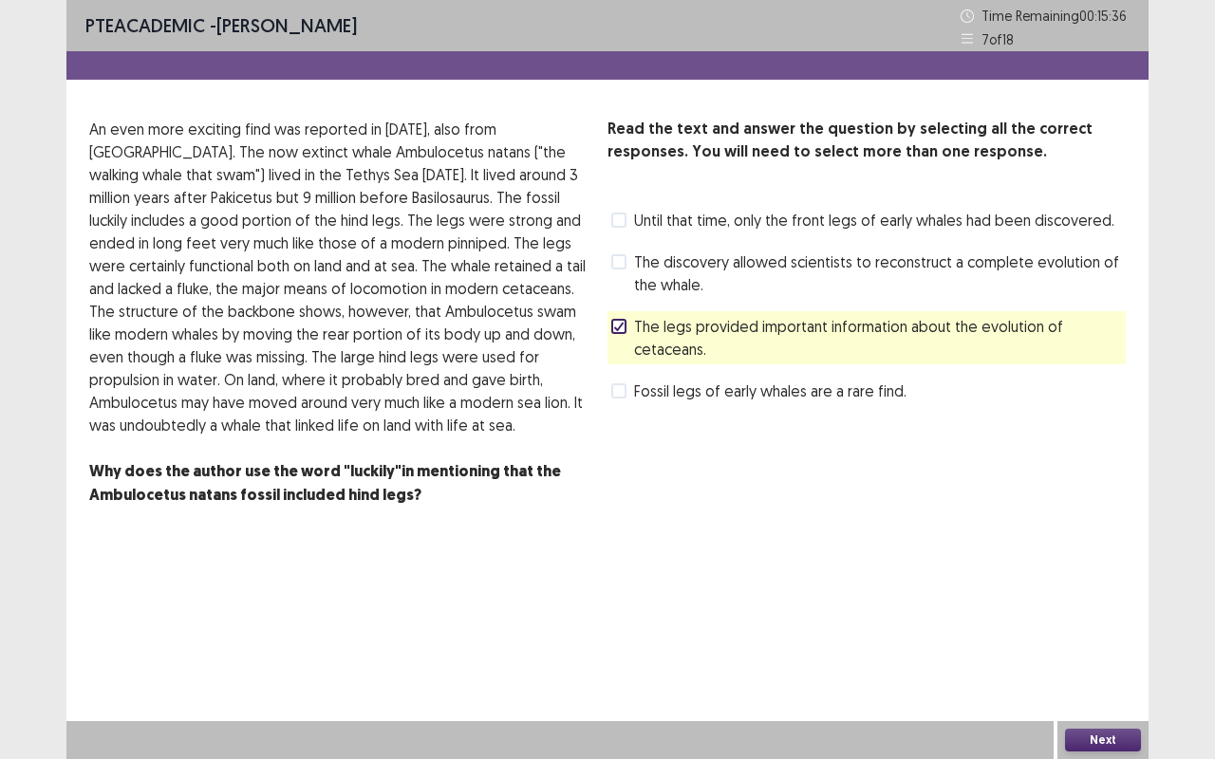
click at [1093, 639] on button "Next" at bounding box center [1103, 740] width 76 height 23
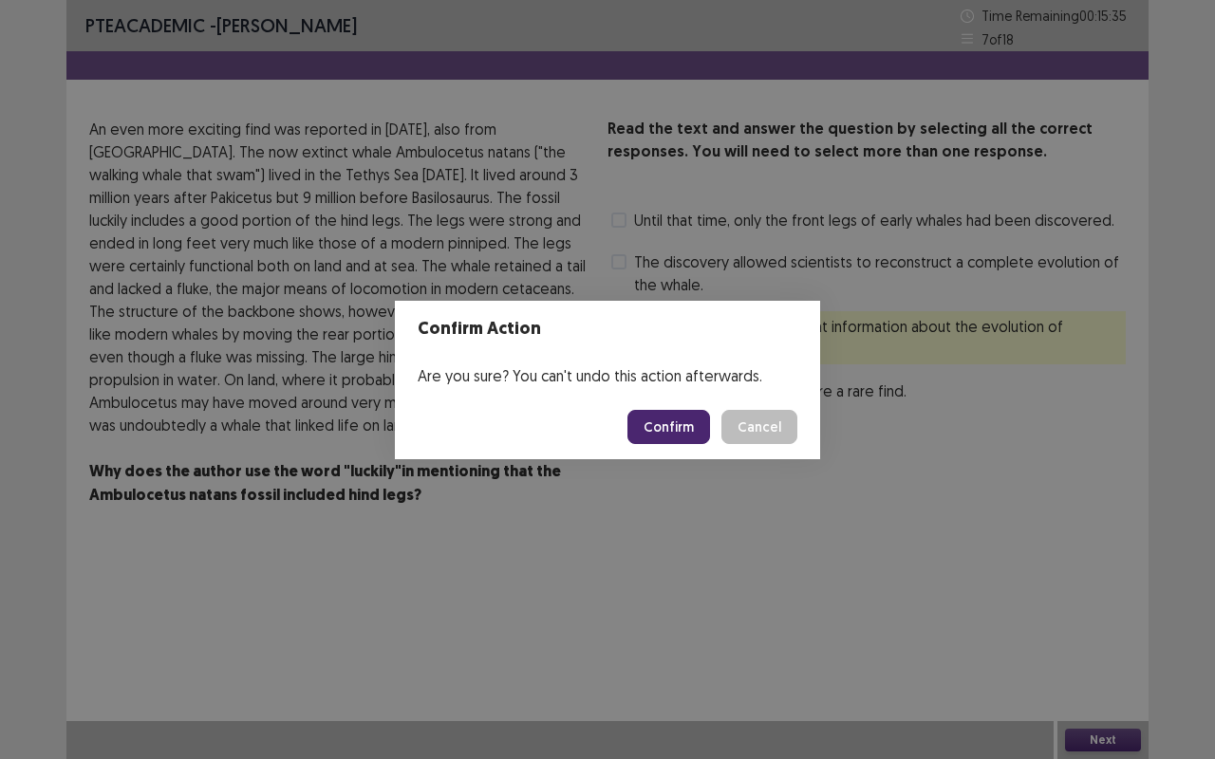
click at [663, 438] on button "Confirm" at bounding box center [668, 427] width 83 height 34
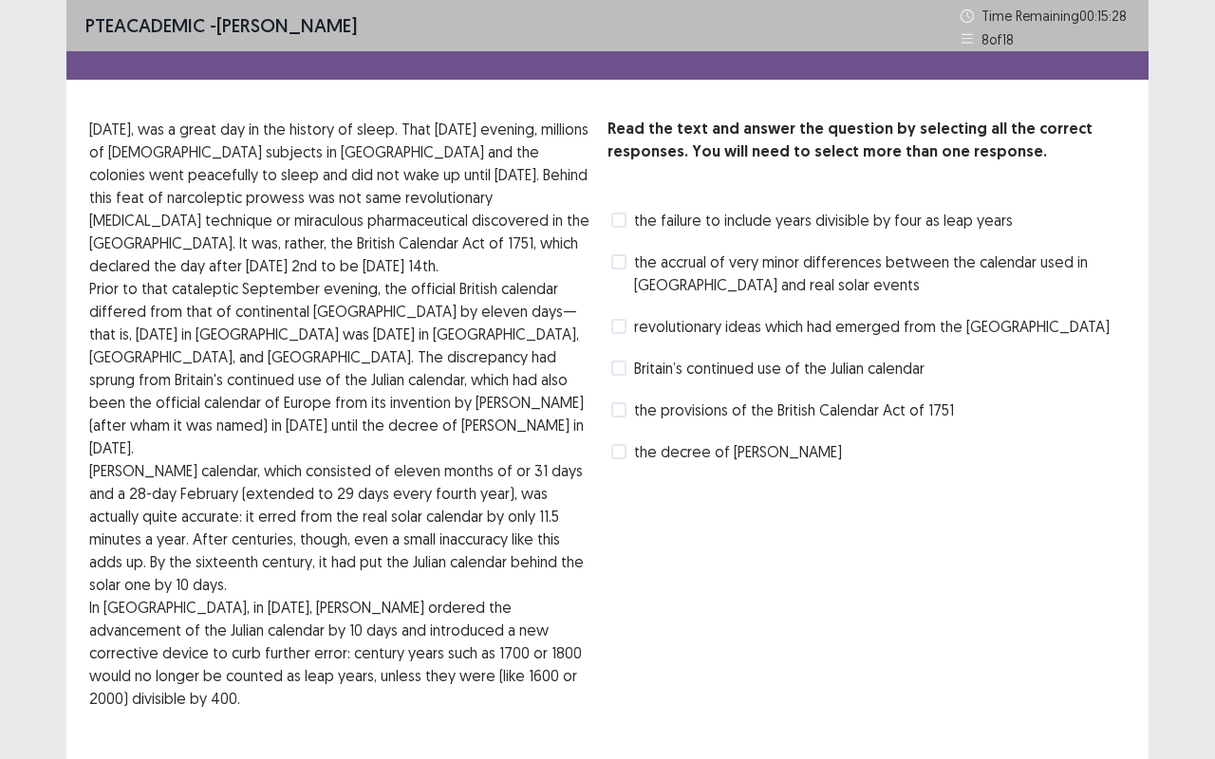
click at [622, 329] on span at bounding box center [618, 326] width 15 height 15
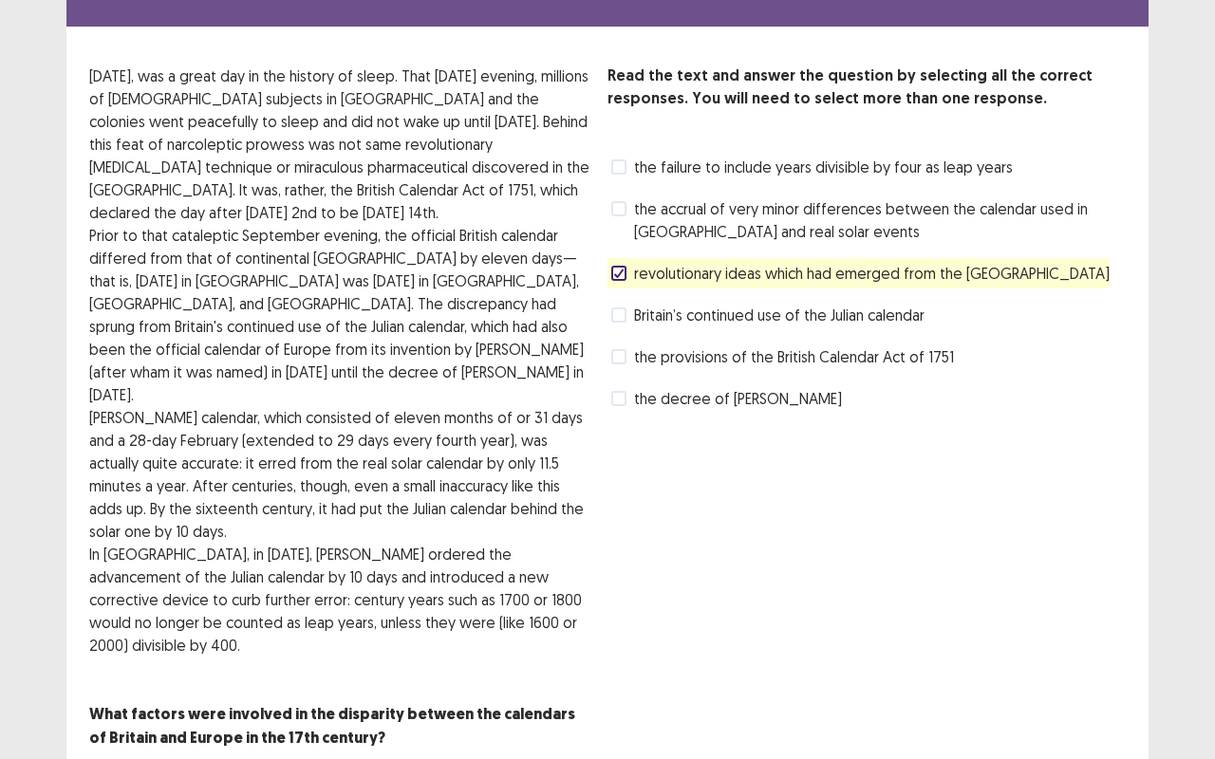
scroll to position [81, 0]
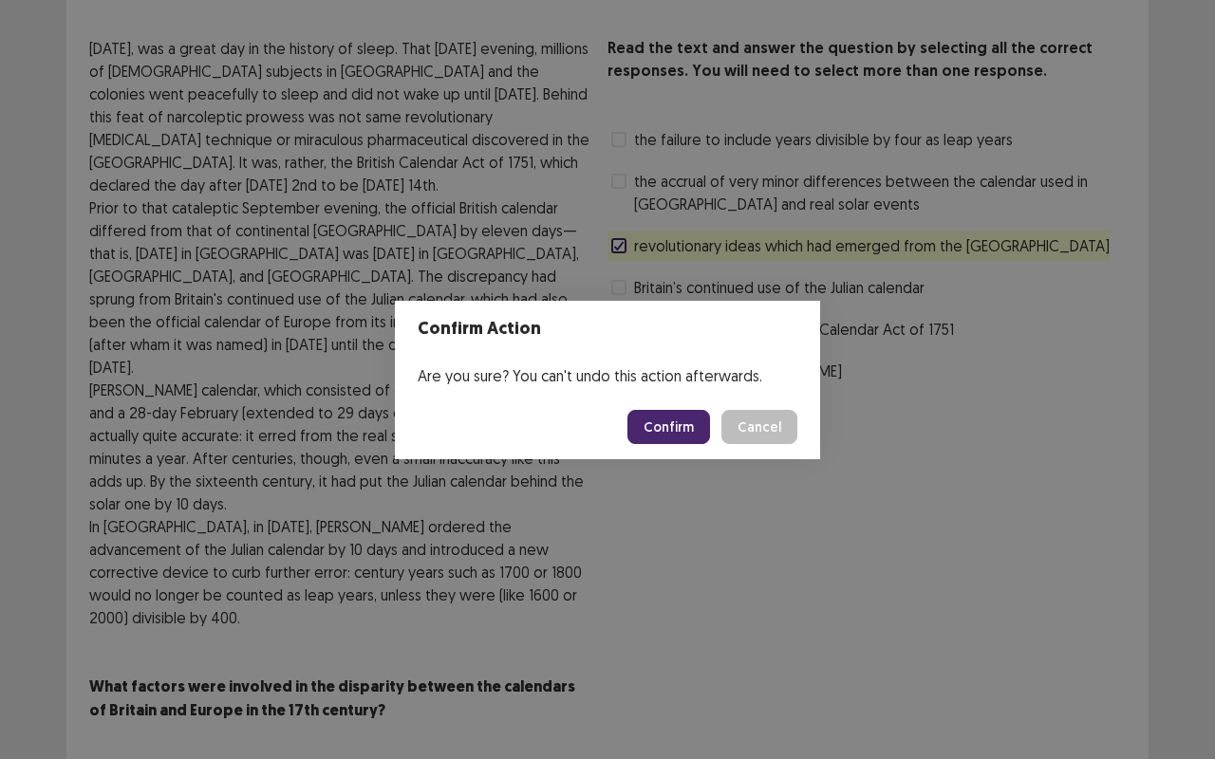
click at [666, 435] on button "Confirm" at bounding box center [668, 427] width 83 height 34
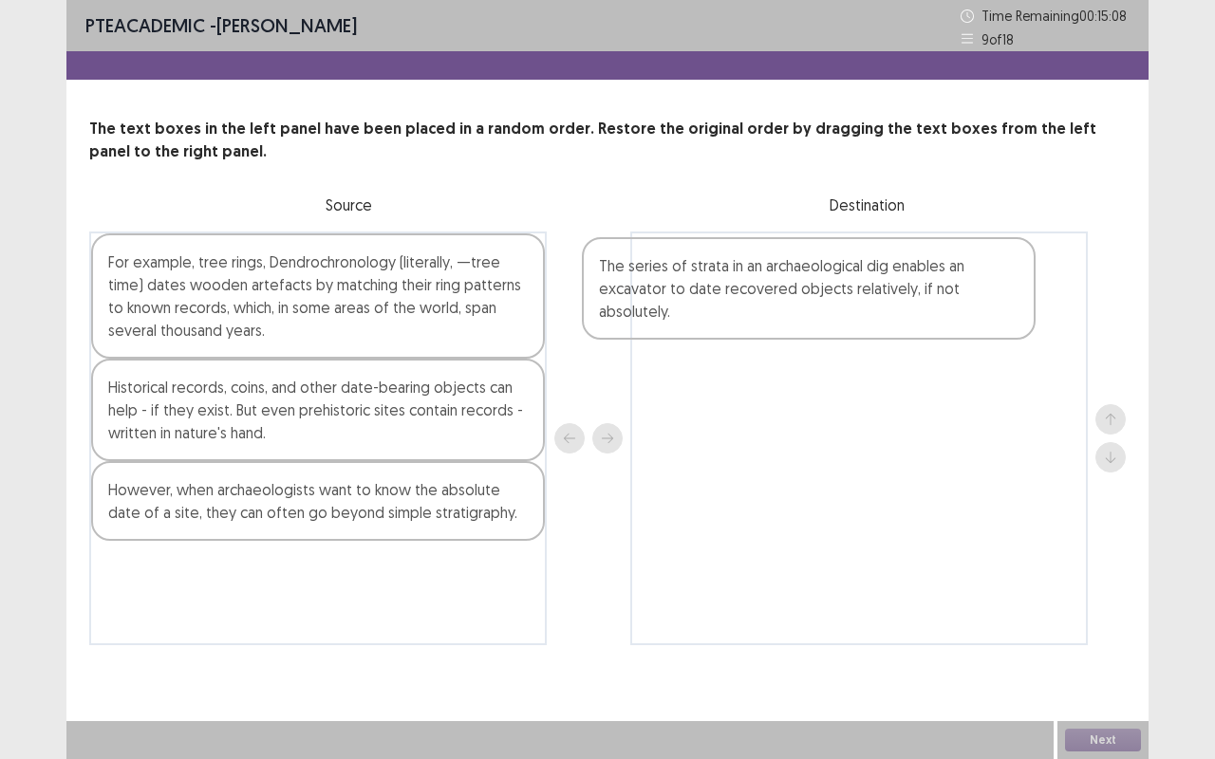
drag, startPoint x: 205, startPoint y: 290, endPoint x: 716, endPoint y: 292, distance: 511.5
click at [715, 292] on div "The series of strata in an archaeological dig enables an excavator to date reco…" at bounding box center [607, 439] width 1036 height 414
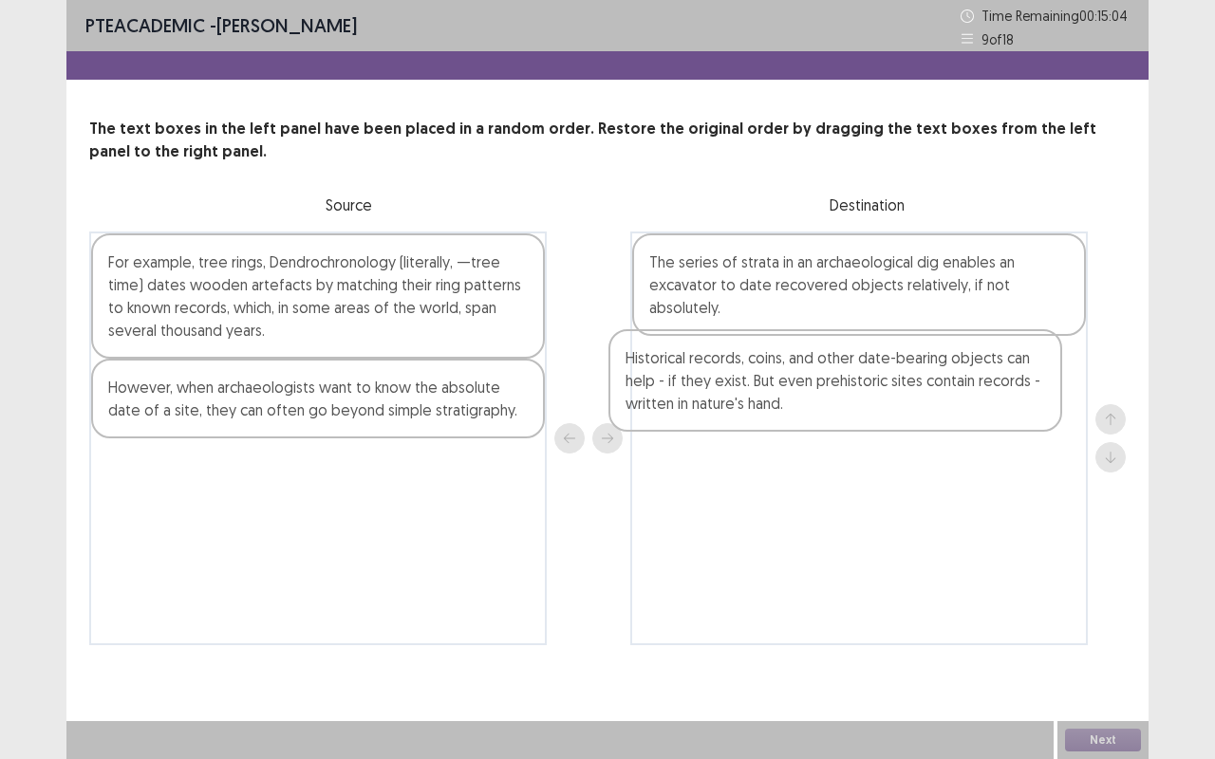
drag, startPoint x: 156, startPoint y: 417, endPoint x: 682, endPoint y: 384, distance: 527.6
click at [682, 384] on div "For example, tree rings, Dendrochronology (literally, —tree time) dates wooden …" at bounding box center [607, 439] width 1036 height 414
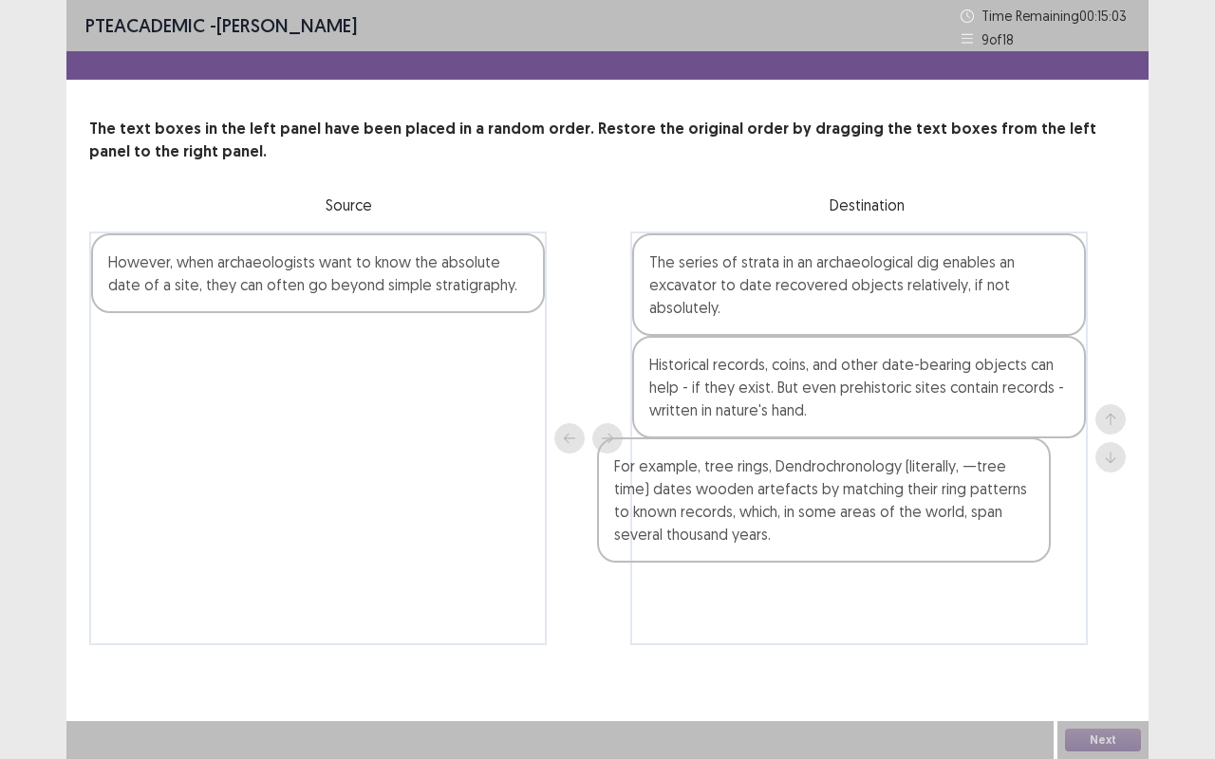
drag, startPoint x: 402, startPoint y: 287, endPoint x: 954, endPoint y: 502, distance: 591.9
click at [953, 502] on div "For example, tree rings, Dendrochronology (literally, —tree time) dates wooden …" at bounding box center [607, 439] width 1036 height 414
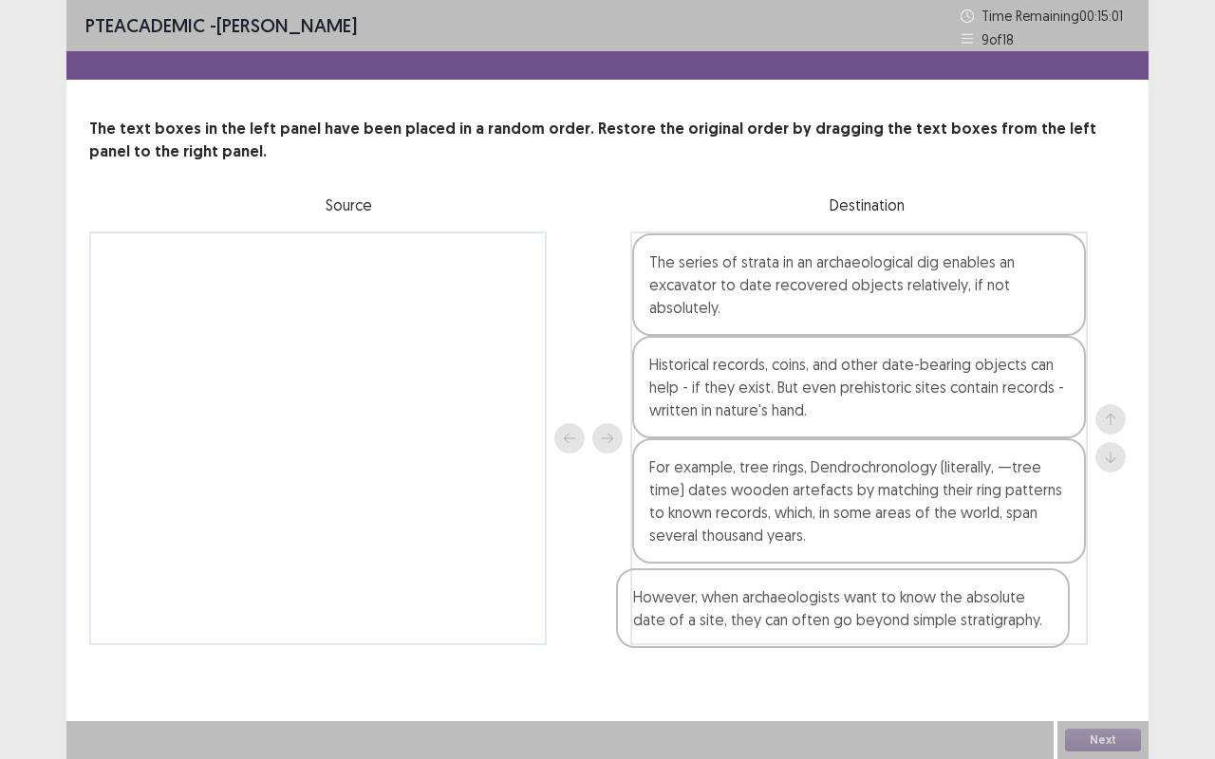
drag, startPoint x: 292, startPoint y: 263, endPoint x: 823, endPoint y: 600, distance: 628.4
click at [823, 600] on div "However, when archaeologists want to know the absolute date of a site, they can…" at bounding box center [607, 439] width 1036 height 414
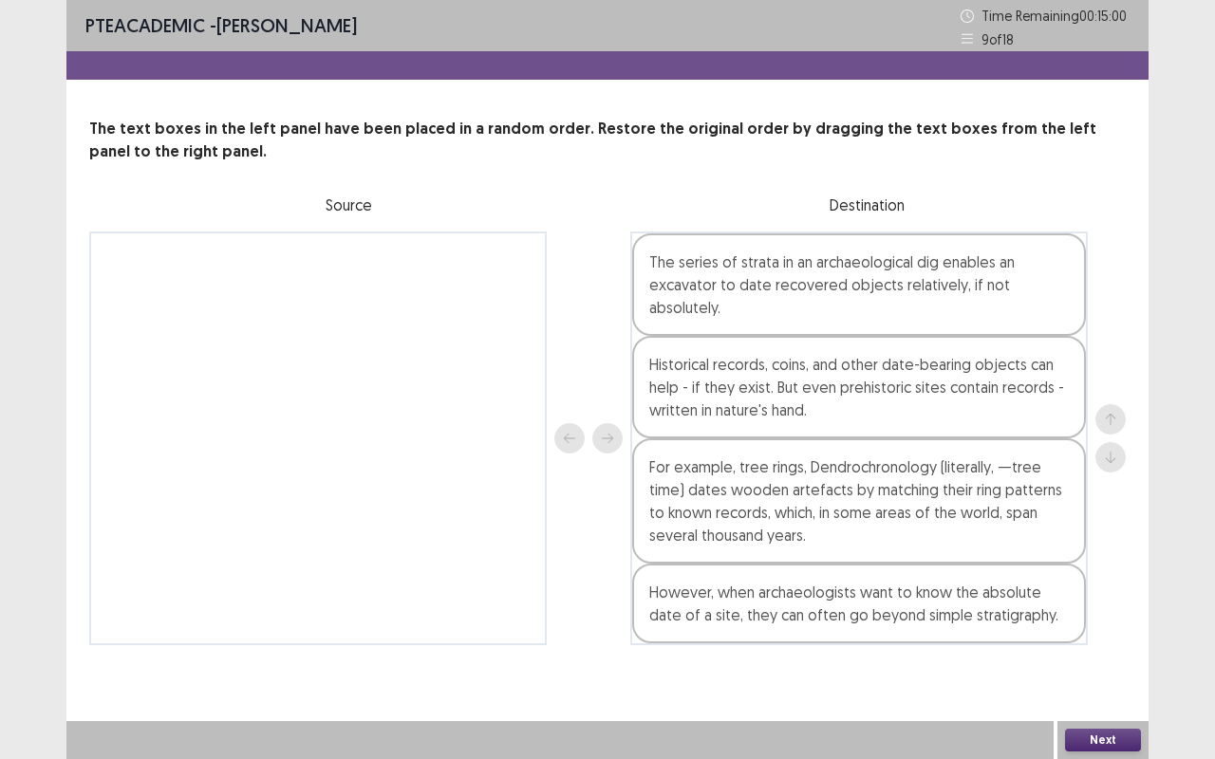
click at [1099, 639] on button "Next" at bounding box center [1103, 740] width 76 height 23
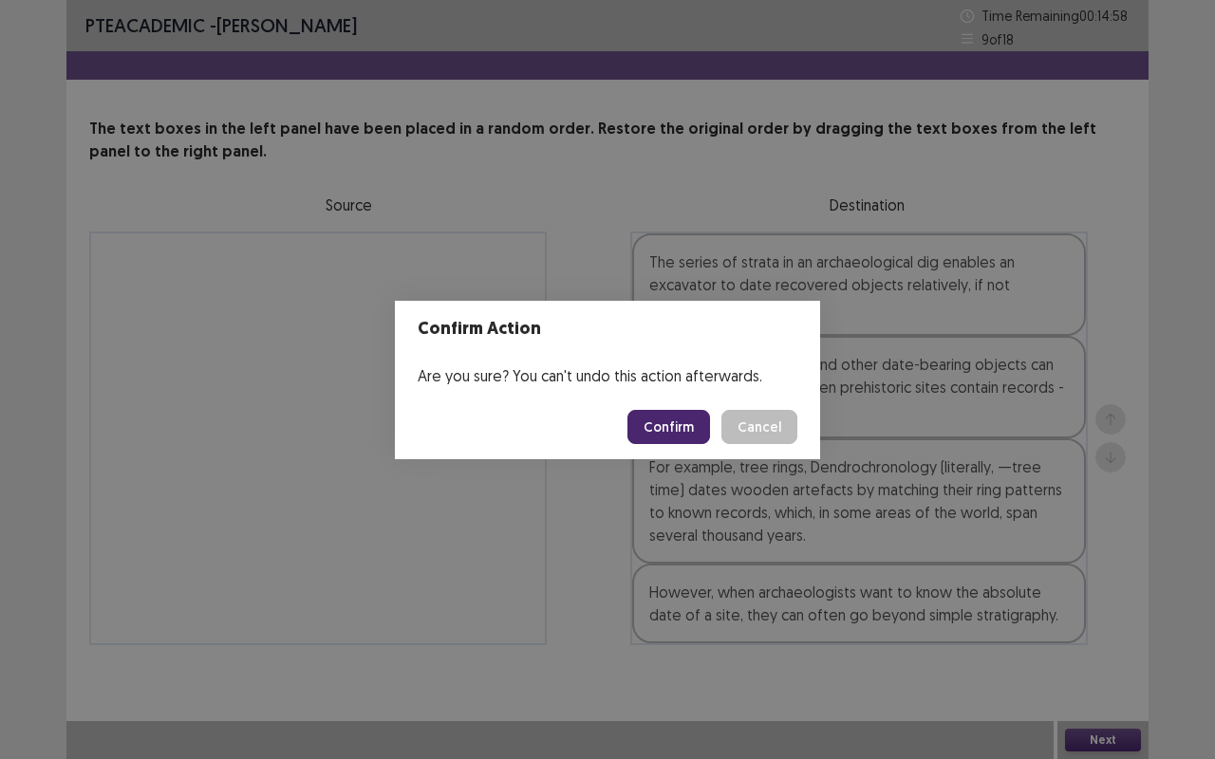
click at [662, 428] on button "Confirm" at bounding box center [668, 427] width 83 height 34
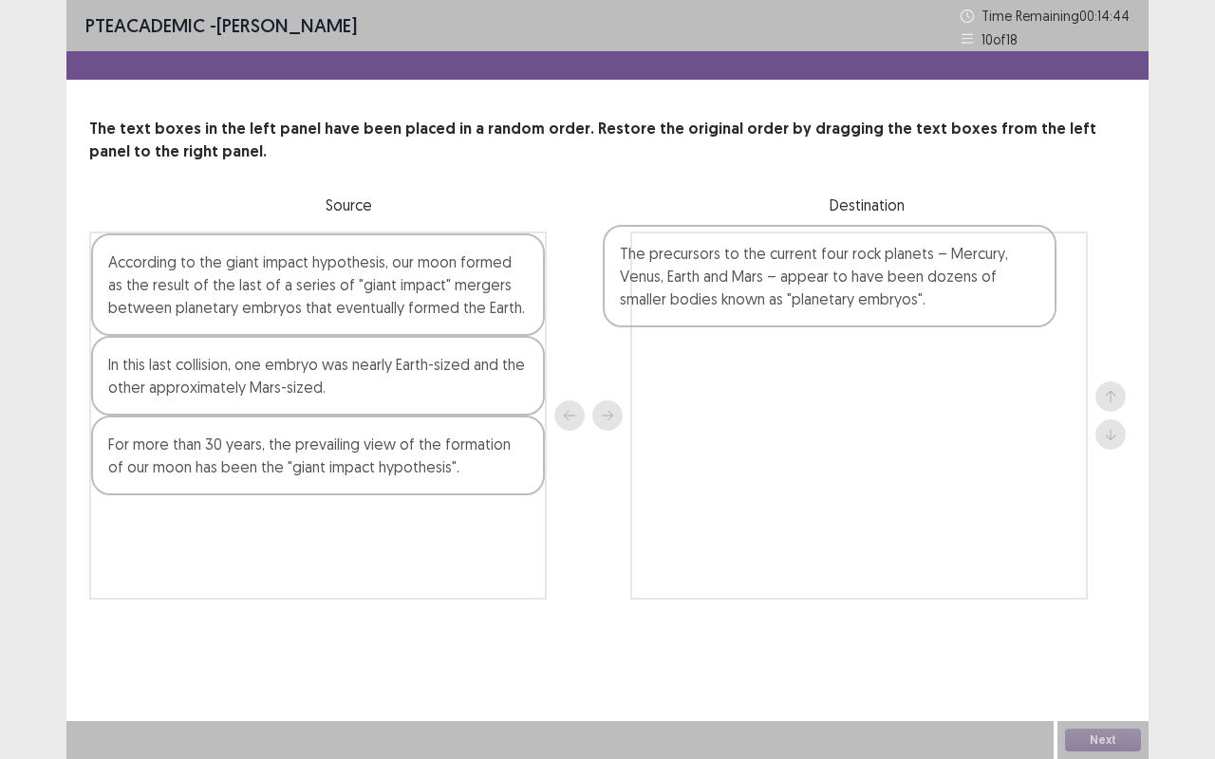
drag, startPoint x: 247, startPoint y: 296, endPoint x: 774, endPoint y: 295, distance: 527.6
click at [774, 295] on div "The precursors to the current four rock planets – Mercury, Venus, Earth and Mar…" at bounding box center [607, 416] width 1036 height 368
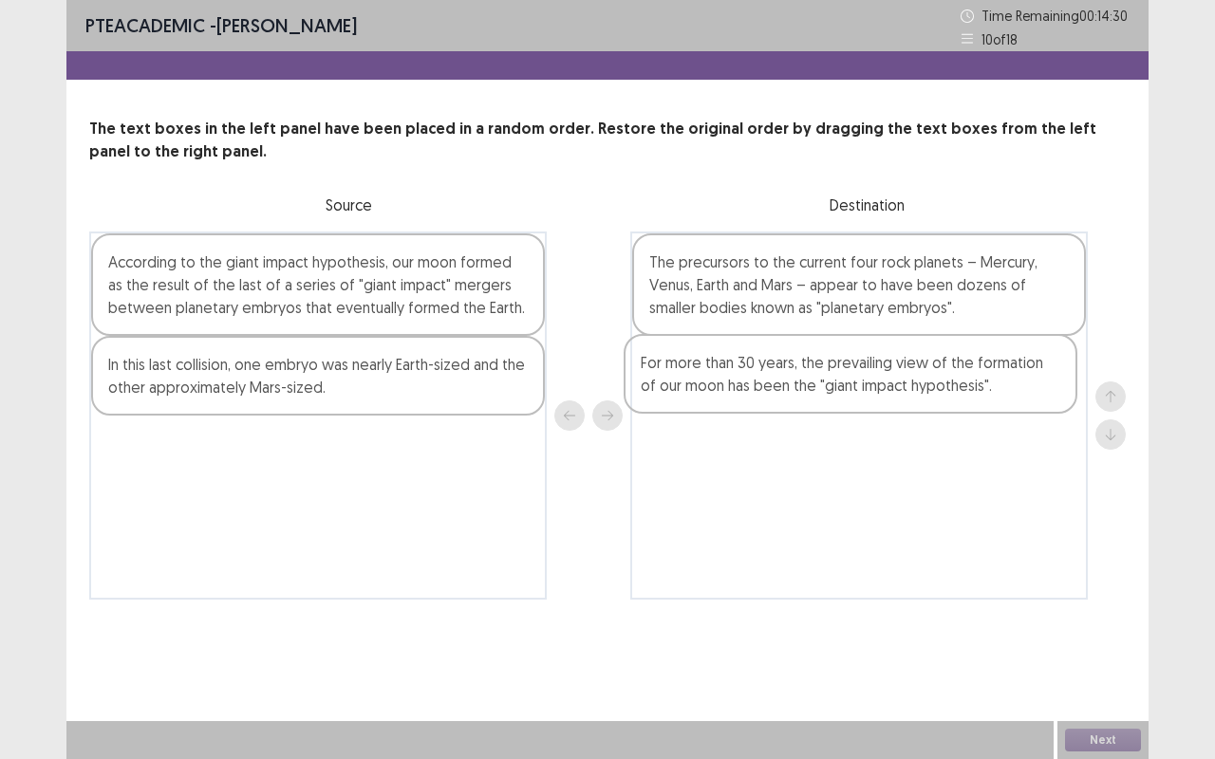
drag, startPoint x: 187, startPoint y: 475, endPoint x: 724, endPoint y: 392, distance: 543.5
click at [724, 392] on div "According to the giant impact hypothesis, our moon formed as the result of the …" at bounding box center [607, 416] width 1036 height 368
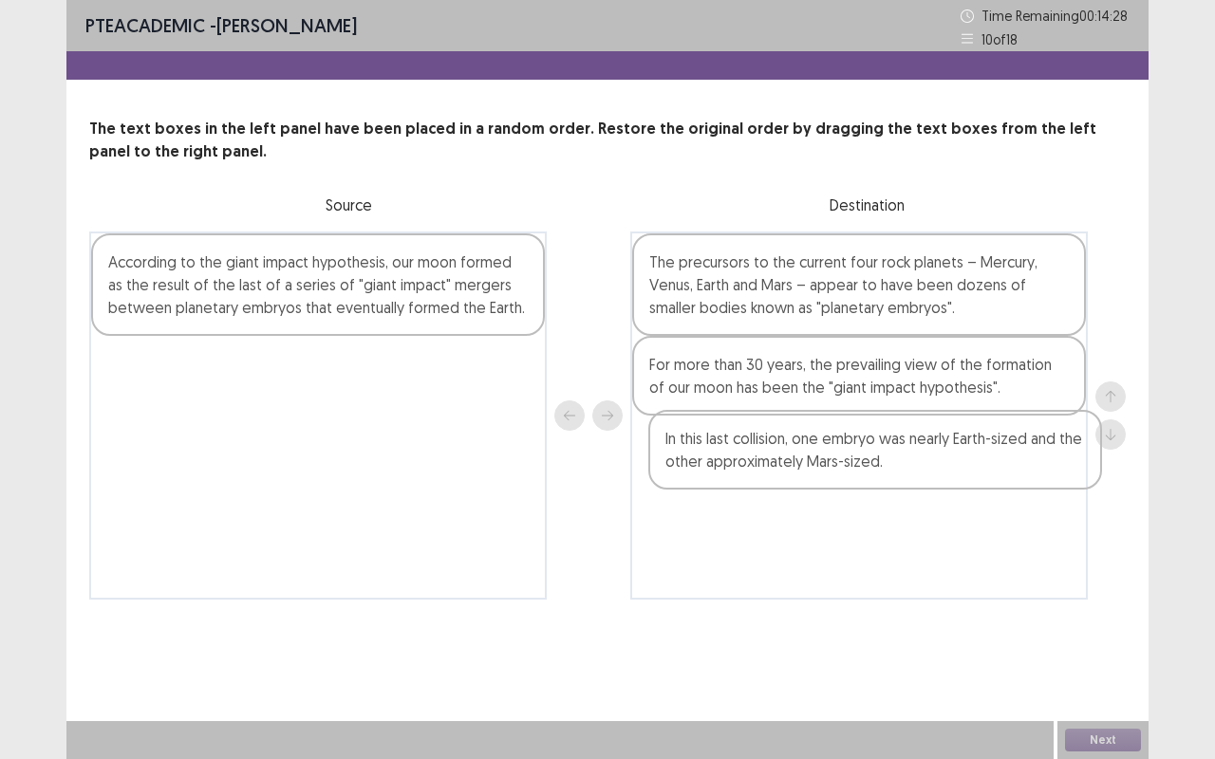
drag, startPoint x: 286, startPoint y: 383, endPoint x: 850, endPoint y: 457, distance: 569.4
click at [850, 457] on div "According to the giant impact hypothesis, our moon formed as the result of the …" at bounding box center [607, 416] width 1036 height 368
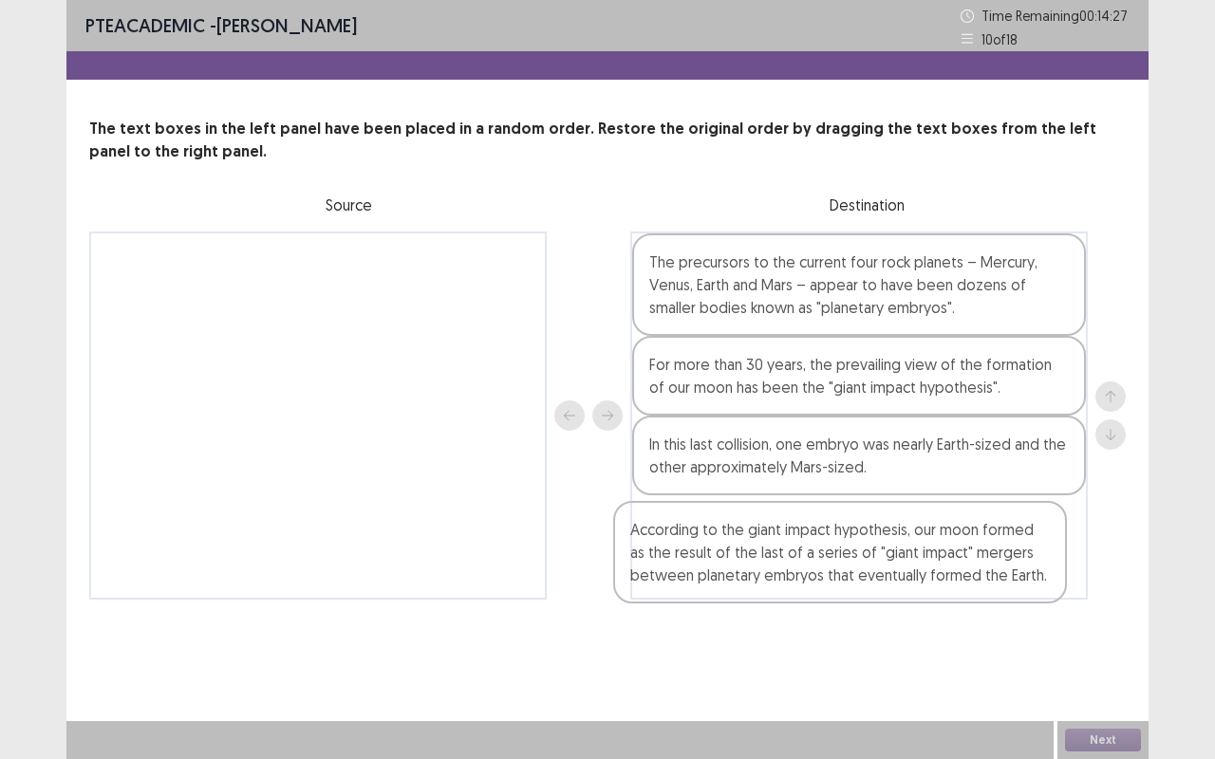
drag, startPoint x: 395, startPoint y: 266, endPoint x: 929, endPoint y: 539, distance: 600.1
click at [929, 539] on div "According to the giant impact hypothesis, our moon formed as the result of the …" at bounding box center [607, 416] width 1036 height 368
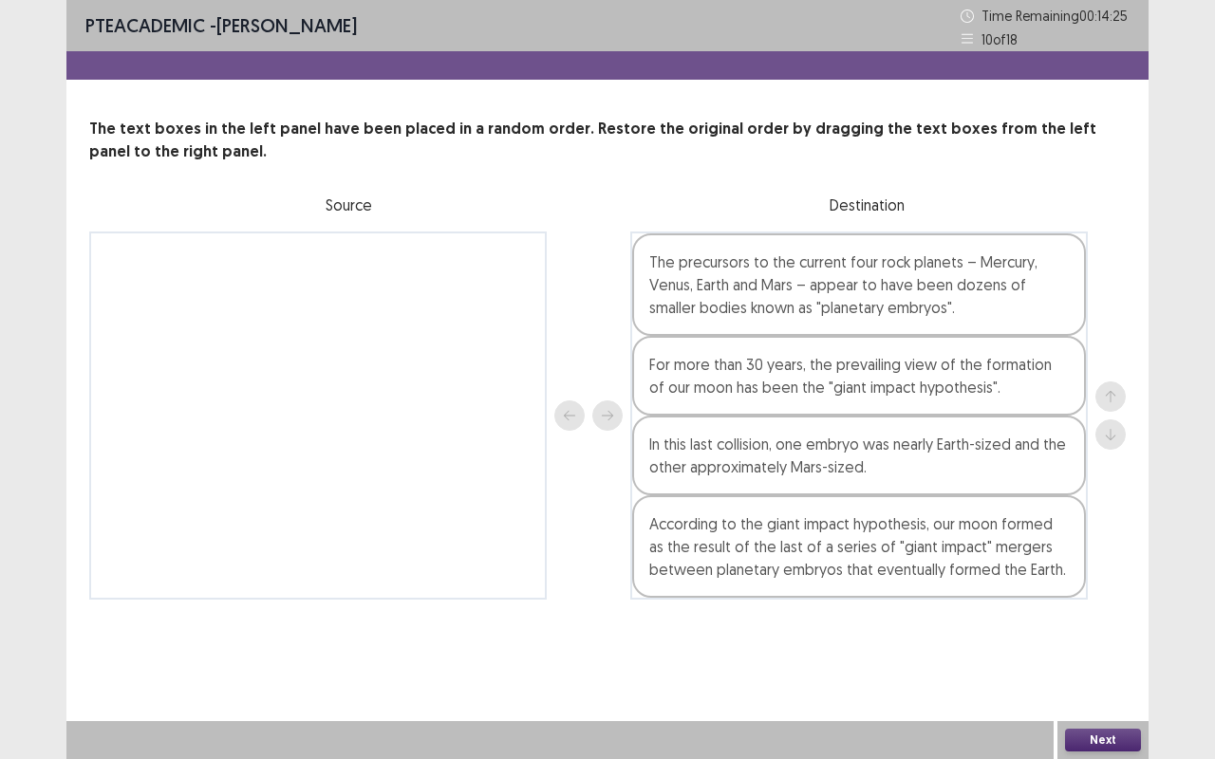
click at [1082, 639] on button "Next" at bounding box center [1103, 740] width 76 height 23
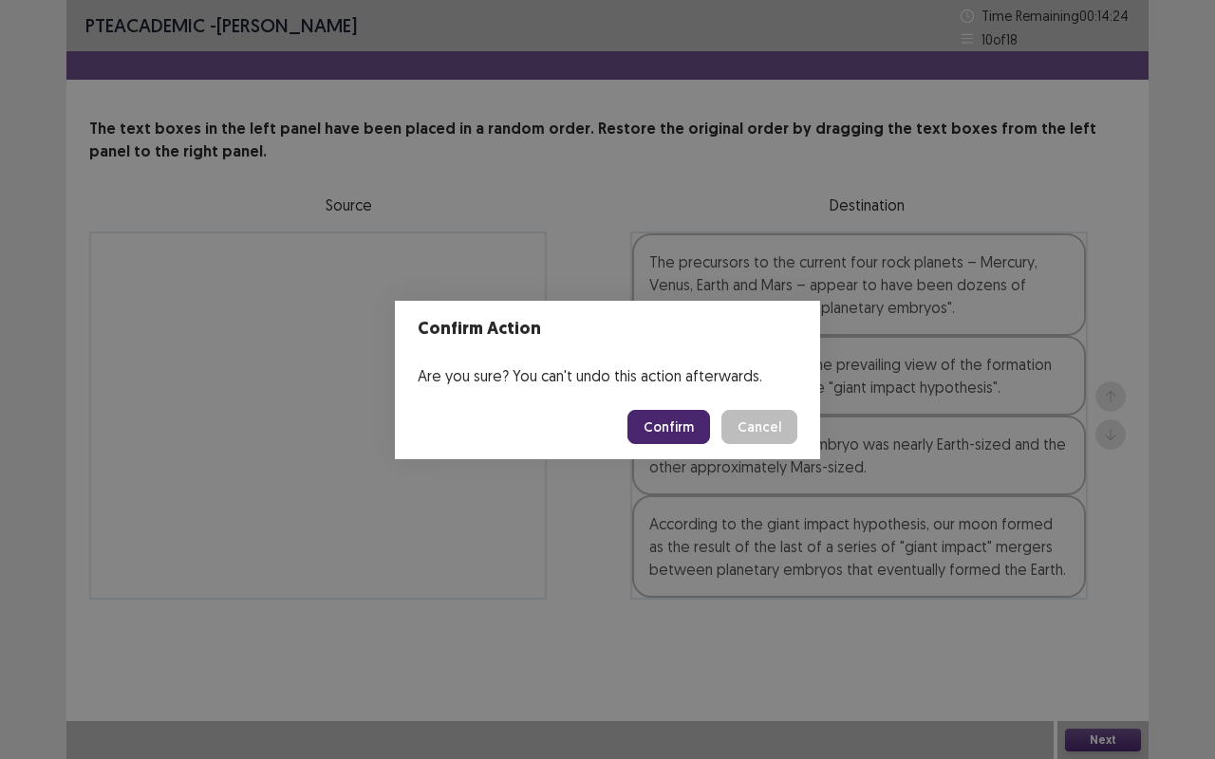
click at [674, 428] on button "Confirm" at bounding box center [668, 427] width 83 height 34
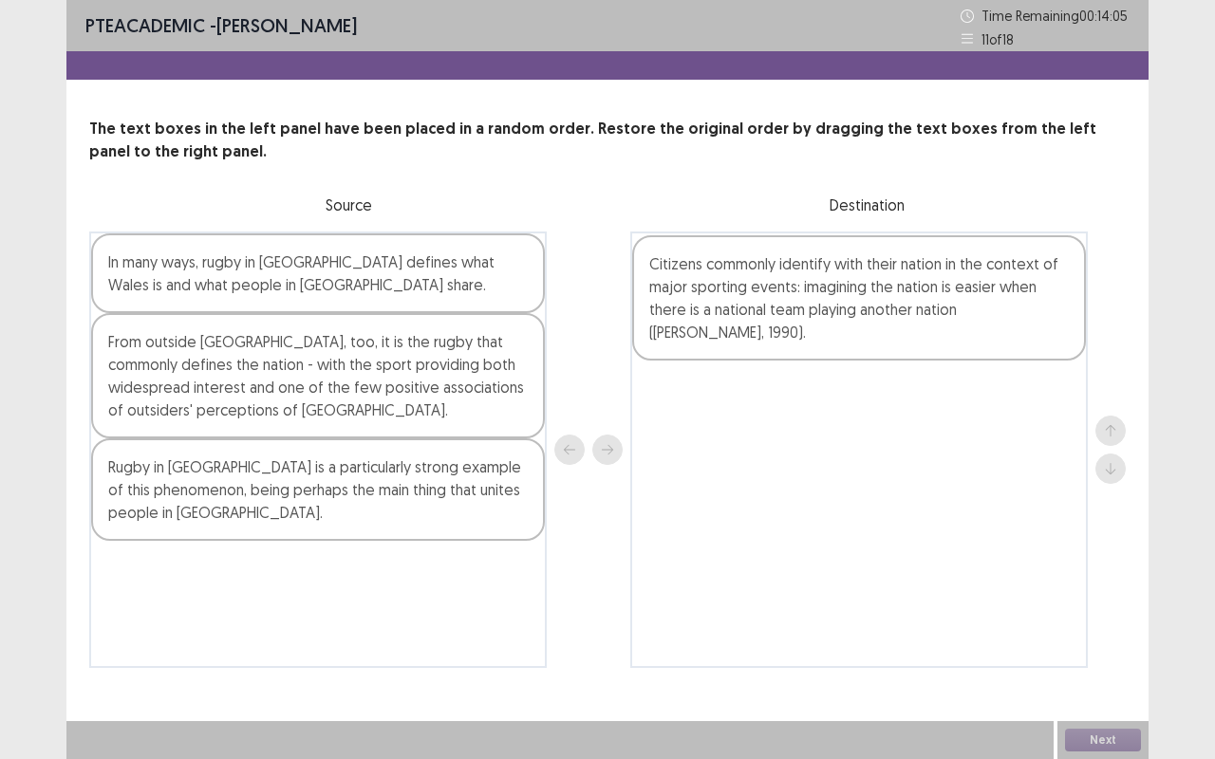
drag, startPoint x: 226, startPoint y: 602, endPoint x: 772, endPoint y: 294, distance: 627.1
click at [772, 294] on div "In many ways, rugby in Wales defines what Wales is and what people in Wales sha…" at bounding box center [607, 450] width 1036 height 437
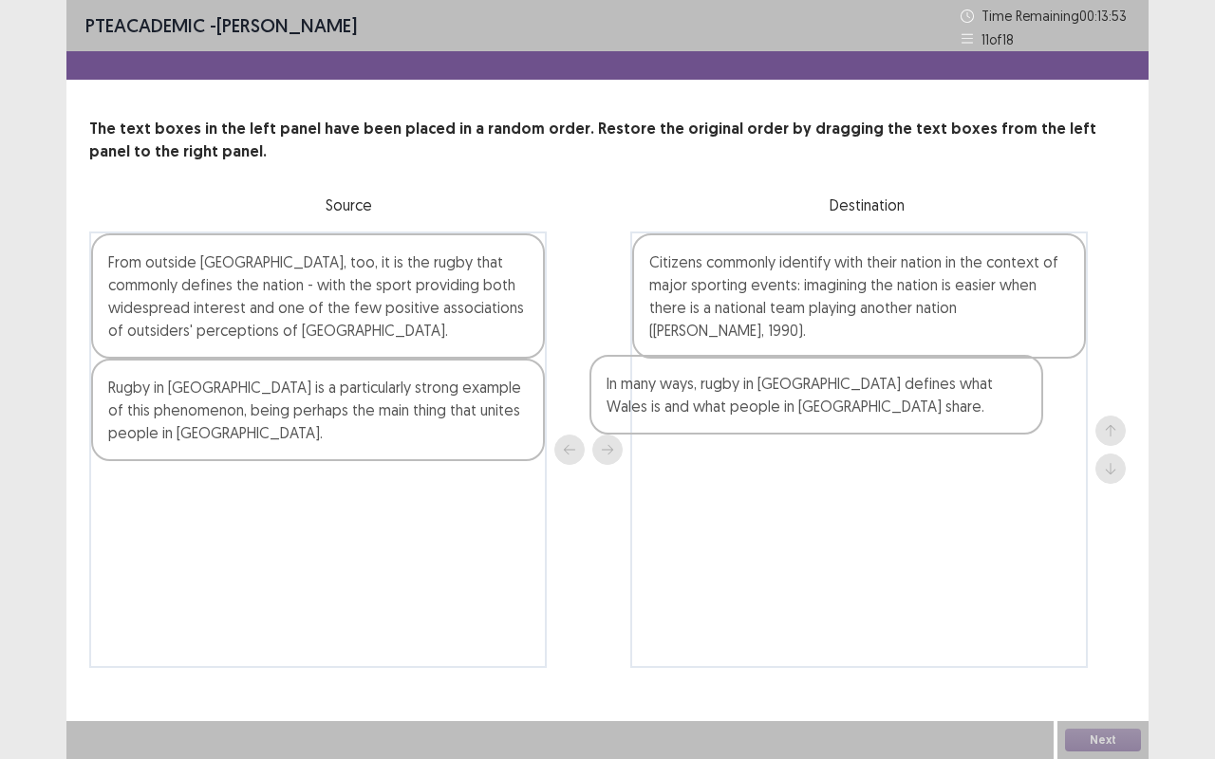
drag, startPoint x: 245, startPoint y: 269, endPoint x: 752, endPoint y: 400, distance: 523.6
click at [752, 400] on div "In many ways, rugby in Wales defines what Wales is and what people in Wales sha…" at bounding box center [607, 450] width 1036 height 437
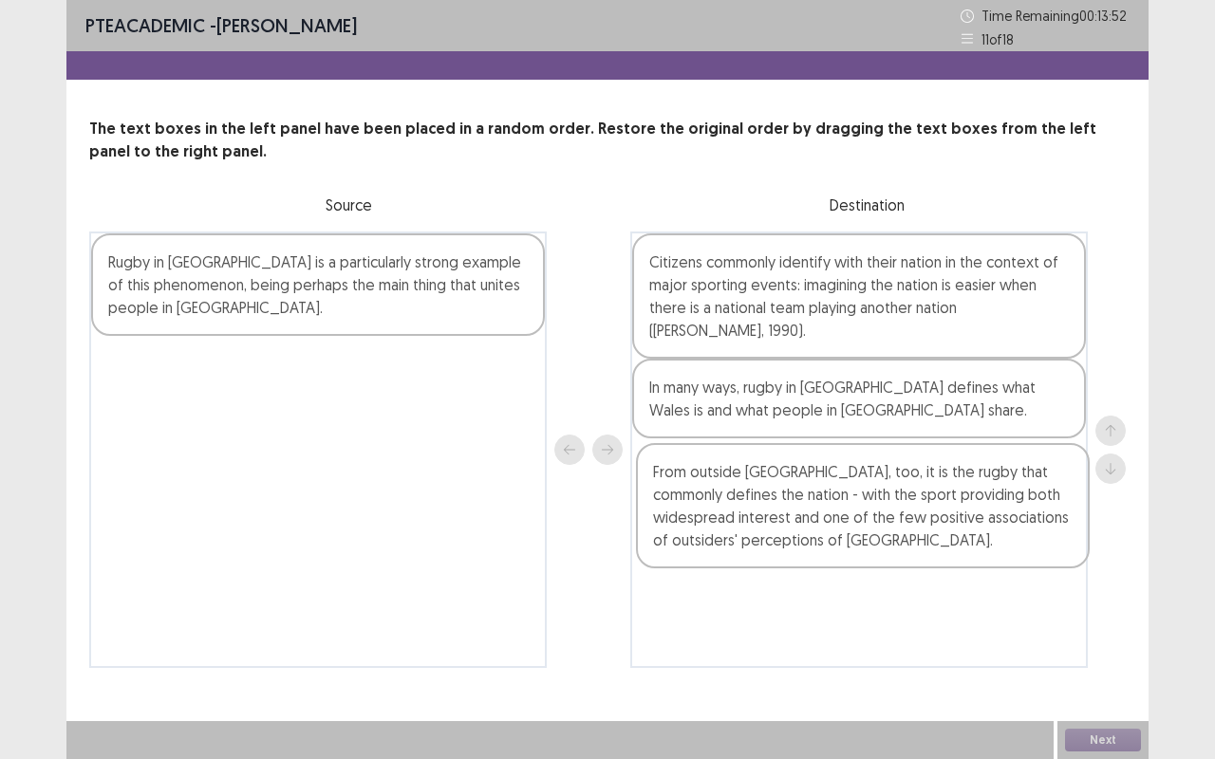
drag, startPoint x: 279, startPoint y: 273, endPoint x: 721, endPoint y: 466, distance: 482.3
click at [831, 493] on div "From outside Wales, too, it is the rugby that commonly defines the nation - wit…" at bounding box center [607, 450] width 1036 height 437
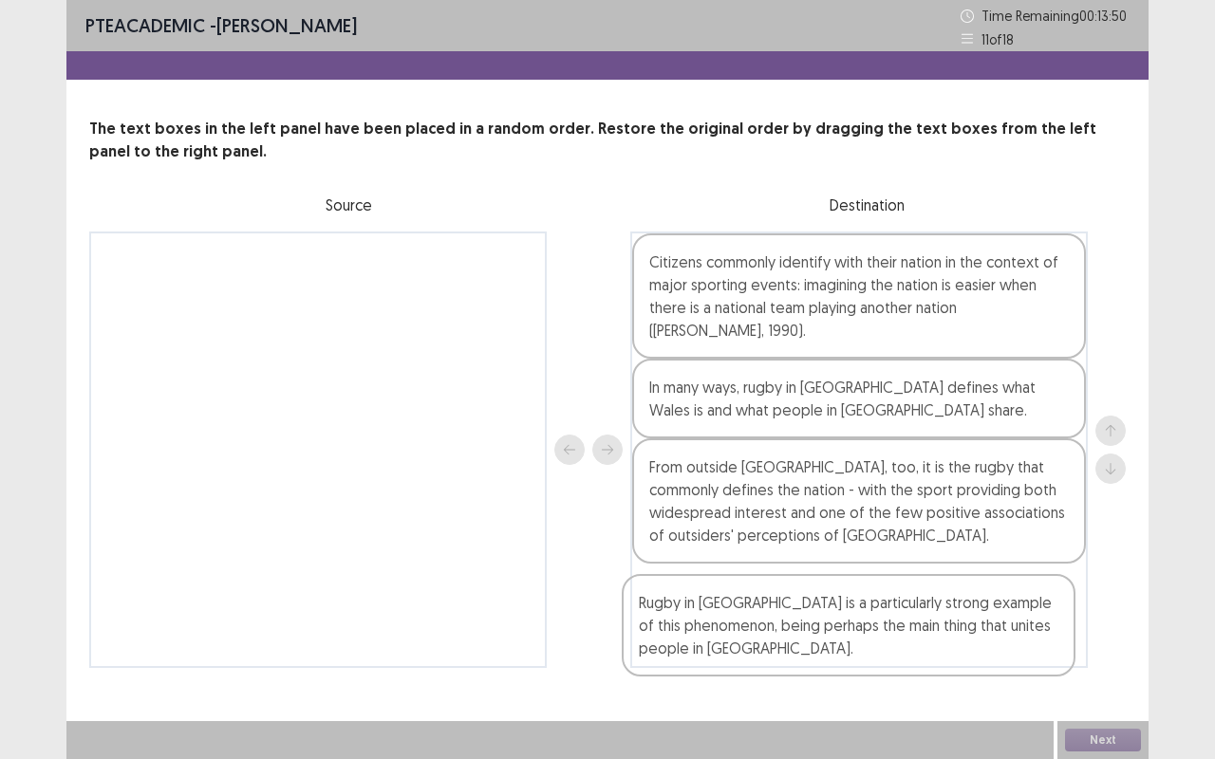
drag, startPoint x: 359, startPoint y: 294, endPoint x: 890, endPoint y: 640, distance: 633.8
click at [890, 639] on div "Rugby in Wales is a particularly strong example of this phenomenon, being perha…" at bounding box center [607, 450] width 1036 height 437
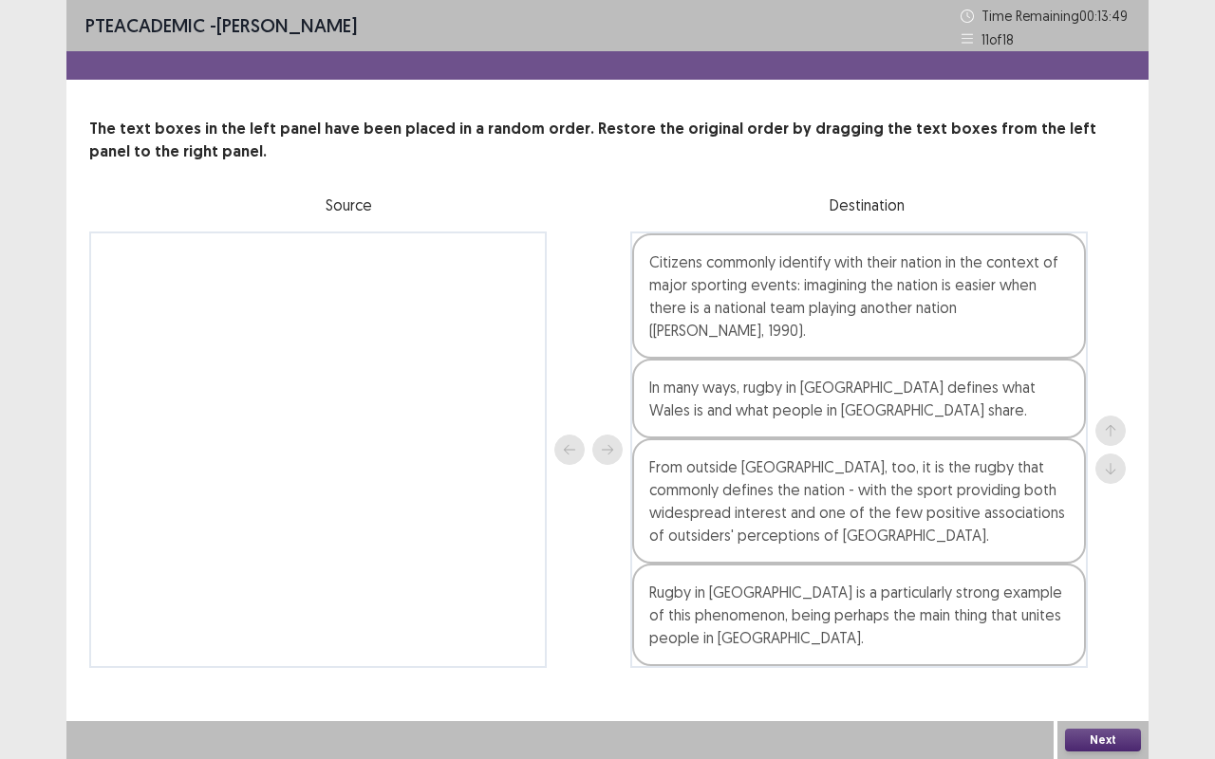
click at [1092, 639] on button "Next" at bounding box center [1103, 740] width 76 height 23
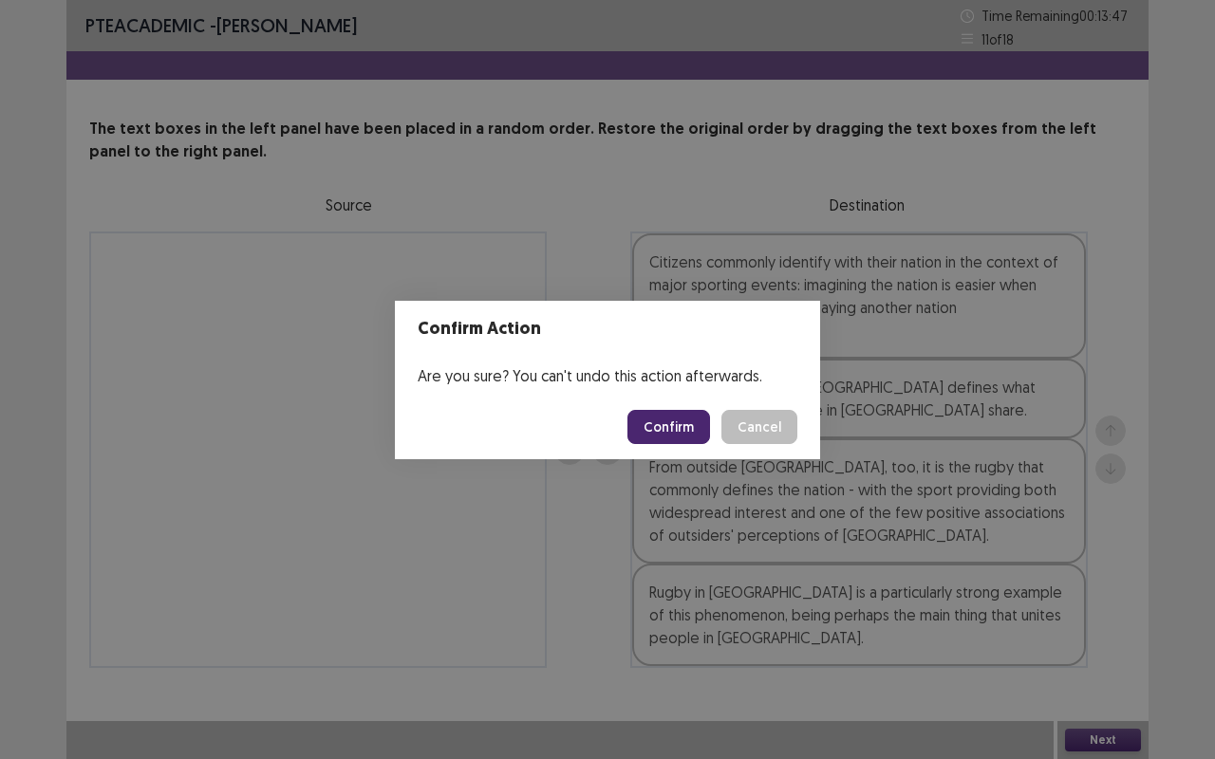
click at [672, 437] on button "Confirm" at bounding box center [668, 427] width 83 height 34
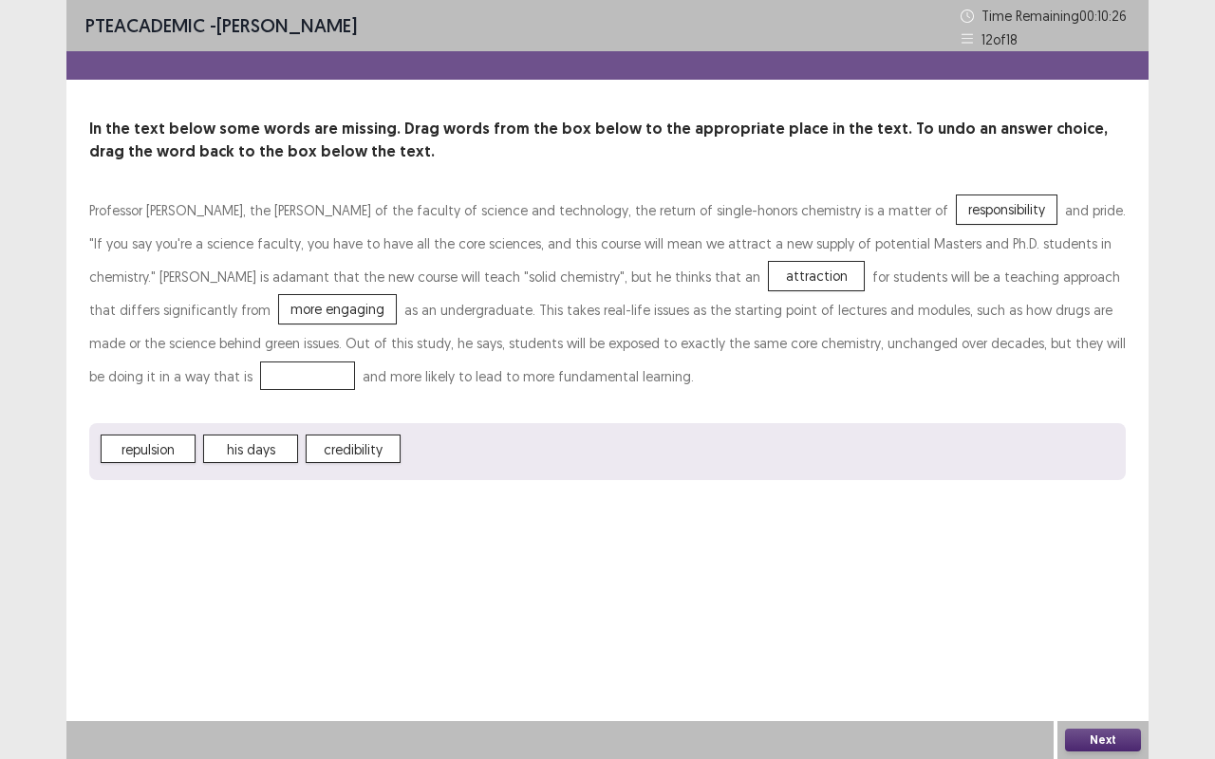
drag, startPoint x: 142, startPoint y: 463, endPoint x: 133, endPoint y: 378, distance: 85.9
click at [133, 378] on div "Professor David Phoenix, the dean of the faculty of science and technology, the…" at bounding box center [607, 337] width 1036 height 287
click at [1108, 639] on button "Next" at bounding box center [1103, 740] width 76 height 23
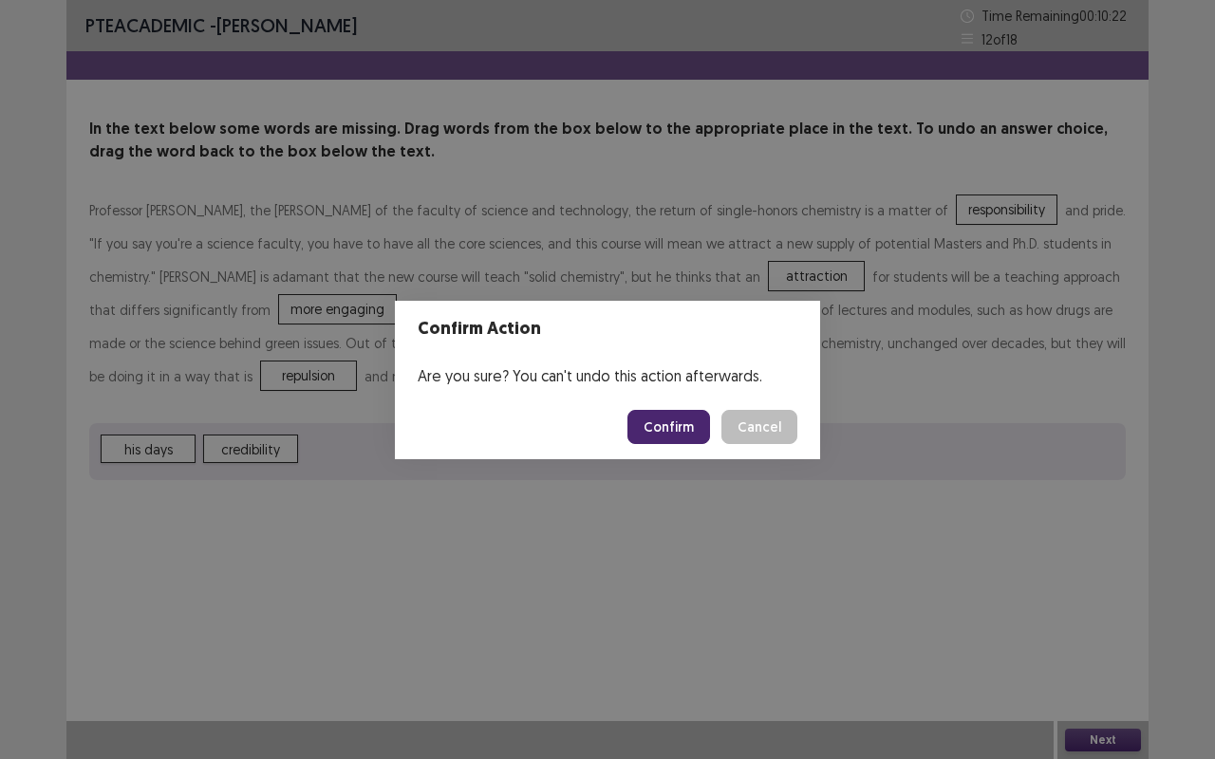
click at [645, 420] on button "Confirm" at bounding box center [668, 427] width 83 height 34
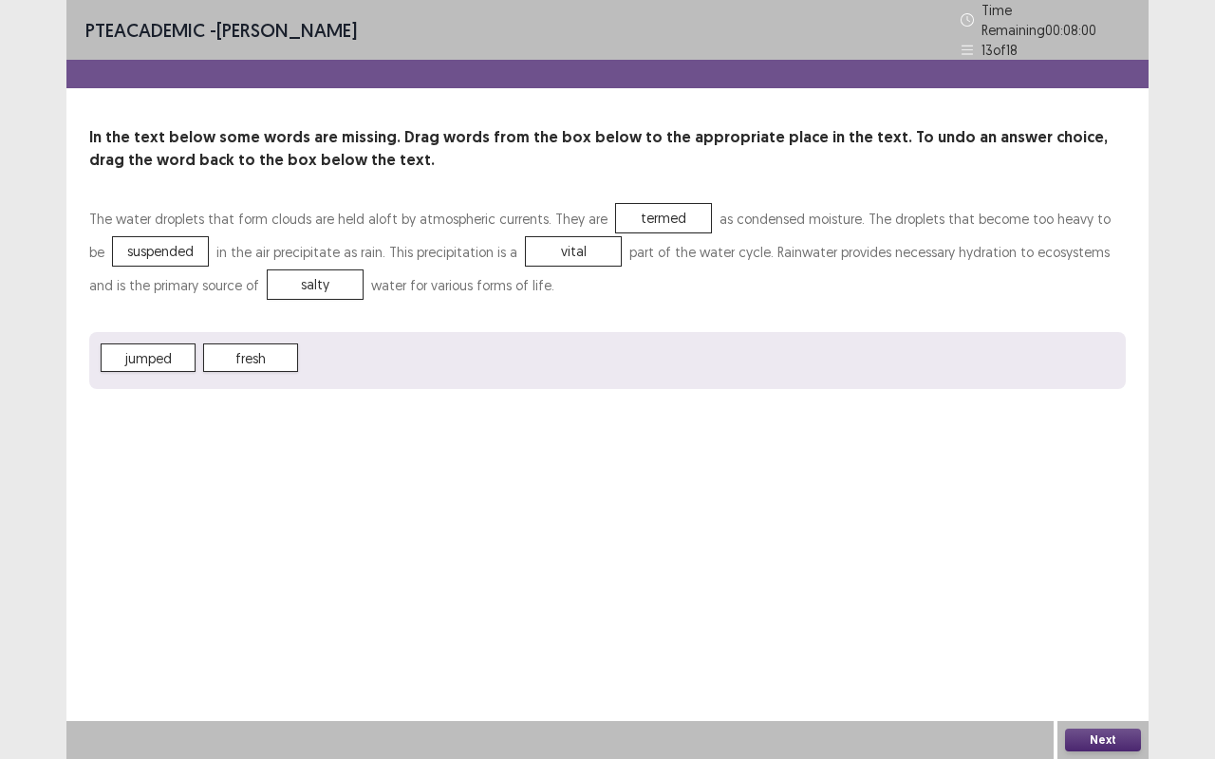
click at [1088, 639] on button "Next" at bounding box center [1103, 740] width 76 height 23
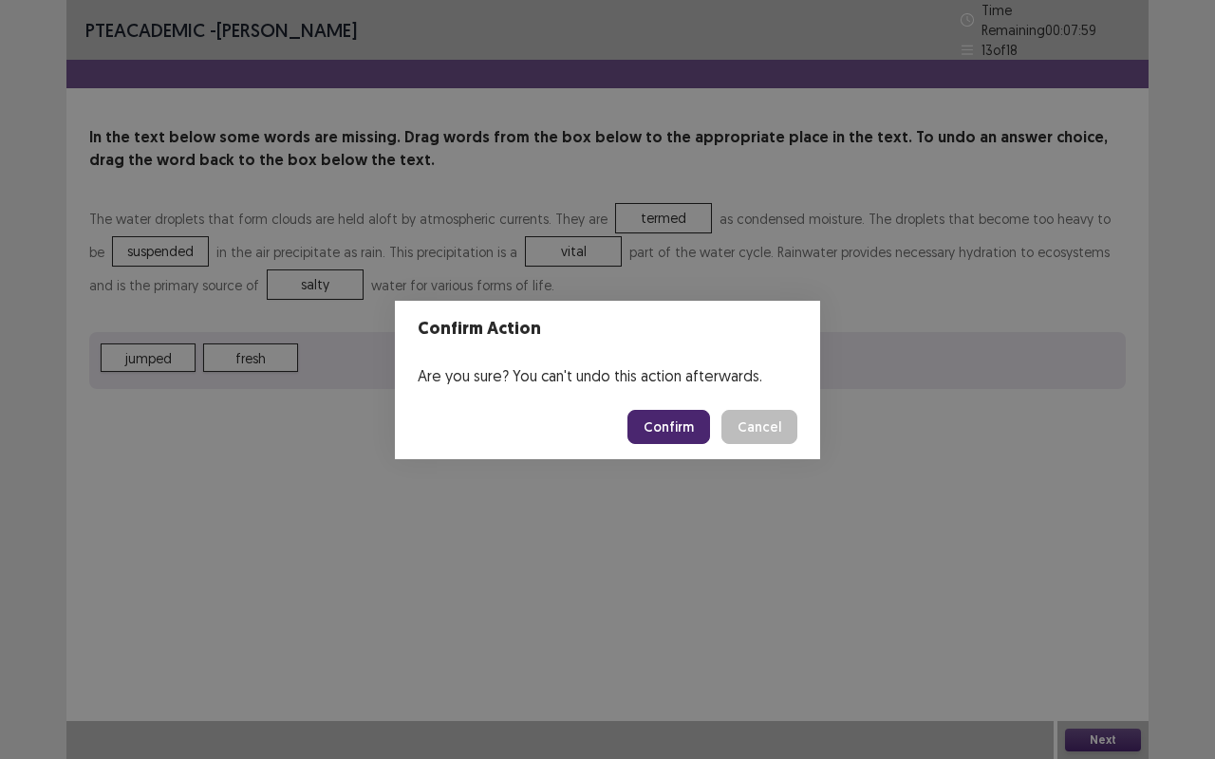
click at [665, 426] on button "Confirm" at bounding box center [668, 427] width 83 height 34
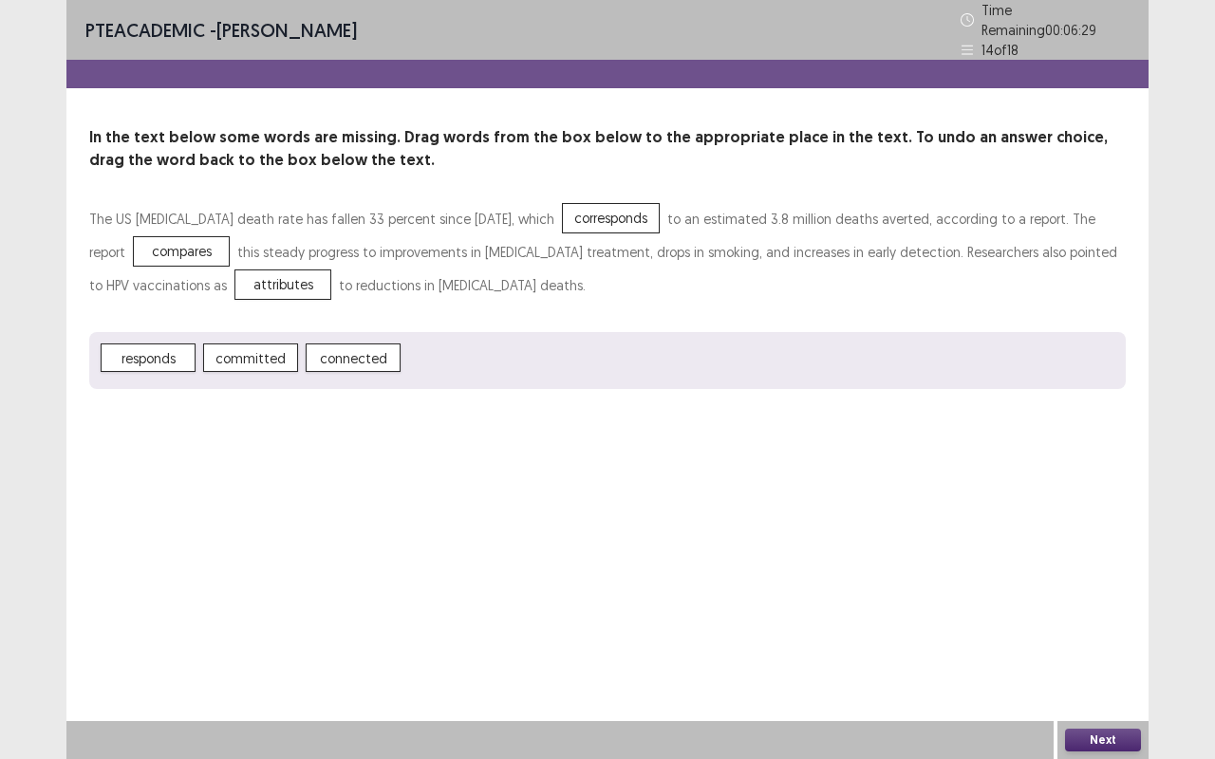
click at [1095, 639] on button "Next" at bounding box center [1103, 740] width 76 height 23
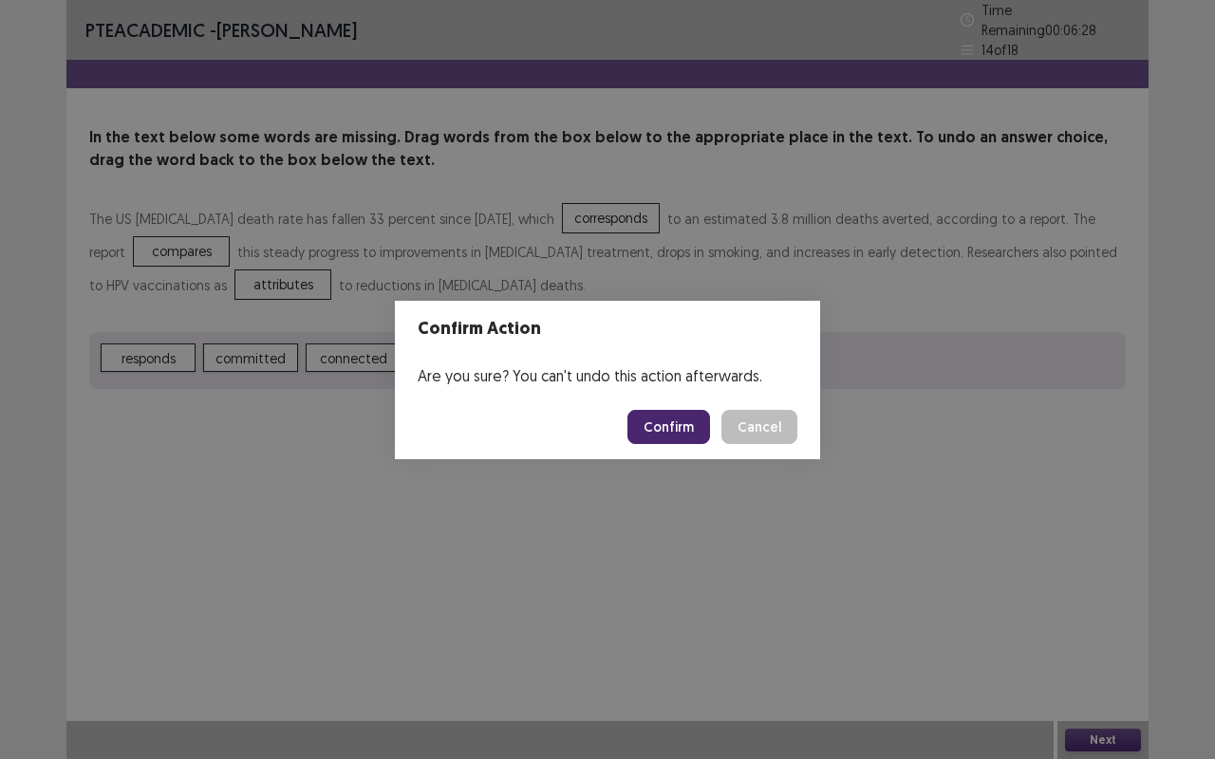
click at [673, 432] on button "Confirm" at bounding box center [668, 427] width 83 height 34
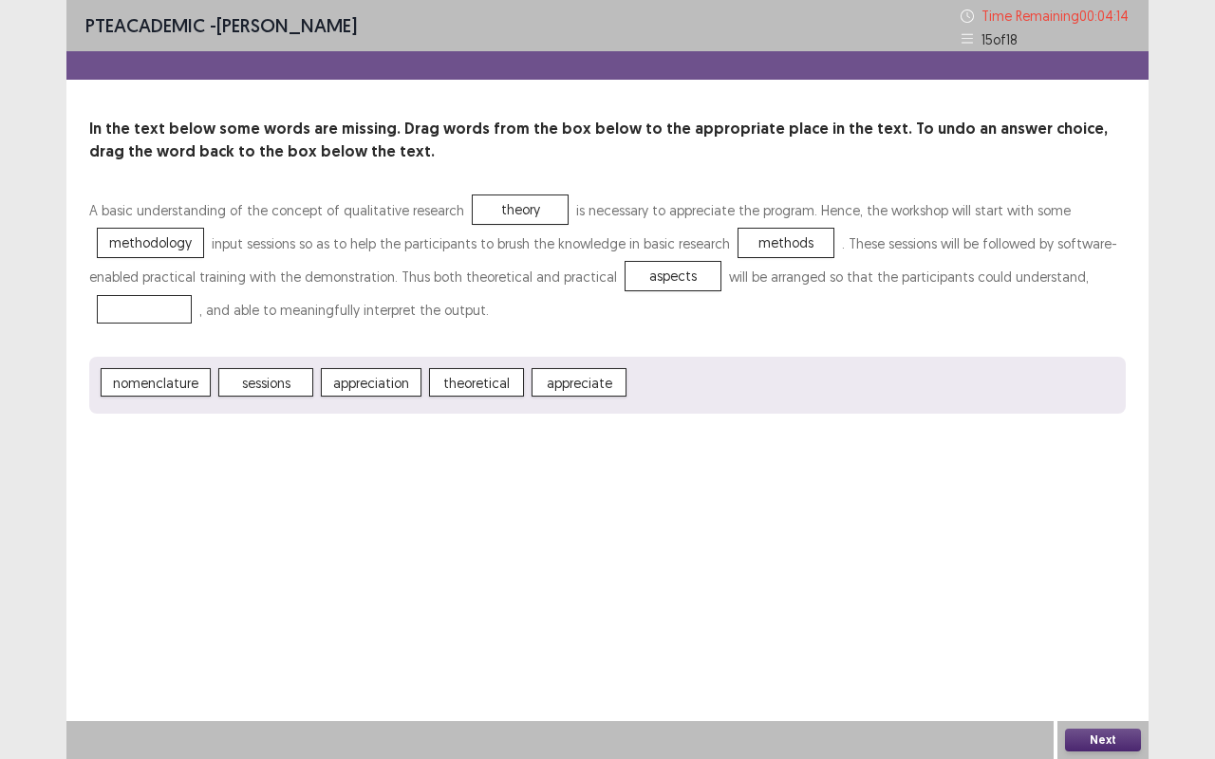
drag, startPoint x: 176, startPoint y: 309, endPoint x: 182, endPoint y: 292, distance: 18.0
click at [182, 292] on p "A basic understanding of the concept of qualitative research theory is necessar…" at bounding box center [607, 260] width 1036 height 133
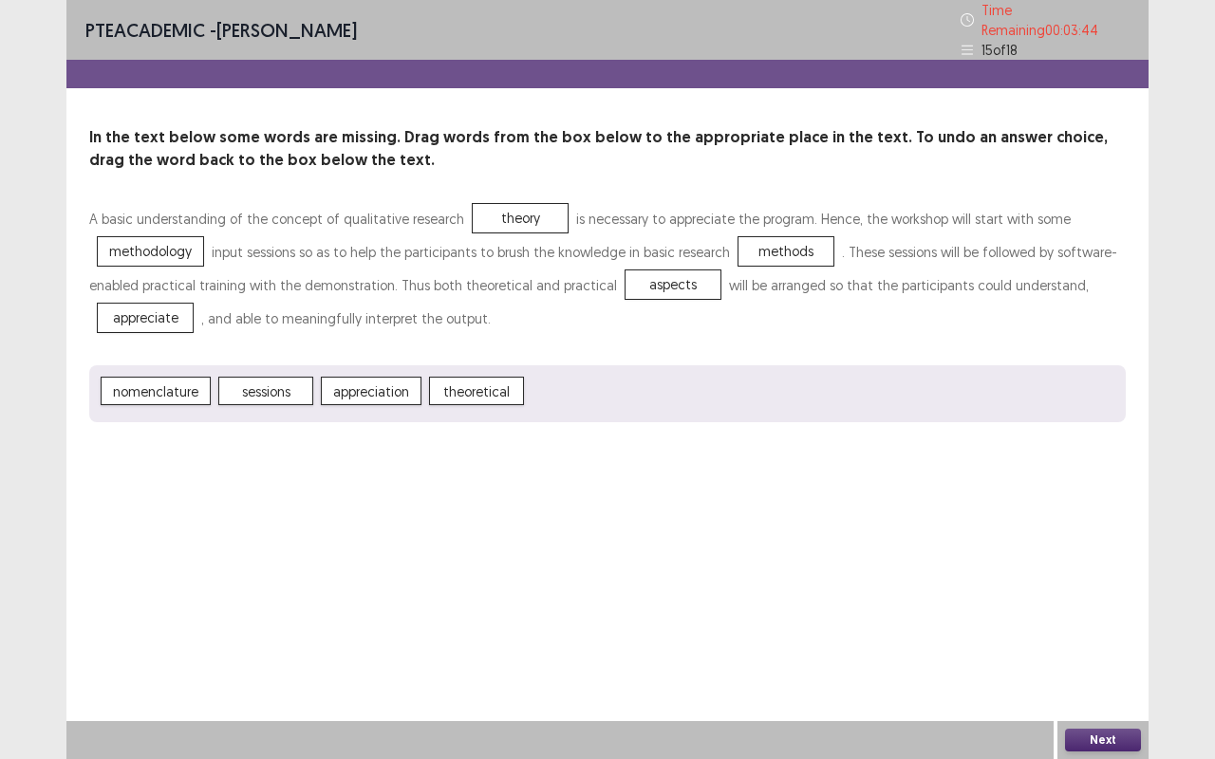
click at [1103, 639] on button "Next" at bounding box center [1103, 740] width 76 height 23
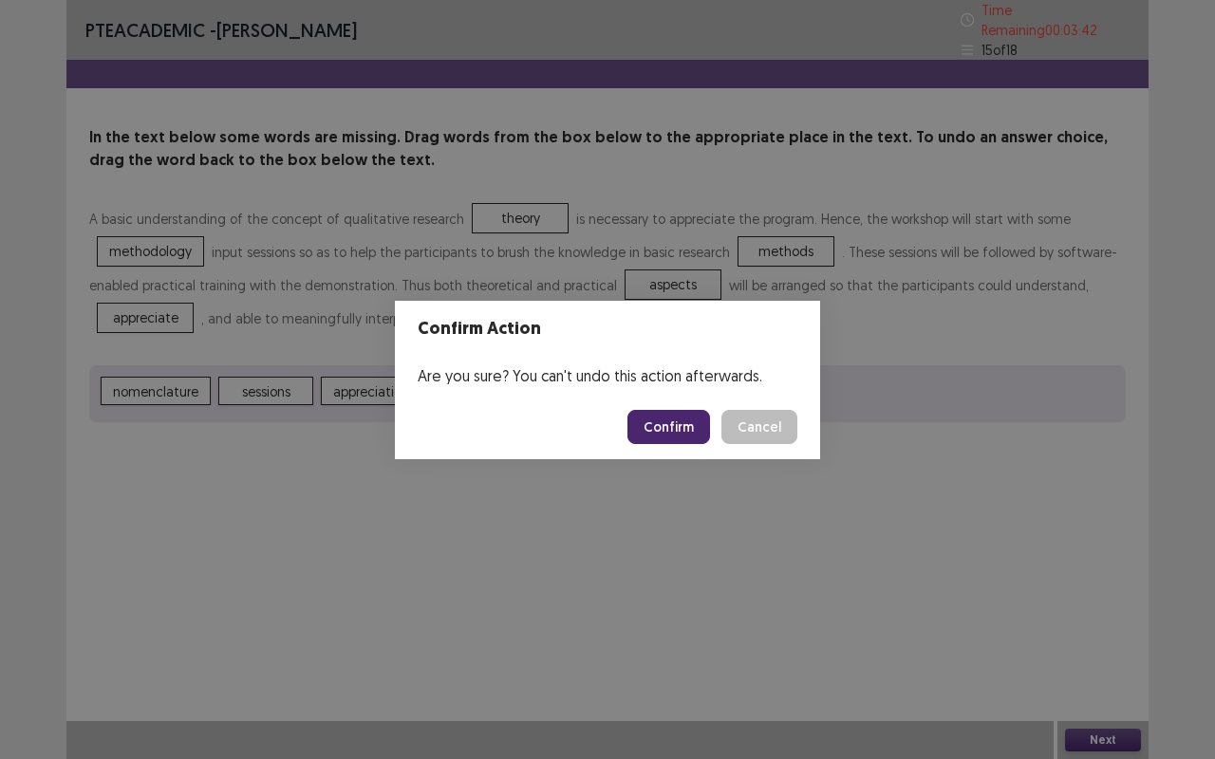
click at [660, 423] on button "Confirm" at bounding box center [668, 427] width 83 height 34
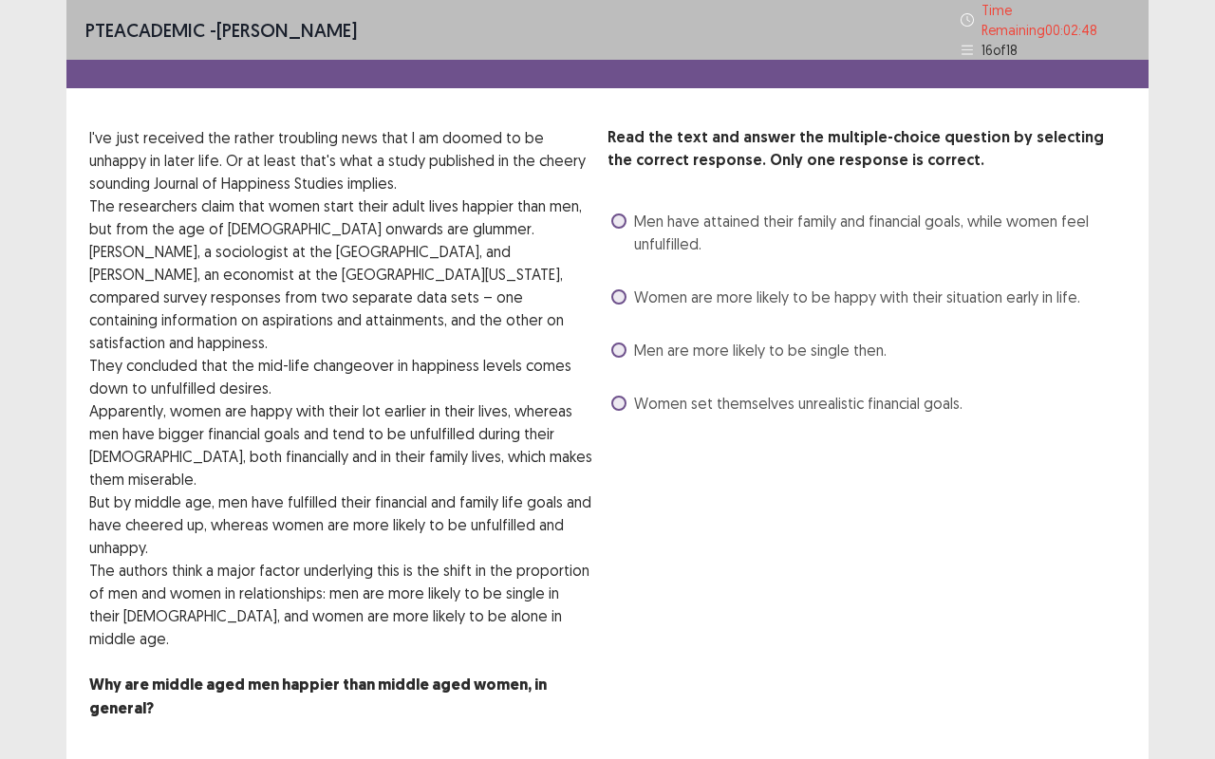
click at [612, 214] on span at bounding box center [618, 221] width 15 height 15
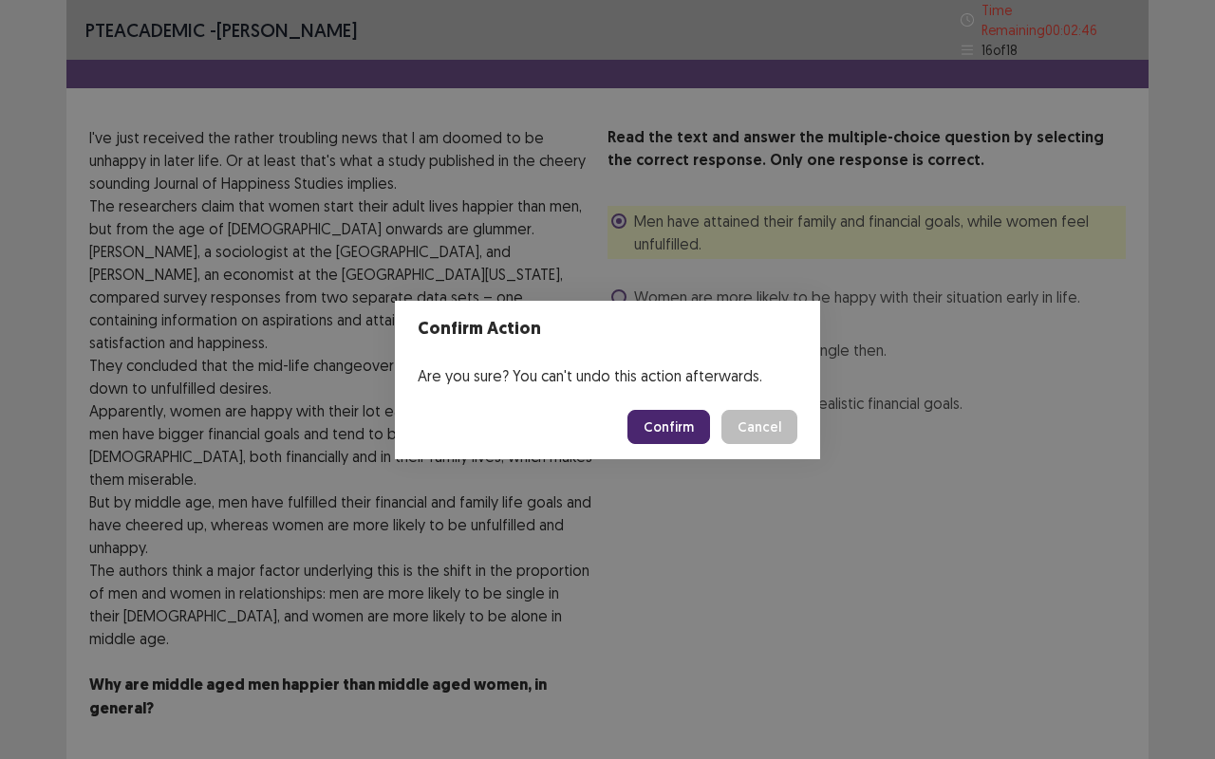
click at [687, 421] on button "Confirm" at bounding box center [668, 427] width 83 height 34
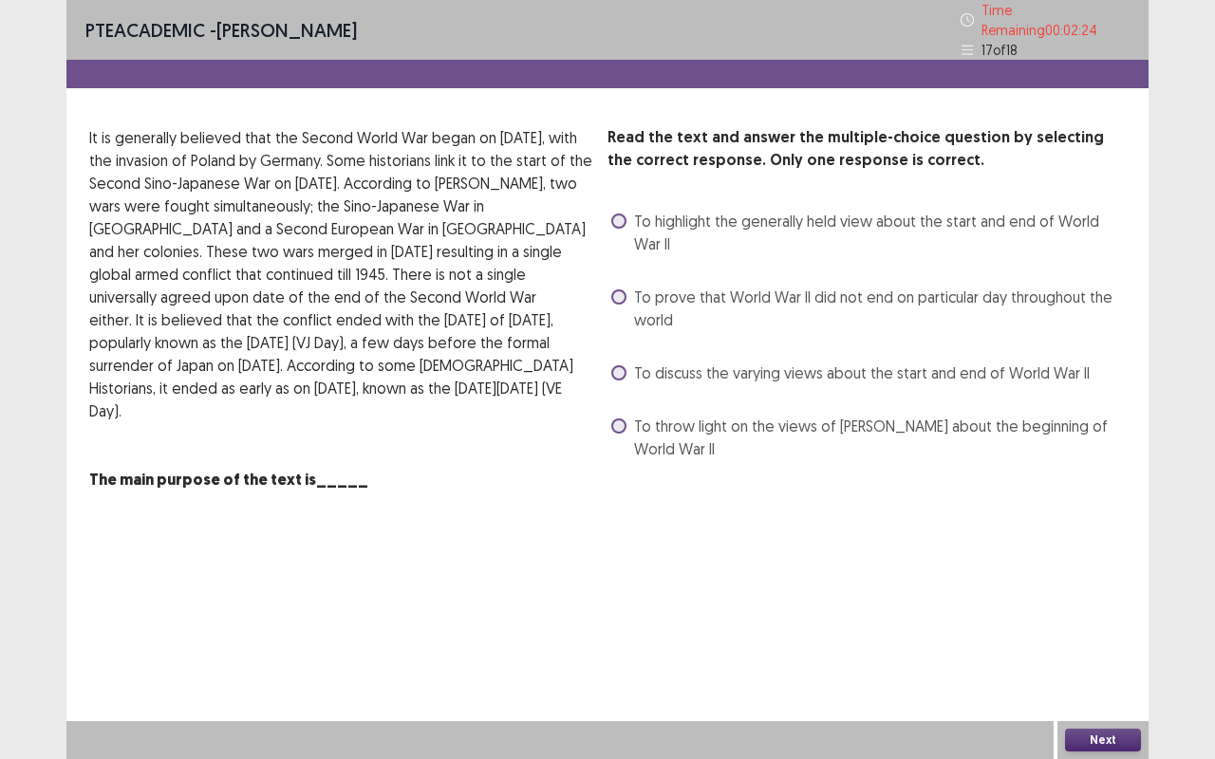
click at [613, 423] on label "To throw light on the views of AJP Taylor about the beginning of World War II" at bounding box center [868, 438] width 514 height 46
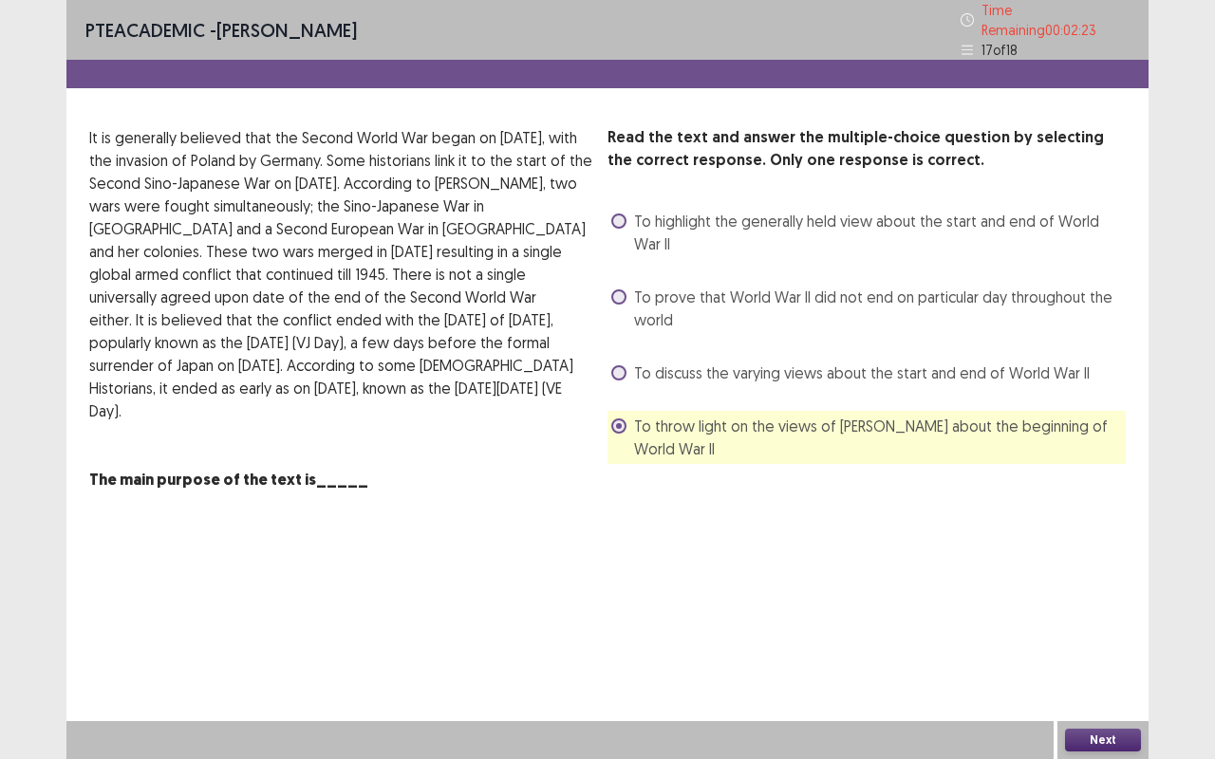
click at [1125, 639] on button "Next" at bounding box center [1103, 740] width 76 height 23
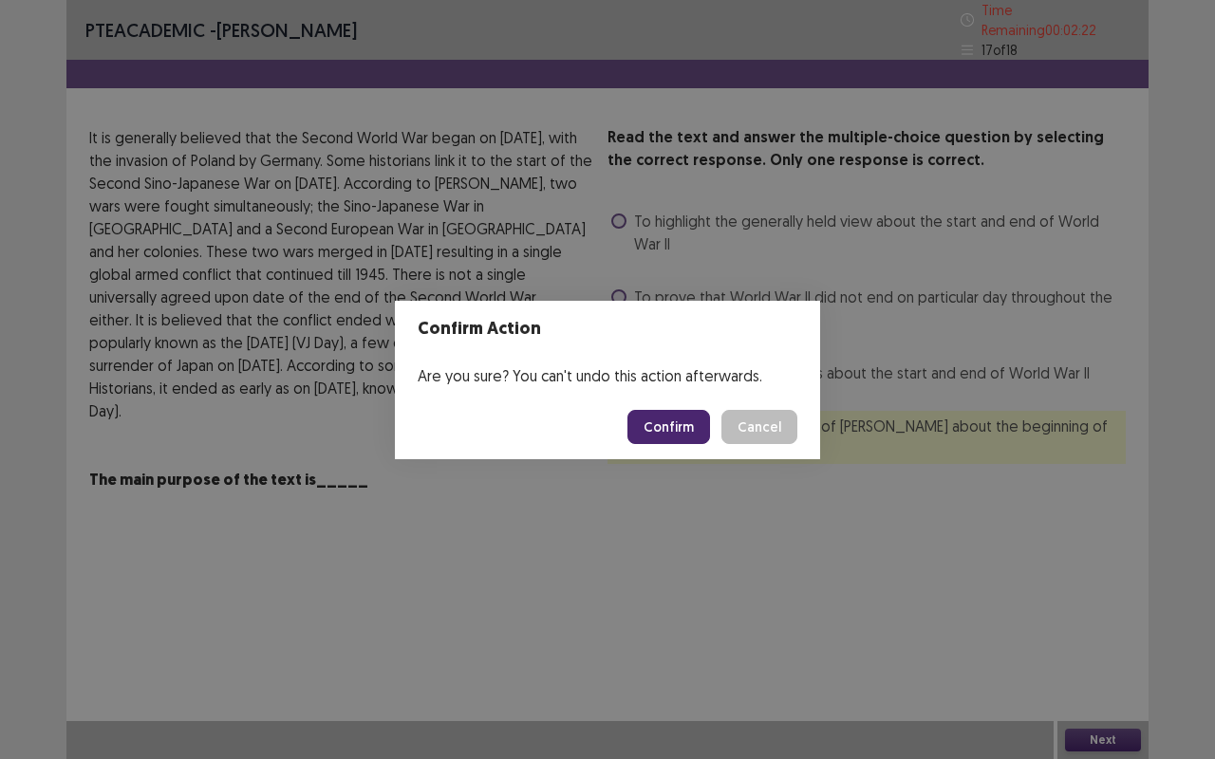
click at [672, 424] on button "Confirm" at bounding box center [668, 427] width 83 height 34
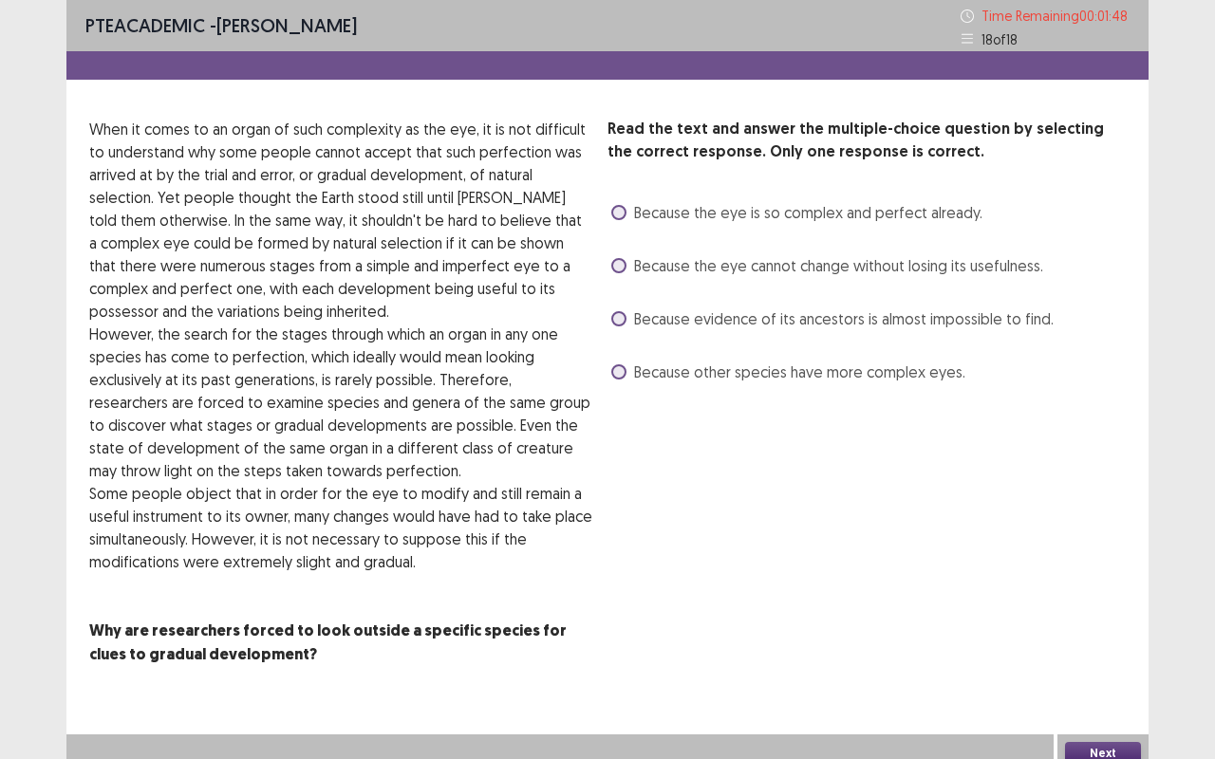
click at [609, 307] on div "Because evidence of its ancestors is almost impossible to find." at bounding box center [830, 319] width 446 height 30
click at [619, 317] on span at bounding box center [618, 318] width 15 height 15
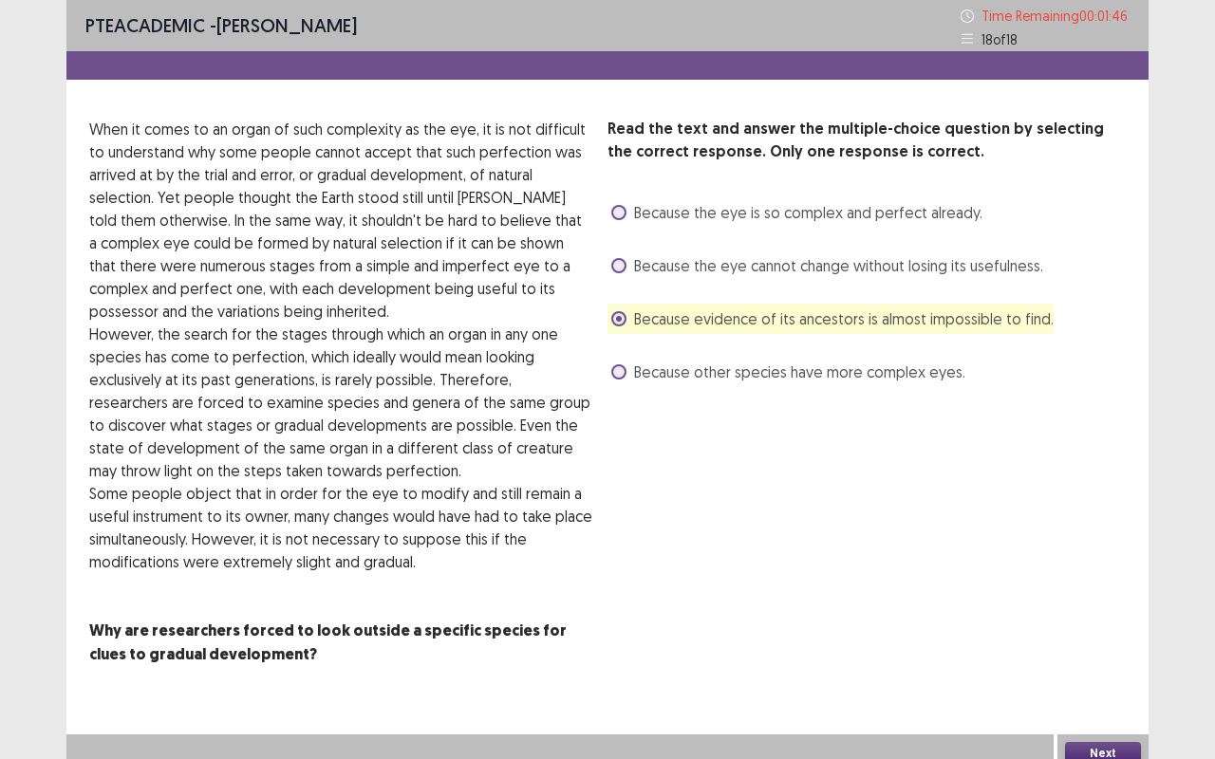
click at [1106, 639] on button "Next" at bounding box center [1103, 753] width 76 height 23
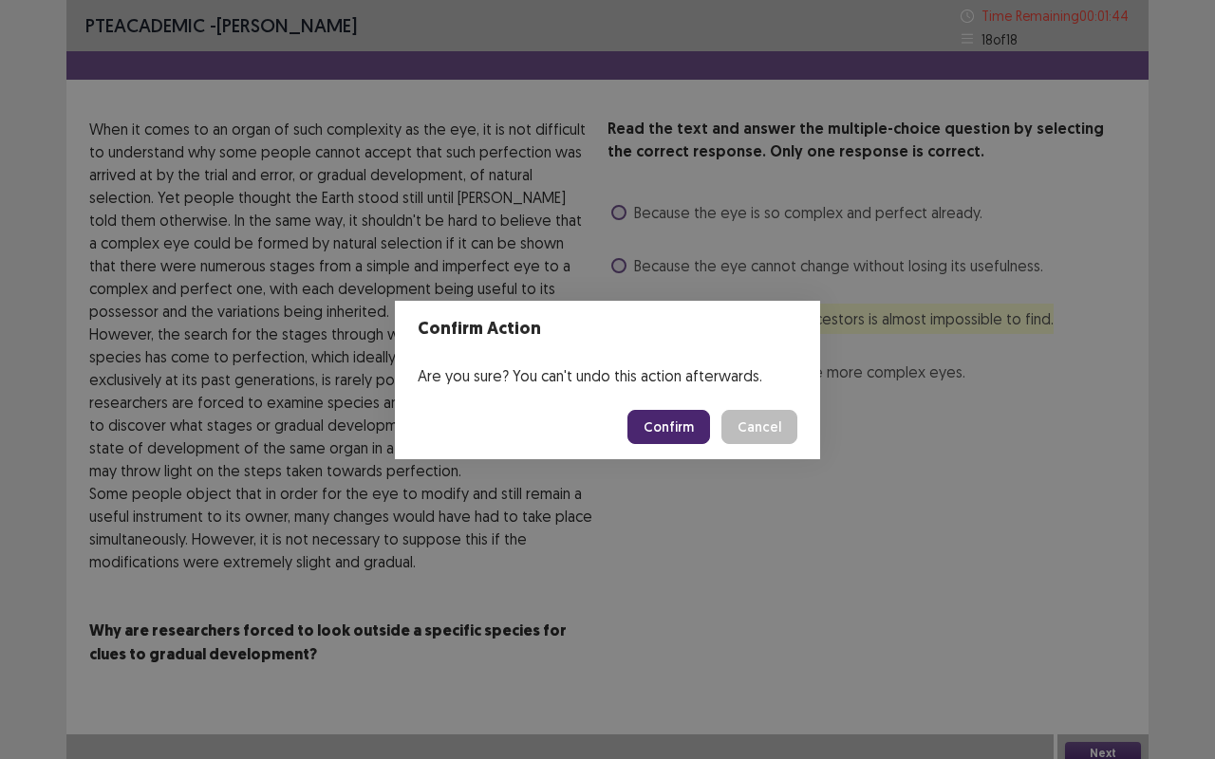
click at [674, 426] on button "Confirm" at bounding box center [668, 427] width 83 height 34
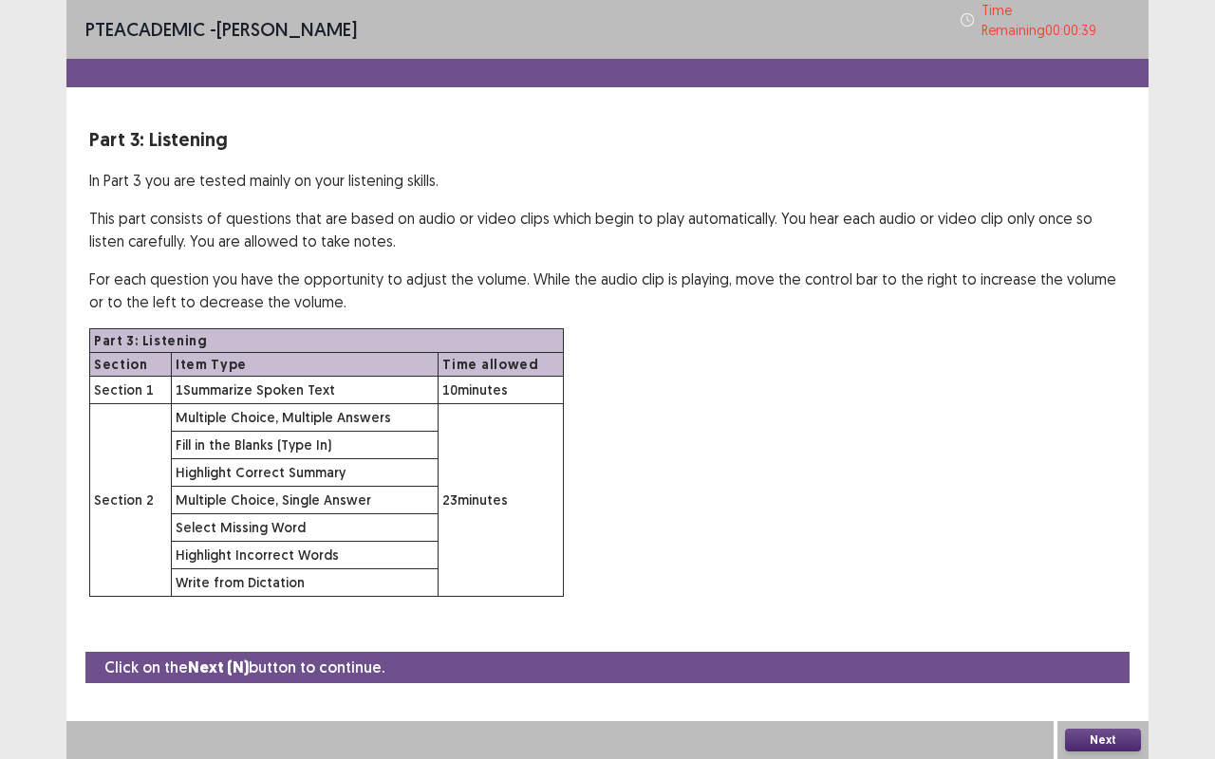
click at [1083, 639] on button "Next" at bounding box center [1103, 740] width 76 height 23
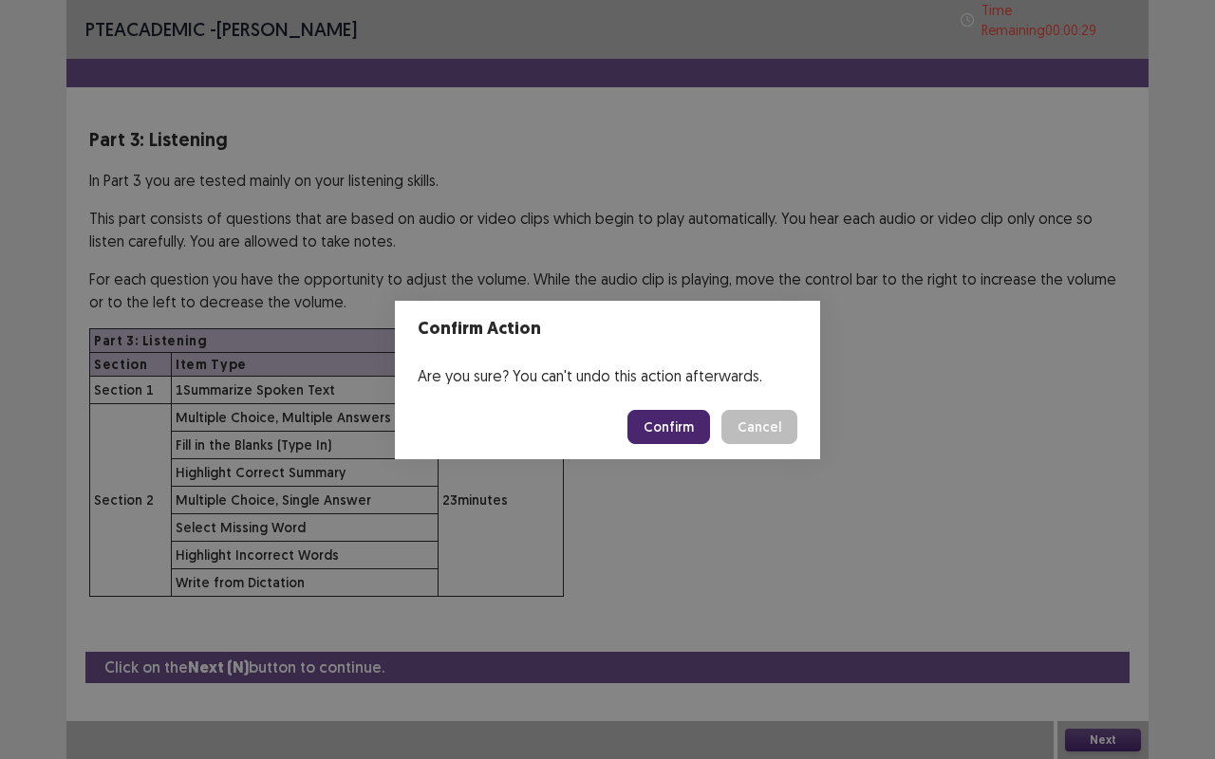
click at [678, 425] on button "Confirm" at bounding box center [668, 427] width 83 height 34
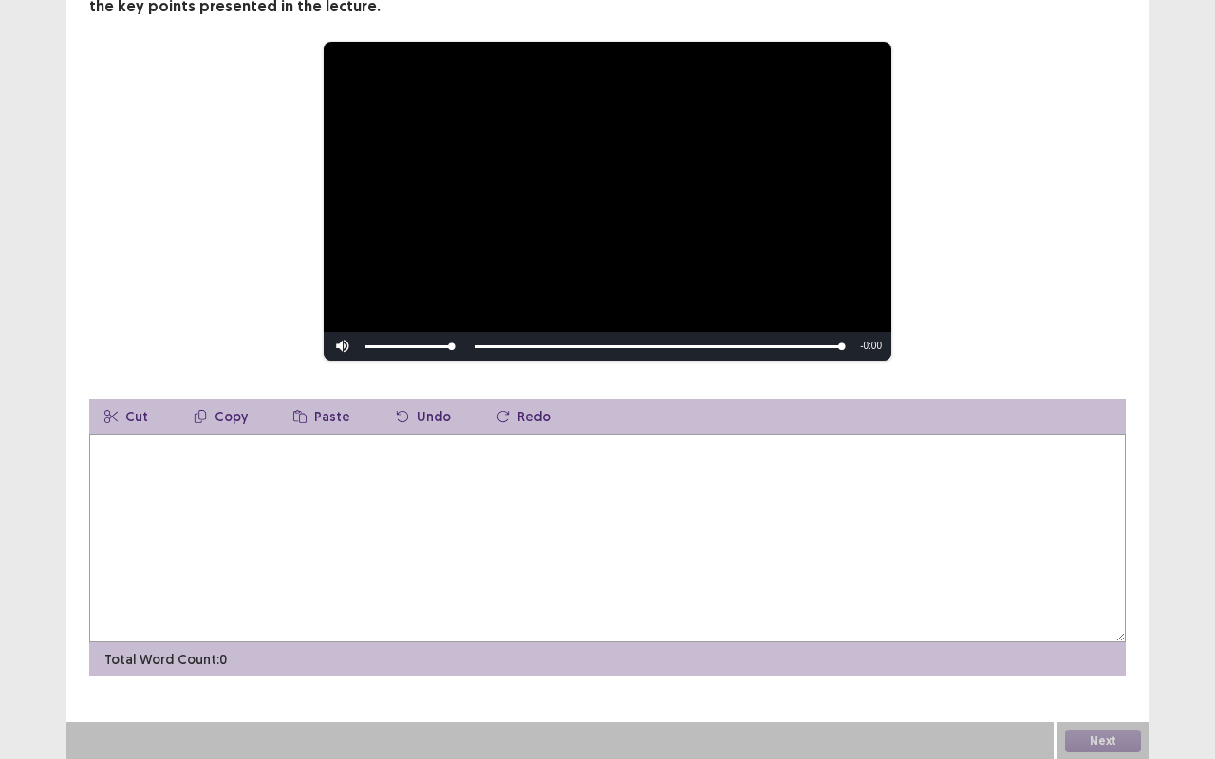
scroll to position [184, 0]
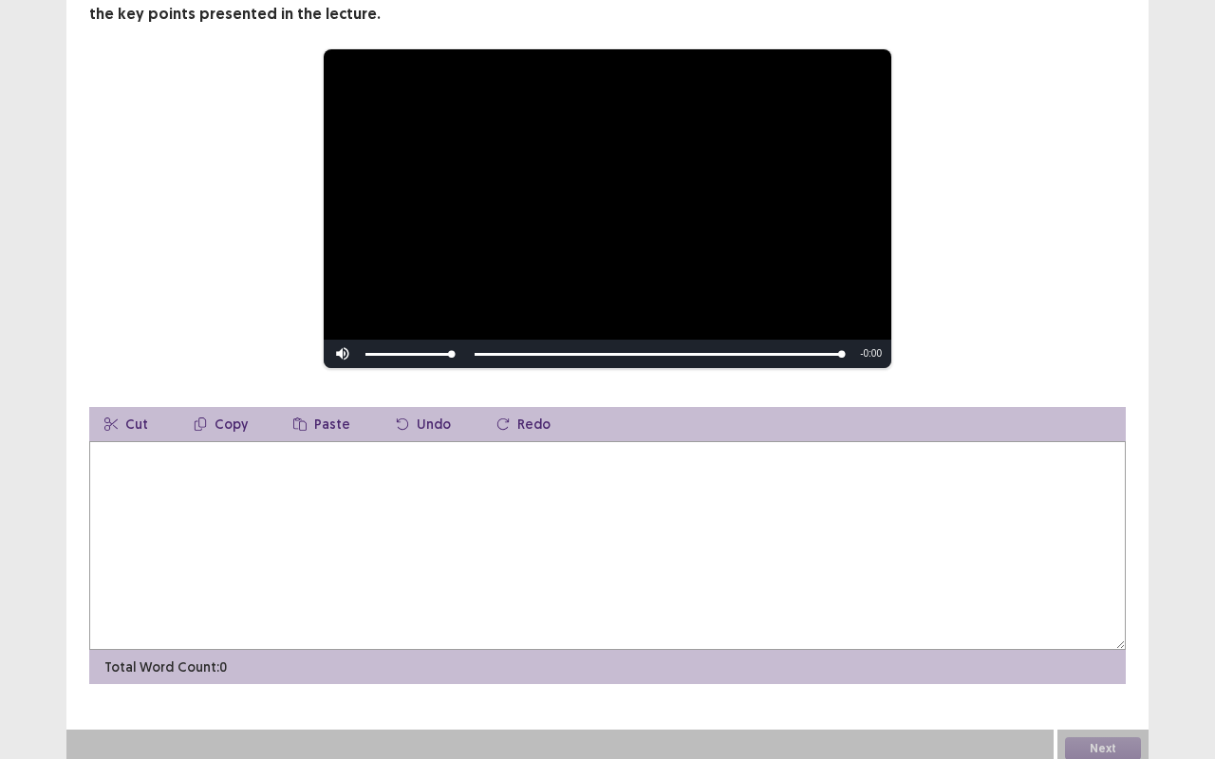
click at [127, 468] on textarea at bounding box center [607, 545] width 1036 height 209
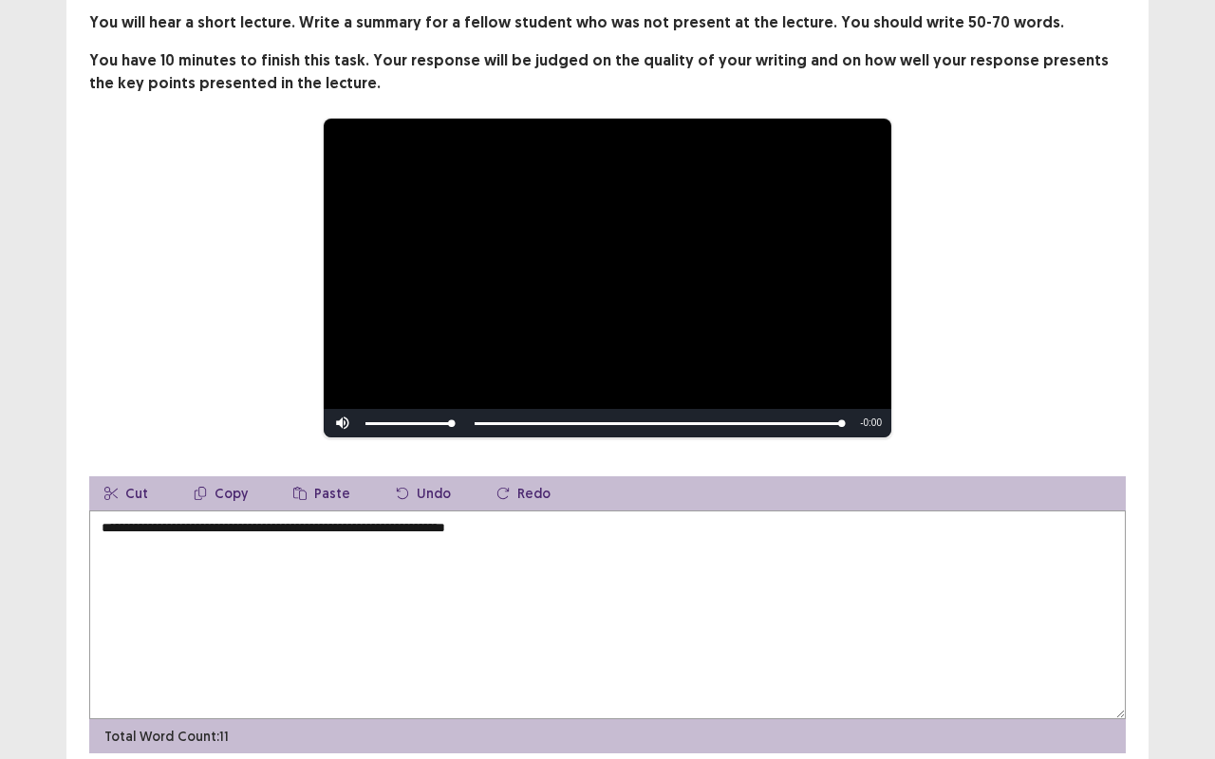
scroll to position [0, 0]
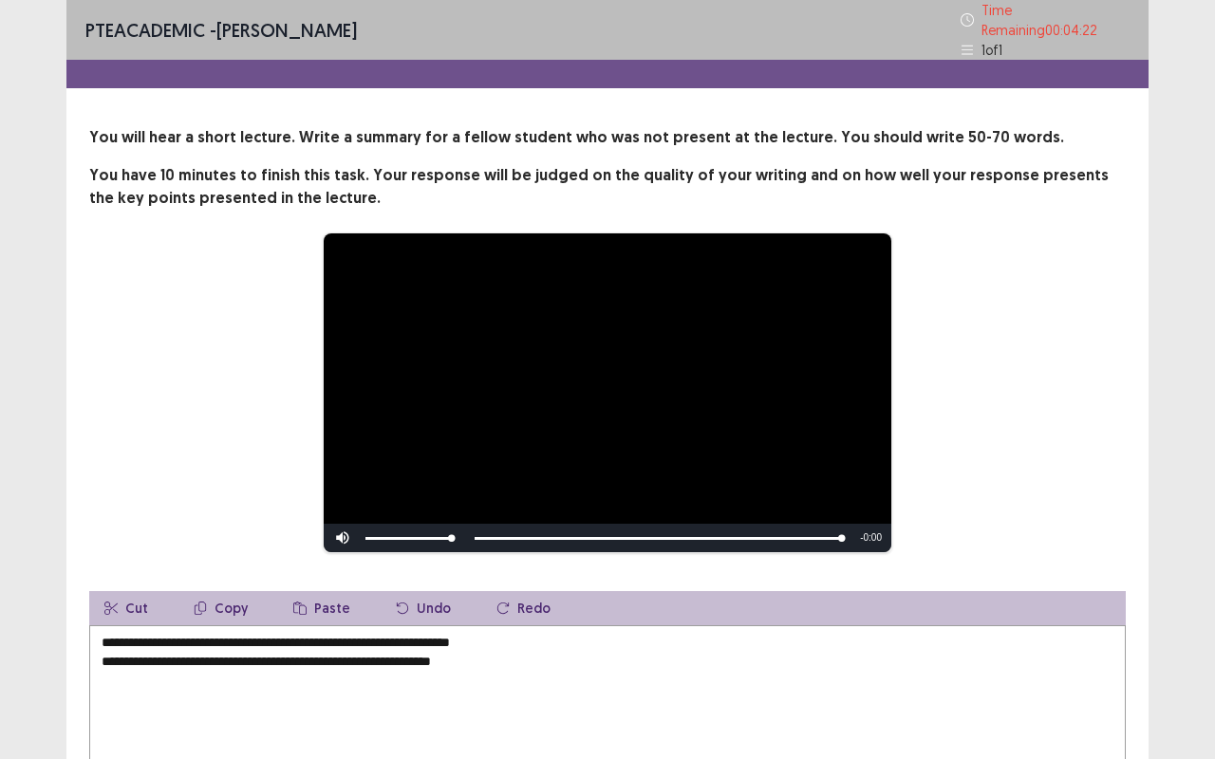
drag, startPoint x: 368, startPoint y: 634, endPoint x: 434, endPoint y: 637, distance: 65.5
click at [434, 637] on textarea "**********" at bounding box center [607, 729] width 1036 height 209
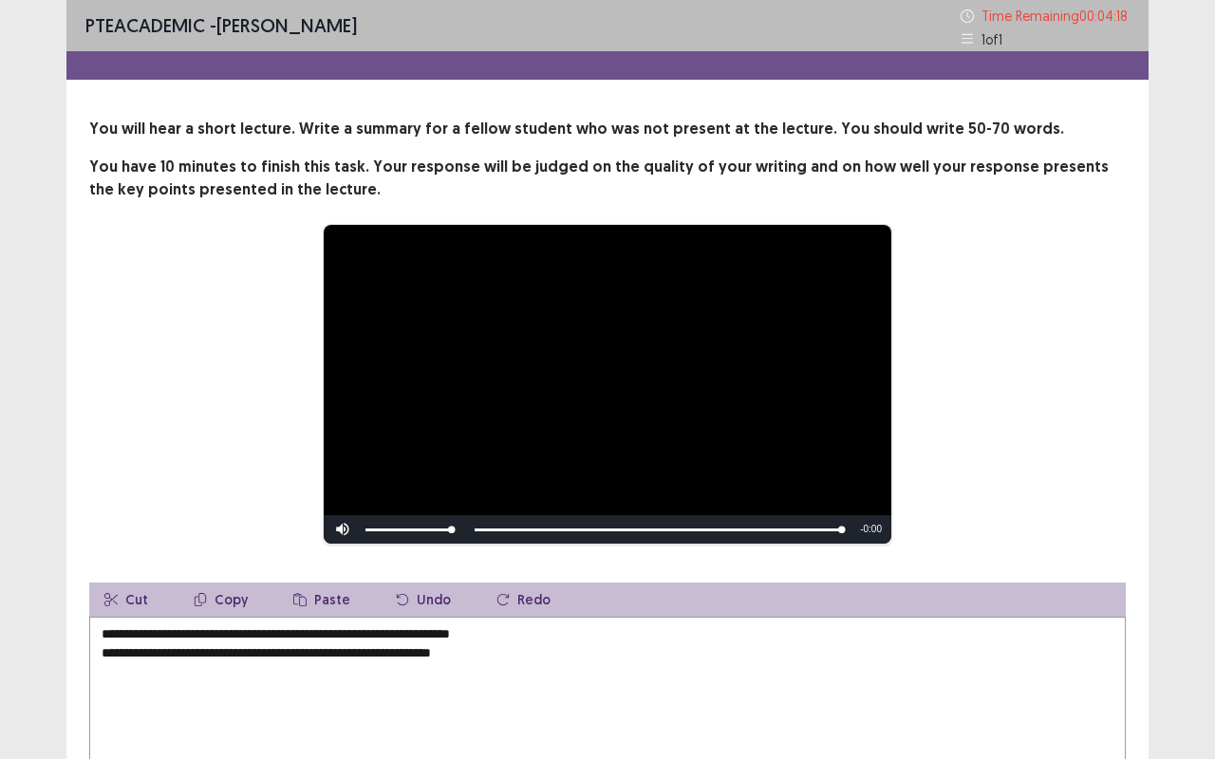
click at [507, 639] on textarea "**********" at bounding box center [607, 721] width 1036 height 209
paste textarea "**********"
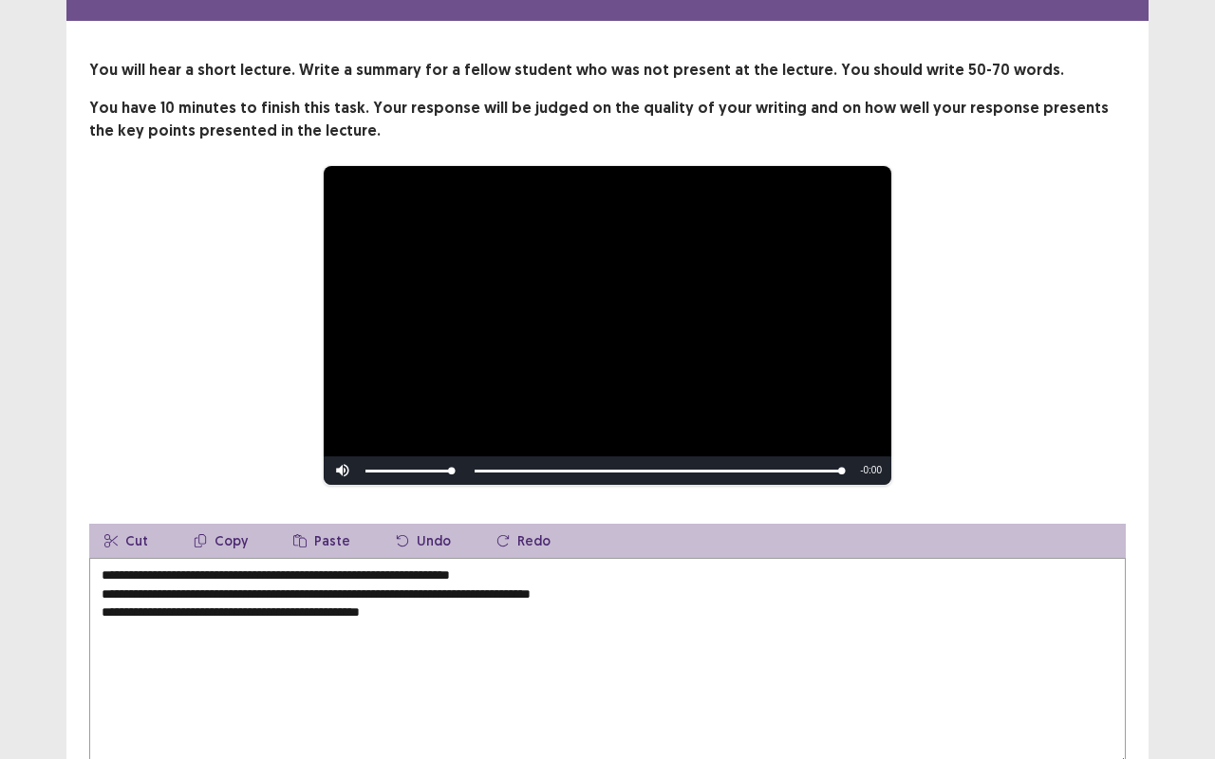
scroll to position [95, 0]
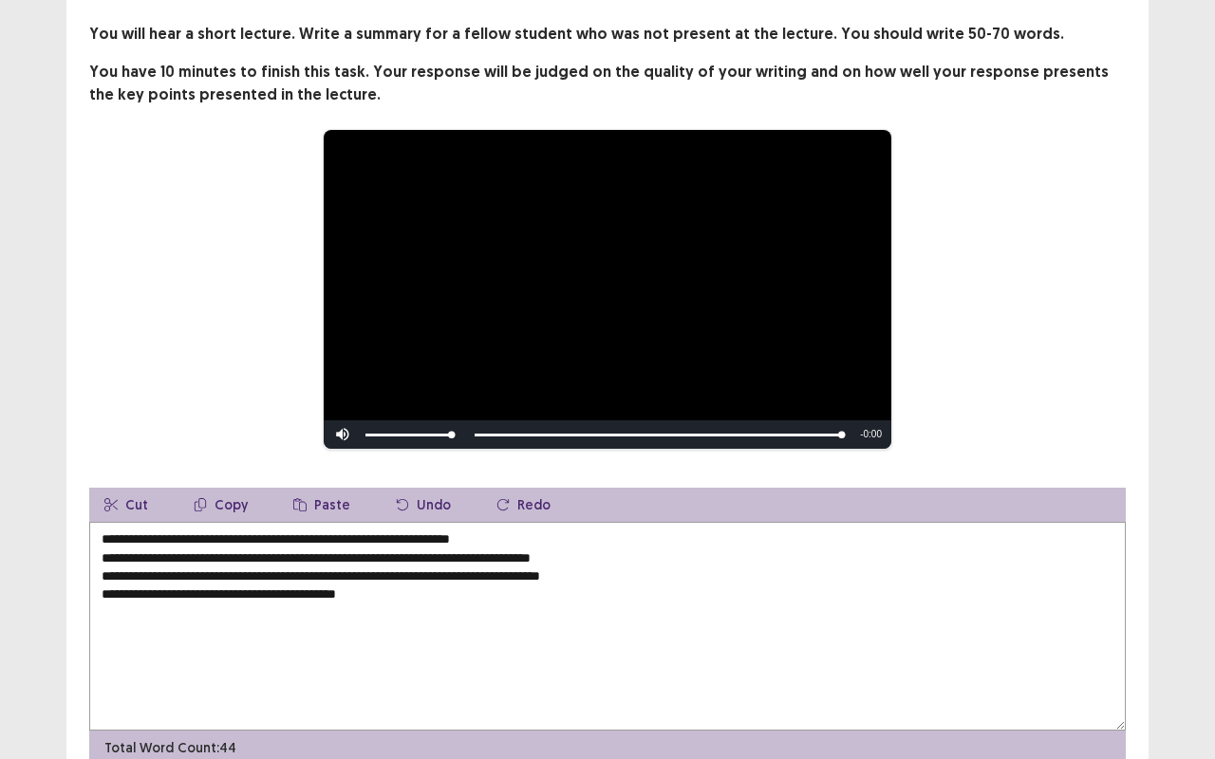
drag, startPoint x: 368, startPoint y: 542, endPoint x: 530, endPoint y: 530, distance: 162.7
click at [530, 530] on textarea "**********" at bounding box center [607, 626] width 1036 height 209
click at [376, 592] on textarea "**********" at bounding box center [607, 626] width 1036 height 209
paste textarea "**********"
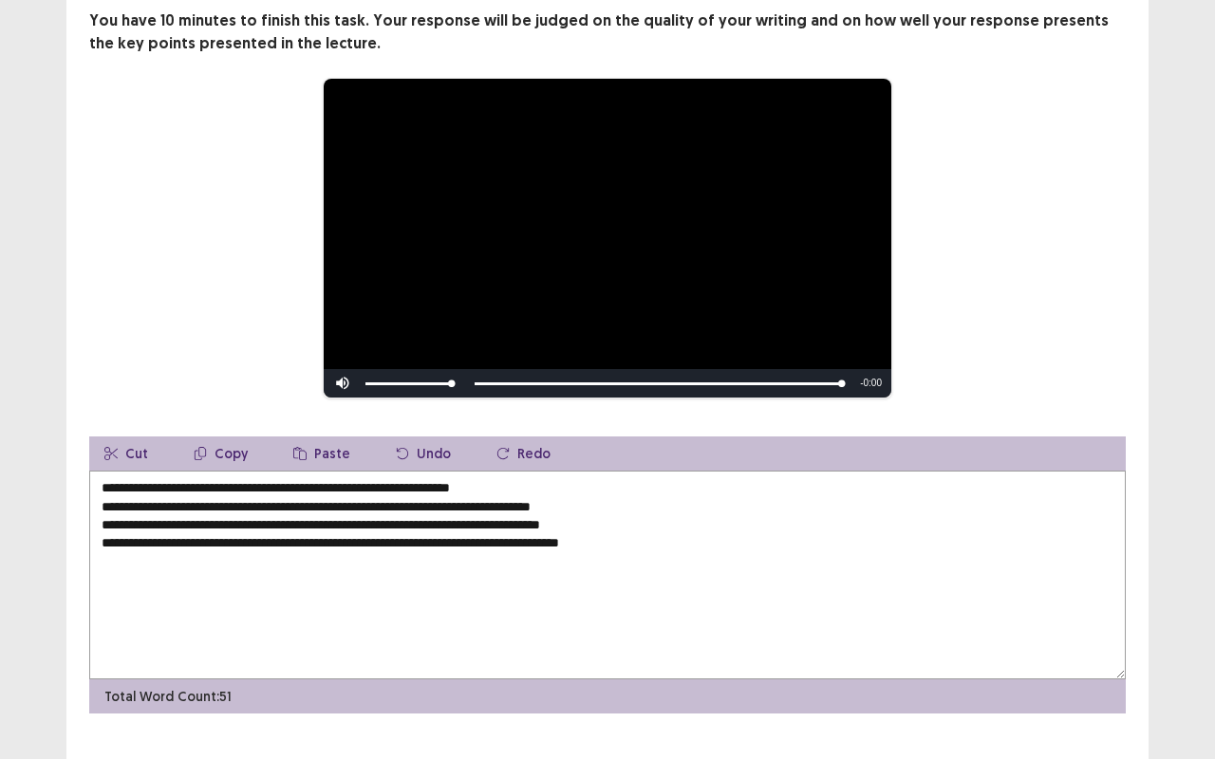
scroll to position [184, 0]
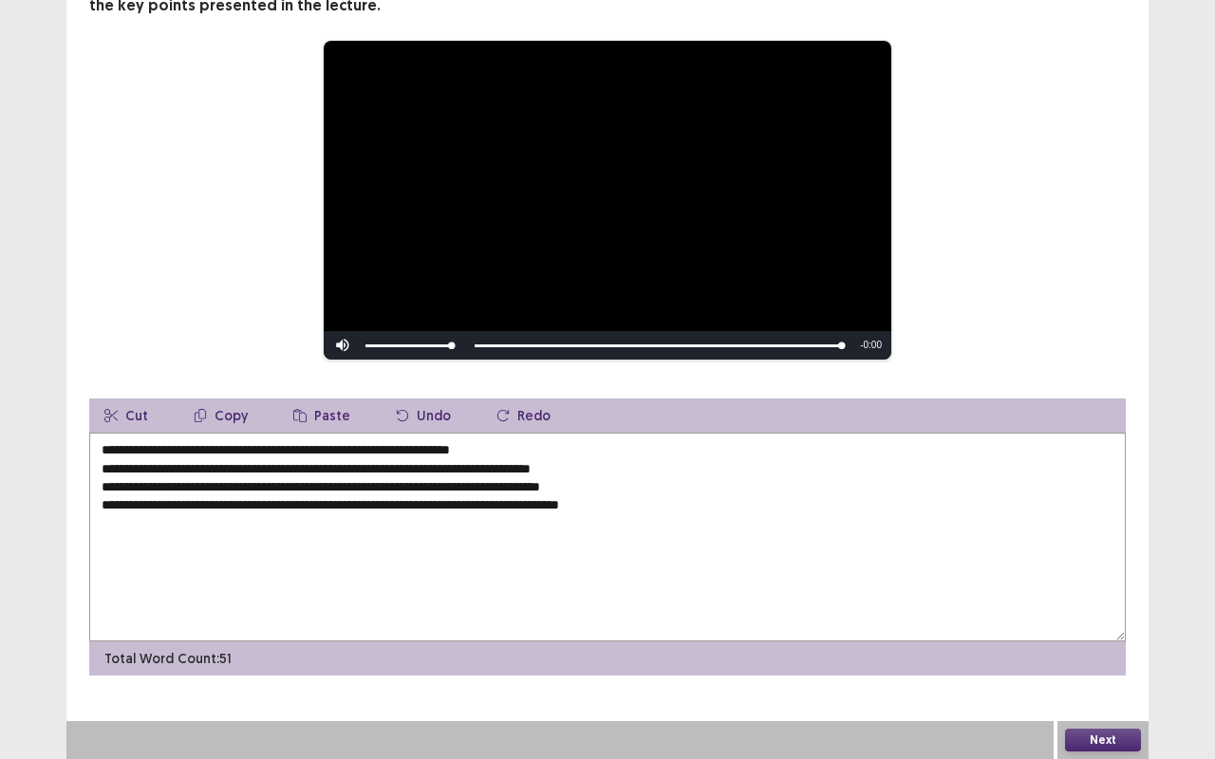
type textarea "**********"
click at [1103, 639] on button "Next" at bounding box center [1103, 740] width 76 height 23
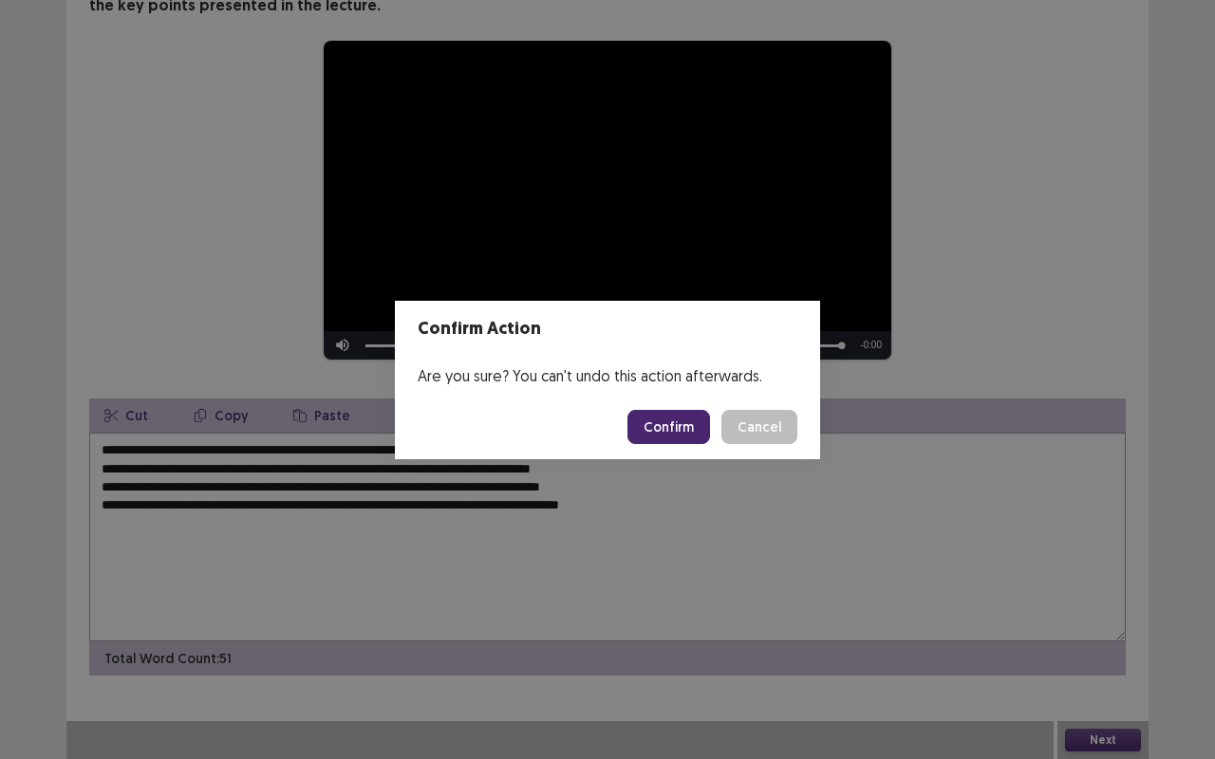
click at [655, 429] on button "Confirm" at bounding box center [668, 427] width 83 height 34
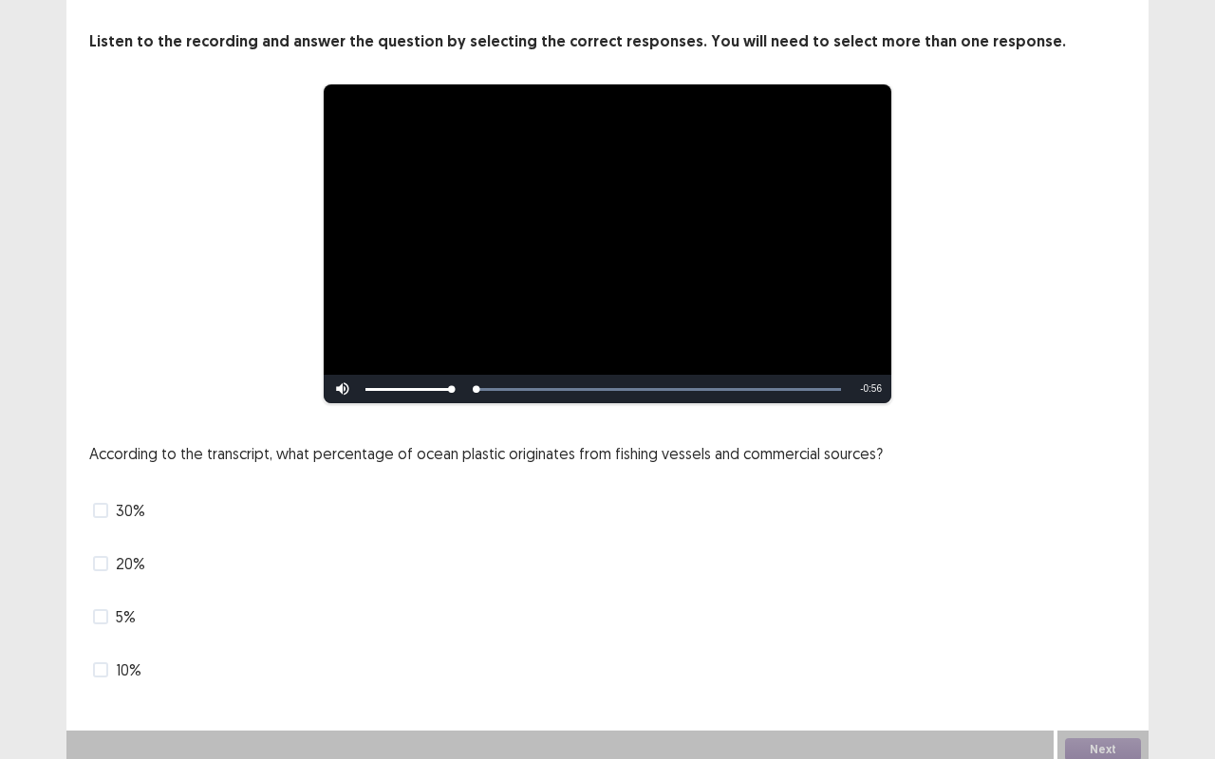
scroll to position [97, 0]
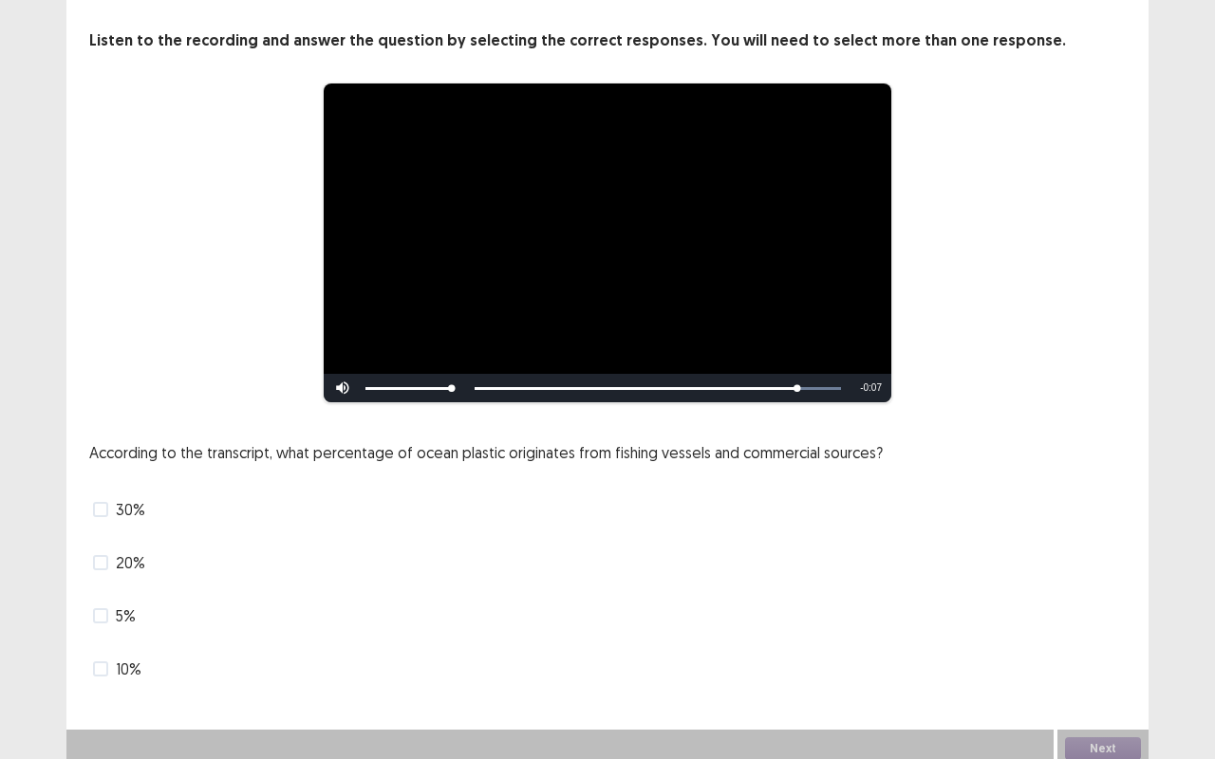
click at [102, 639] on span at bounding box center [100, 668] width 15 height 15
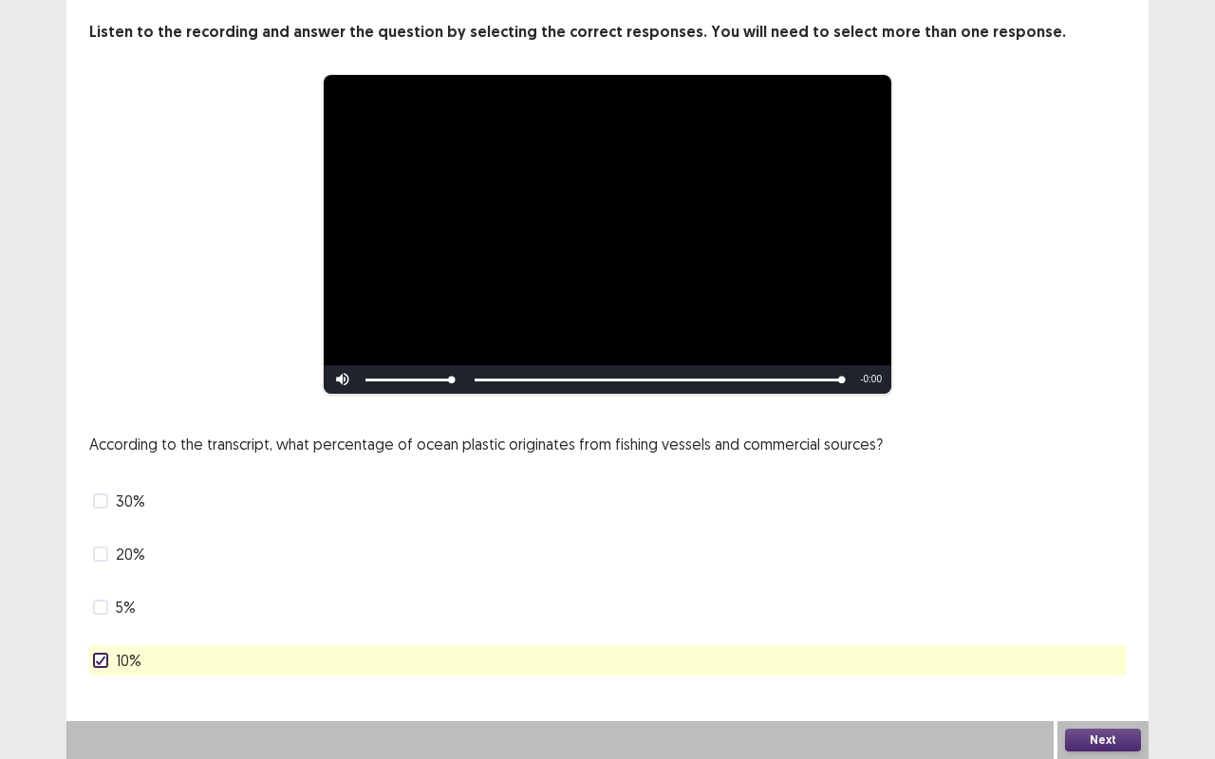
click at [1107, 639] on button "Next" at bounding box center [1103, 740] width 76 height 23
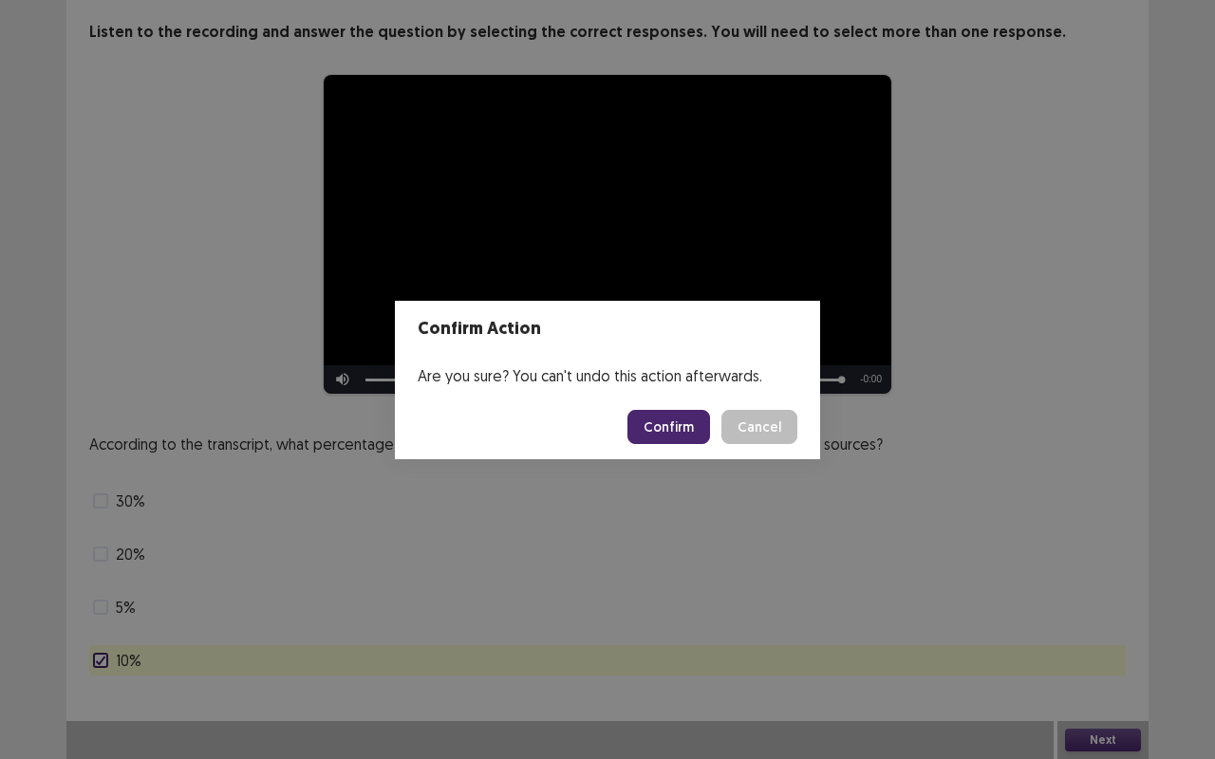
click at [681, 425] on button "Confirm" at bounding box center [668, 427] width 83 height 34
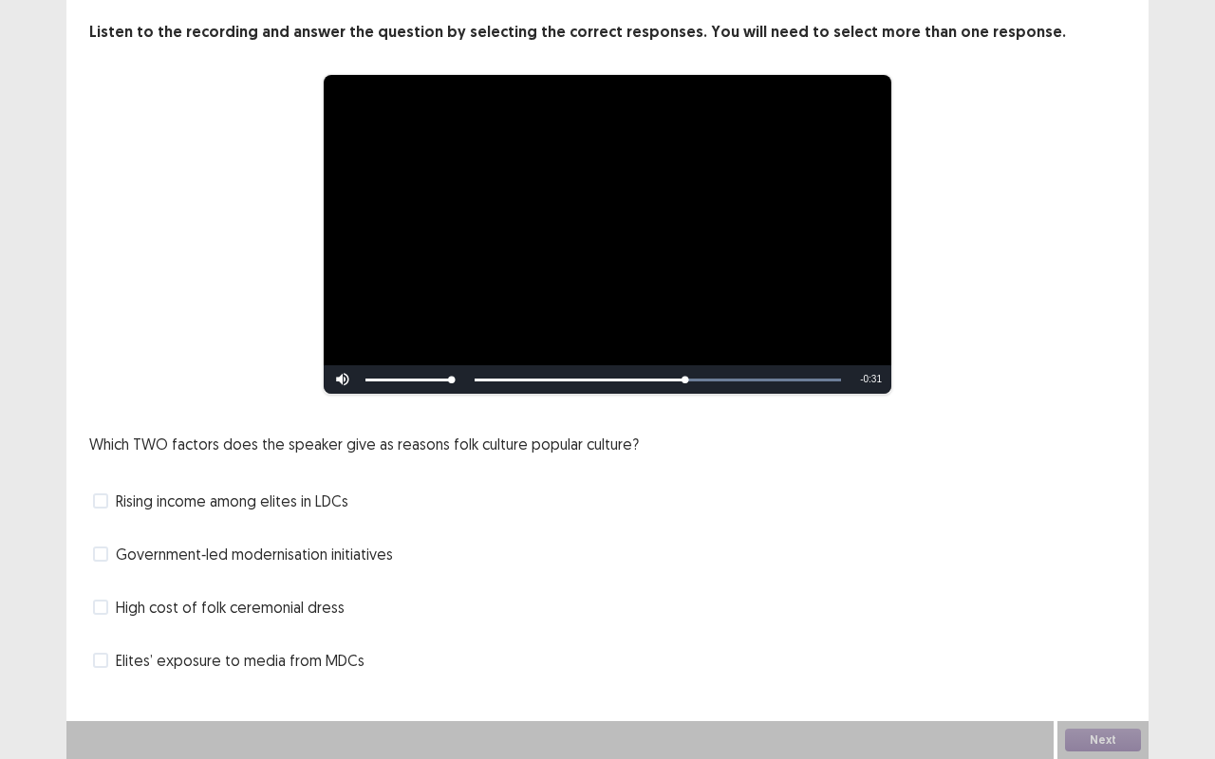
click at [105, 609] on span at bounding box center [100, 607] width 15 height 15
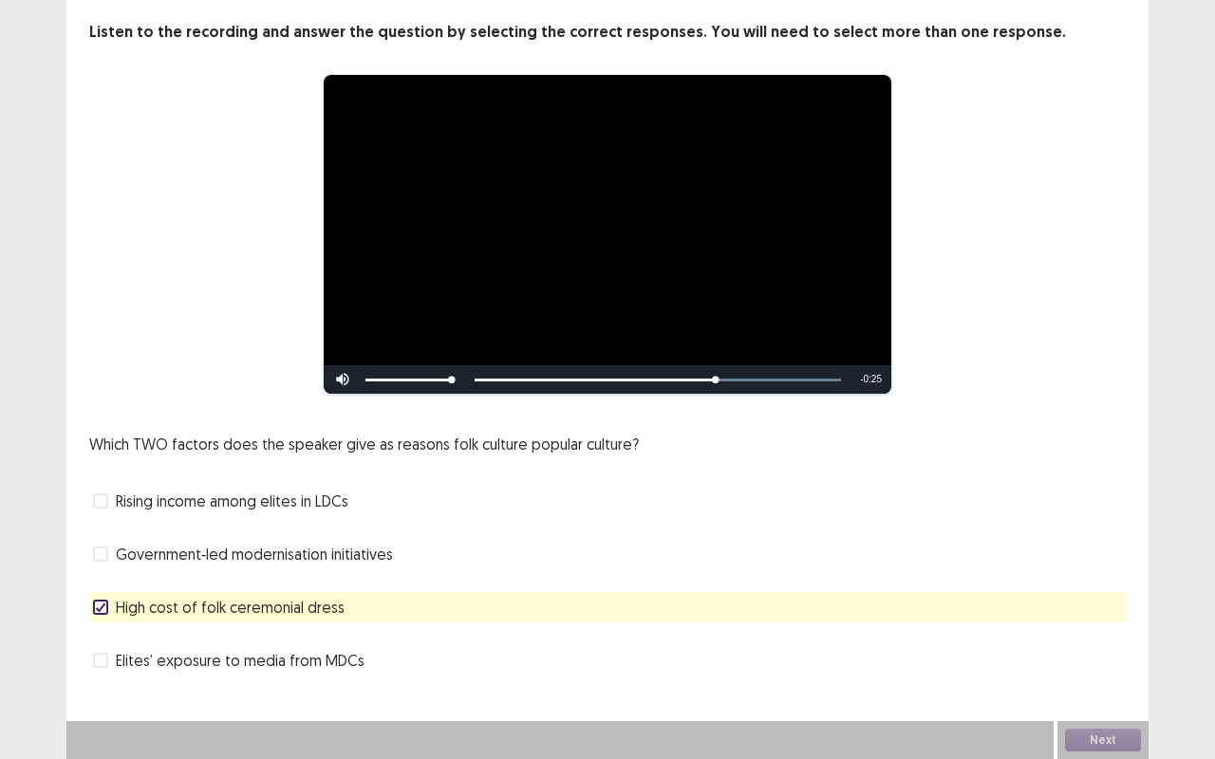
click at [97, 604] on icon at bounding box center [100, 607] width 11 height 9
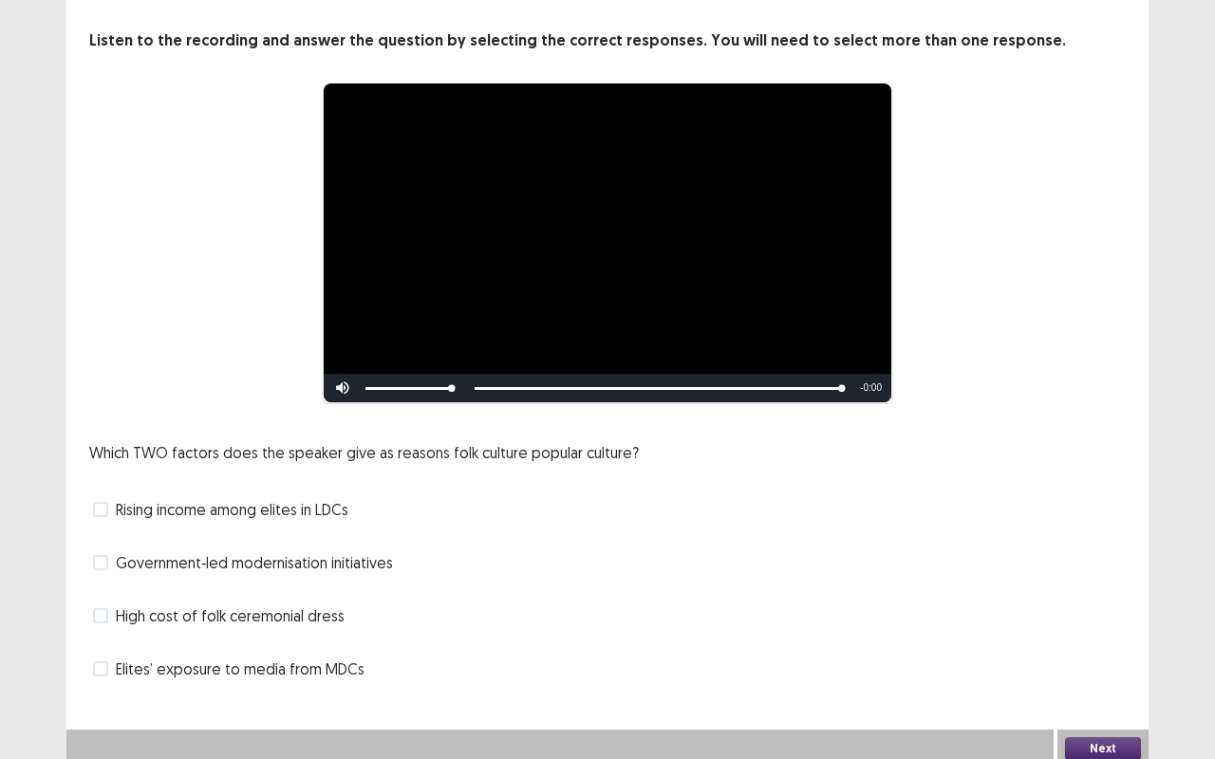
click at [106, 502] on span at bounding box center [100, 509] width 15 height 15
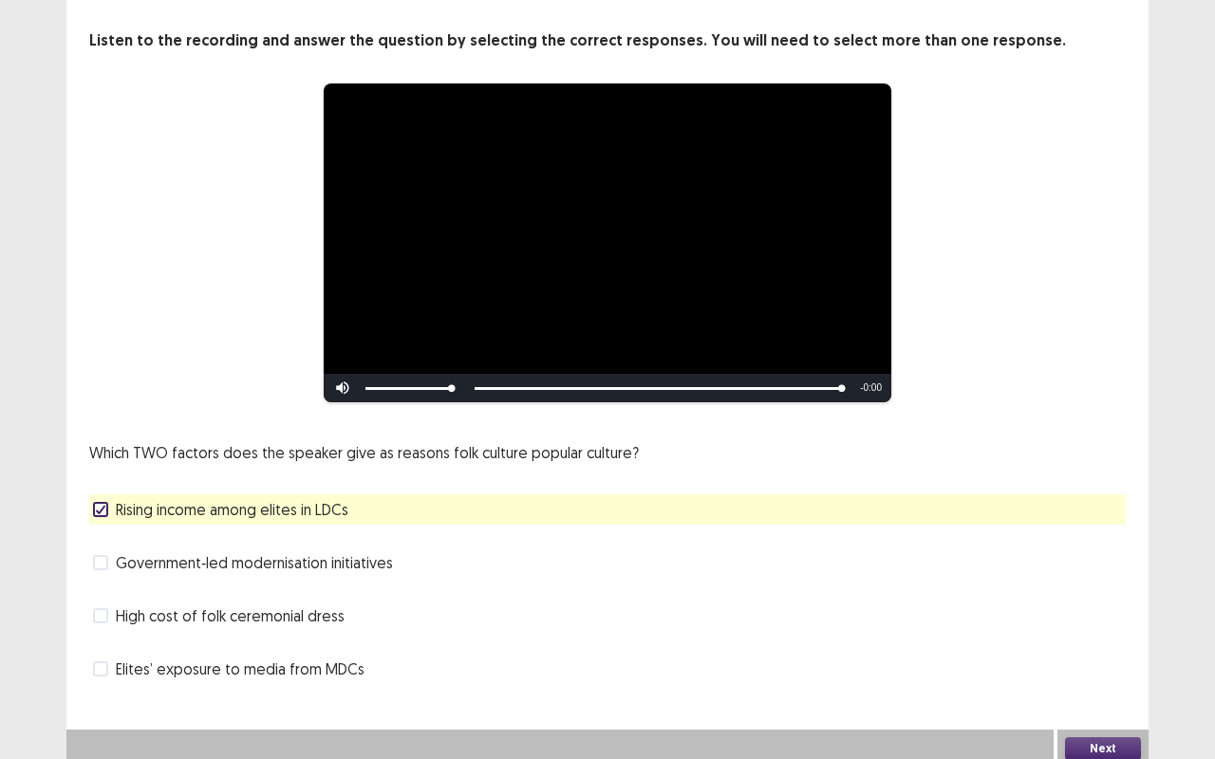
click at [1087, 639] on button "Next" at bounding box center [1103, 748] width 76 height 23
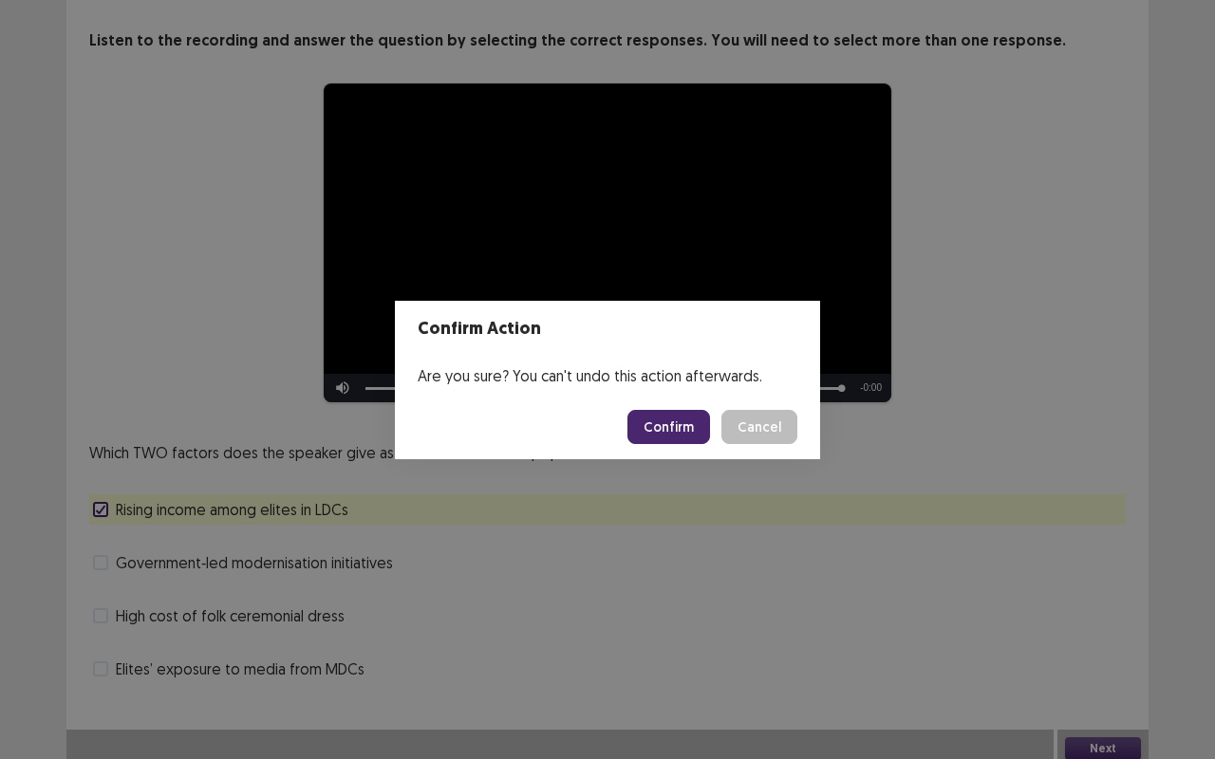
click at [664, 420] on button "Confirm" at bounding box center [668, 427] width 83 height 34
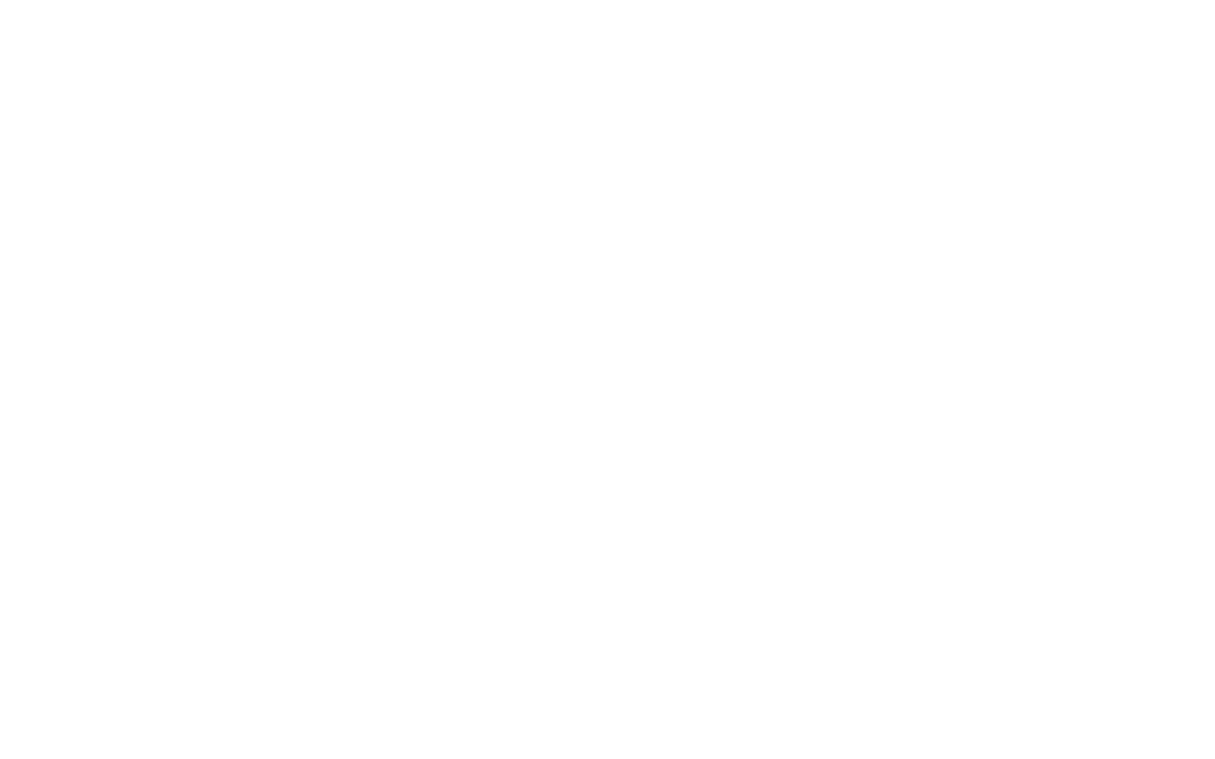
scroll to position [0, 0]
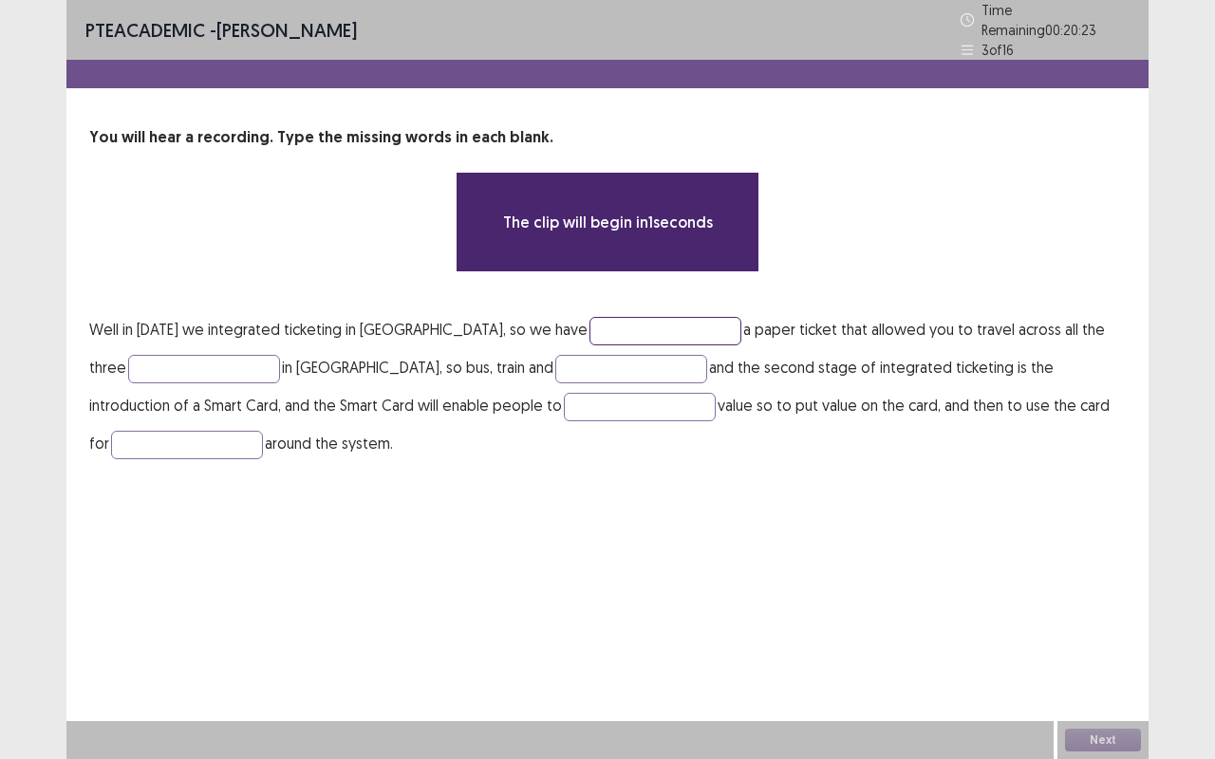
click at [612, 322] on input "text" at bounding box center [665, 331] width 152 height 28
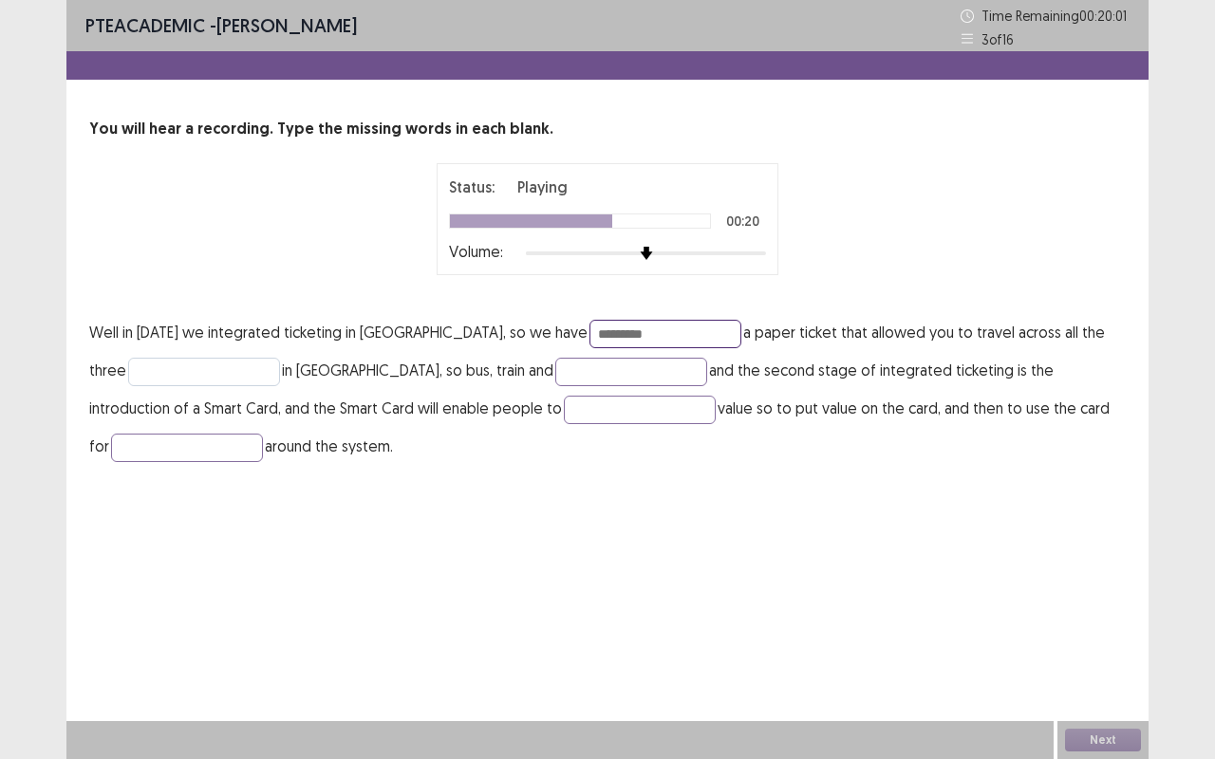
type input "*********"
click at [184, 369] on input "text" at bounding box center [204, 372] width 152 height 28
type input "*****"
click at [573, 408] on input "text" at bounding box center [640, 410] width 152 height 28
type input "*****"
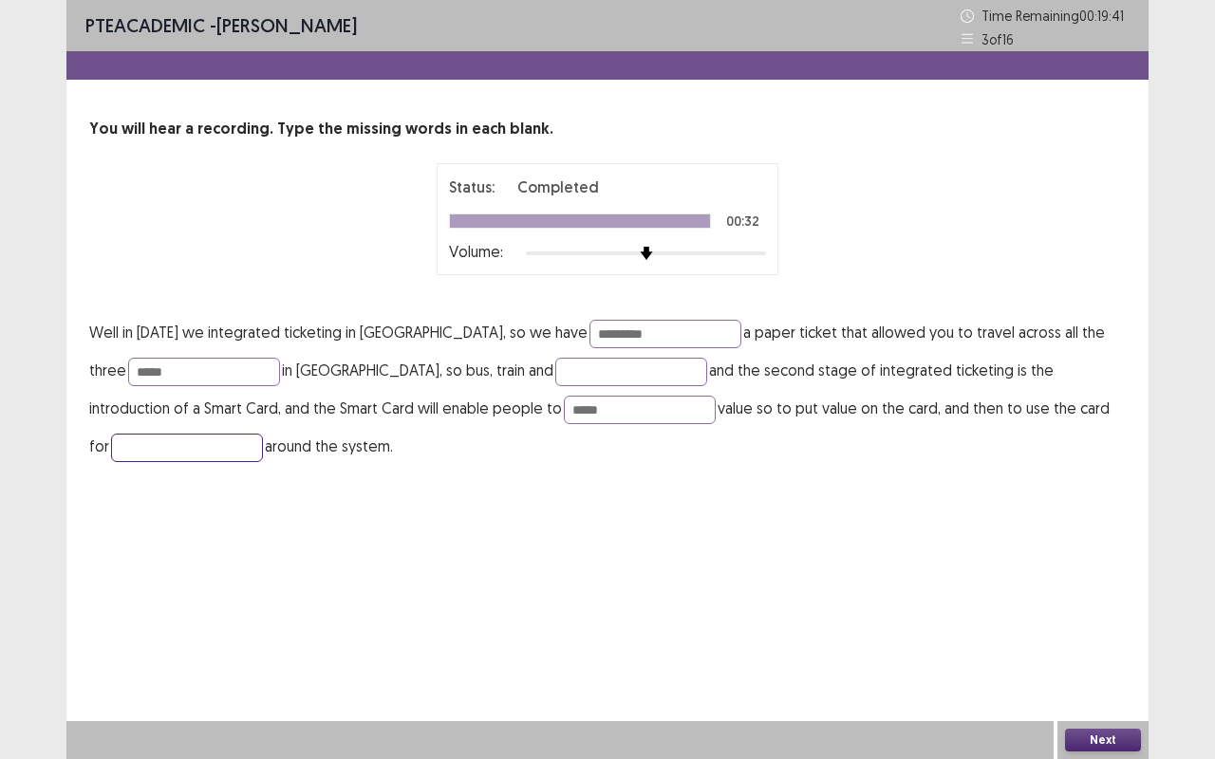
click at [148, 446] on input "text" at bounding box center [187, 448] width 152 height 28
type input "******"
click at [614, 369] on input "text" at bounding box center [631, 372] width 152 height 28
type input "*****"
click at [654, 329] on input "*********" at bounding box center [665, 334] width 152 height 28
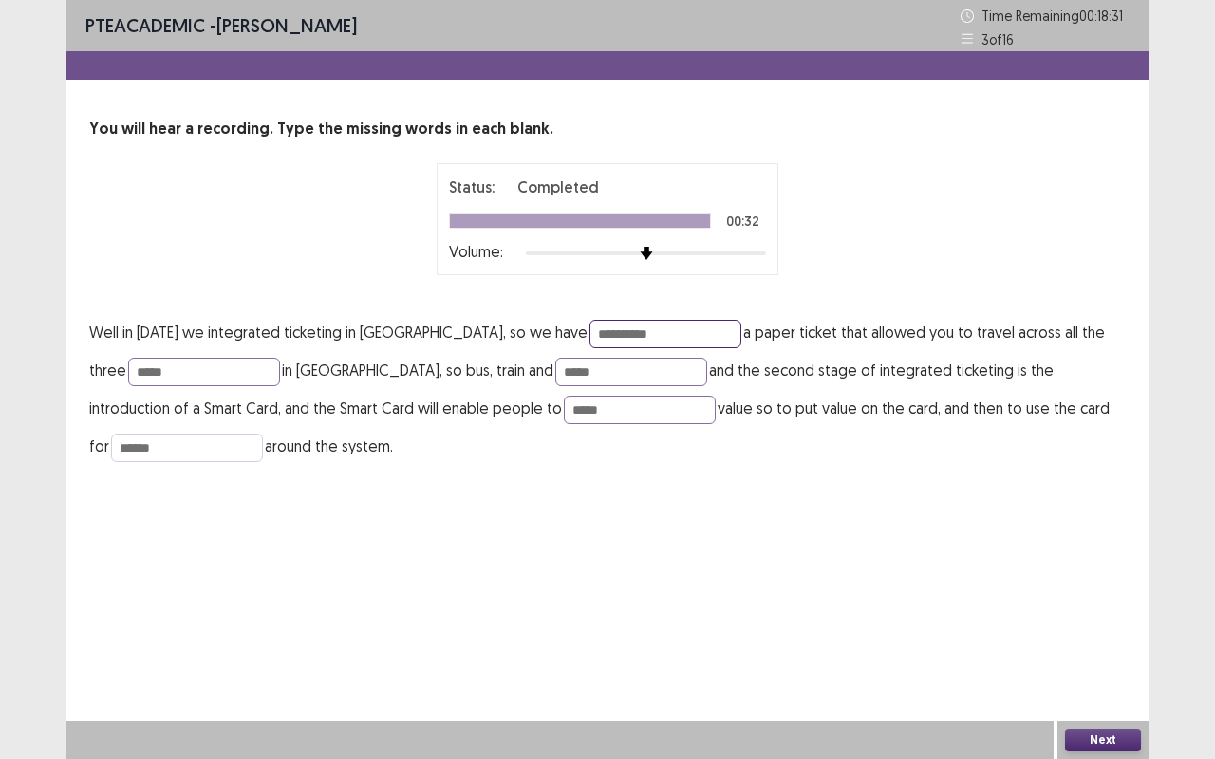
type input "**********"
click at [150, 444] on input "******" at bounding box center [187, 448] width 152 height 28
type input "******"
click at [1099, 639] on button "Next" at bounding box center [1103, 740] width 76 height 23
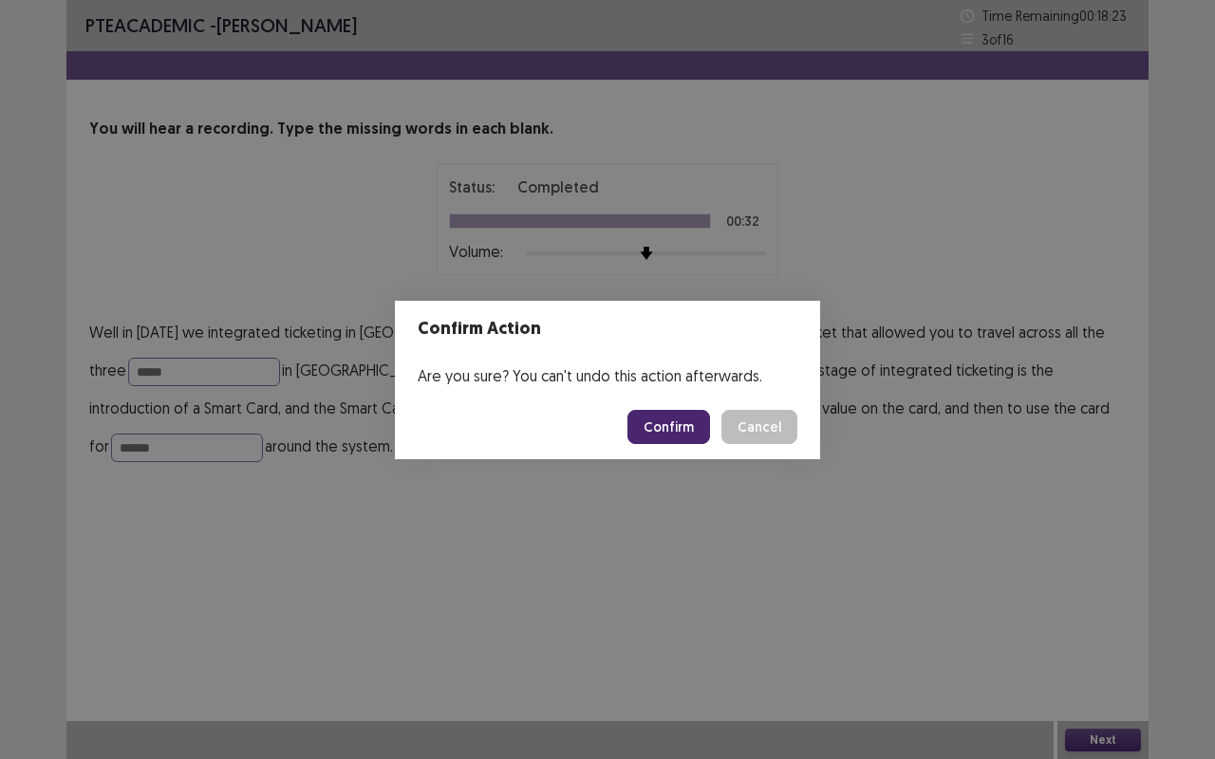
click at [654, 435] on button "Confirm" at bounding box center [668, 427] width 83 height 34
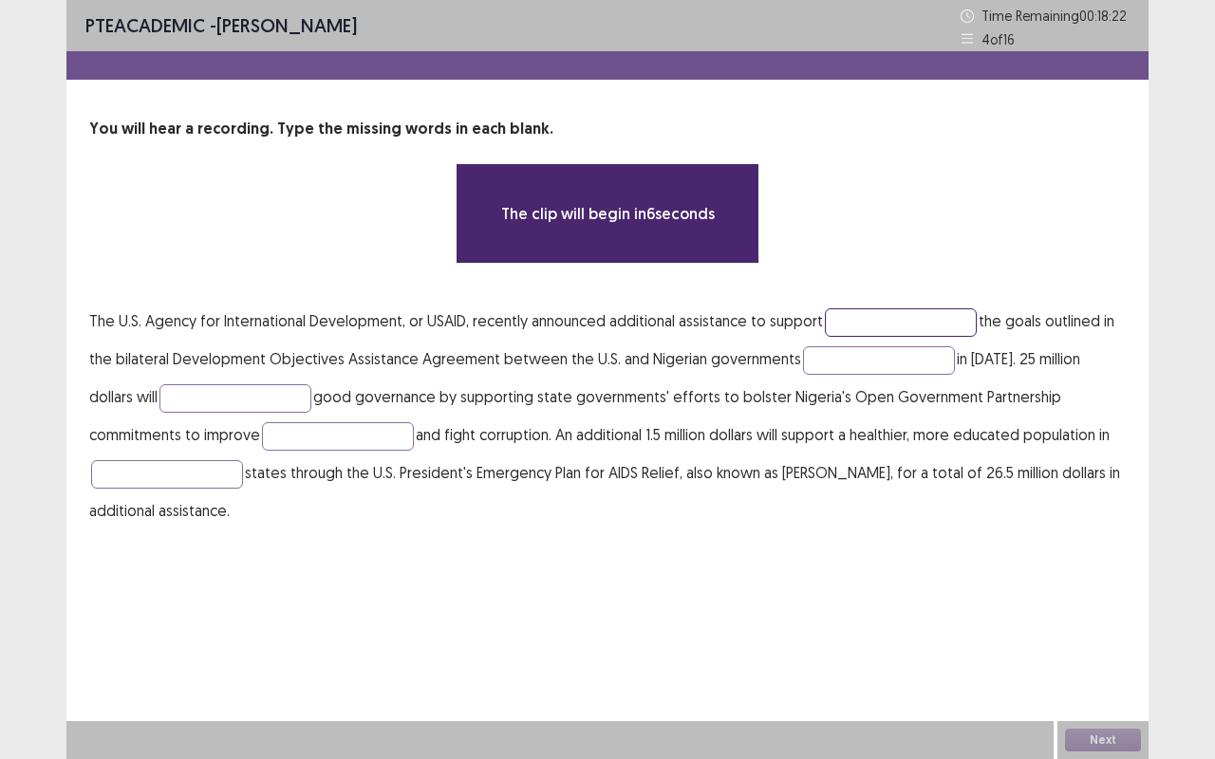
click at [842, 324] on input "text" at bounding box center [901, 322] width 152 height 28
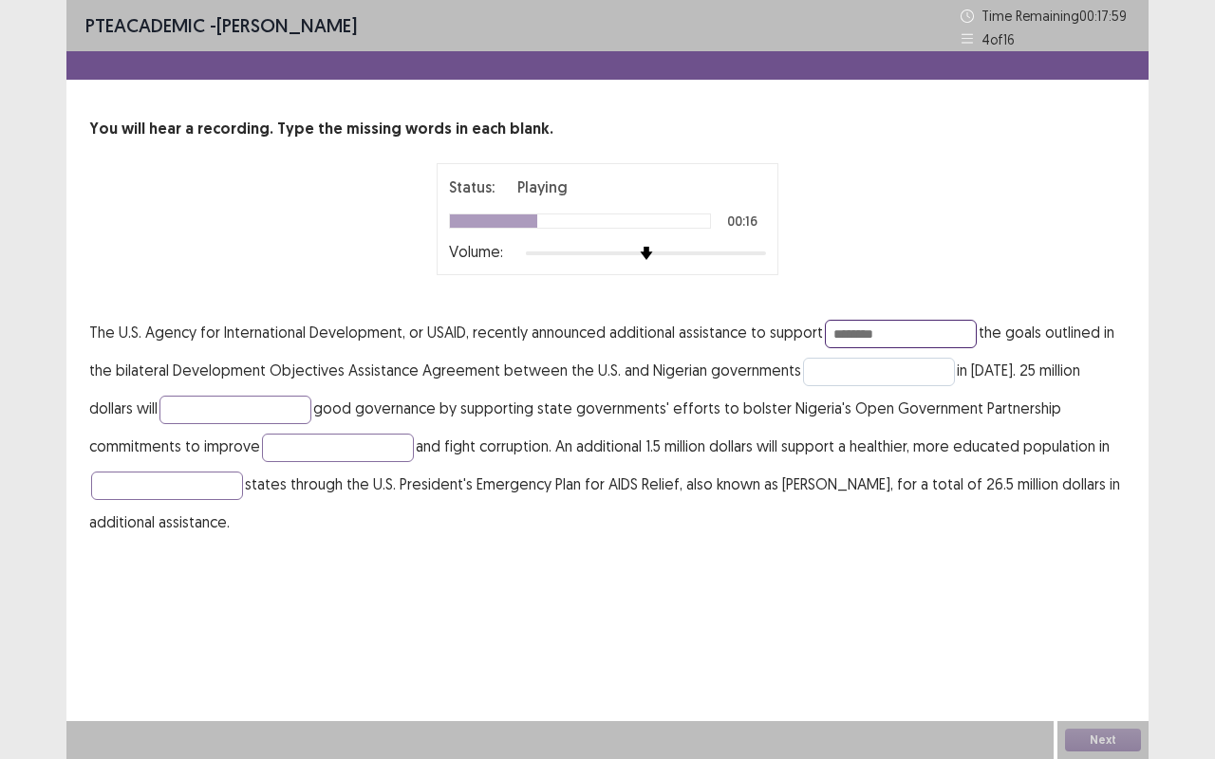
type input "********"
click at [820, 369] on input "text" at bounding box center [879, 372] width 152 height 28
type input "*****"
click at [262, 449] on input "text" at bounding box center [338, 448] width 152 height 28
type input "**********"
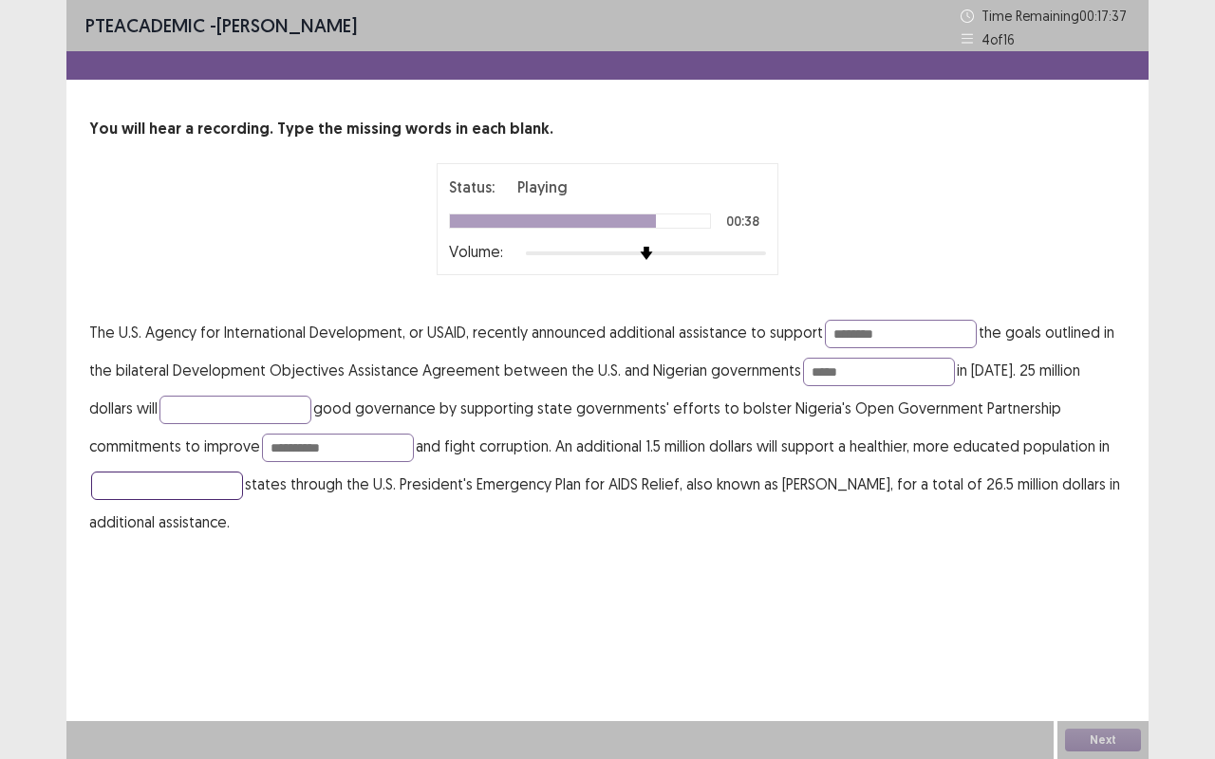
click at [104, 486] on input "text" at bounding box center [167, 486] width 152 height 28
type input "********"
click at [262, 447] on input "**********" at bounding box center [338, 448] width 152 height 28
type input "**********"
click at [833, 370] on input "*****" at bounding box center [879, 372] width 152 height 28
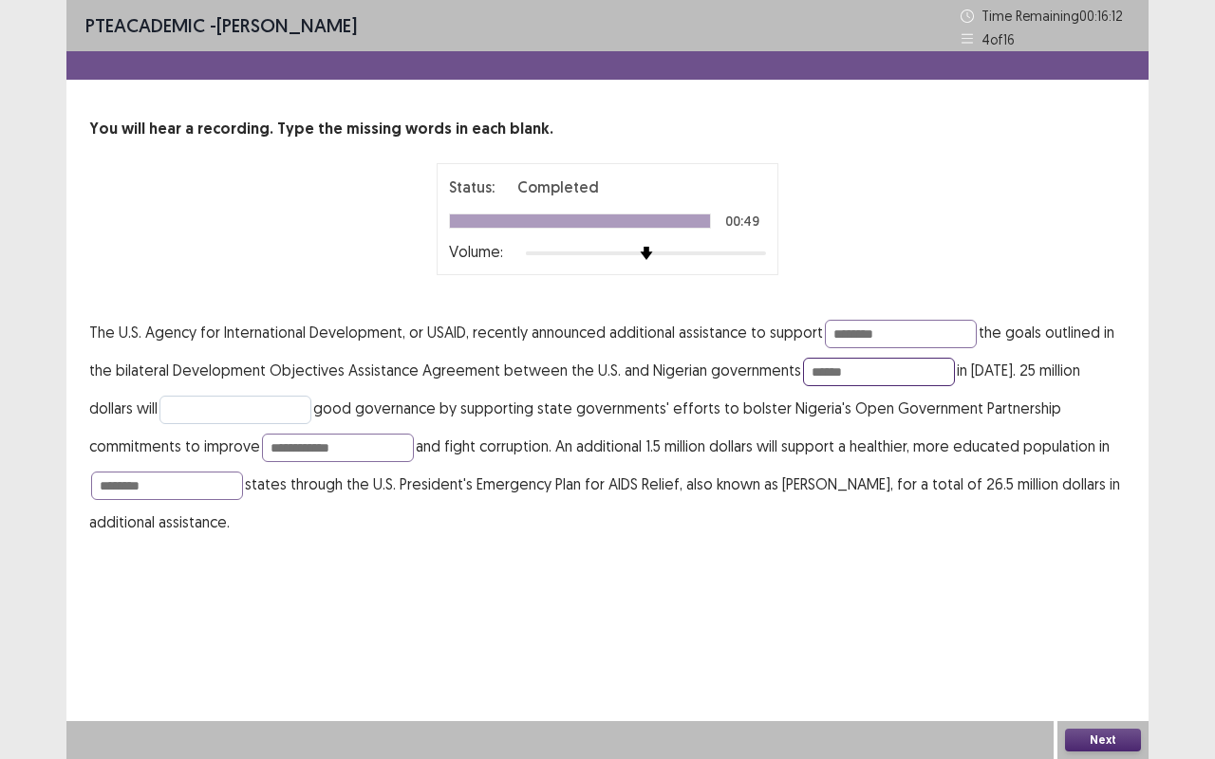
type input "******"
click at [159, 404] on input "text" at bounding box center [235, 410] width 152 height 28
type input "*"
type input "****"
click at [1074, 639] on button "Next" at bounding box center [1103, 740] width 76 height 23
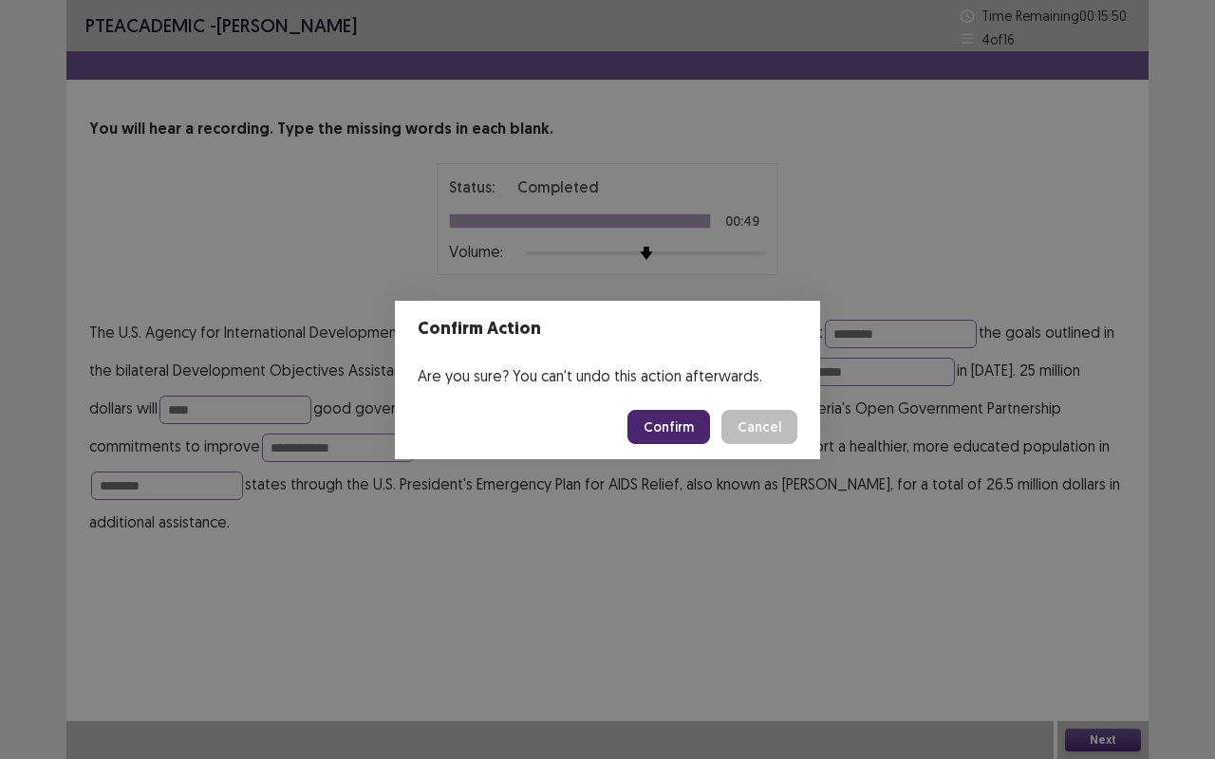
click at [664, 414] on button "Confirm" at bounding box center [668, 427] width 83 height 34
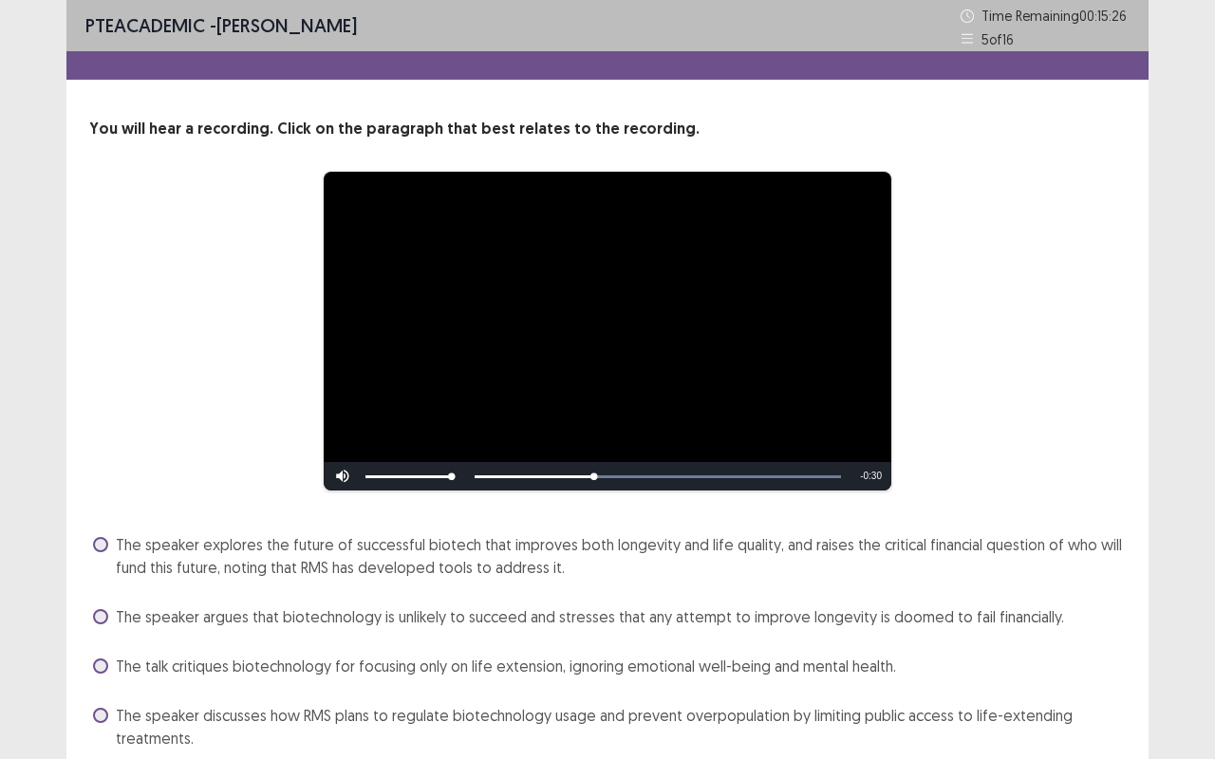
scroll to position [78, 0]
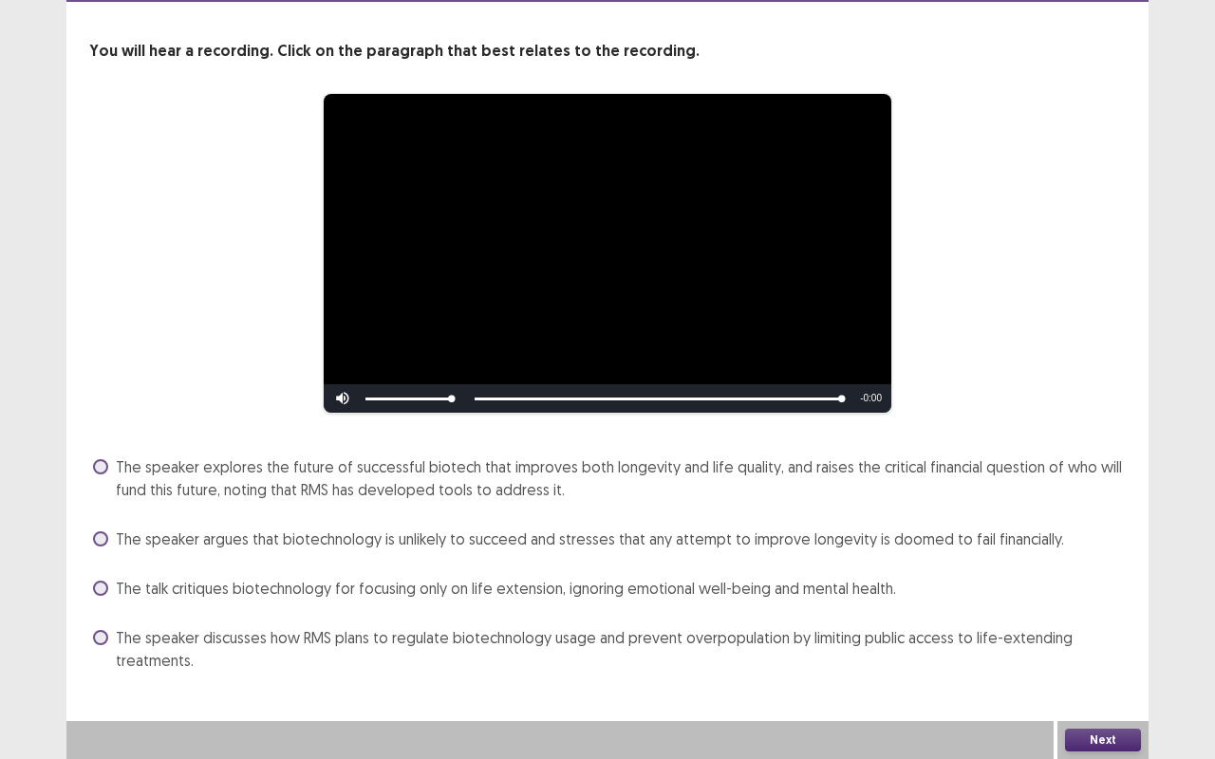
click at [100, 539] on span at bounding box center [100, 538] width 15 height 15
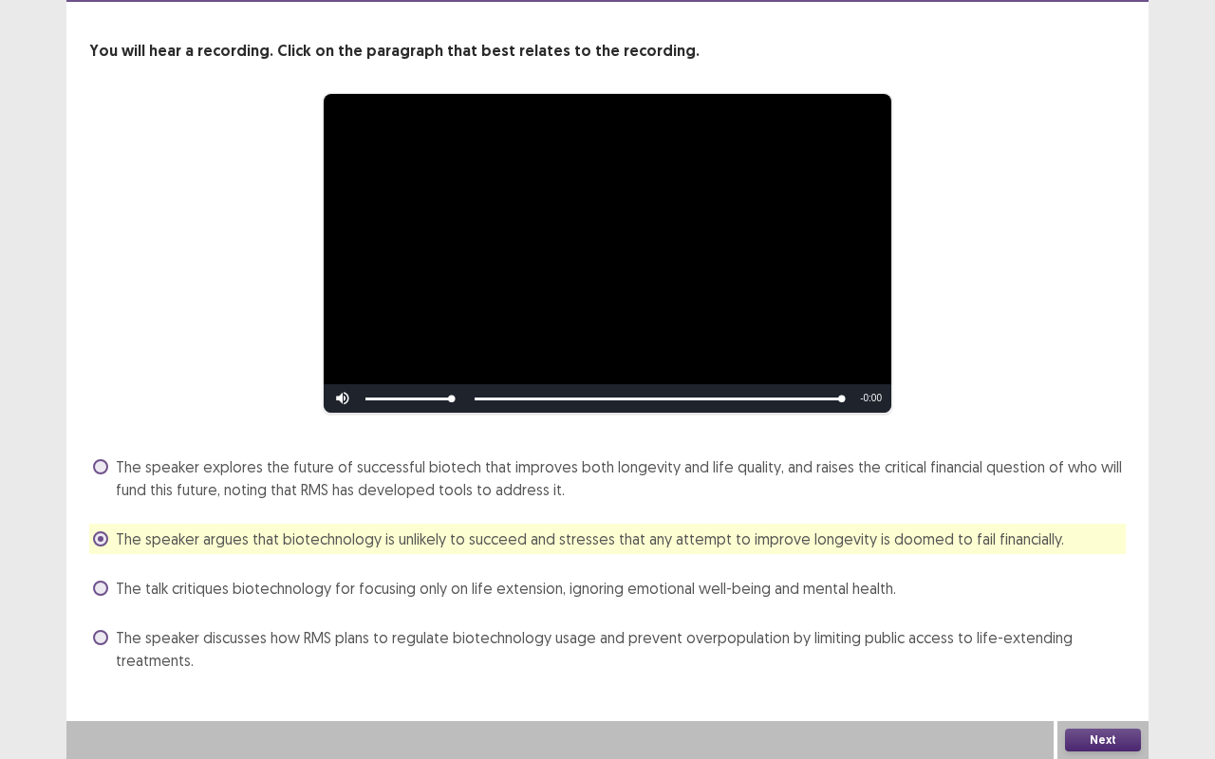
click at [1106, 639] on button "Next" at bounding box center [1103, 740] width 76 height 23
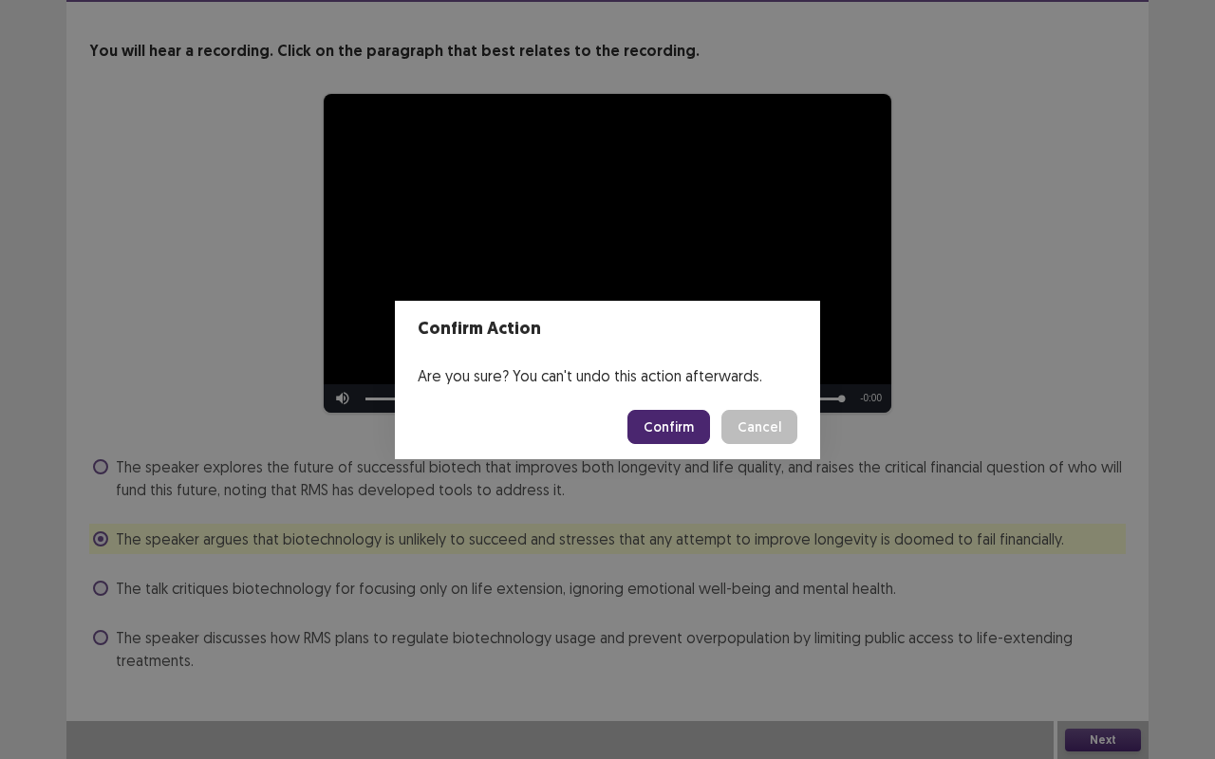
click at [652, 432] on button "Confirm" at bounding box center [668, 427] width 83 height 34
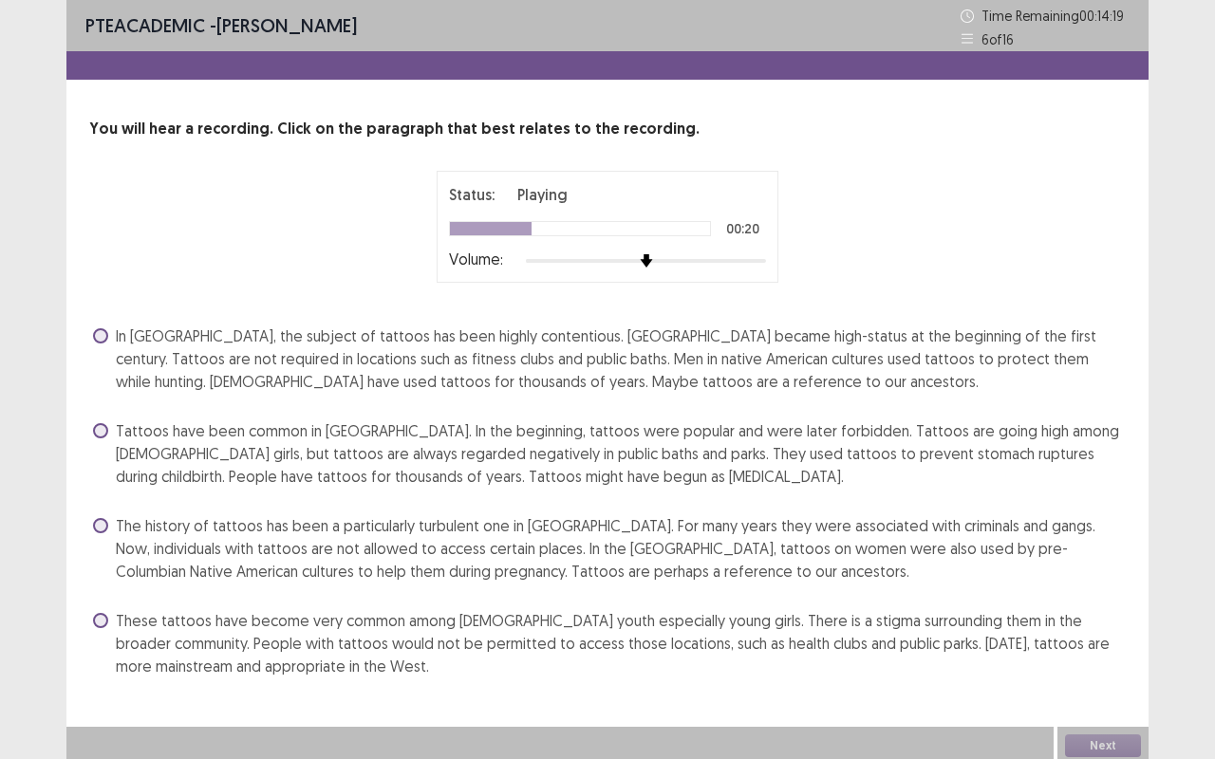
click at [100, 525] on span at bounding box center [100, 525] width 15 height 15
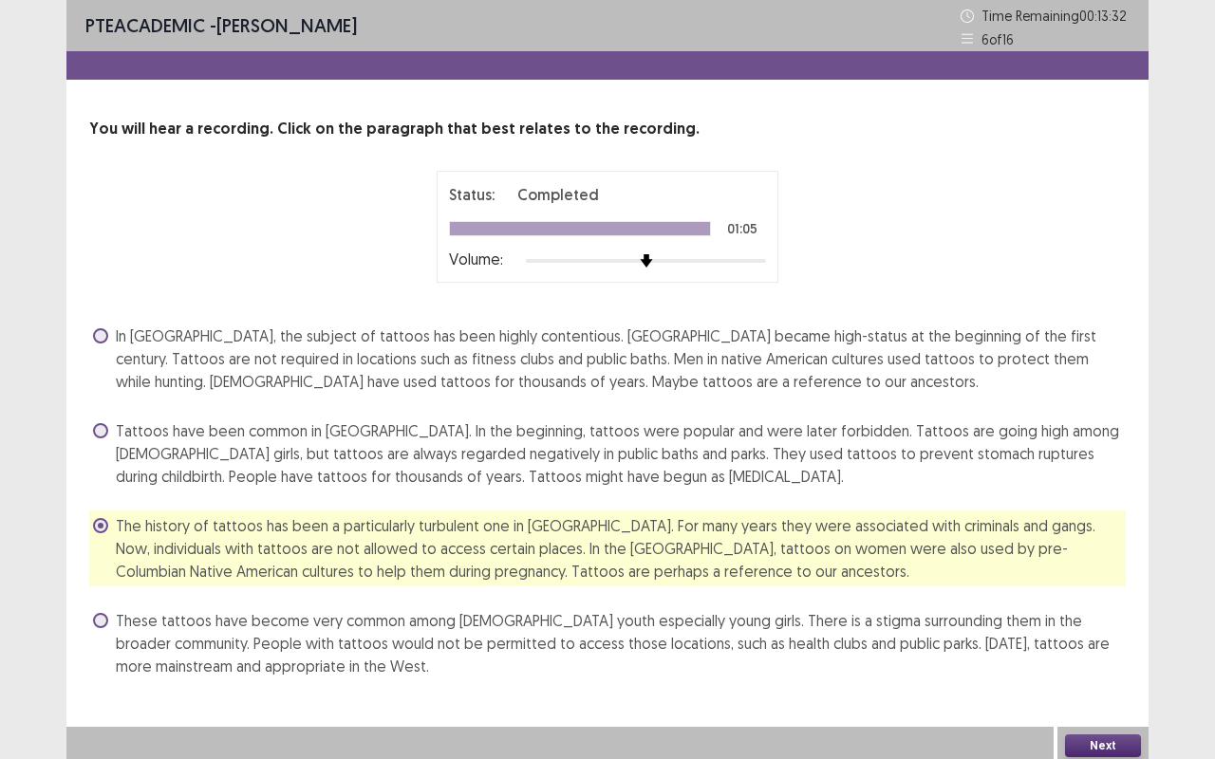
click at [1085, 639] on button "Next" at bounding box center [1103, 745] width 76 height 23
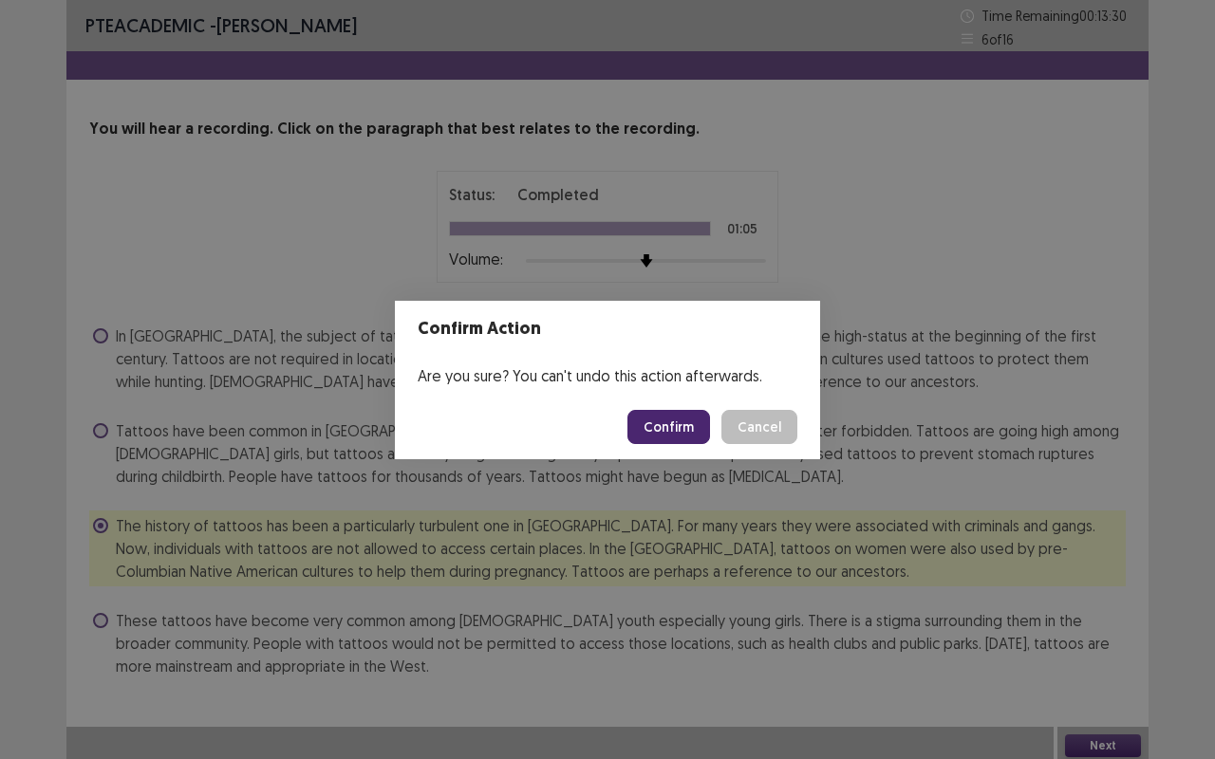
click at [670, 419] on button "Confirm" at bounding box center [668, 427] width 83 height 34
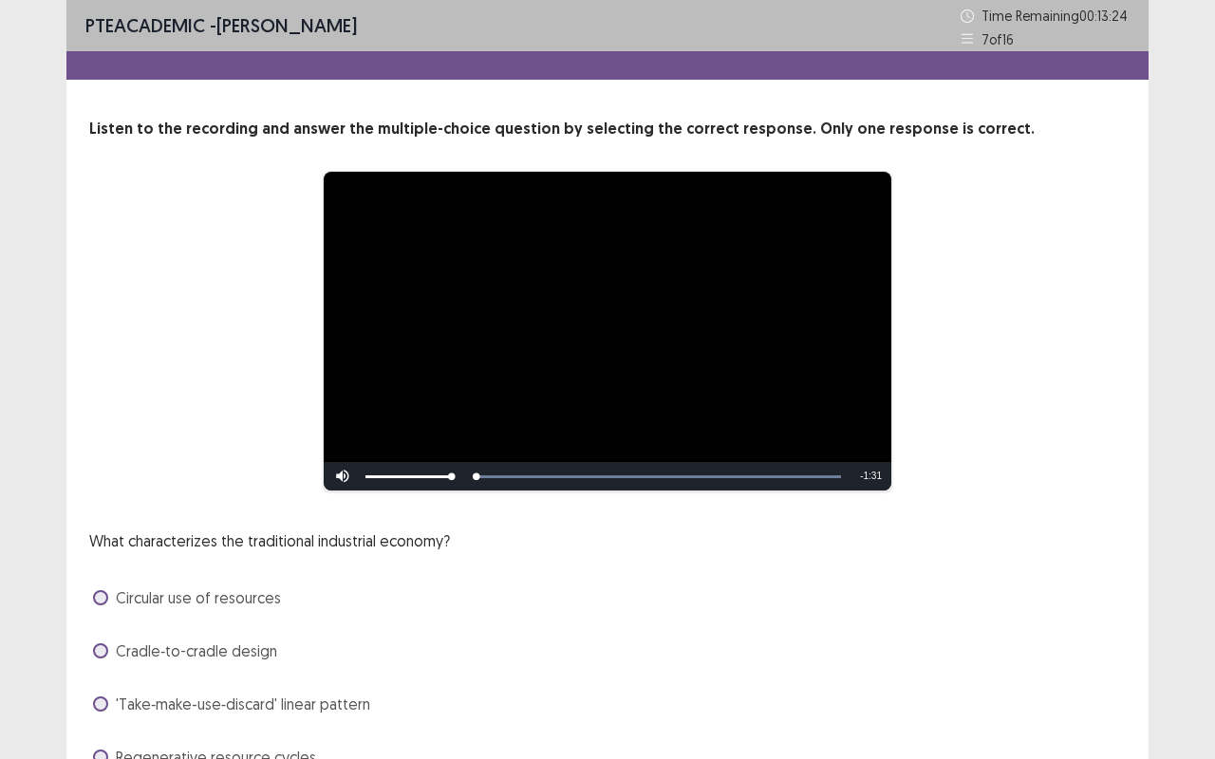
scroll to position [97, 0]
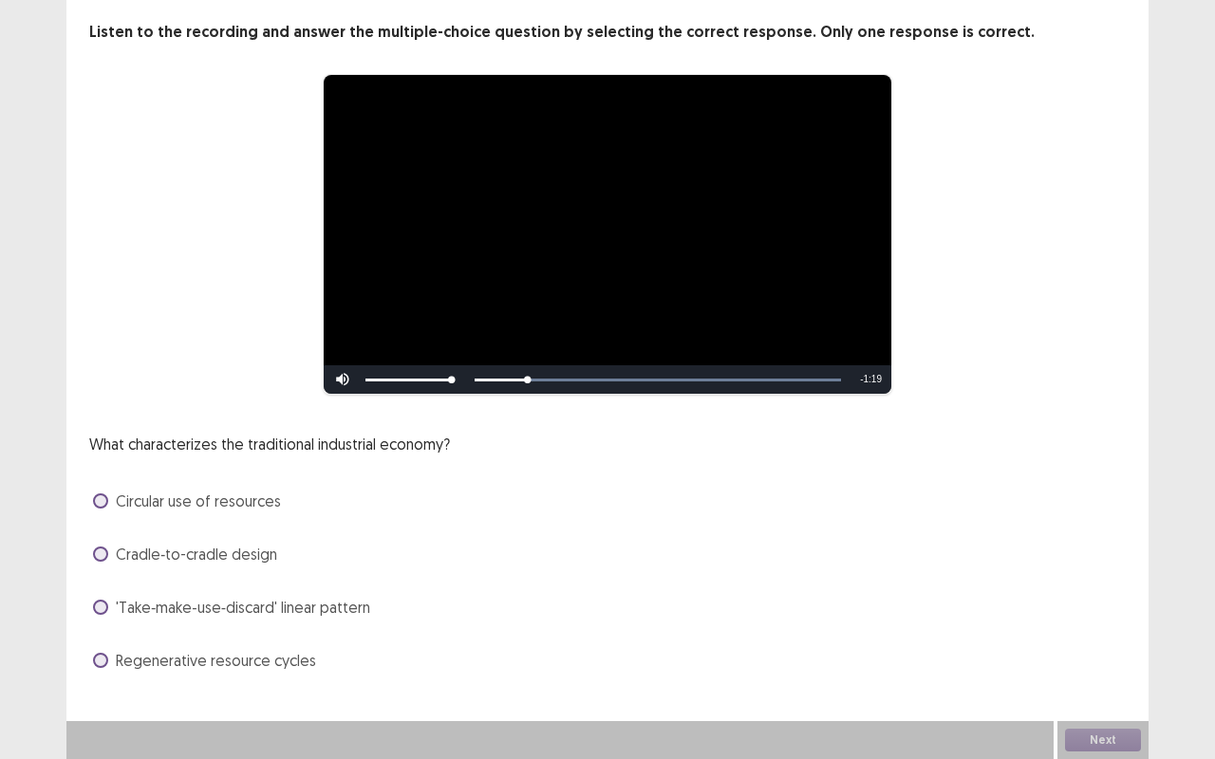
click at [99, 604] on span at bounding box center [100, 607] width 15 height 15
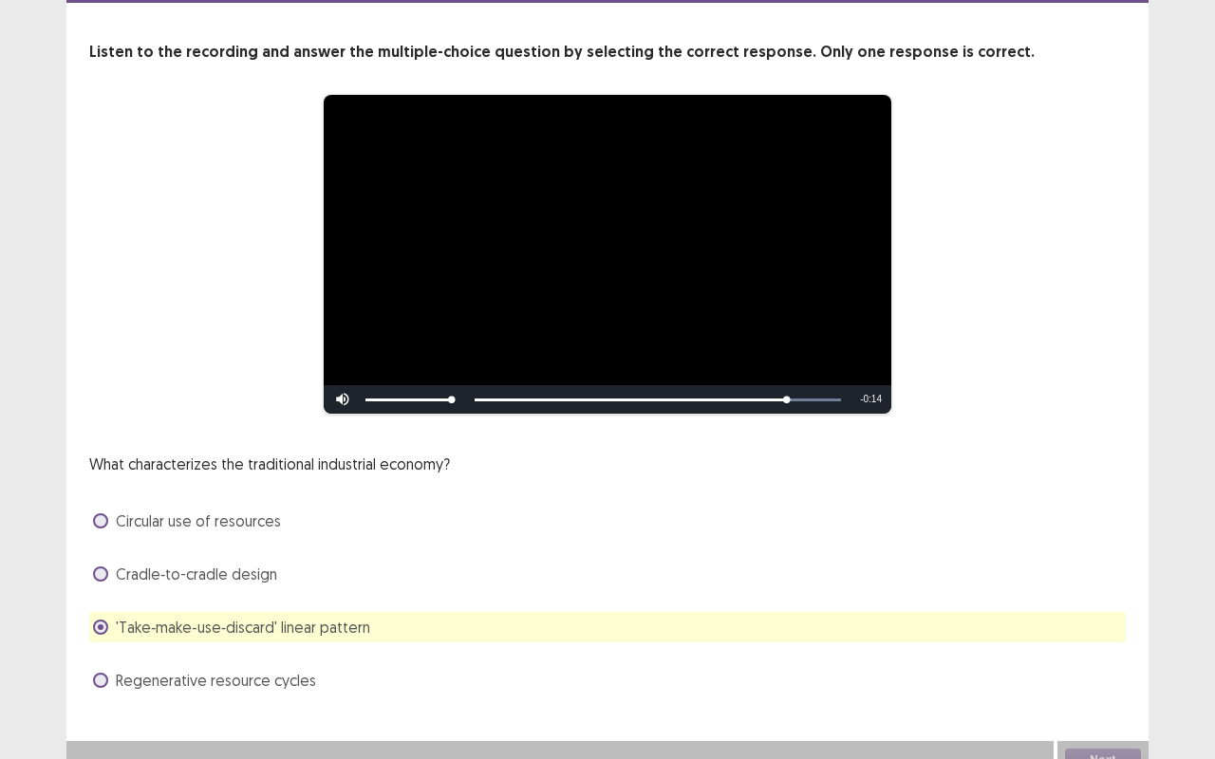
scroll to position [95, 0]
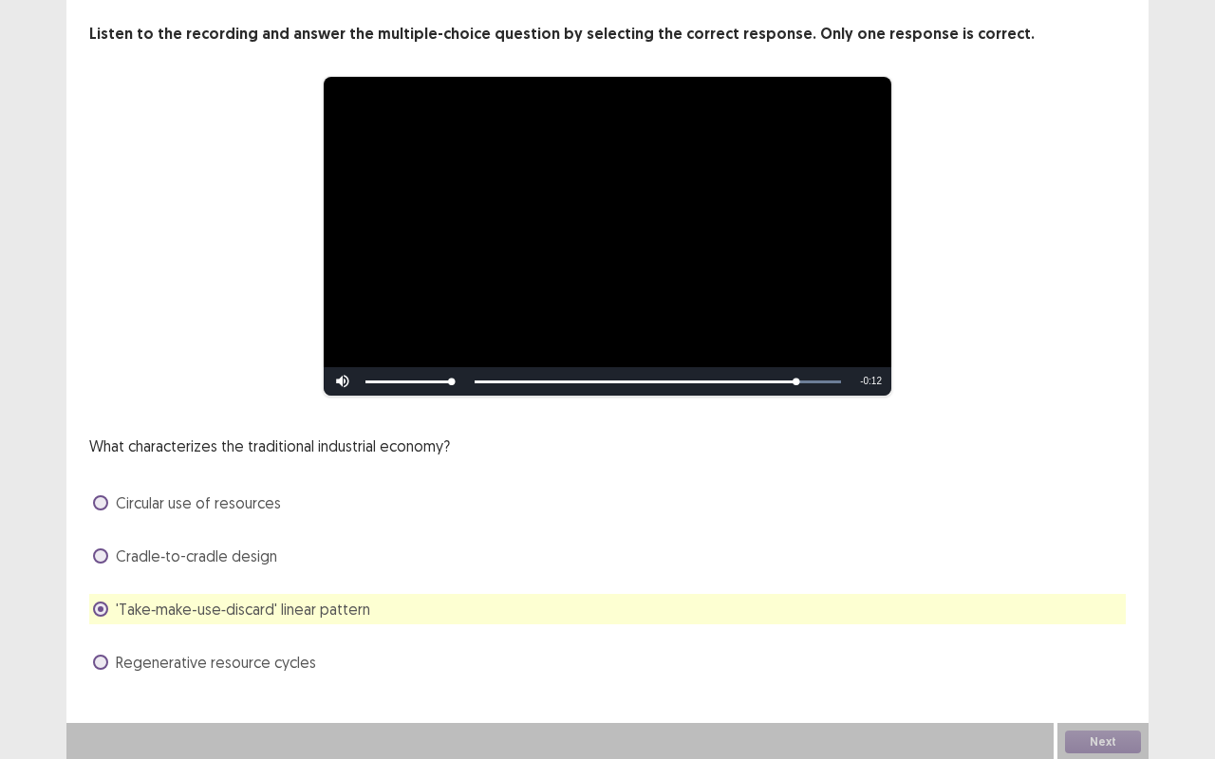
click at [102, 497] on span at bounding box center [100, 502] width 15 height 15
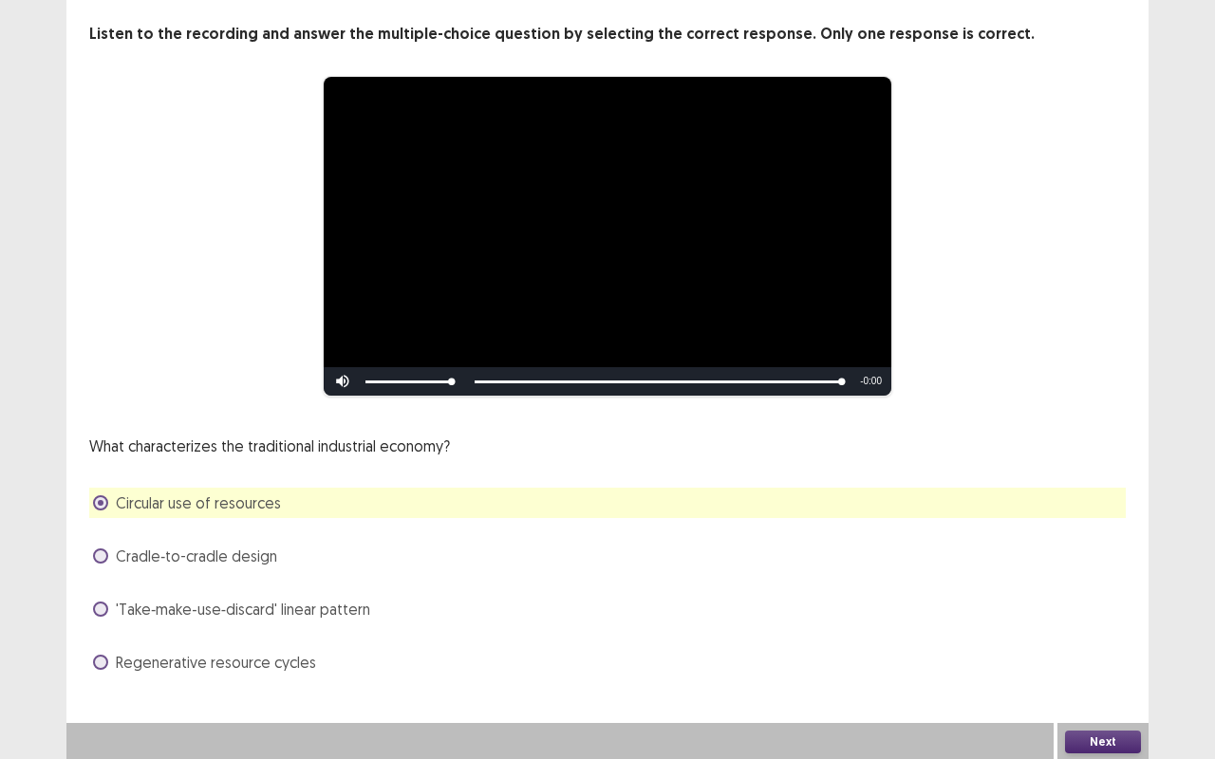
click at [1093, 639] on button "Next" at bounding box center [1103, 742] width 76 height 23
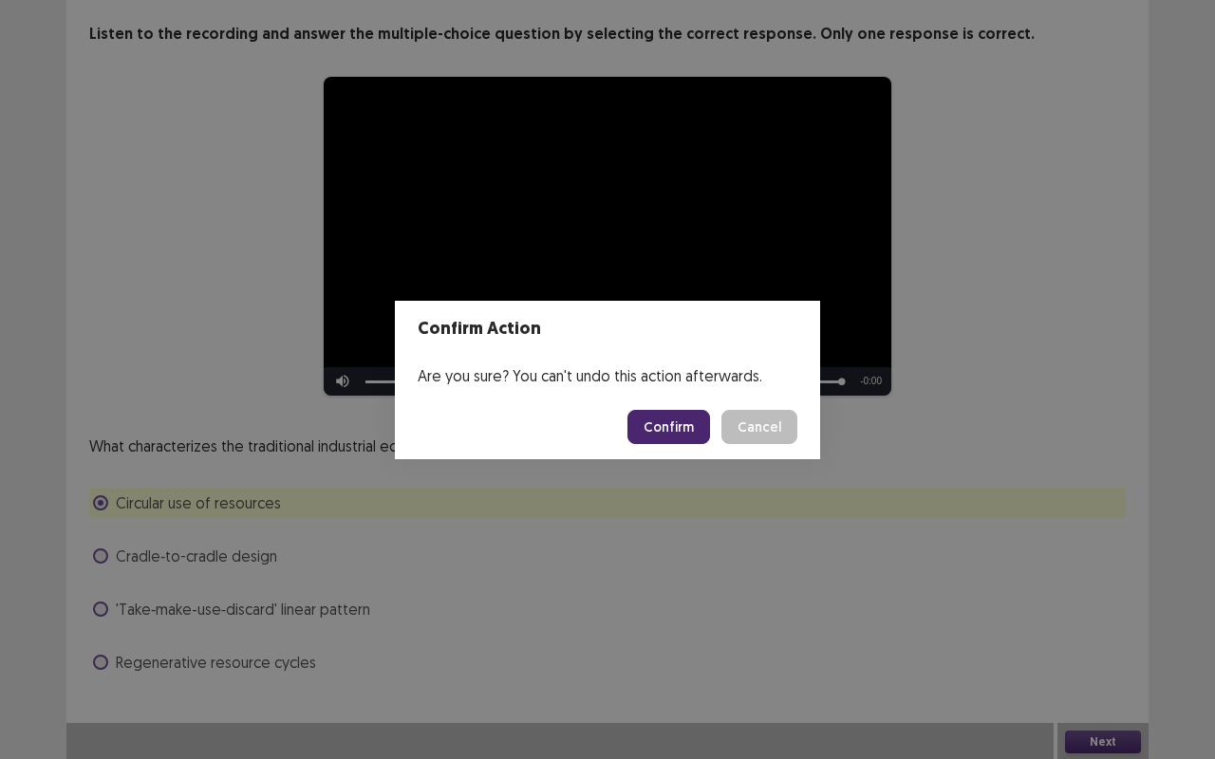
click at [672, 417] on button "Confirm" at bounding box center [668, 427] width 83 height 34
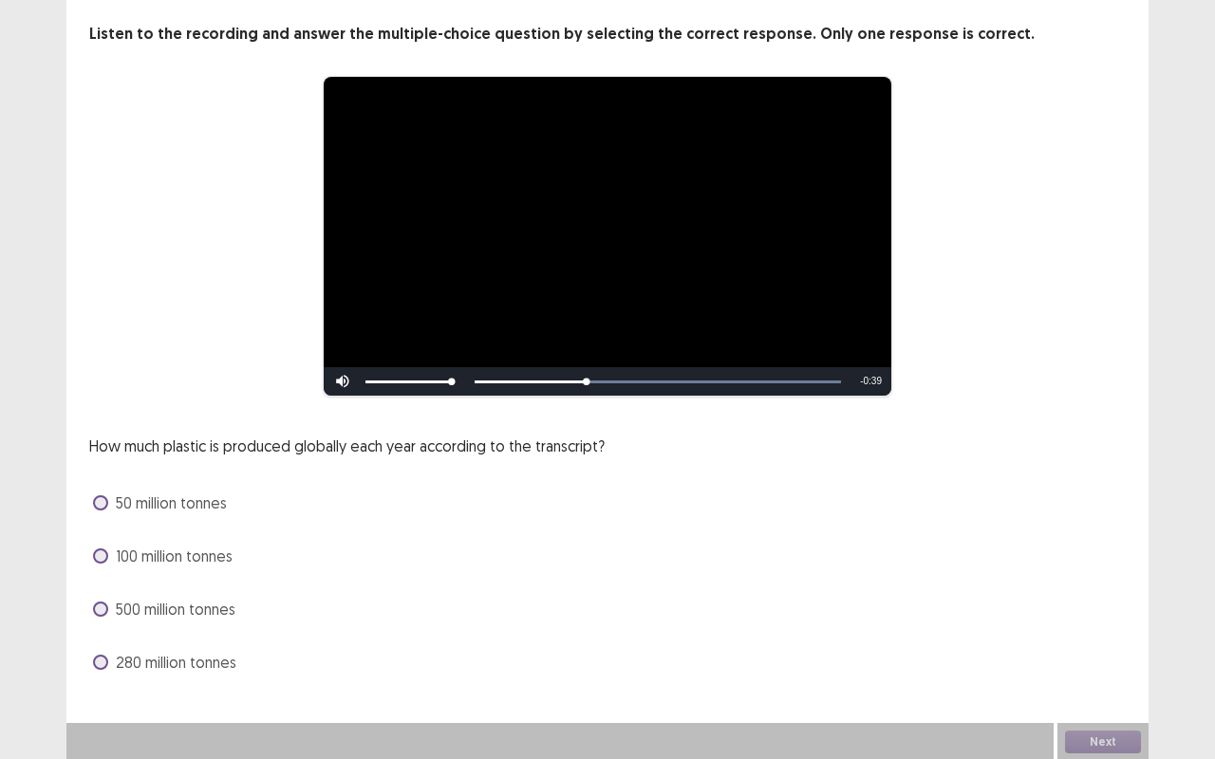
click at [93, 639] on span at bounding box center [100, 662] width 15 height 15
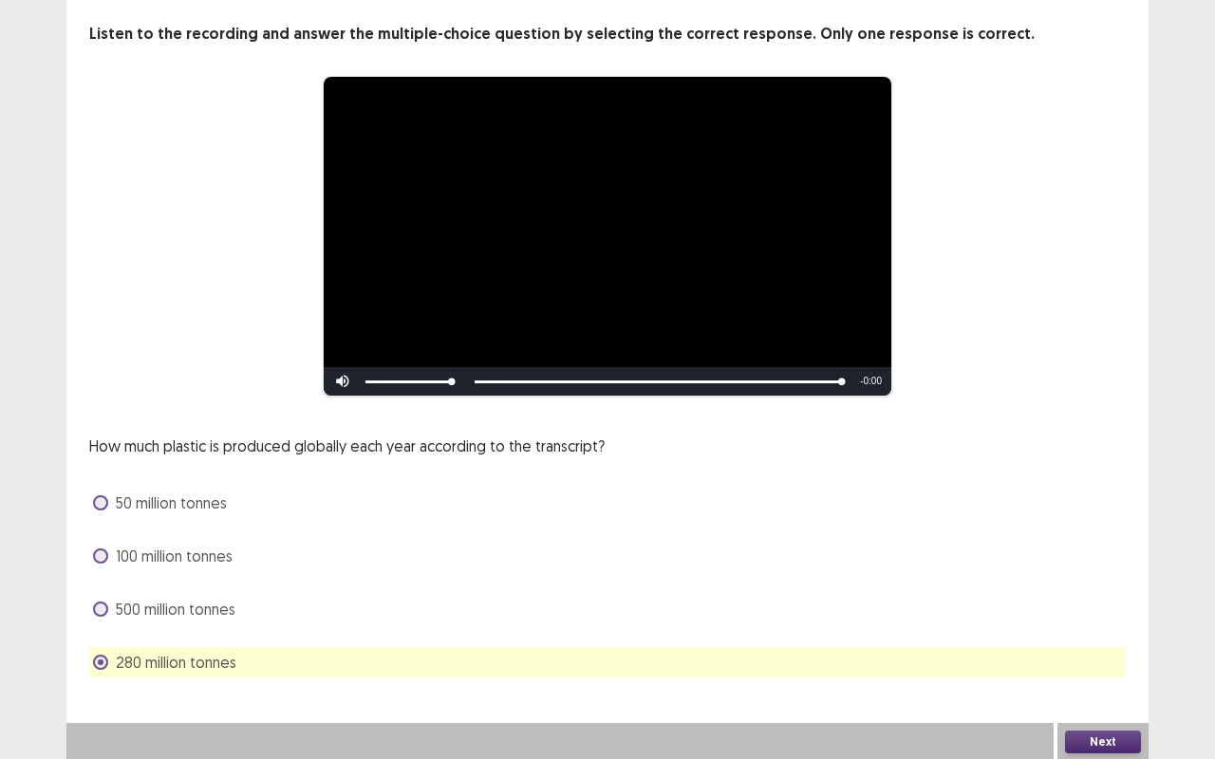
click at [1100, 639] on button "Next" at bounding box center [1103, 742] width 76 height 23
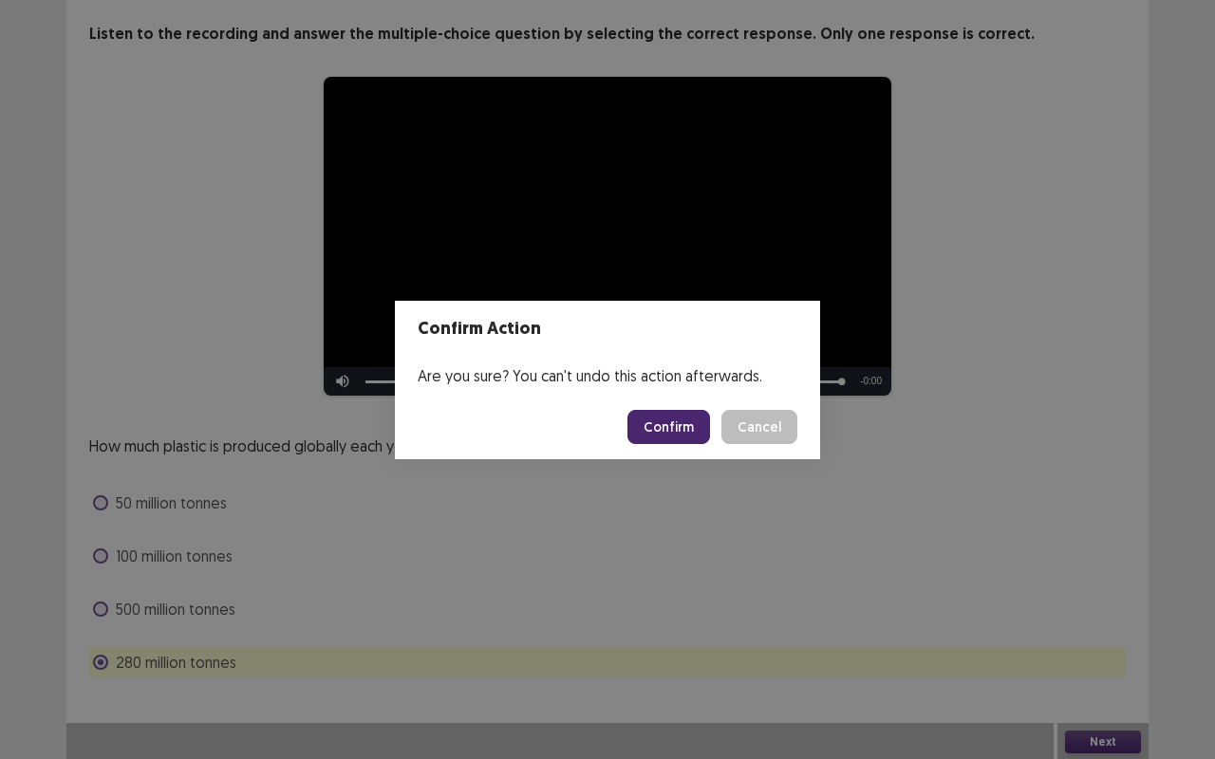
click at [674, 435] on button "Confirm" at bounding box center [668, 427] width 83 height 34
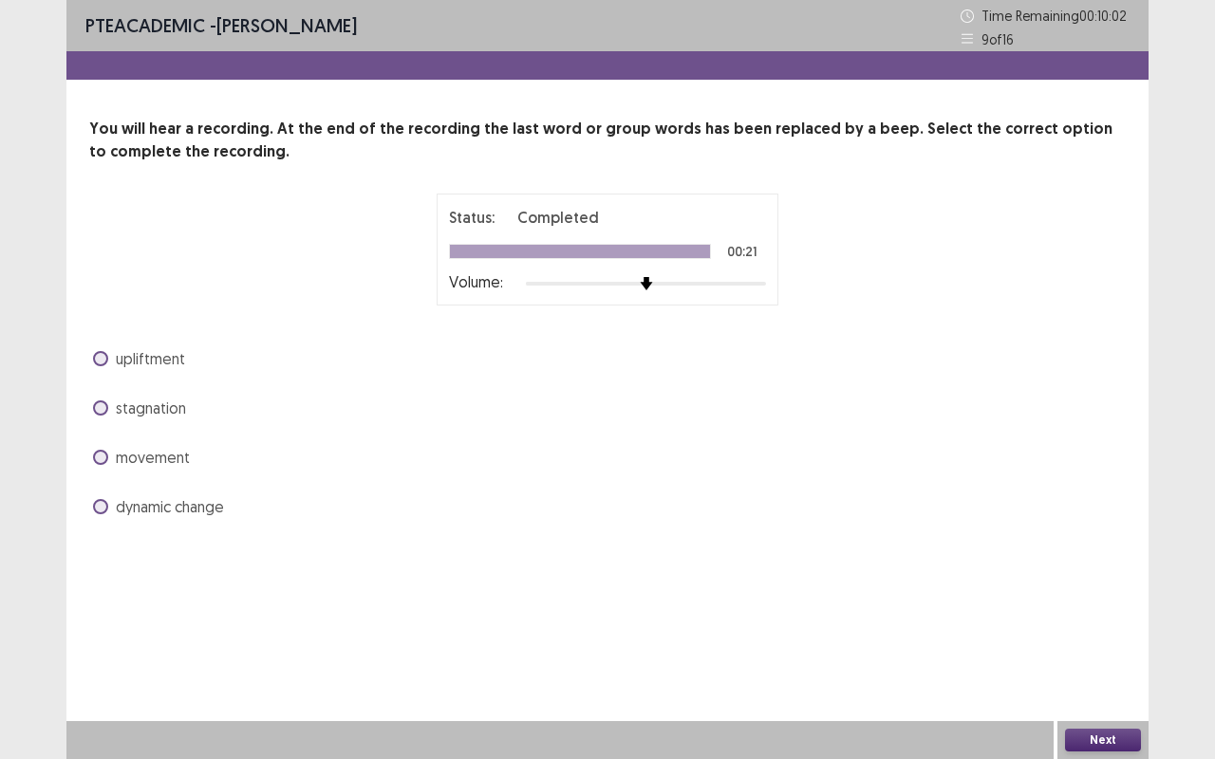
click at [103, 404] on span at bounding box center [100, 407] width 15 height 15
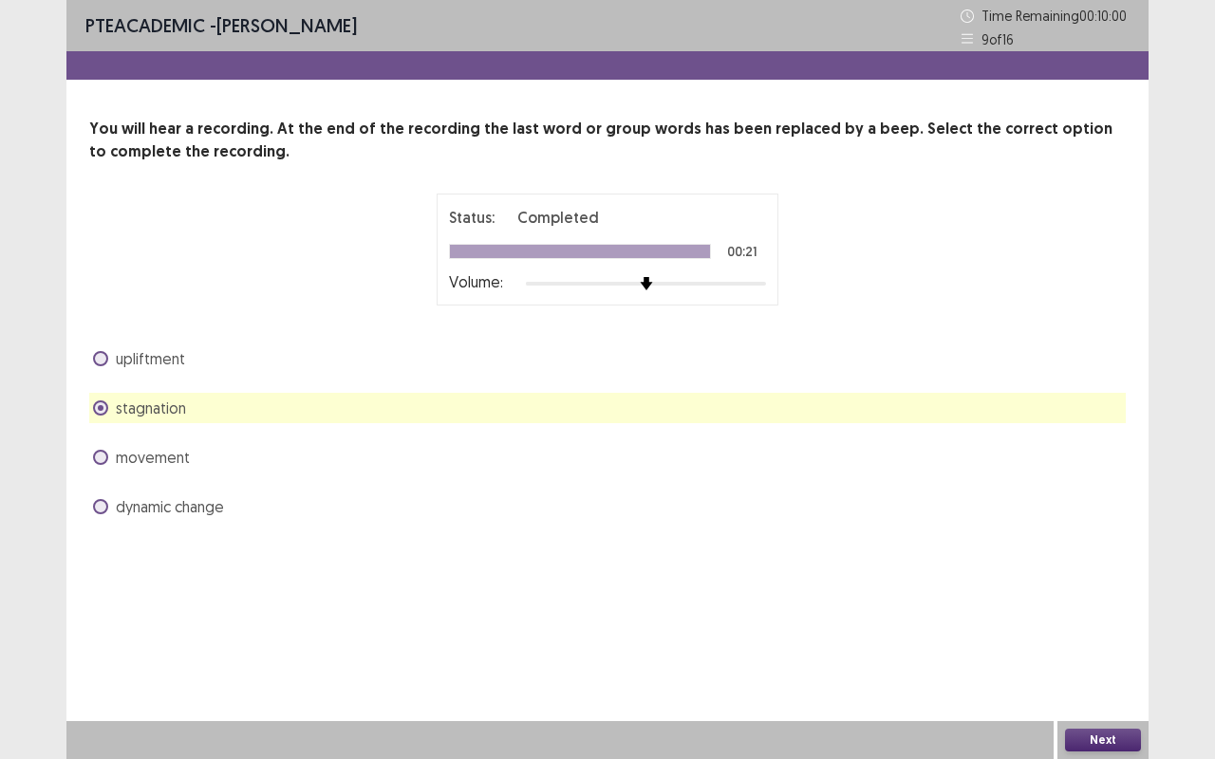
click at [1106, 639] on button "Next" at bounding box center [1103, 740] width 76 height 23
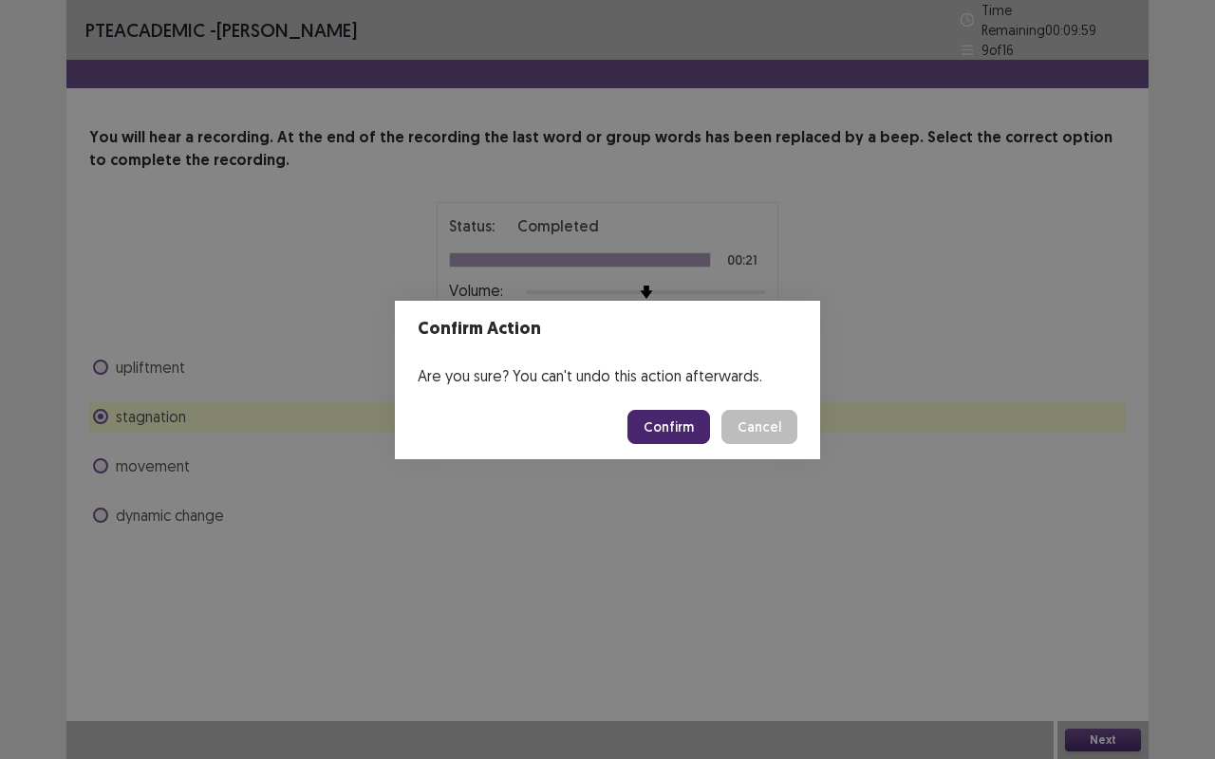
click at [663, 433] on button "Confirm" at bounding box center [668, 427] width 83 height 34
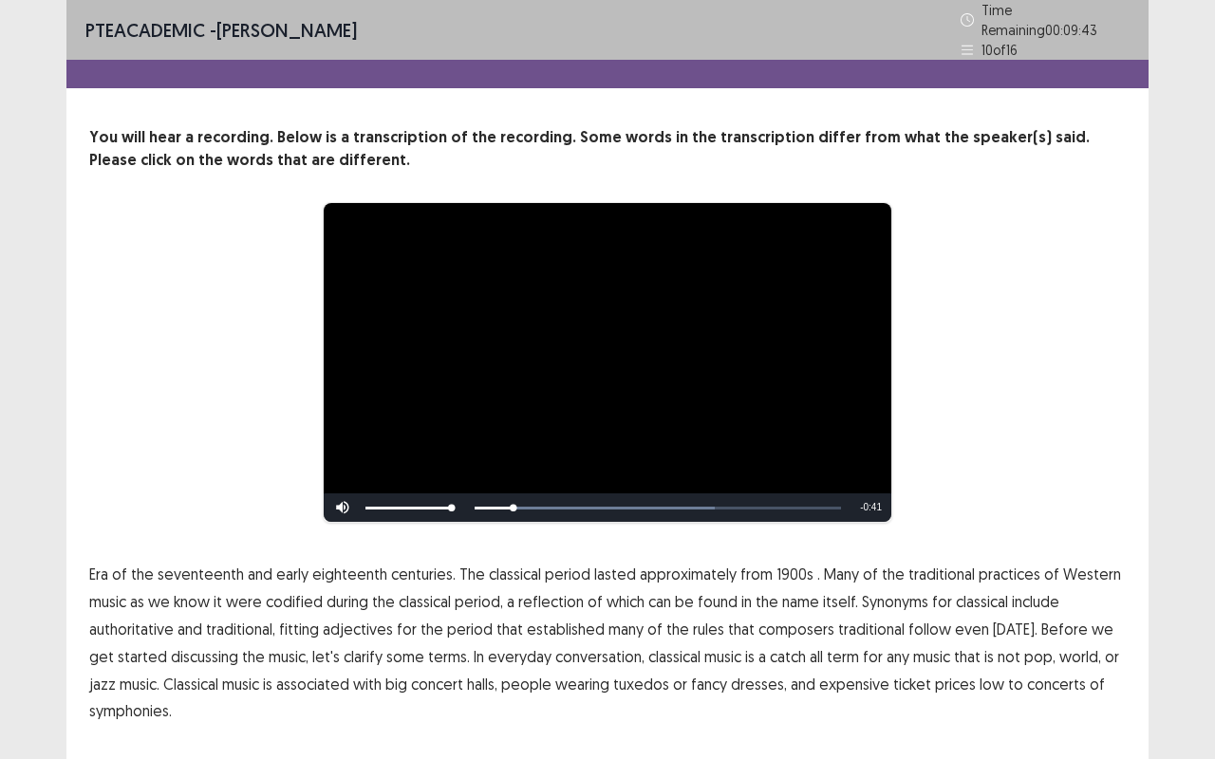
click at [429, 567] on span "centuries." at bounding box center [423, 574] width 65 height 23
click at [776, 567] on span "1900s" at bounding box center [794, 574] width 37 height 23
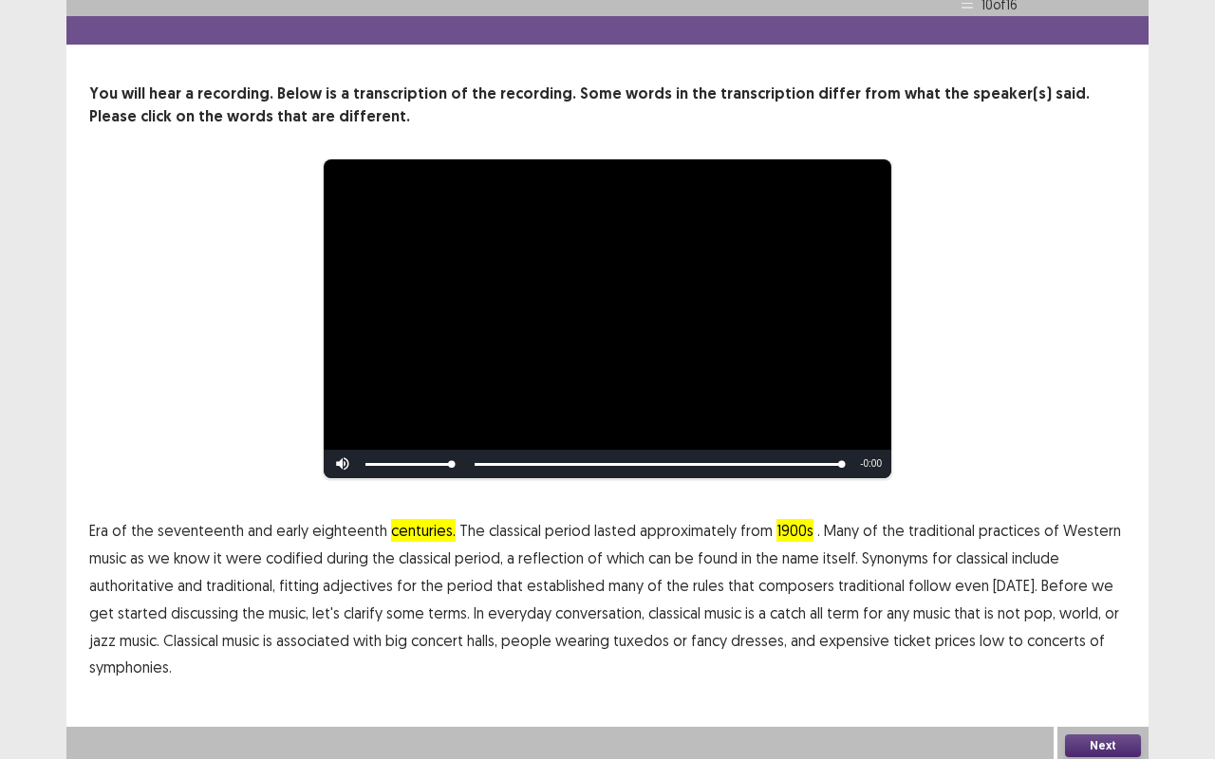
scroll to position [40, 0]
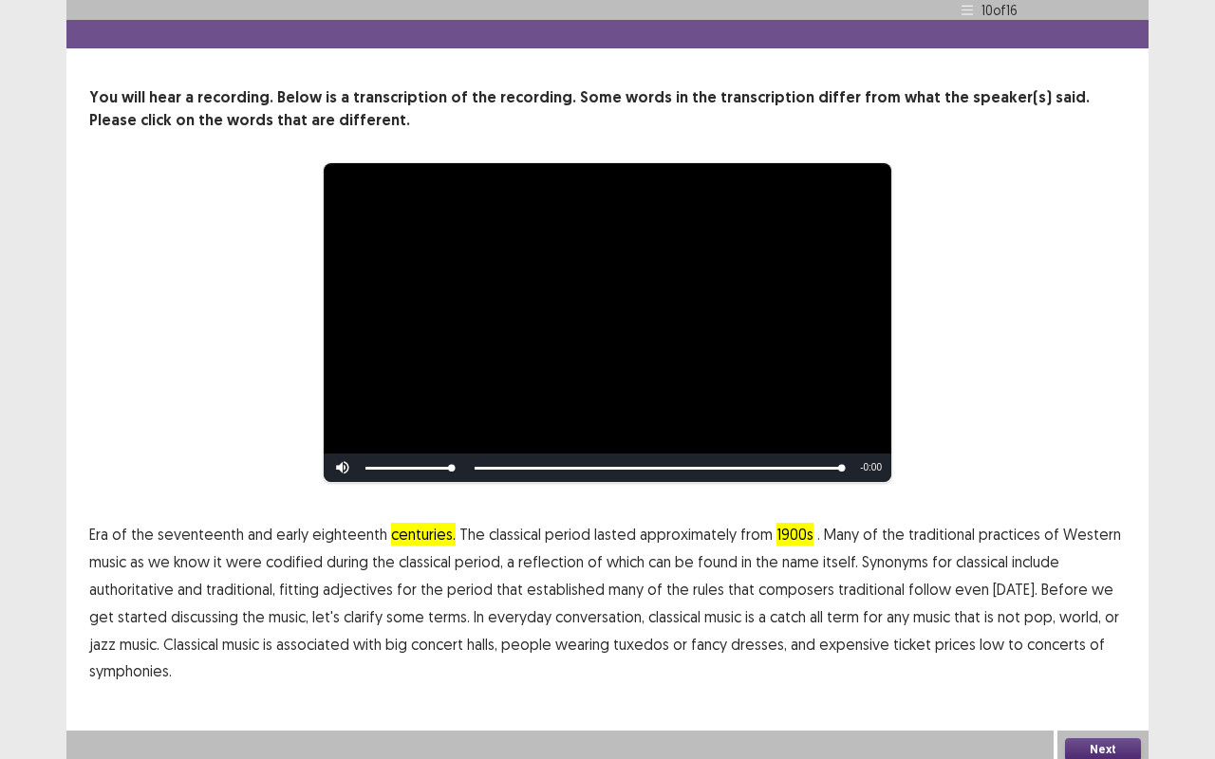
click at [1106, 639] on button "Next" at bounding box center [1103, 749] width 76 height 23
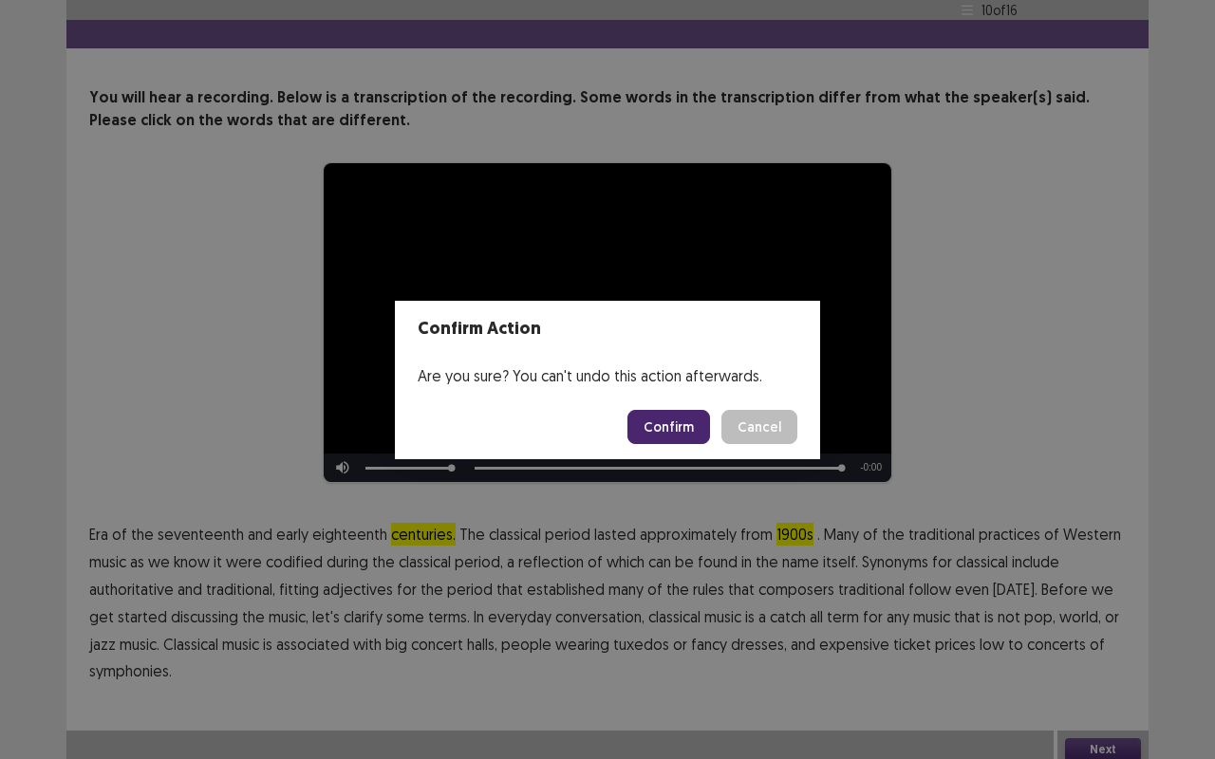
click at [657, 437] on button "Confirm" at bounding box center [668, 427] width 83 height 34
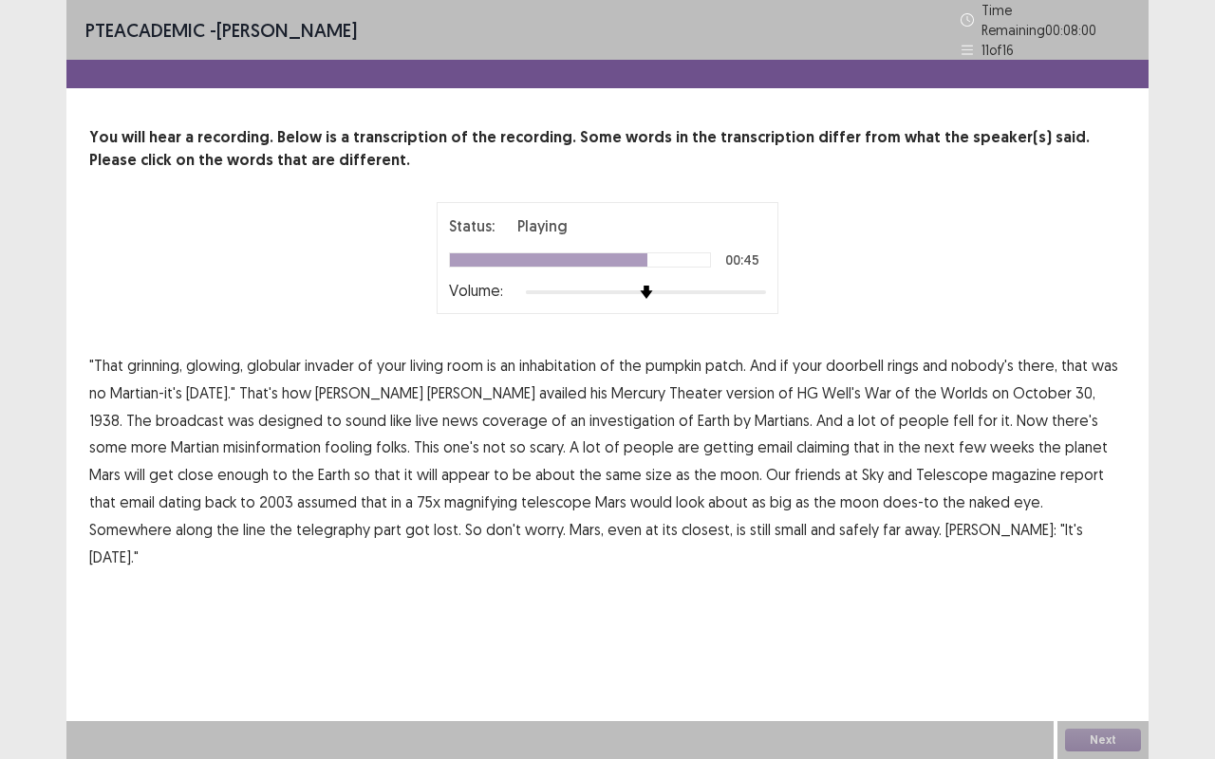
drag, startPoint x: 173, startPoint y: 494, endPoint x: 188, endPoint y: 493, distance: 15.2
click at [297, 494] on span "assumed" at bounding box center [327, 502] width 60 height 23
click at [945, 518] on span "Welles:" at bounding box center [1000, 529] width 111 height 23
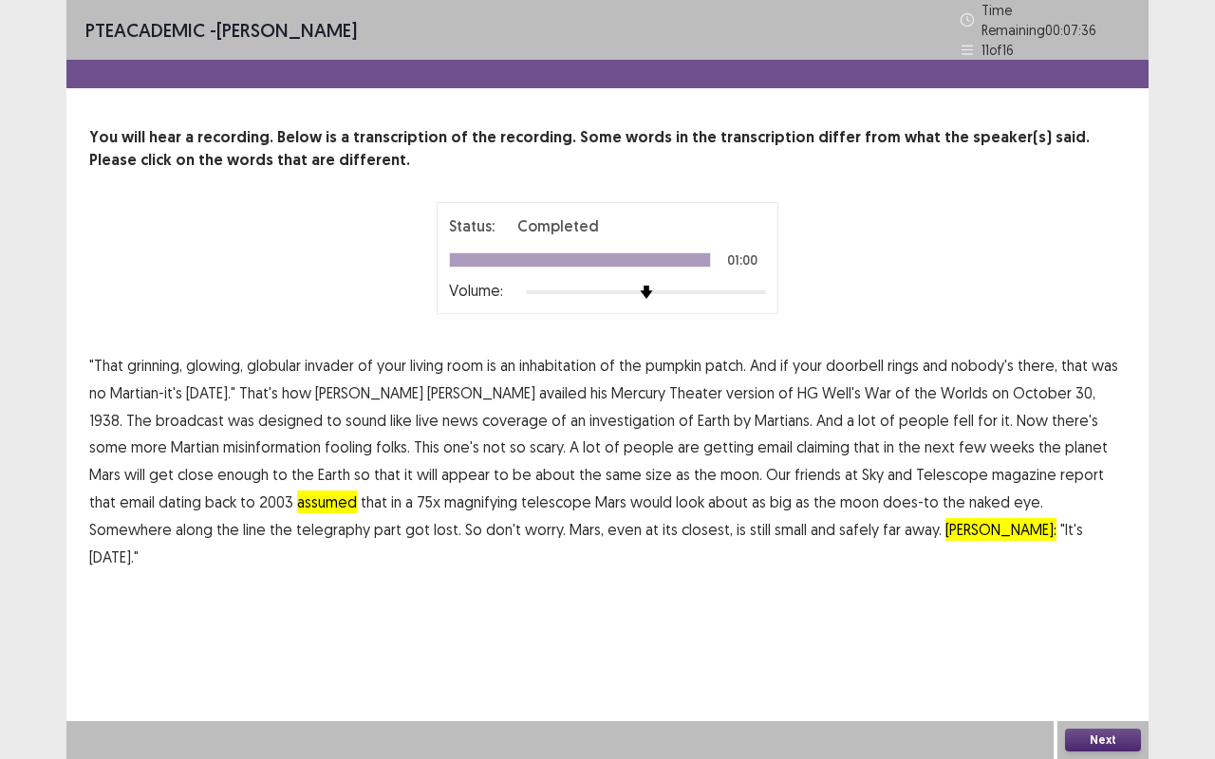
click at [945, 520] on span "Welles:" at bounding box center [1000, 529] width 111 height 23
click at [945, 522] on span "Welles:" at bounding box center [1000, 529] width 111 height 23
click at [1110, 639] on button "Next" at bounding box center [1103, 740] width 76 height 23
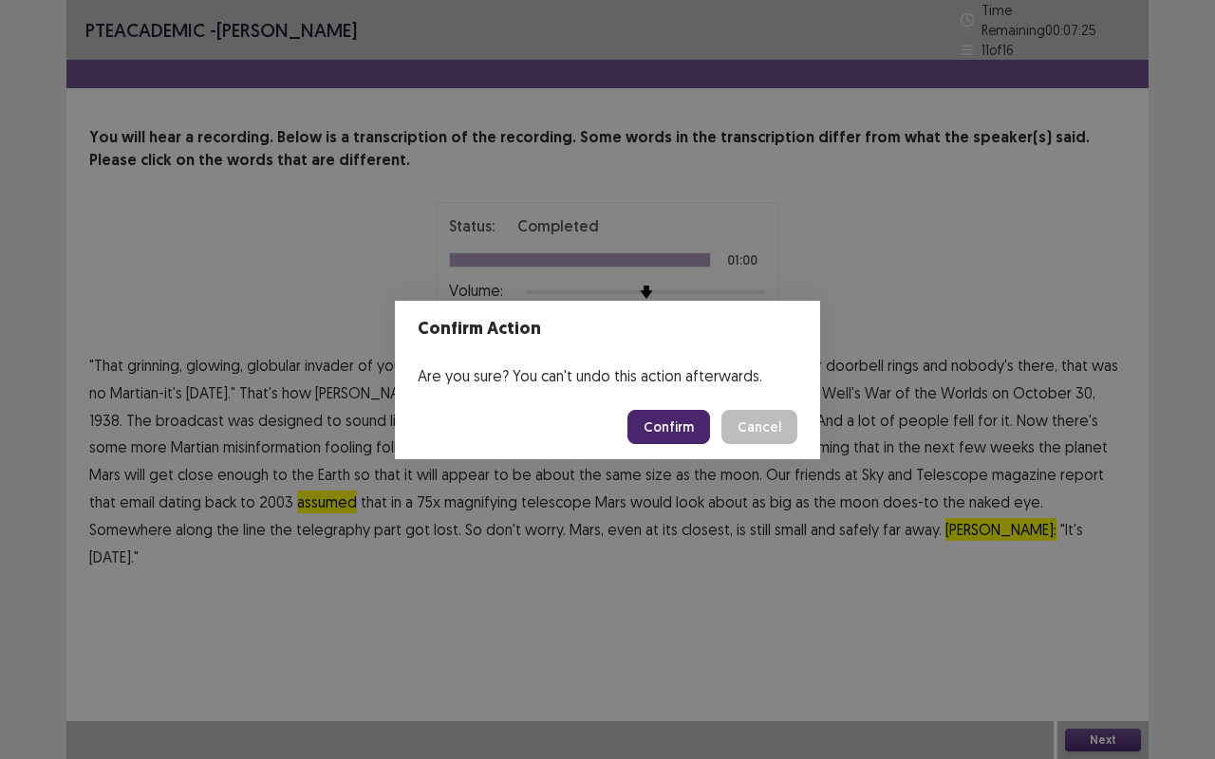
click at [649, 425] on button "Confirm" at bounding box center [668, 427] width 83 height 34
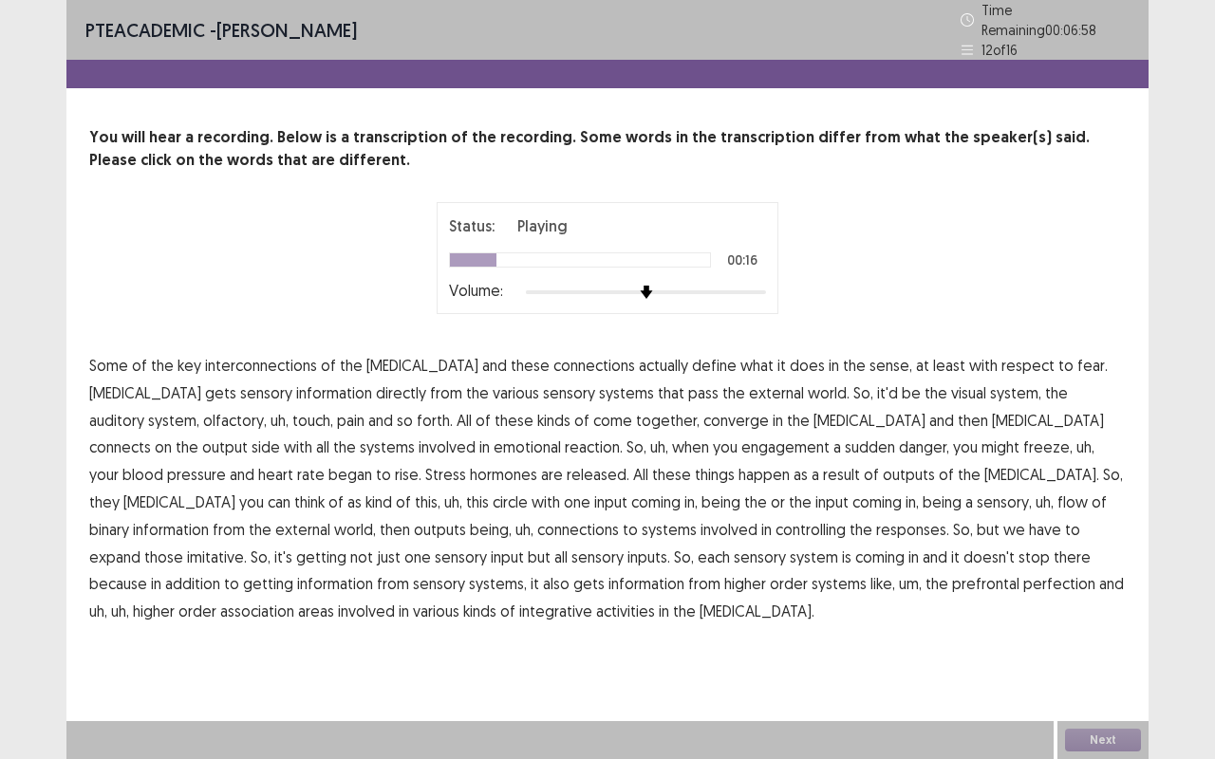
click at [688, 381] on span "pass" at bounding box center [703, 392] width 30 height 23
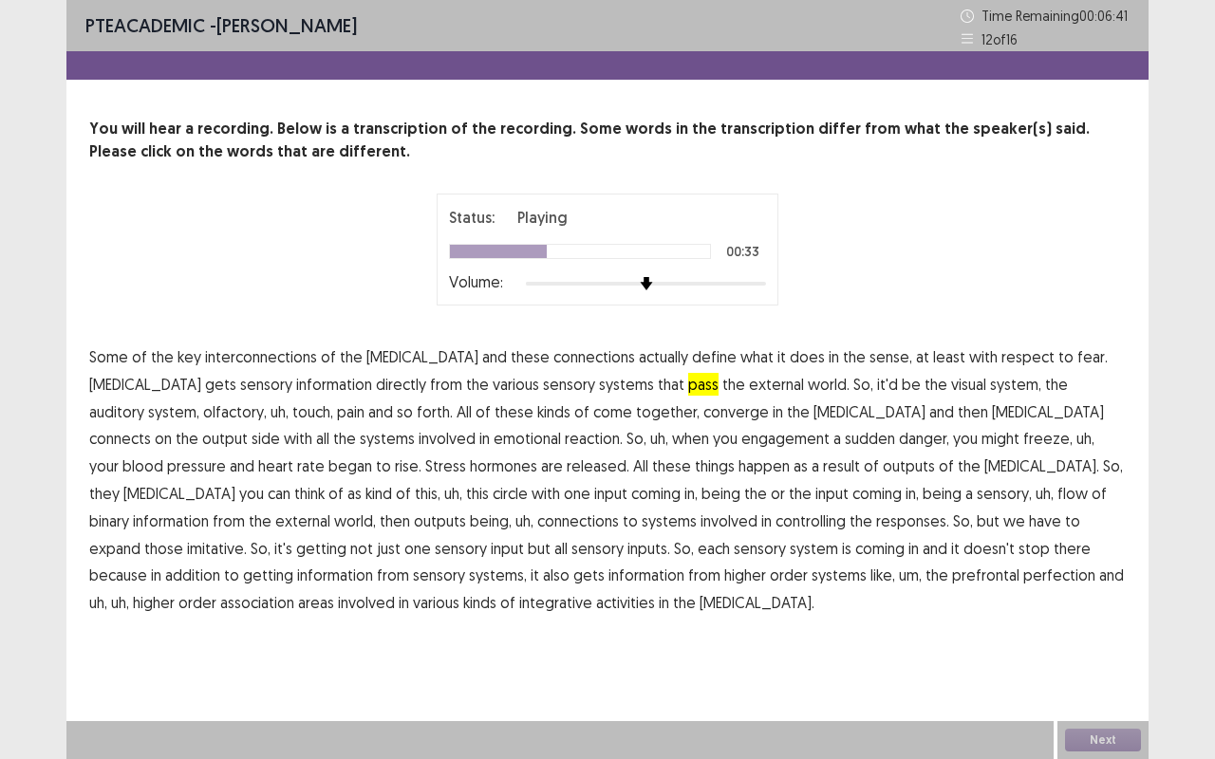
click at [565, 444] on span "reaction." at bounding box center [594, 438] width 58 height 23
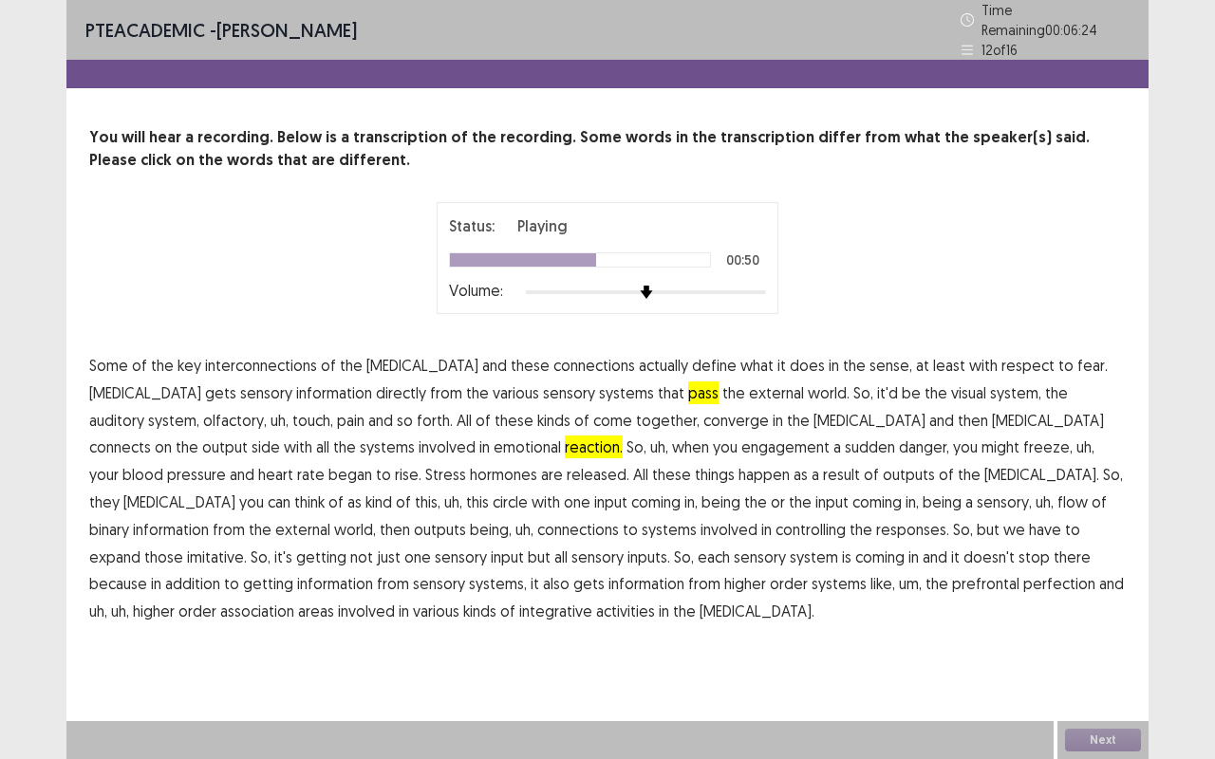
click at [462, 491] on span "uh," at bounding box center [453, 502] width 18 height 23
click at [247, 546] on span "imitative." at bounding box center [217, 557] width 60 height 23
click at [462, 491] on span "uh," at bounding box center [453, 502] width 18 height 23
click at [1101, 639] on button "Next" at bounding box center [1103, 740] width 76 height 23
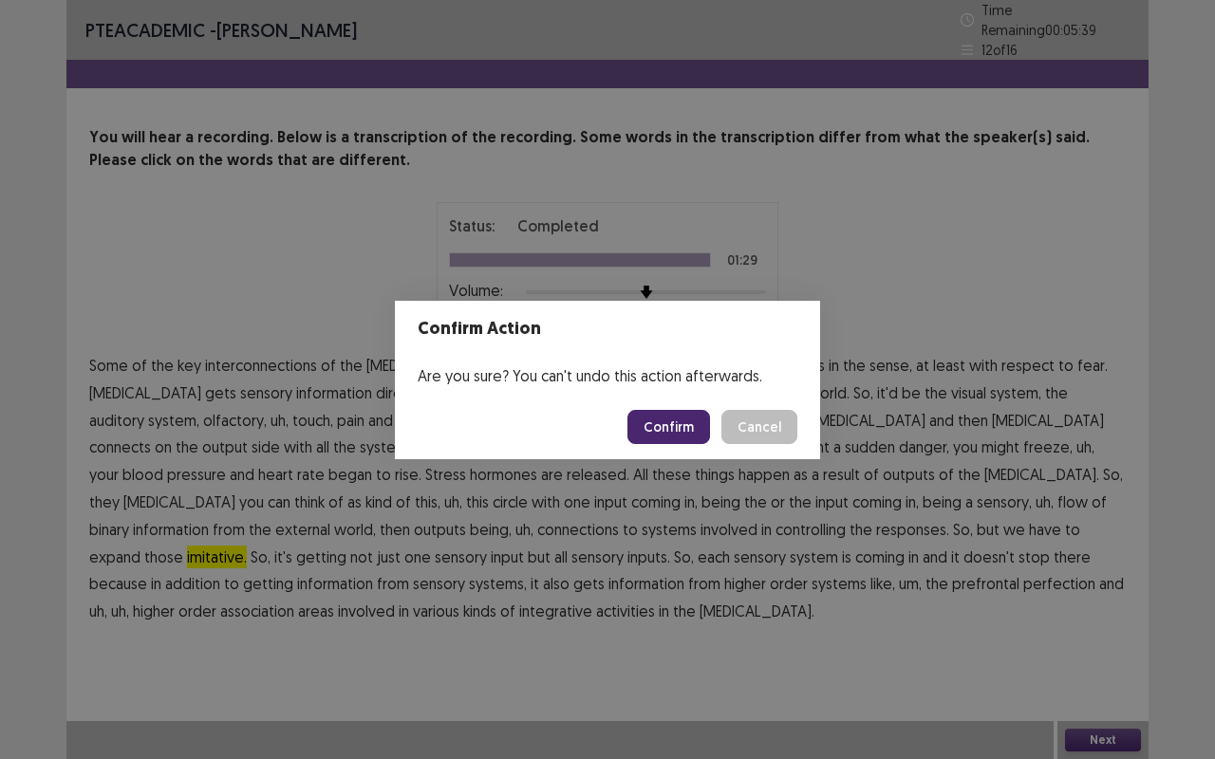
click at [672, 429] on button "Confirm" at bounding box center [668, 427] width 83 height 34
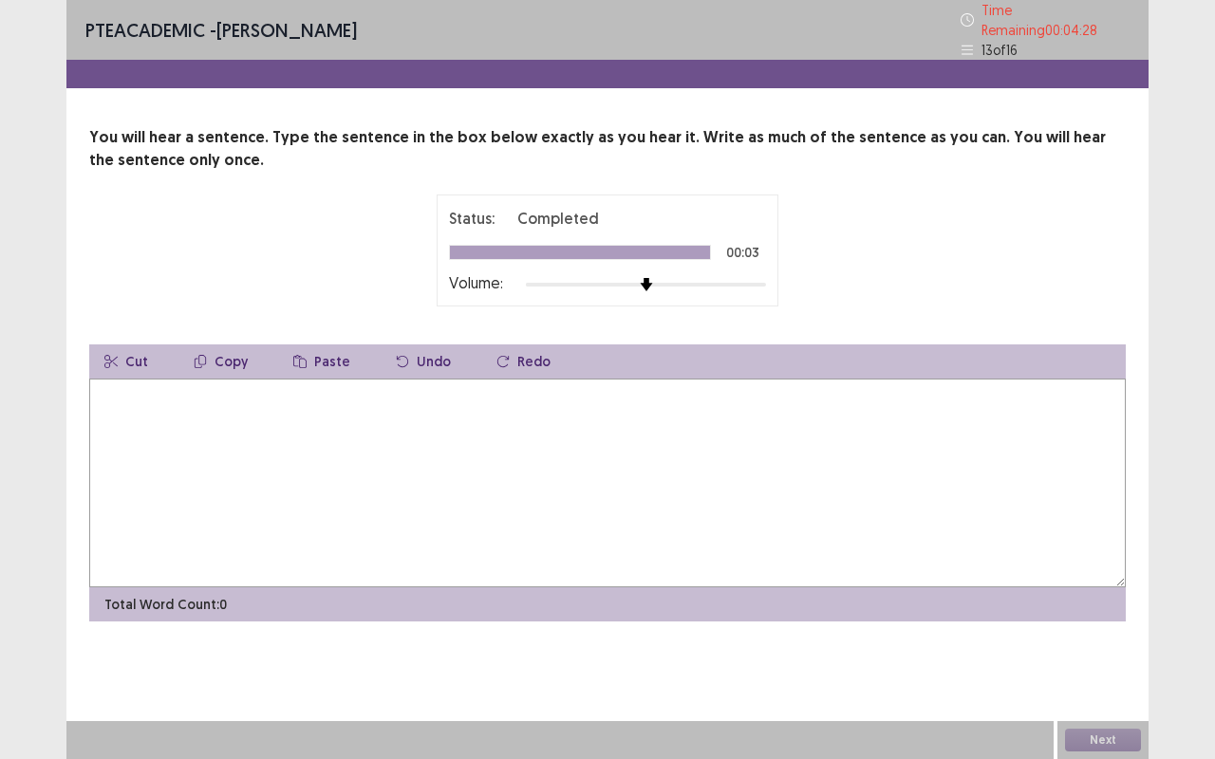
drag, startPoint x: 63, startPoint y: 577, endPoint x: 9, endPoint y: 597, distance: 56.8
click at [55, 581] on div "PTE academic - Ravi De Abrew Time Remaining 00 : 04 : 28 13 of 16 You will hear…" at bounding box center [607, 379] width 1215 height 759
click at [143, 409] on textarea at bounding box center [607, 483] width 1036 height 209
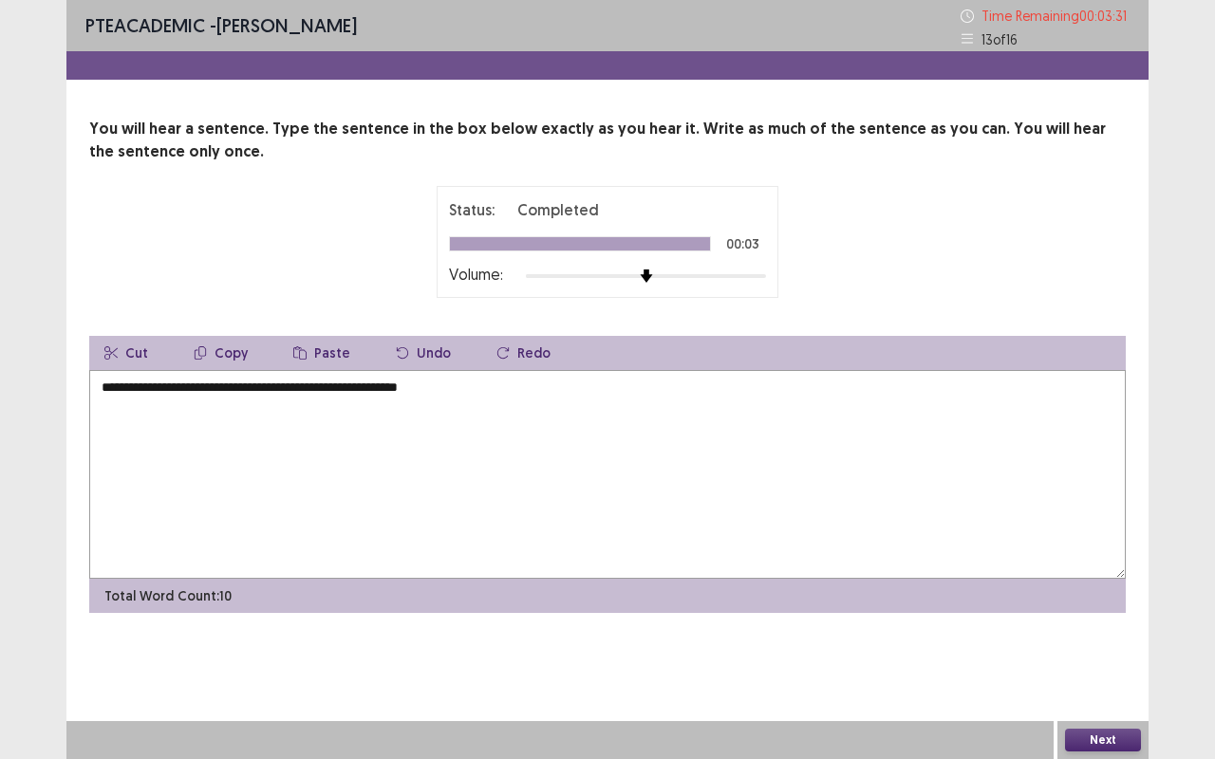
click at [163, 387] on textarea "**********" at bounding box center [607, 474] width 1036 height 209
click at [492, 387] on textarea "**********" at bounding box center [607, 474] width 1036 height 209
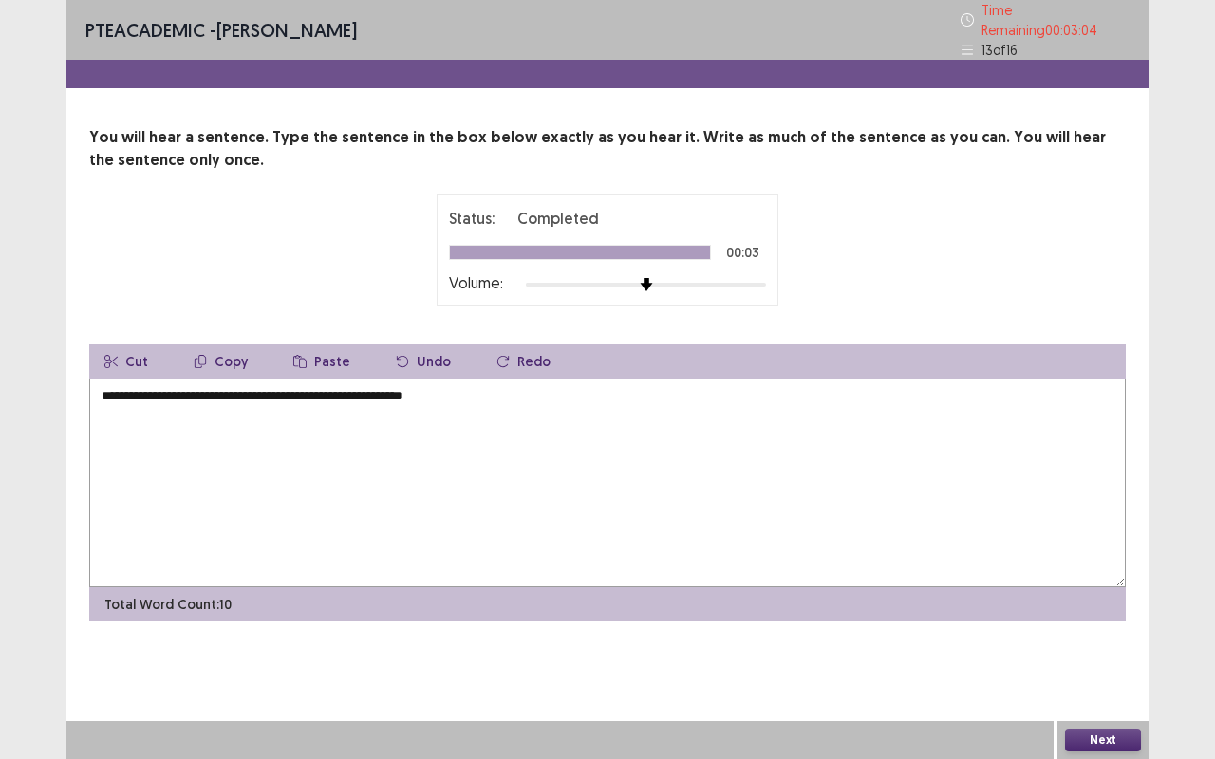
type textarea "**********"
click at [1088, 639] on button "Next" at bounding box center [1103, 740] width 76 height 23
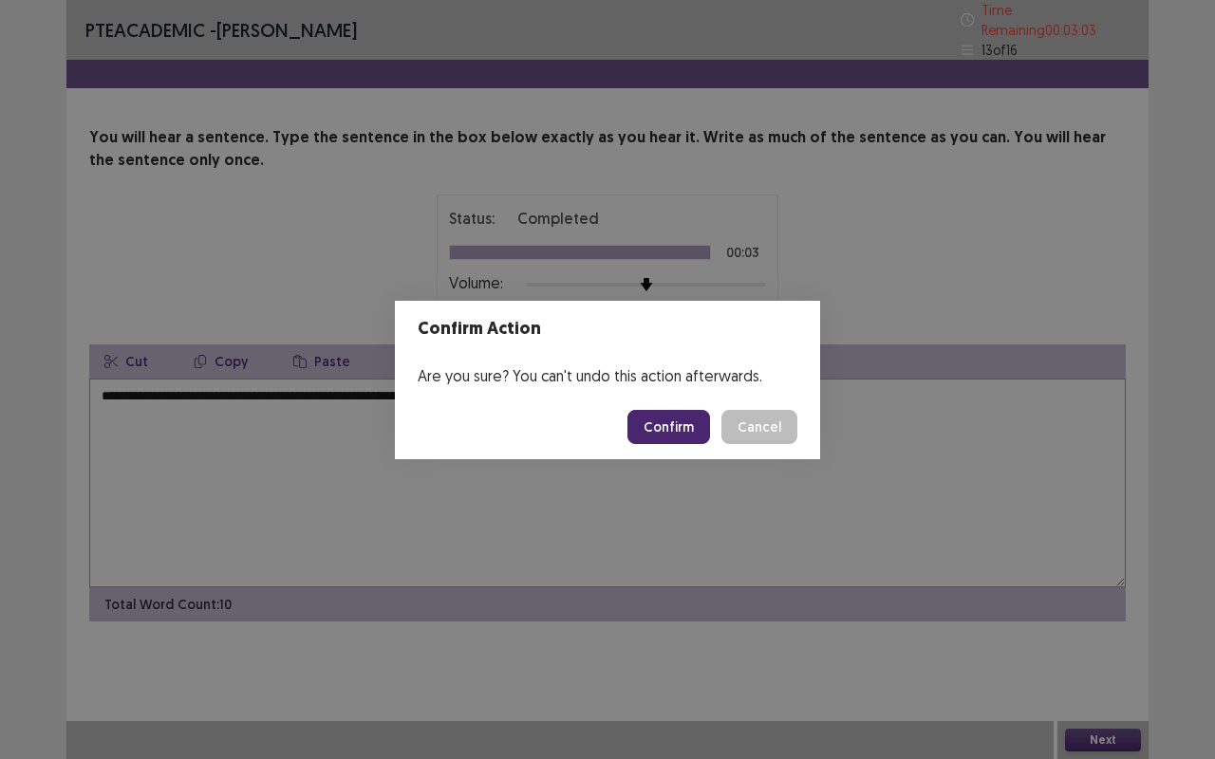
click at [698, 421] on button "Confirm" at bounding box center [668, 427] width 83 height 34
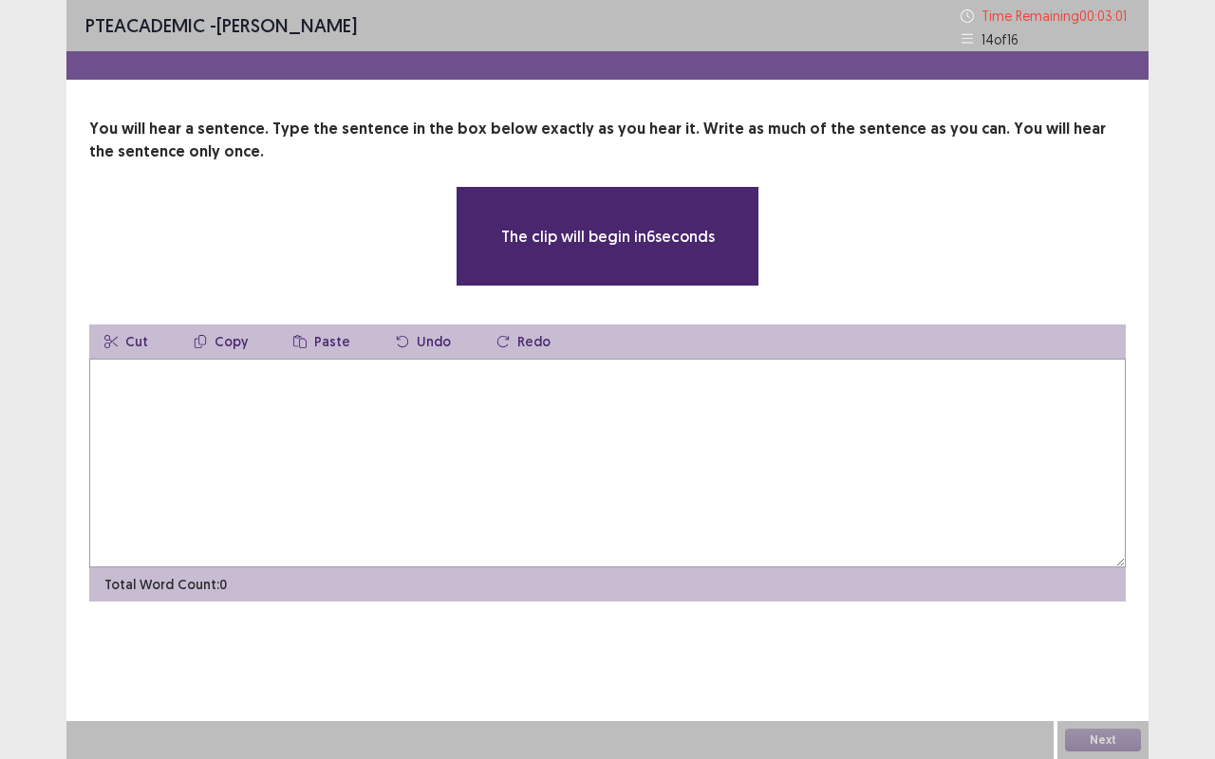
click at [169, 376] on textarea at bounding box center [607, 463] width 1036 height 209
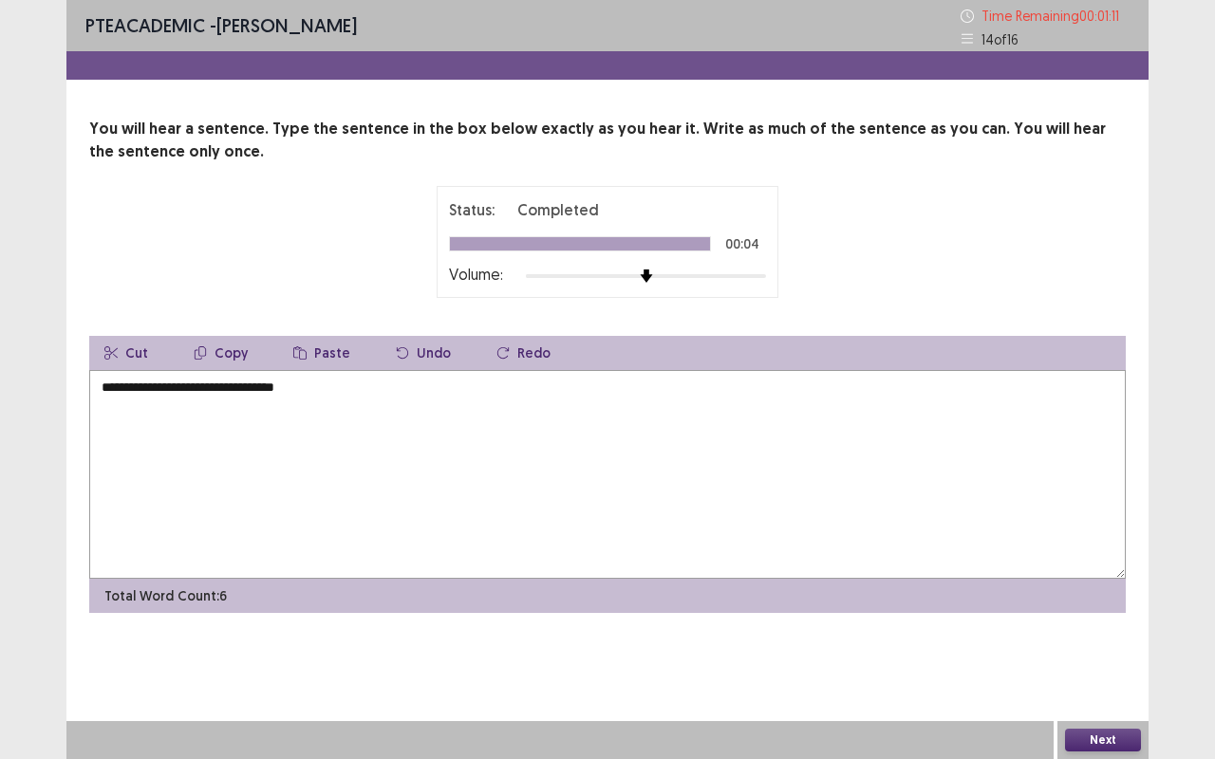
click at [302, 386] on textarea "**********" at bounding box center [607, 474] width 1036 height 209
click at [337, 389] on textarea "**********" at bounding box center [607, 474] width 1036 height 209
type textarea "**********"
click at [1082, 639] on button "Next" at bounding box center [1103, 740] width 76 height 23
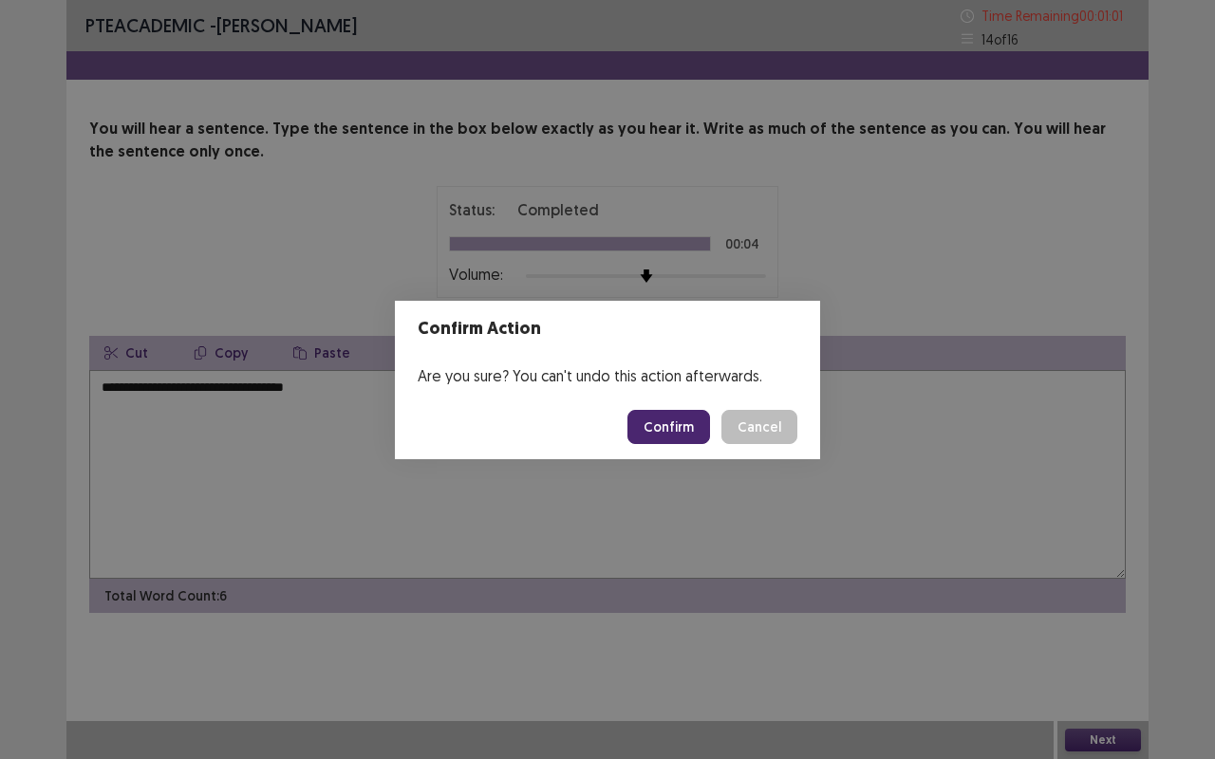
click at [649, 432] on button "Confirm" at bounding box center [668, 427] width 83 height 34
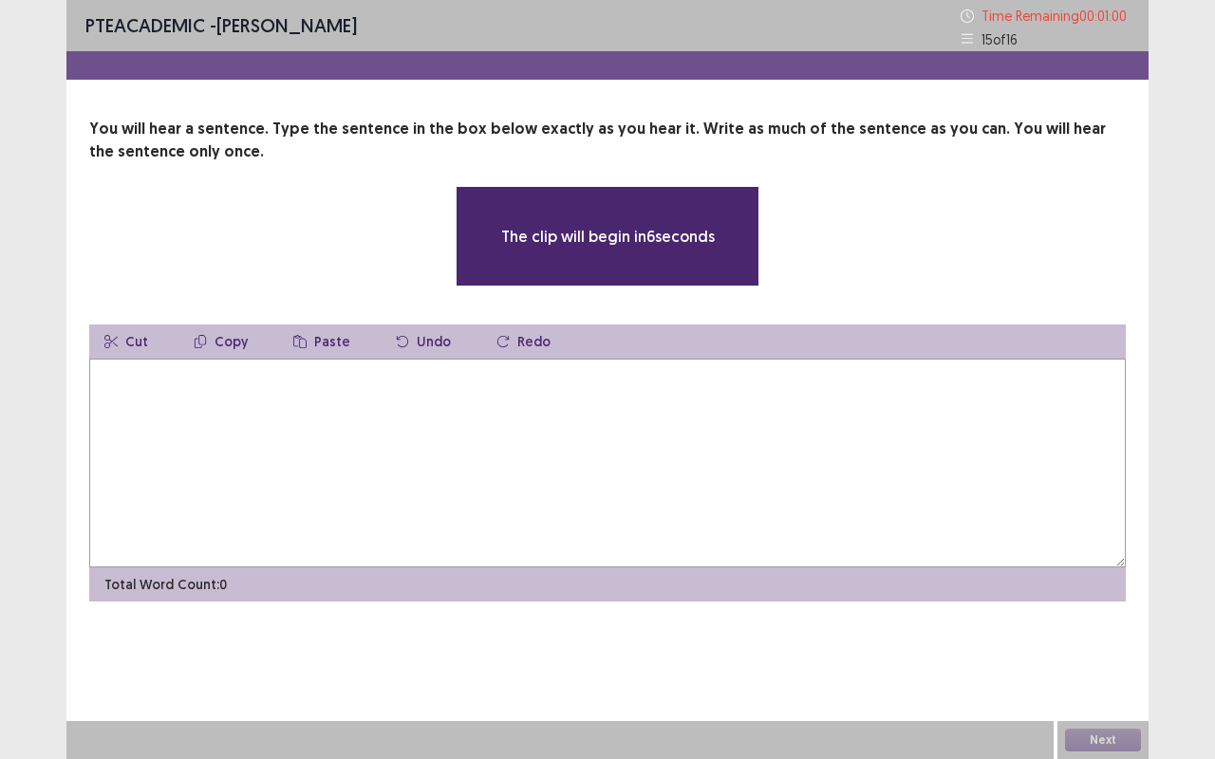
click at [130, 402] on textarea at bounding box center [607, 463] width 1036 height 209
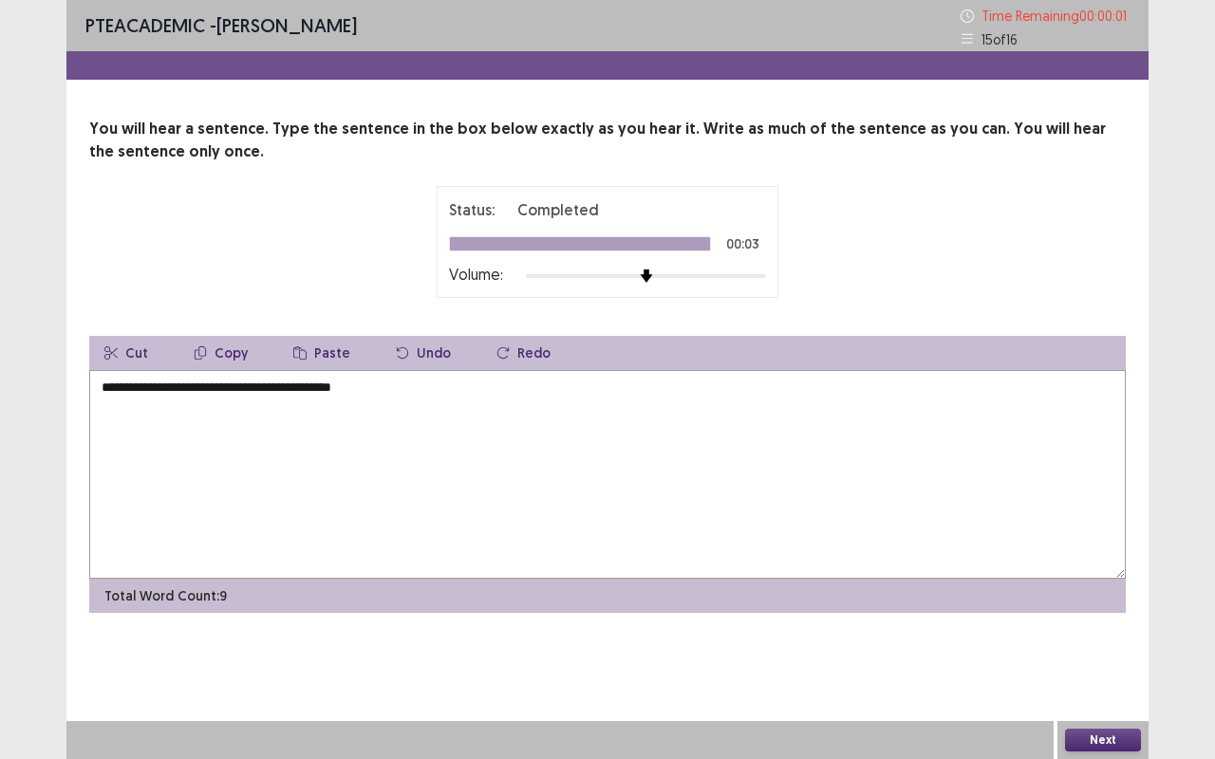
type textarea "**********"
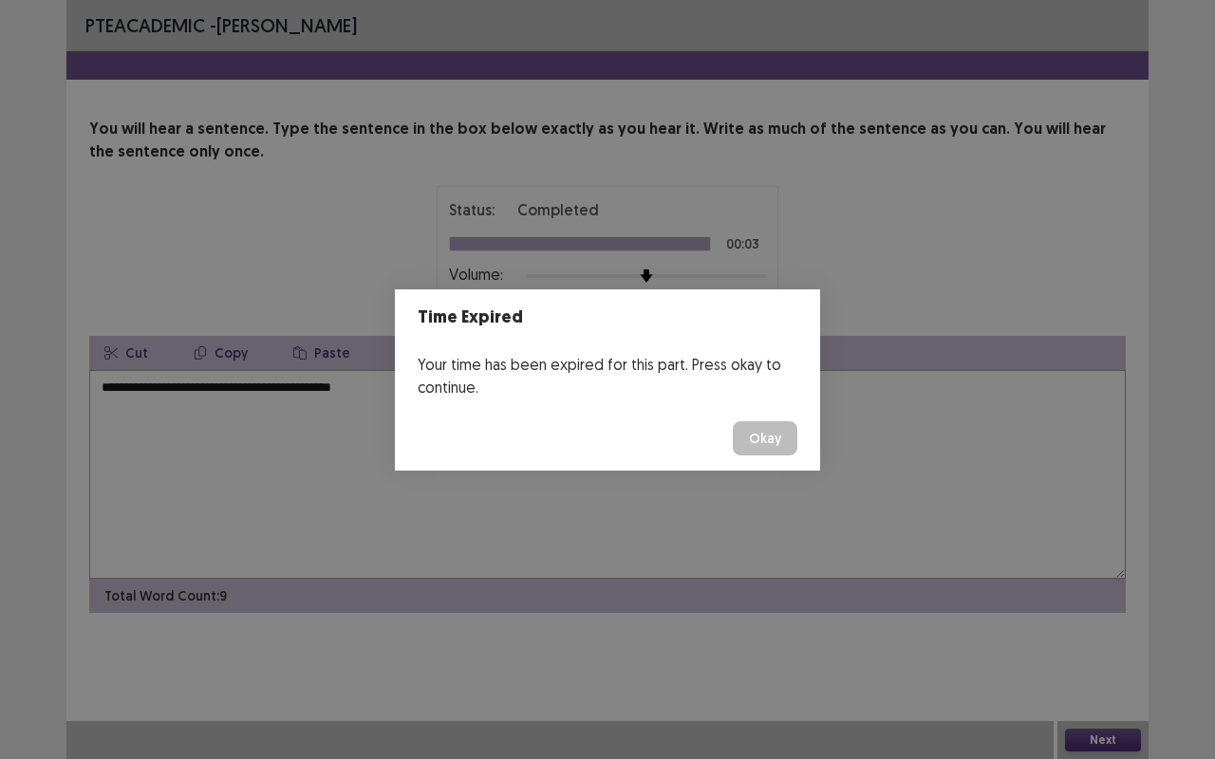
click at [783, 437] on button "Okay" at bounding box center [765, 438] width 65 height 34
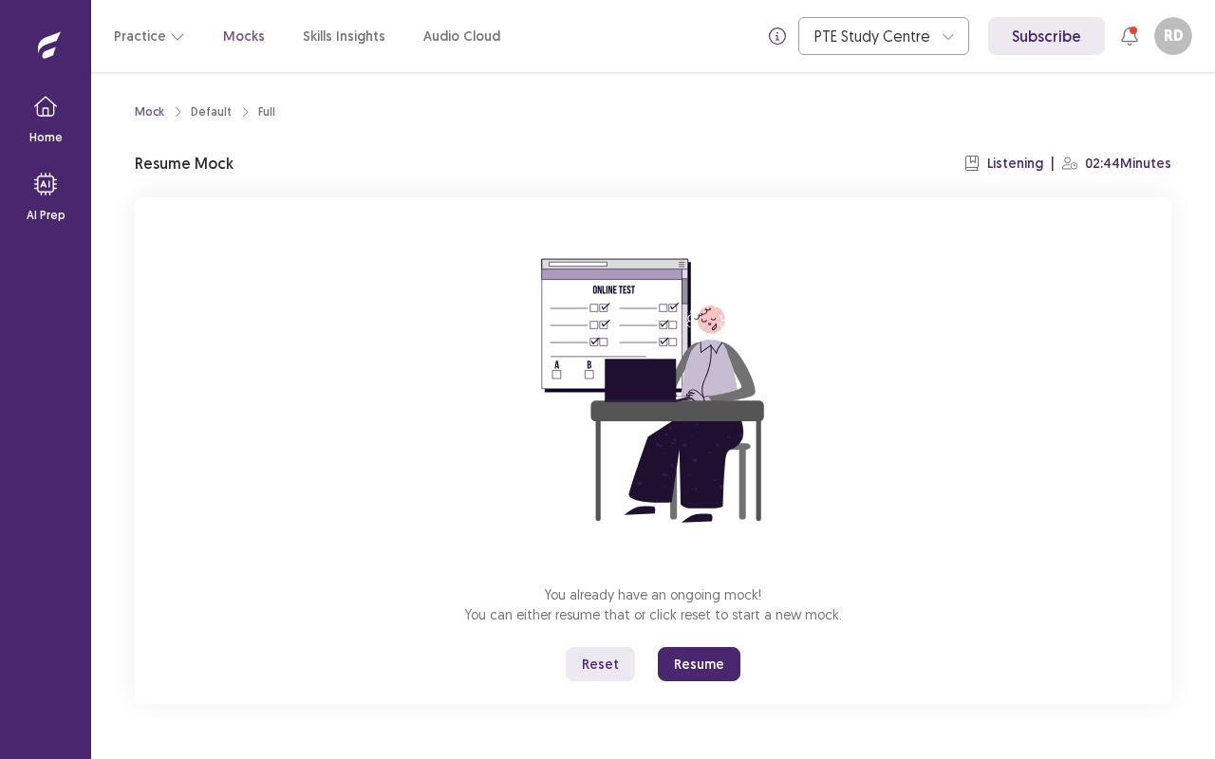
click at [697, 639] on button "Resume" at bounding box center [699, 664] width 83 height 34
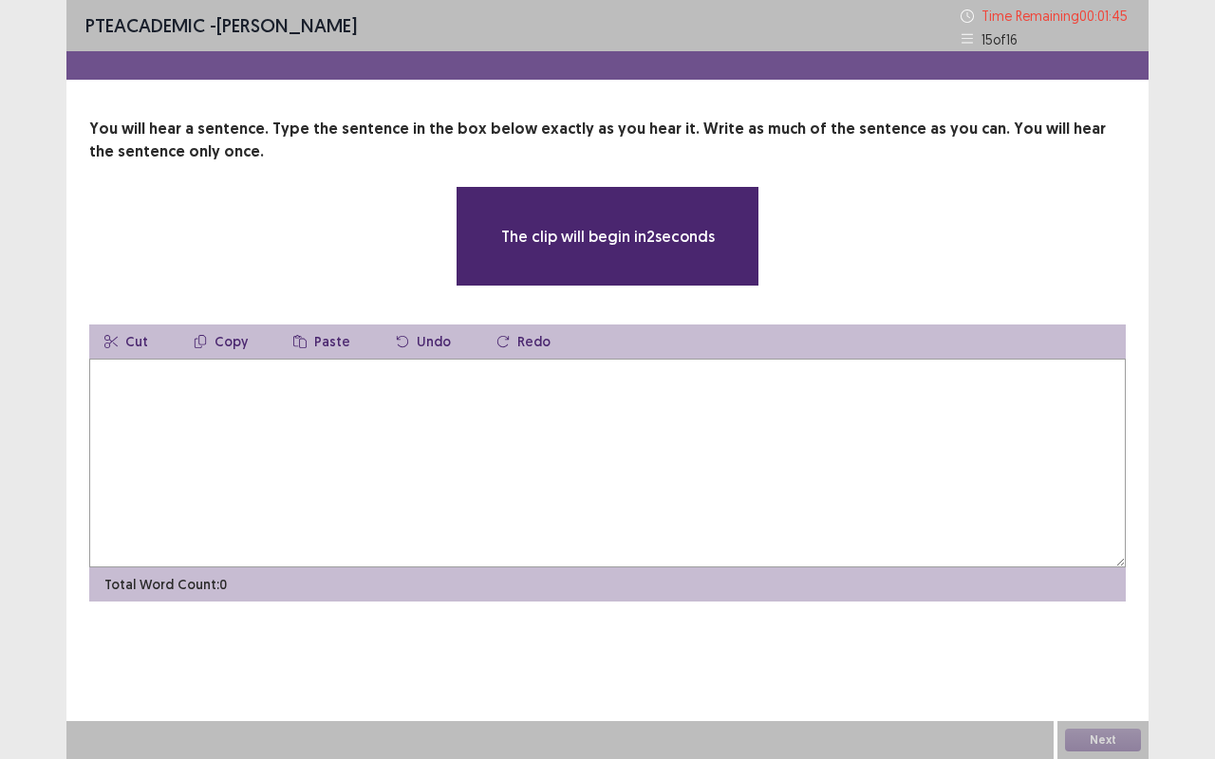
click at [135, 389] on textarea at bounding box center [607, 463] width 1036 height 209
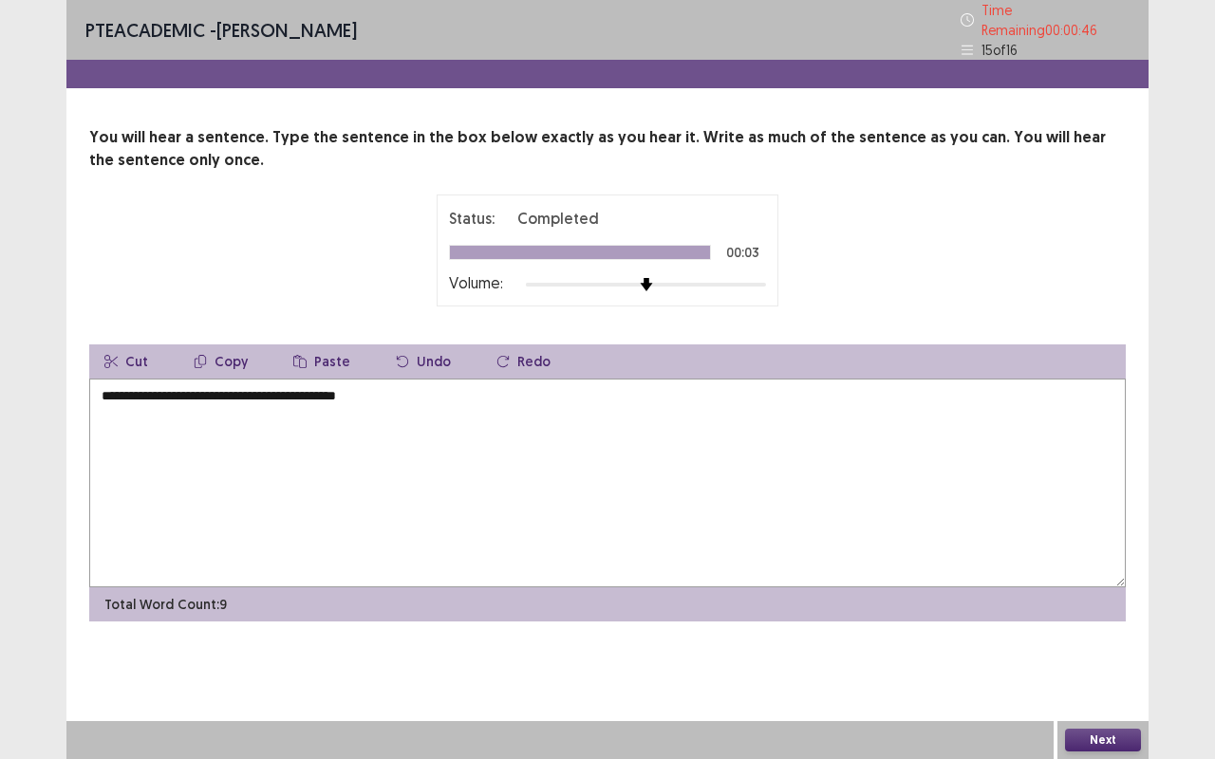
type textarea "**********"
click at [1095, 639] on button "Next" at bounding box center [1103, 740] width 76 height 23
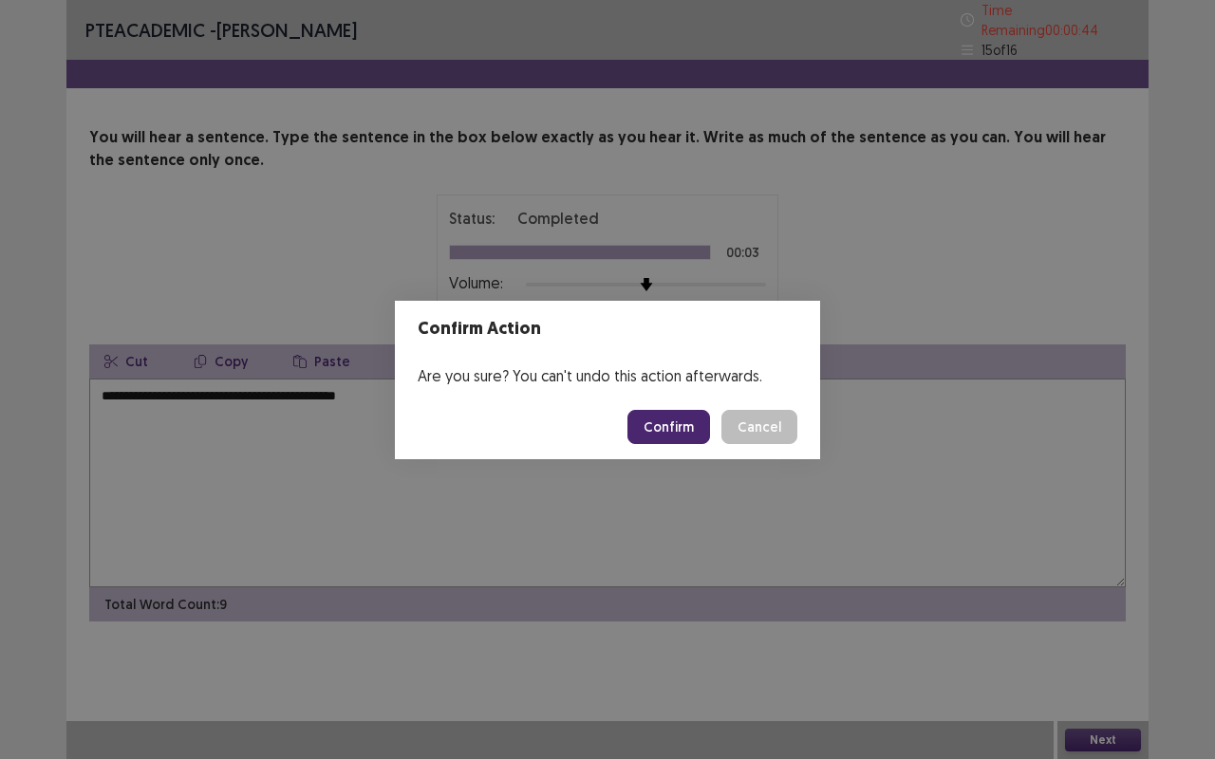
click at [659, 417] on button "Confirm" at bounding box center [668, 427] width 83 height 34
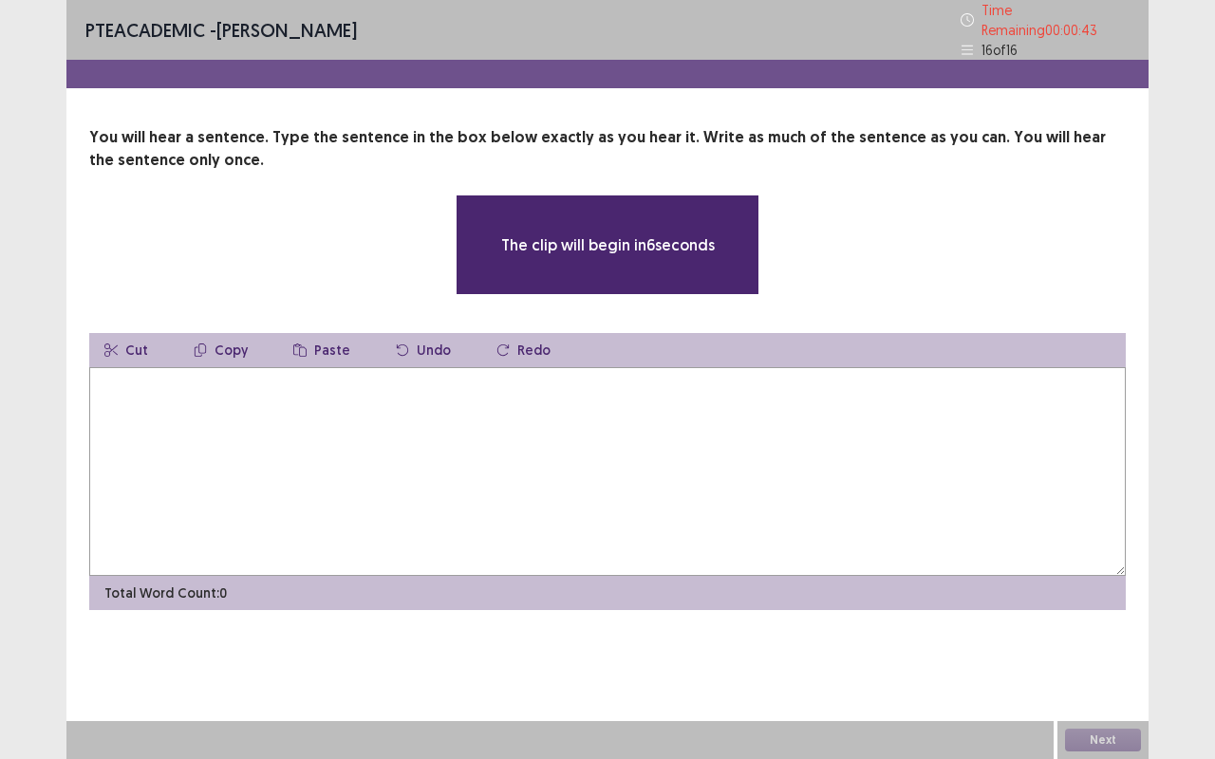
click at [152, 381] on textarea at bounding box center [607, 471] width 1036 height 209
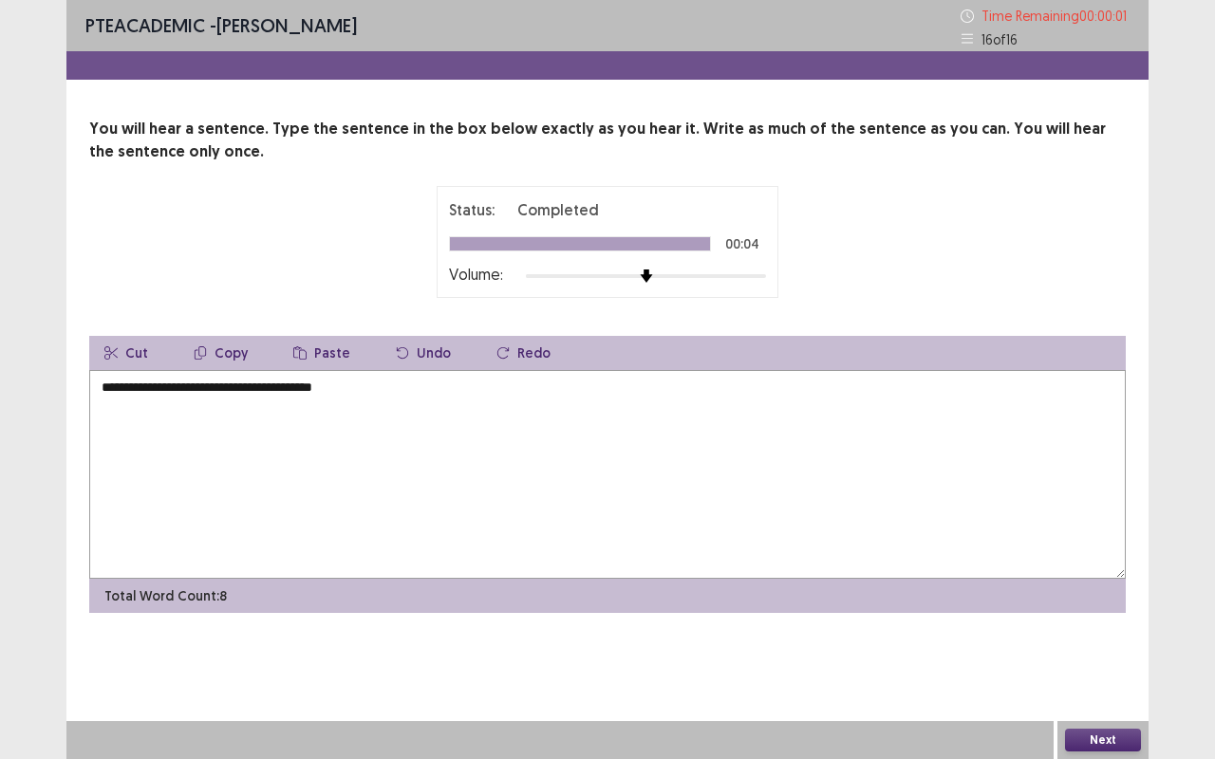
type textarea "**********"
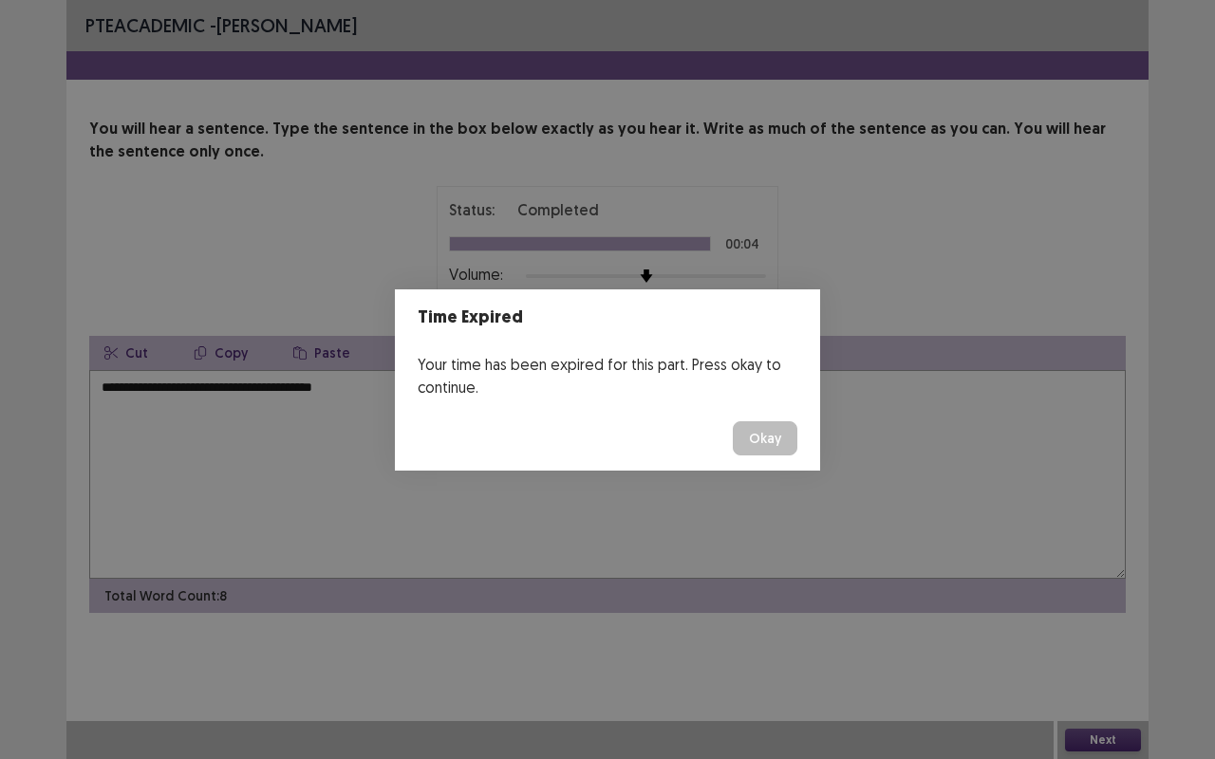
click at [757, 441] on button "Okay" at bounding box center [765, 438] width 65 height 34
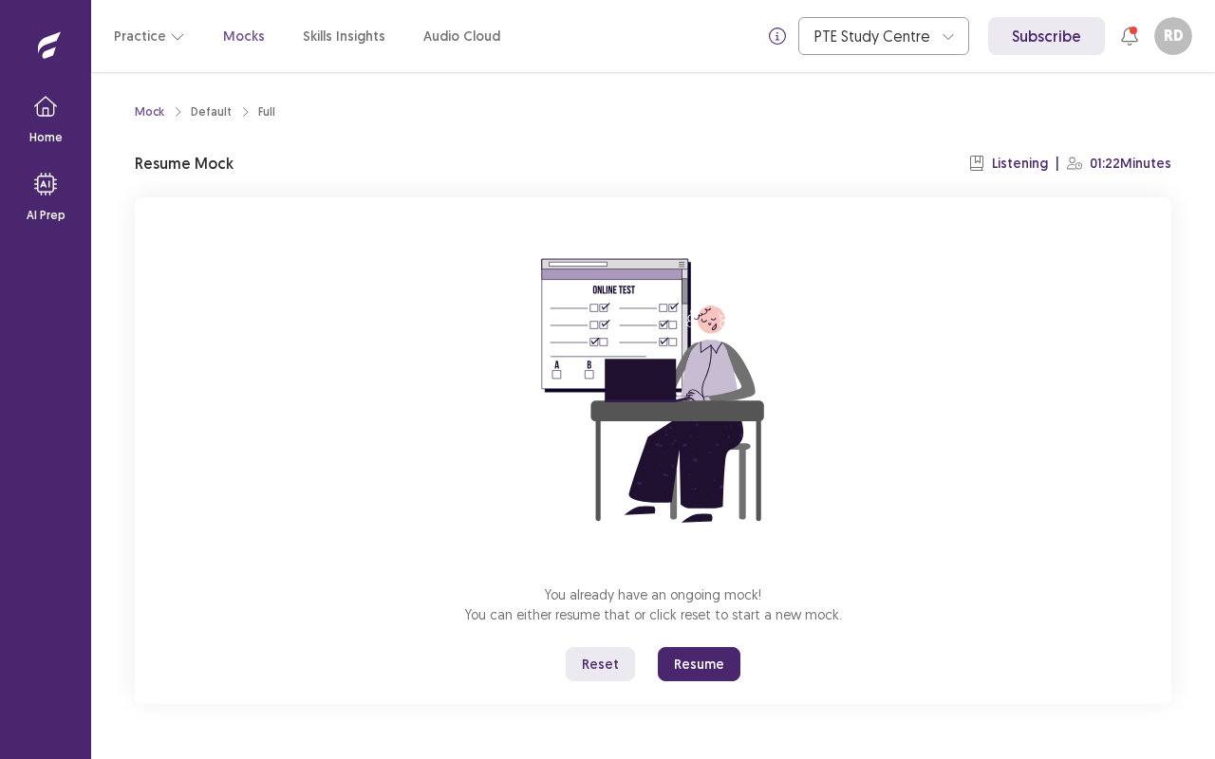
click at [697, 639] on button "Resume" at bounding box center [699, 664] width 83 height 34
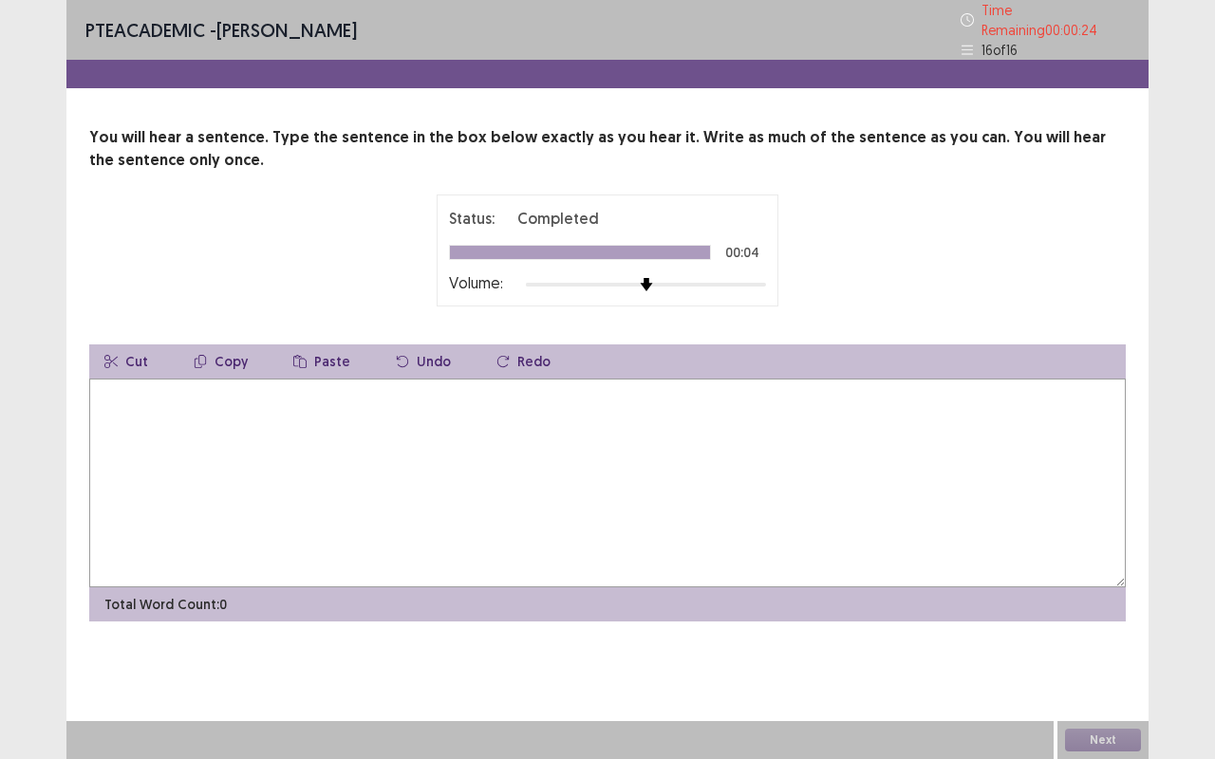
click at [175, 389] on textarea at bounding box center [607, 483] width 1036 height 209
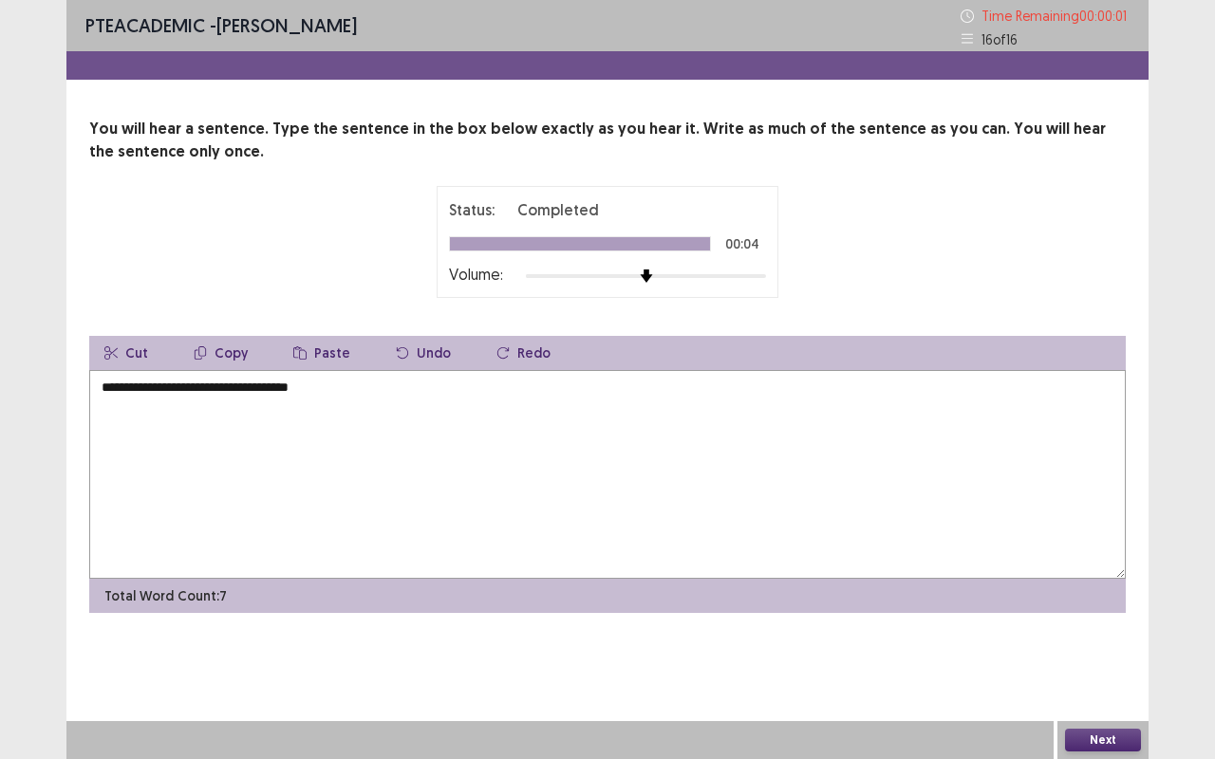
type textarea "**********"
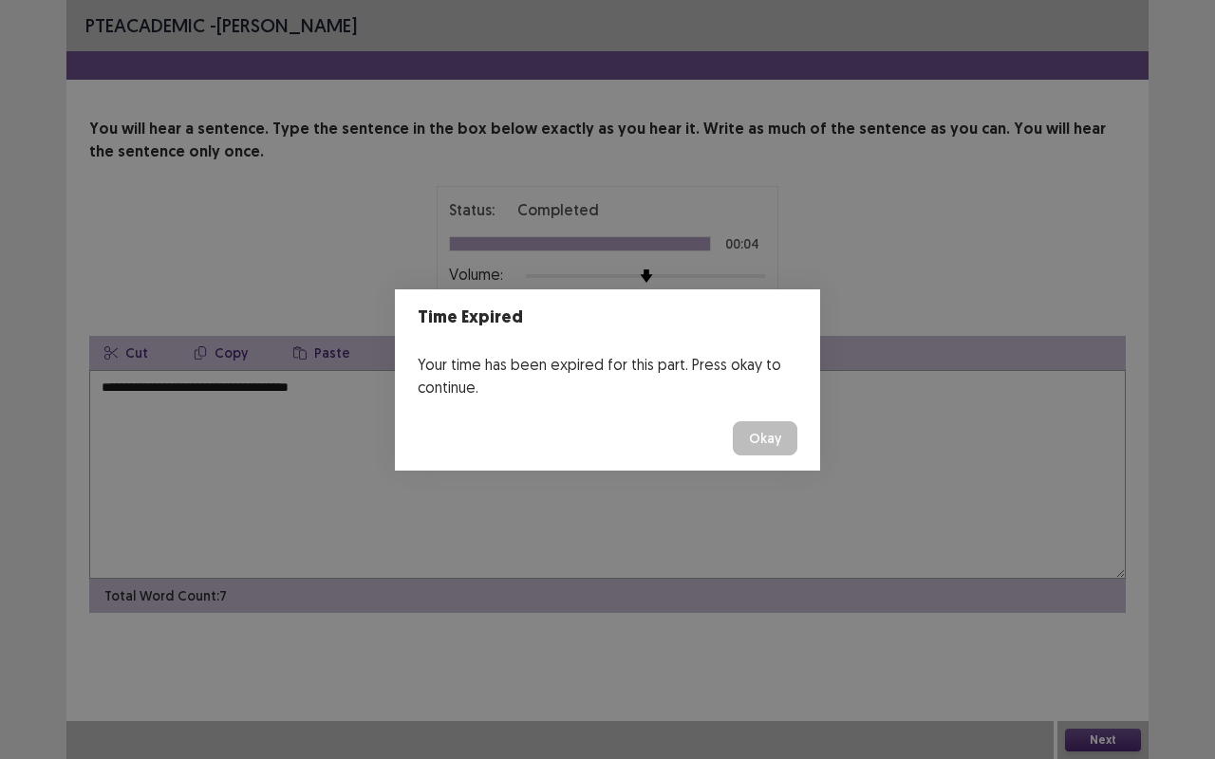
click at [782, 446] on button "Okay" at bounding box center [765, 438] width 65 height 34
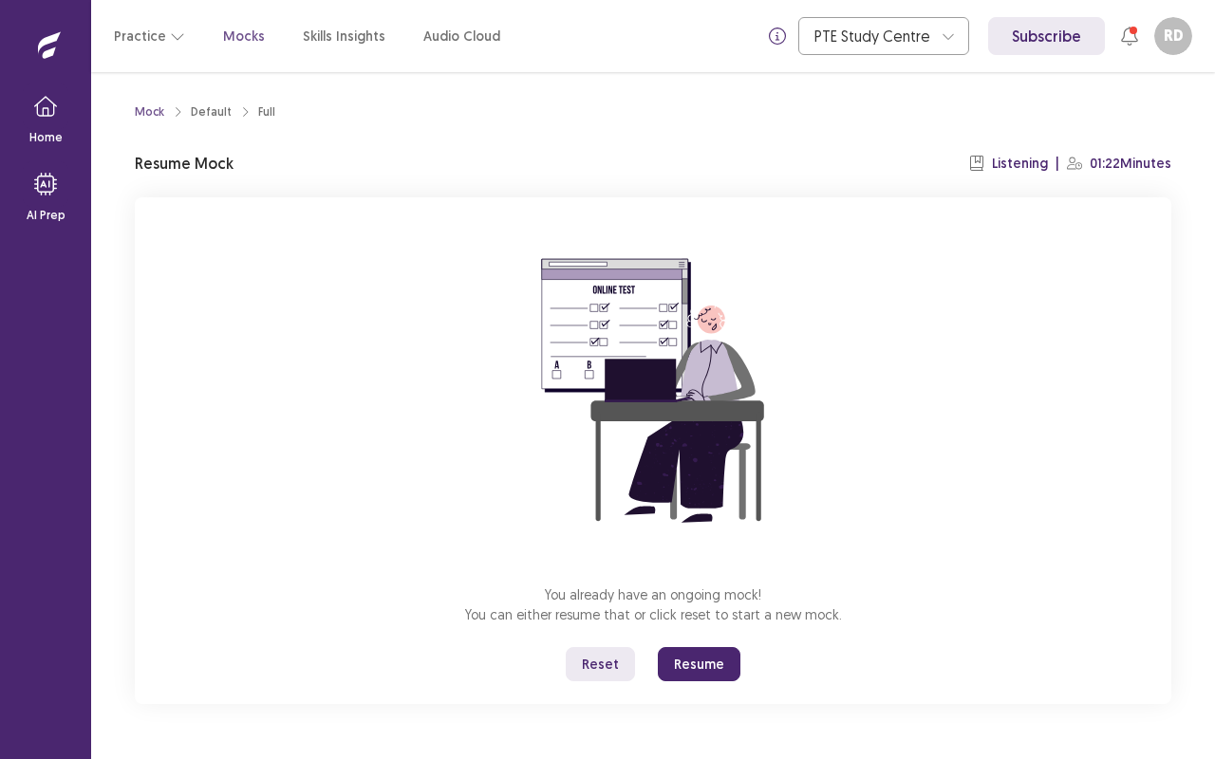
click at [698, 639] on button "Resume" at bounding box center [699, 664] width 83 height 34
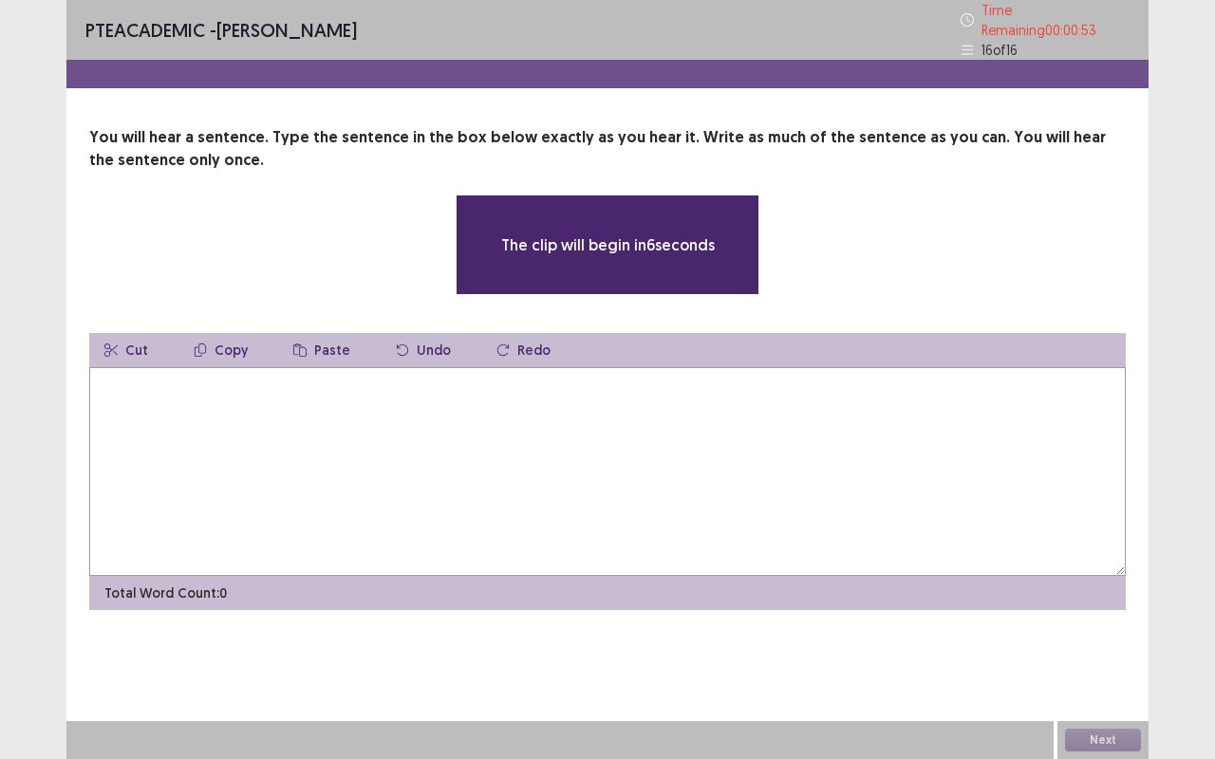
click at [183, 385] on textarea at bounding box center [607, 471] width 1036 height 209
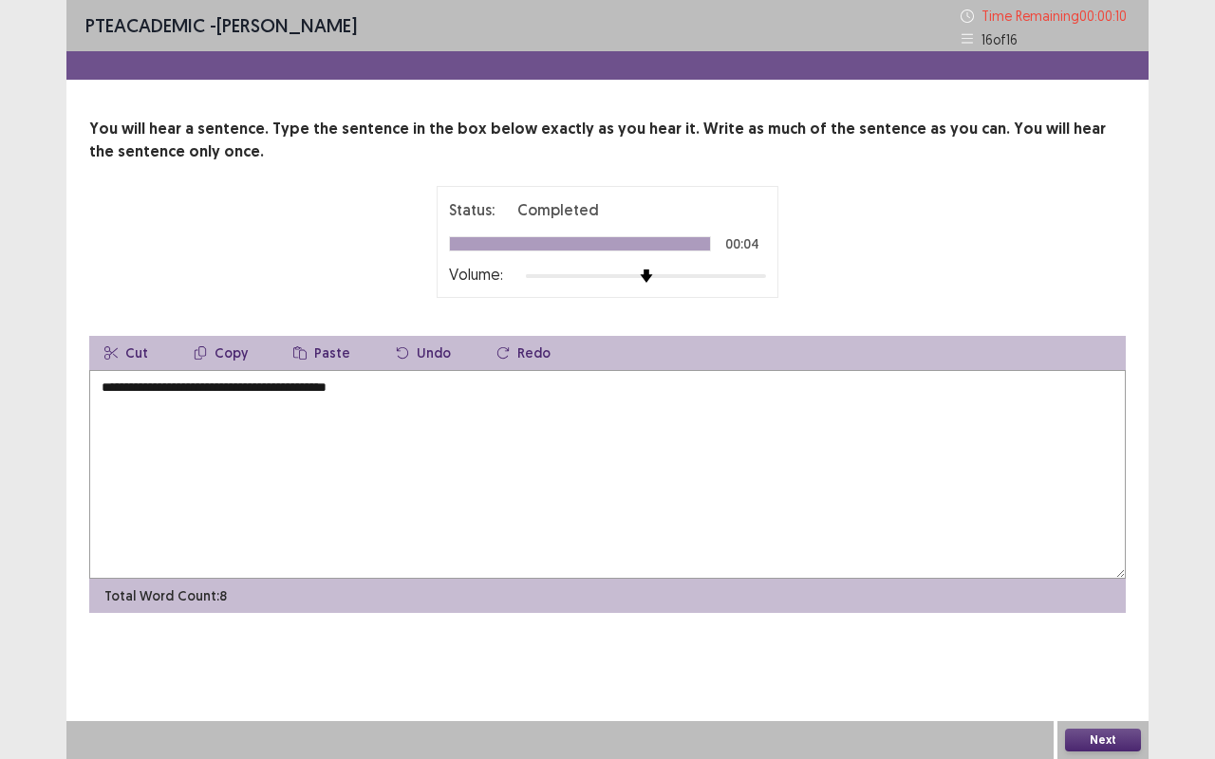
type textarea "**********"
click at [1108, 639] on button "Next" at bounding box center [1103, 740] width 76 height 23
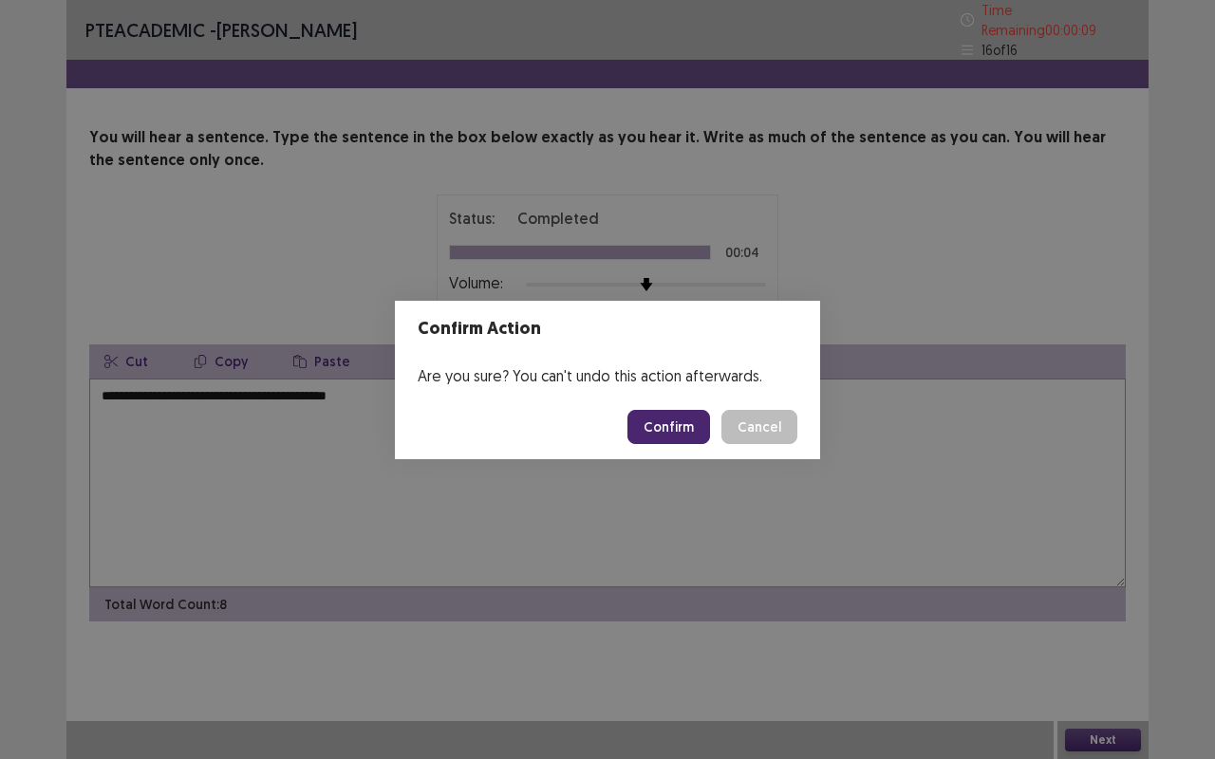
click at [660, 427] on button "Confirm" at bounding box center [668, 427] width 83 height 34
